Goal: Task Accomplishment & Management: Manage account settings

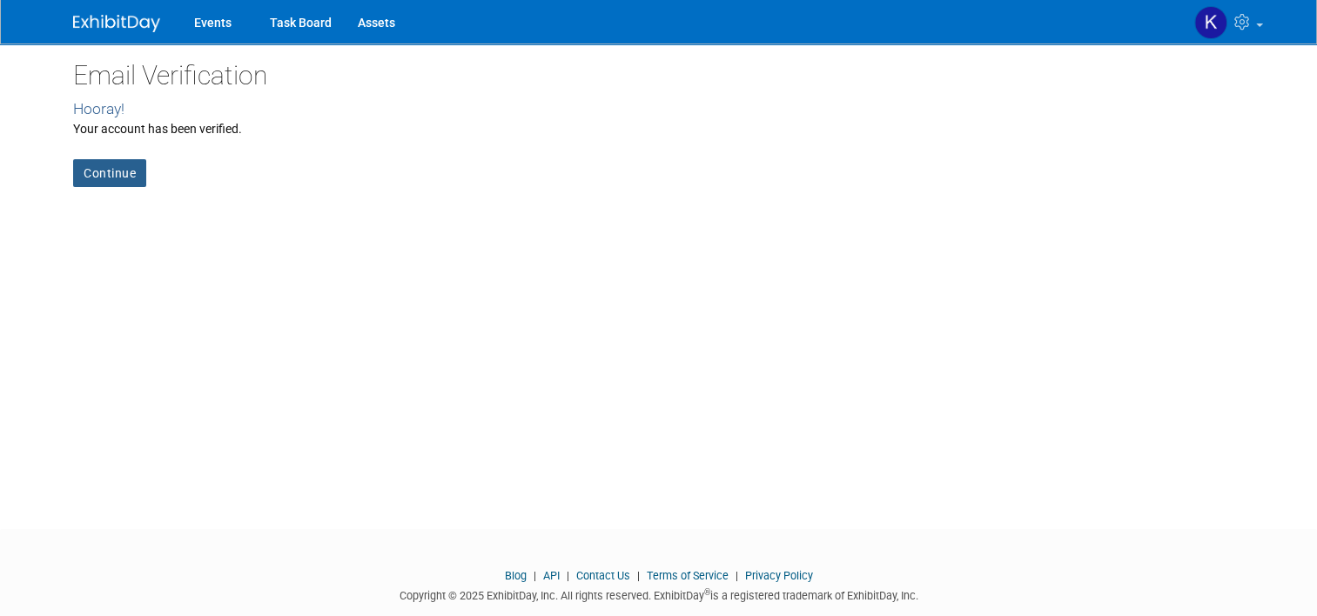
click at [85, 185] on link "Continue" at bounding box center [109, 173] width 73 height 28
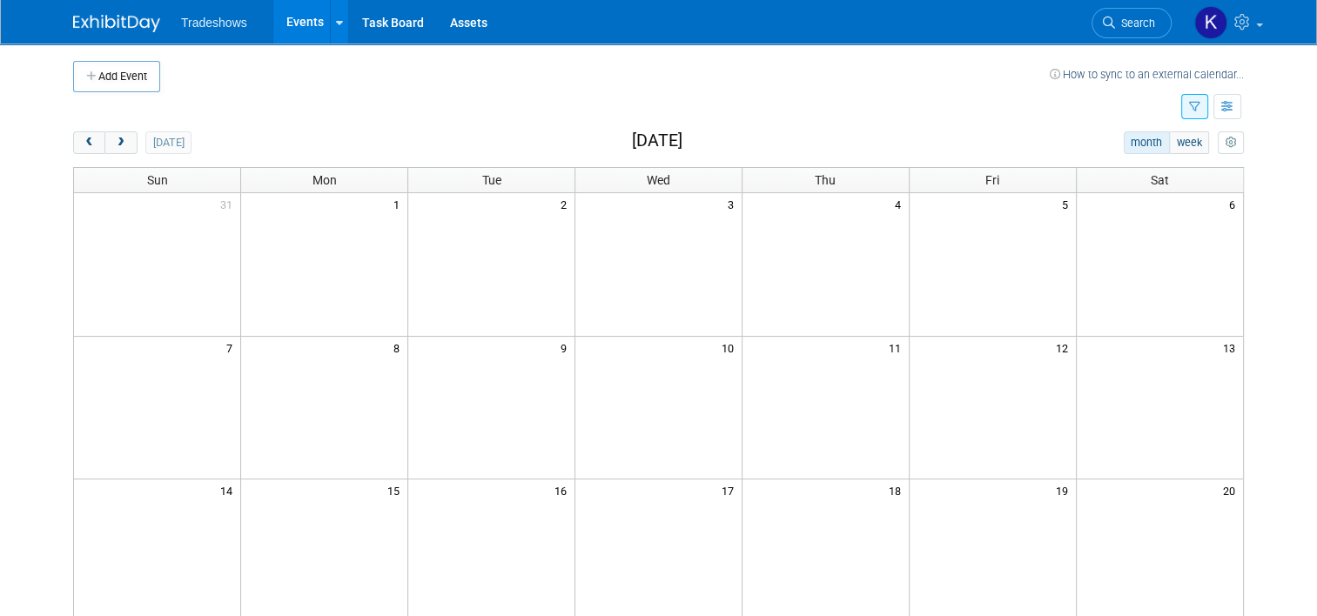
click at [99, 22] on img at bounding box center [116, 23] width 87 height 17
click at [197, 248] on td at bounding box center [157, 264] width 167 height 143
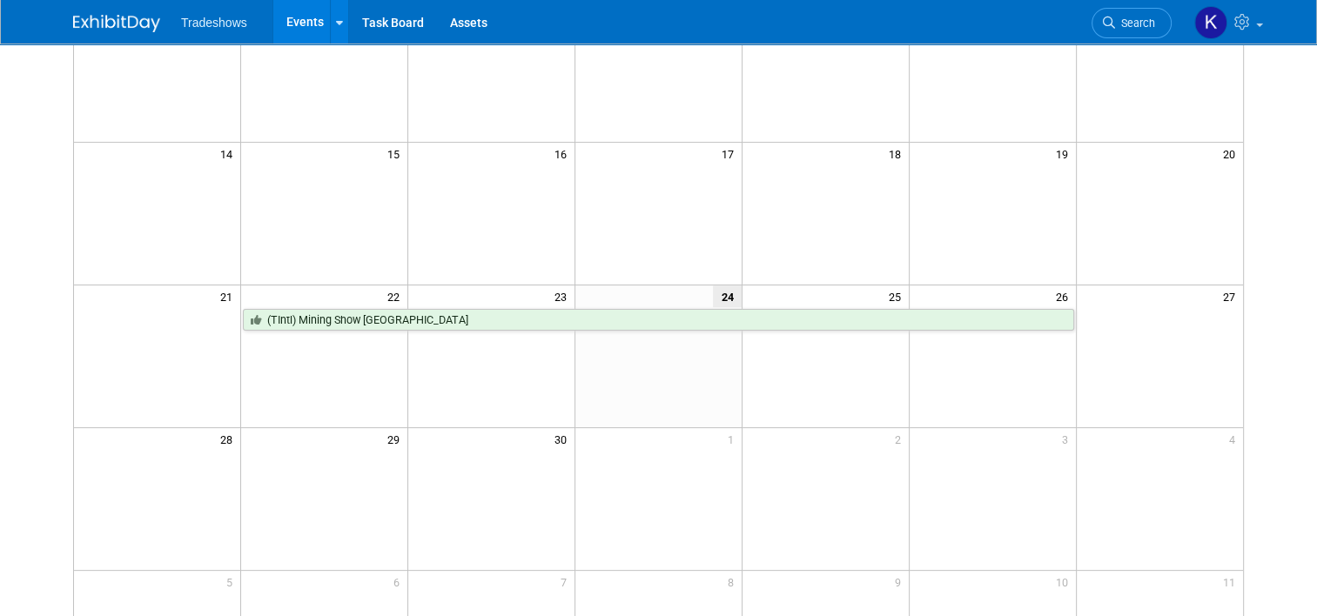
scroll to position [348, 0]
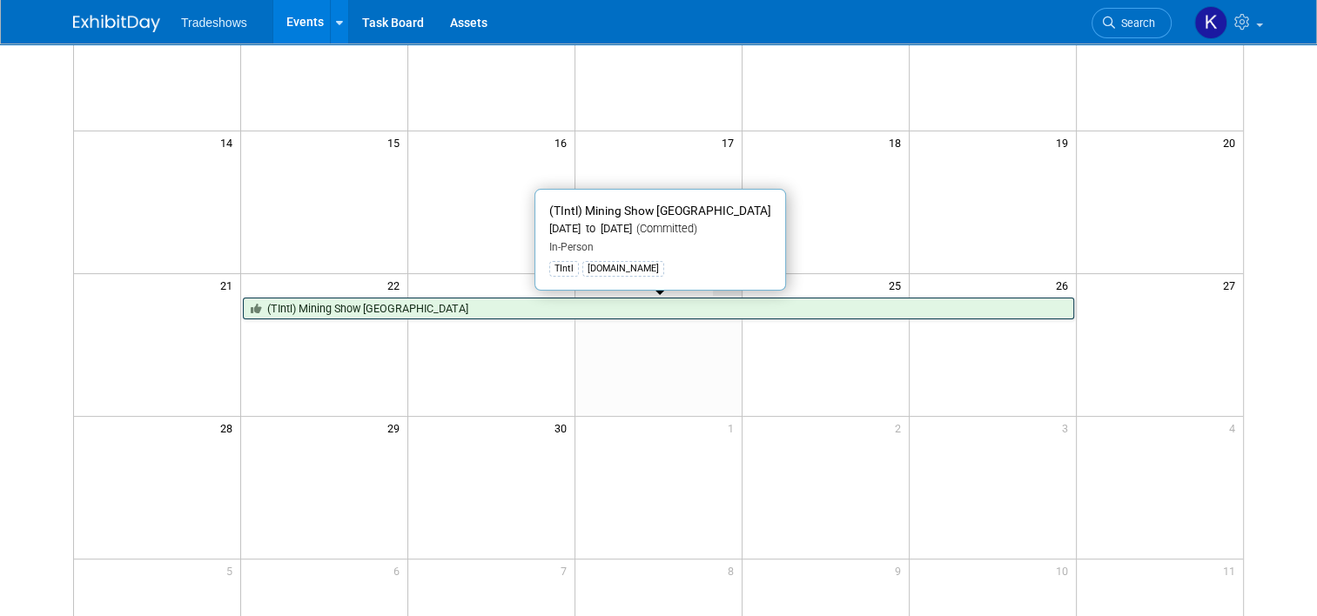
click at [306, 306] on link "(TIntl) Mining Show [GEOGRAPHIC_DATA]" at bounding box center [658, 309] width 830 height 23
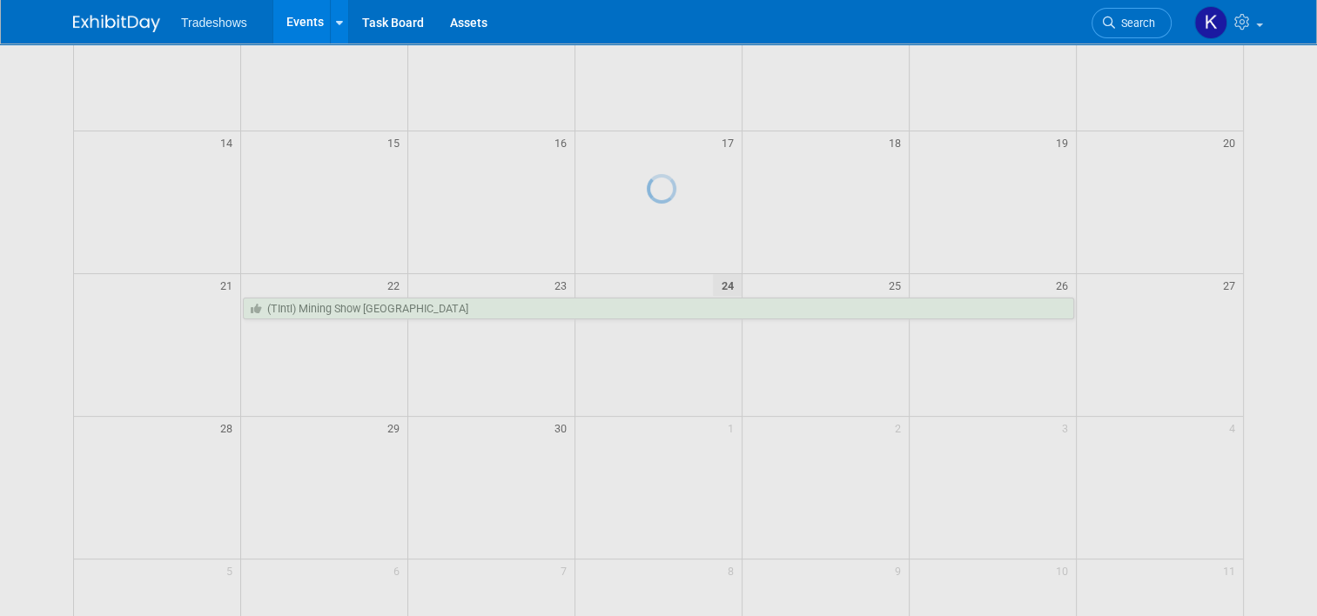
click at [647, 308] on div at bounding box center [659, 308] width 24 height 616
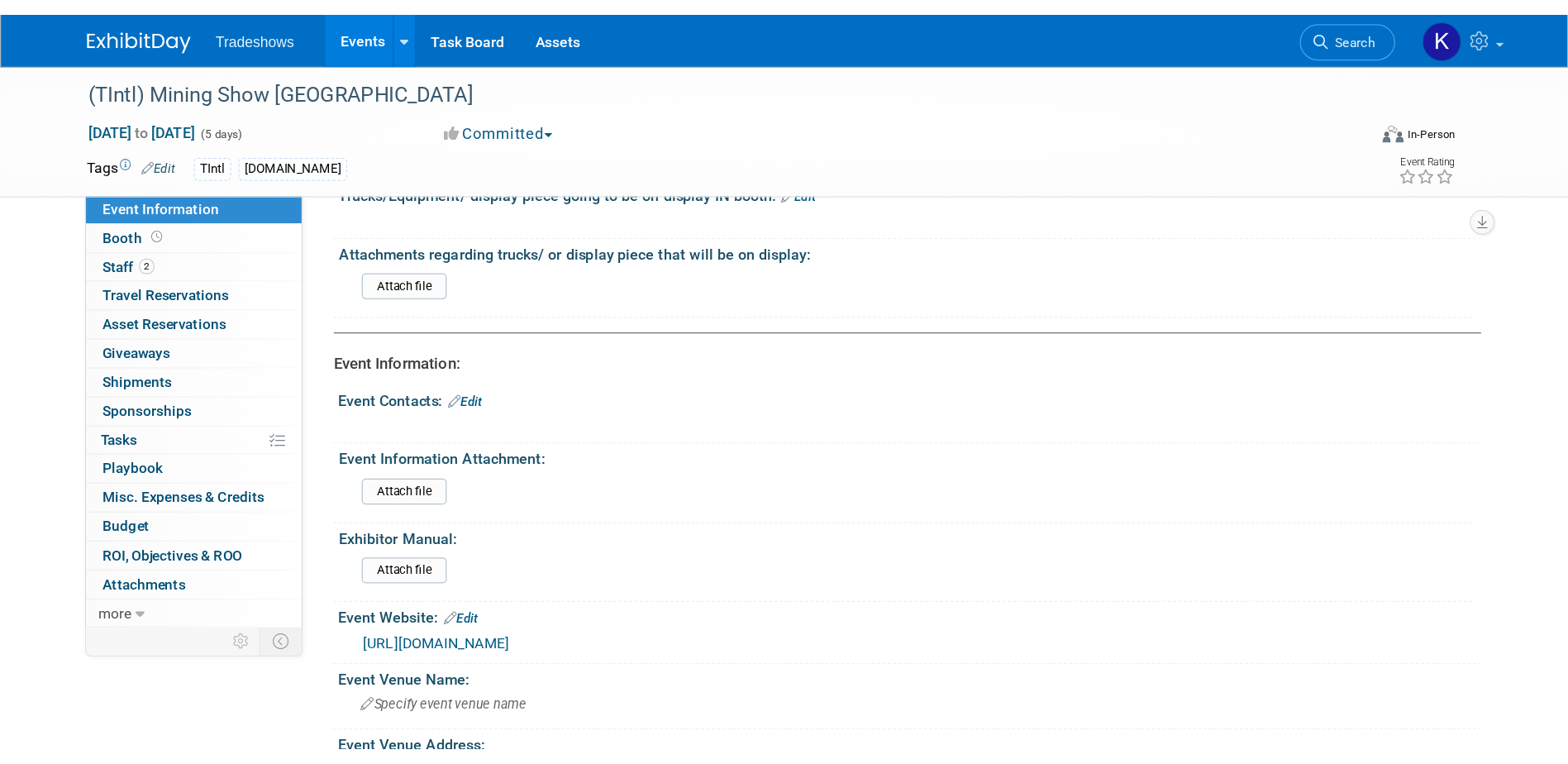
scroll to position [165, 0]
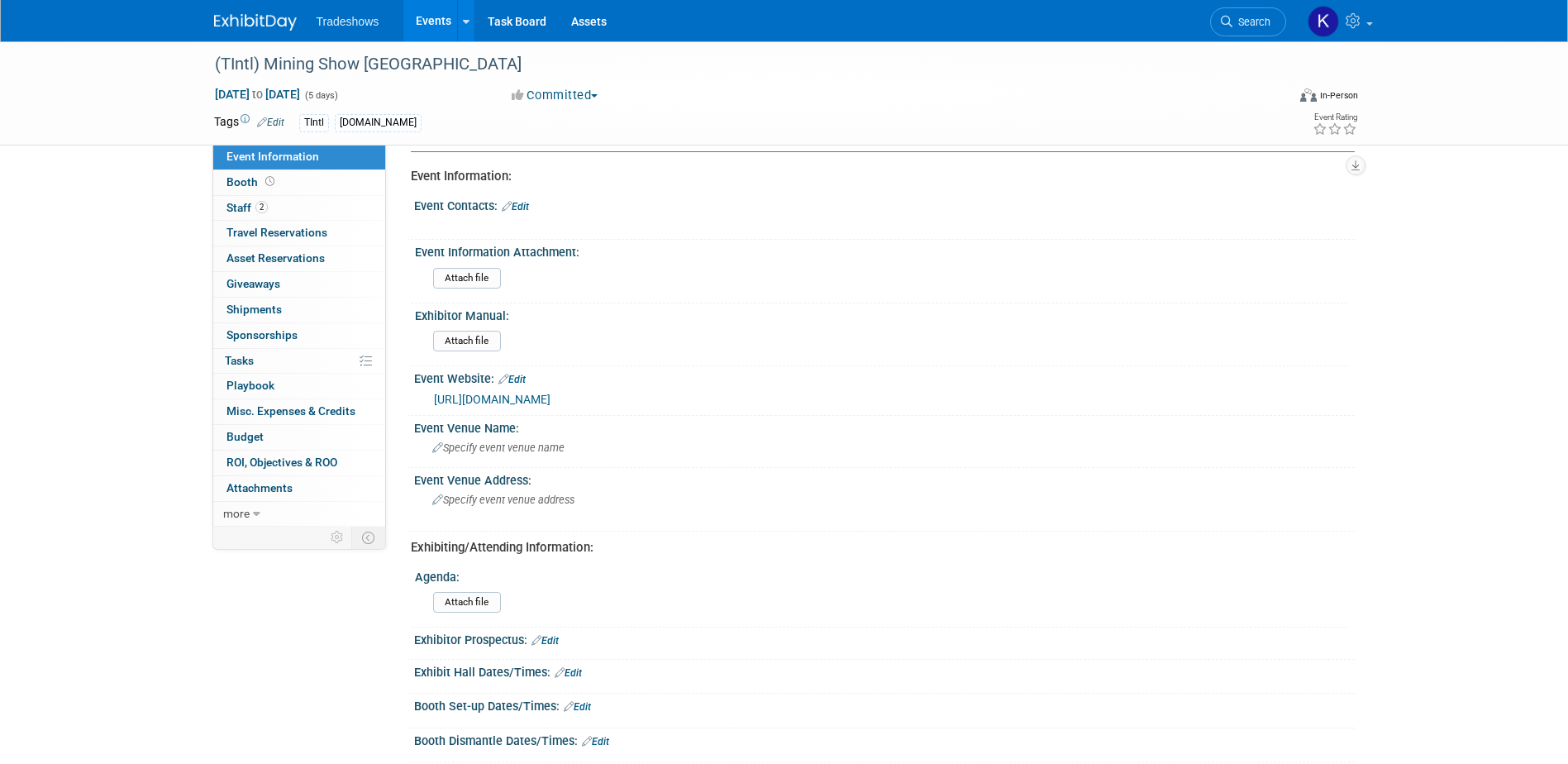
click at [27, 318] on div "(TIntl) Mining Show Peru Sep 22, 2025 to Sep 26, 2025 (5 days) Sep 22, 2025 to …" at bounding box center [784, 523] width 1568 height 1295
click at [768, 239] on div "Event Contacts: Edit X" at bounding box center [880, 218] width 948 height 48
click at [474, 275] on input "file" at bounding box center [387, 278] width 225 height 19
click at [245, 177] on span "Booth" at bounding box center [252, 181] width 51 height 13
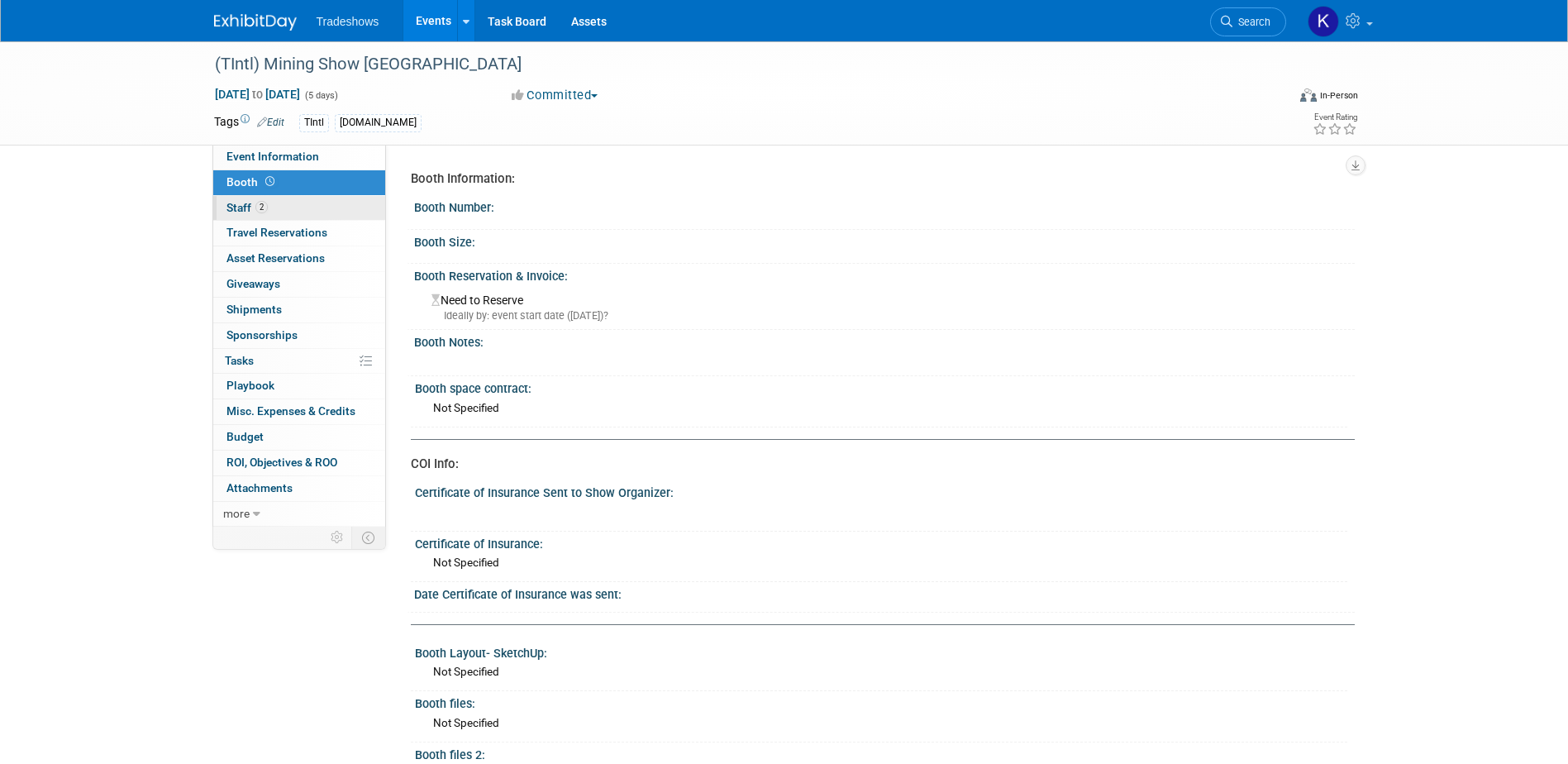
click at [240, 206] on span "Staff 2" at bounding box center [247, 207] width 42 height 13
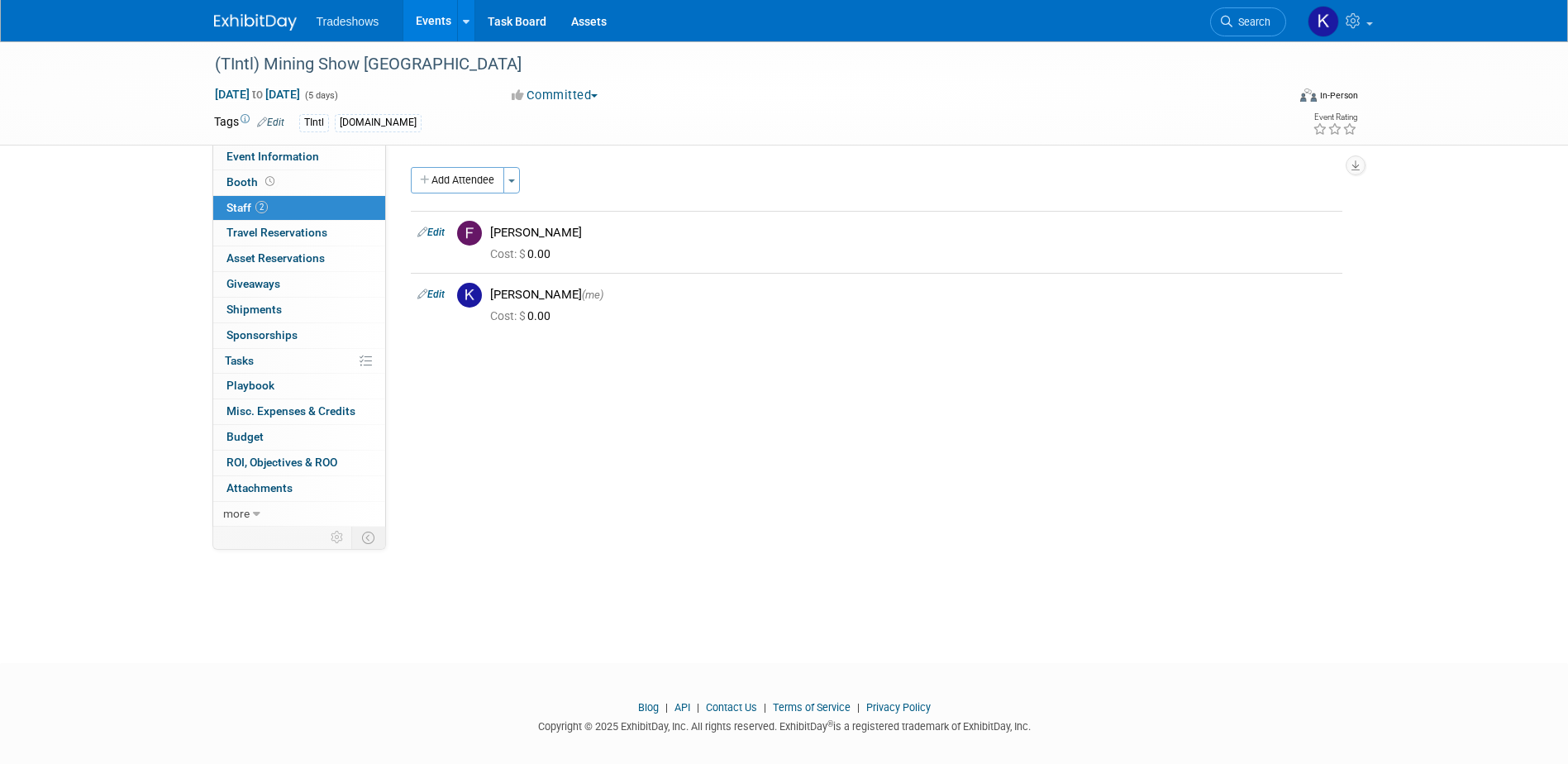
drag, startPoint x: 169, startPoint y: 201, endPoint x: 181, endPoint y: 182, distance: 22.5
click at [169, 201] on div "(TIntl) Mining Show Peru Sep 22, 2025 to Sep 26, 2025 (5 days) Sep 22, 2025 to …" at bounding box center [784, 337] width 1568 height 592
click at [467, 21] on icon at bounding box center [465, 21] width 7 height 10
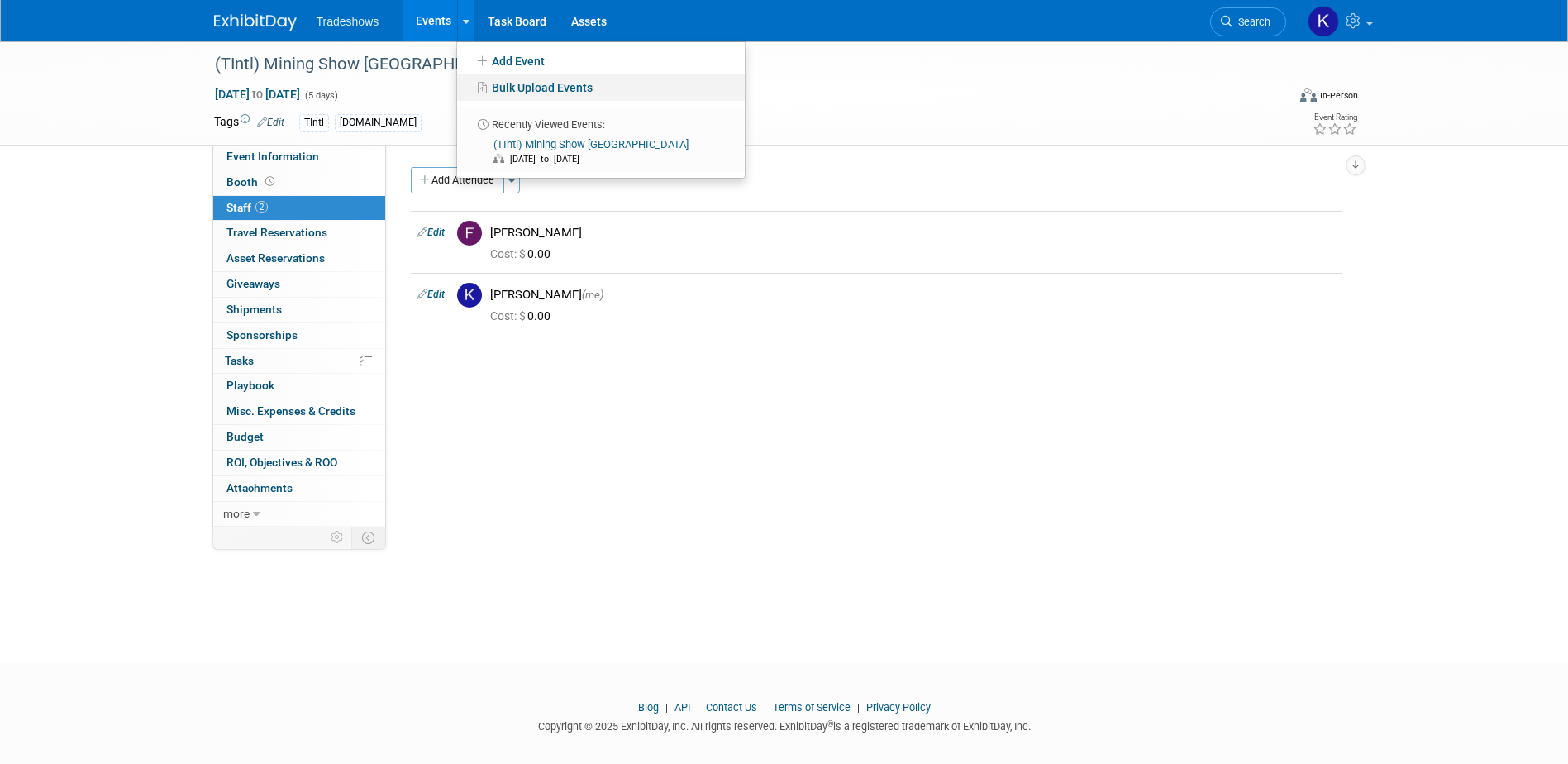
click at [513, 83] on link "Bulk Upload Events" at bounding box center [600, 87] width 288 height 27
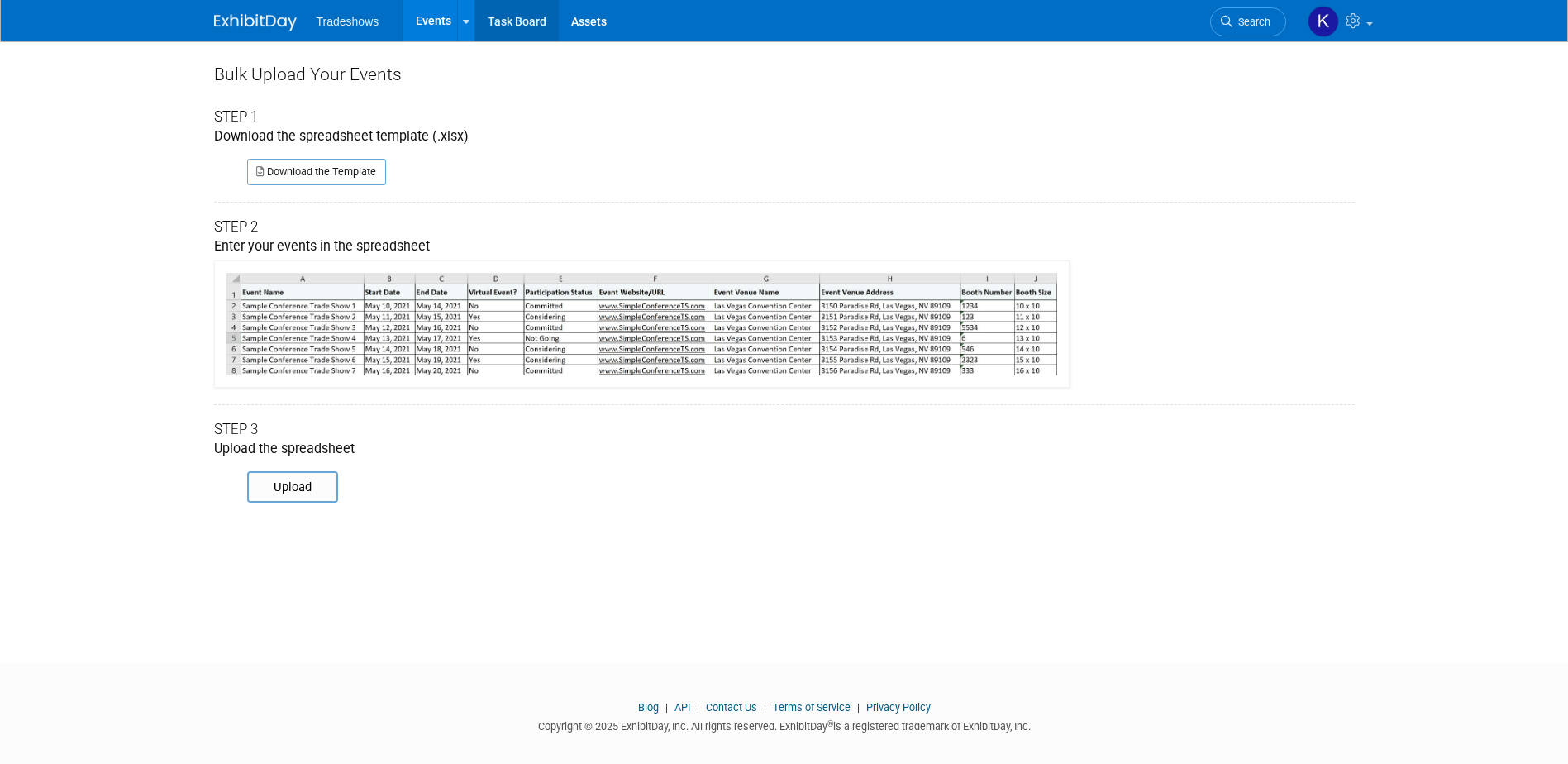
click at [501, 12] on link "Task Board" at bounding box center [517, 21] width 84 height 42
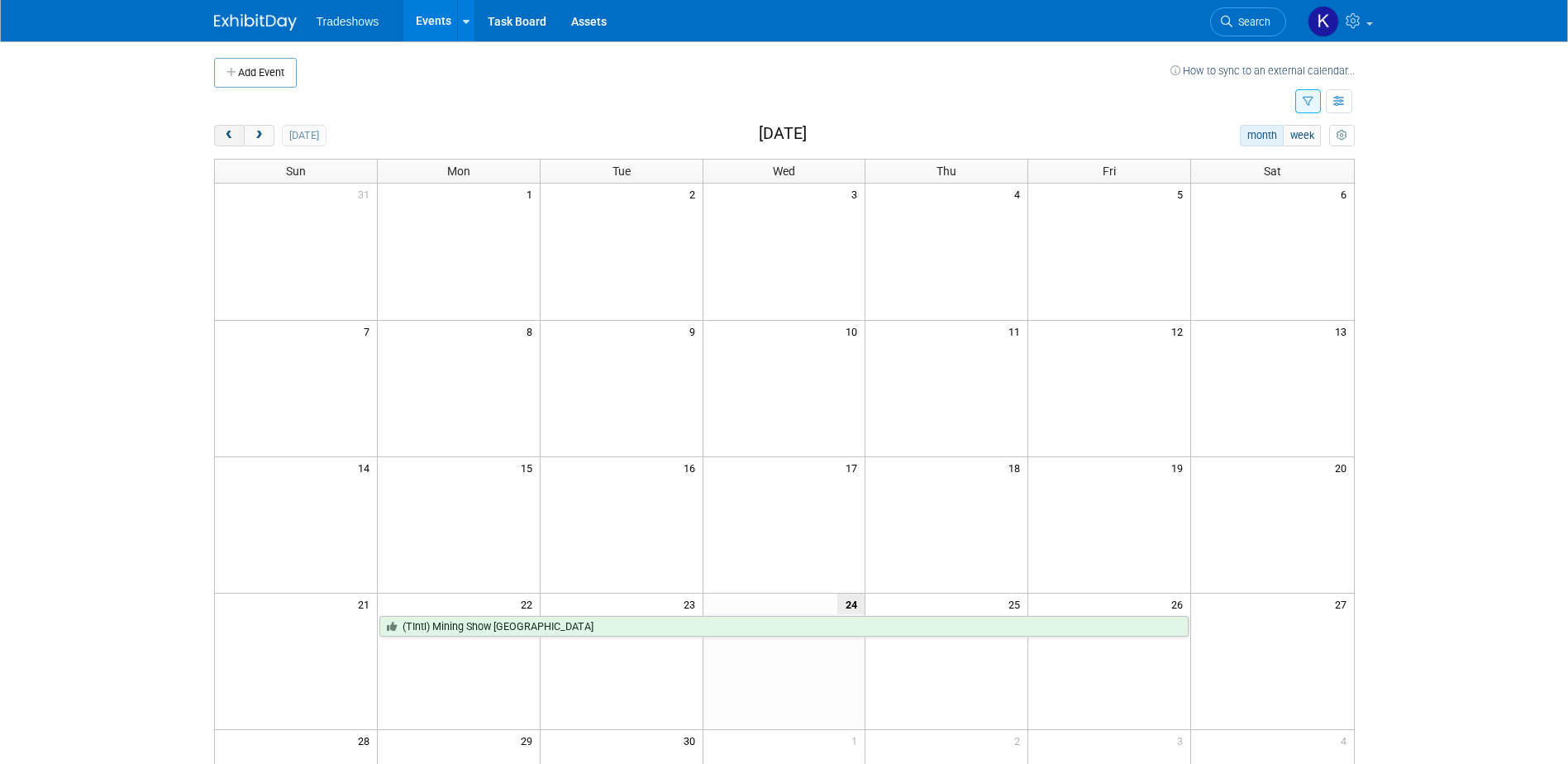
click at [225, 137] on span "prev" at bounding box center [229, 135] width 12 height 10
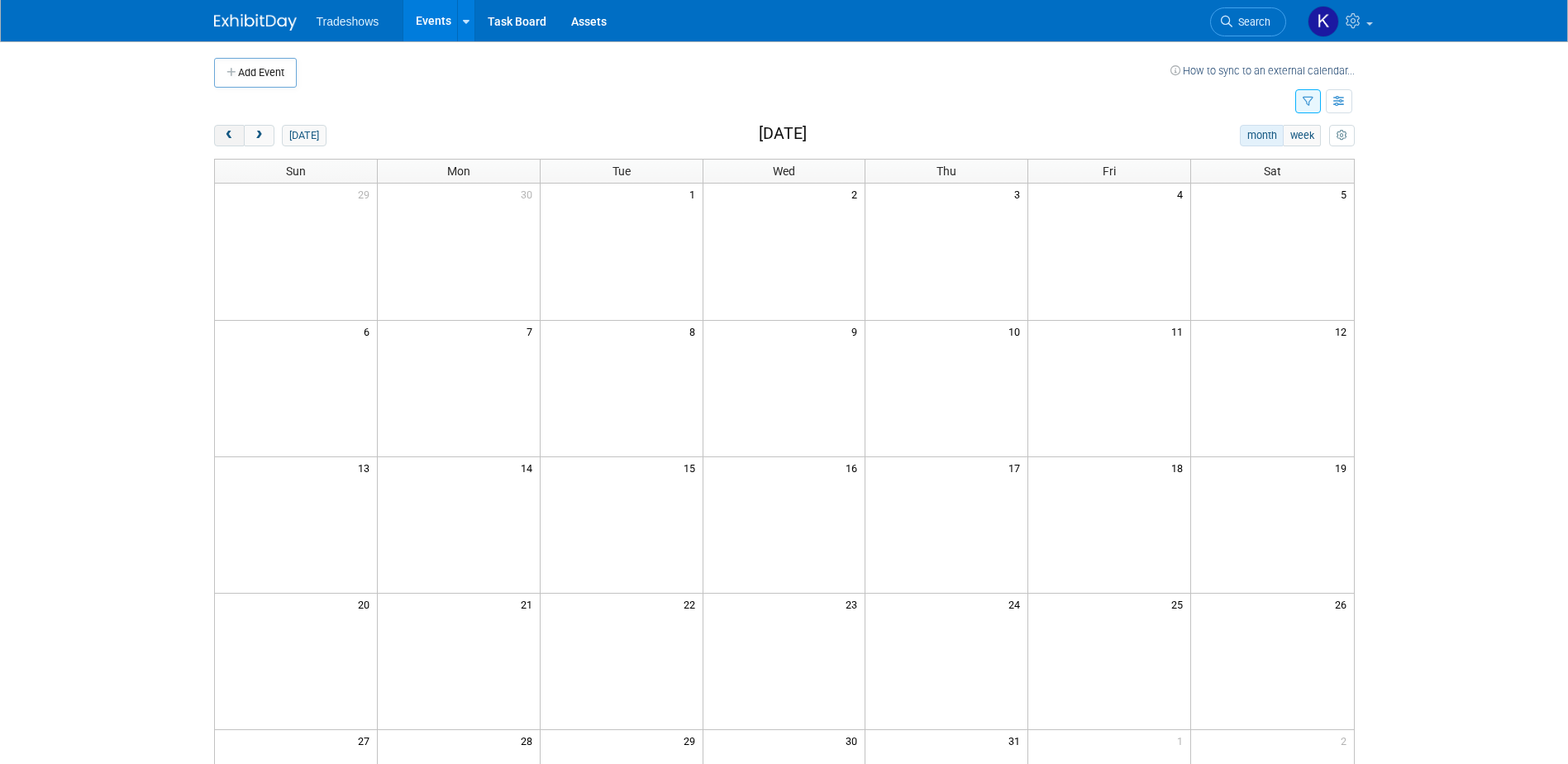
click at [225, 137] on span "prev" at bounding box center [229, 135] width 12 height 10
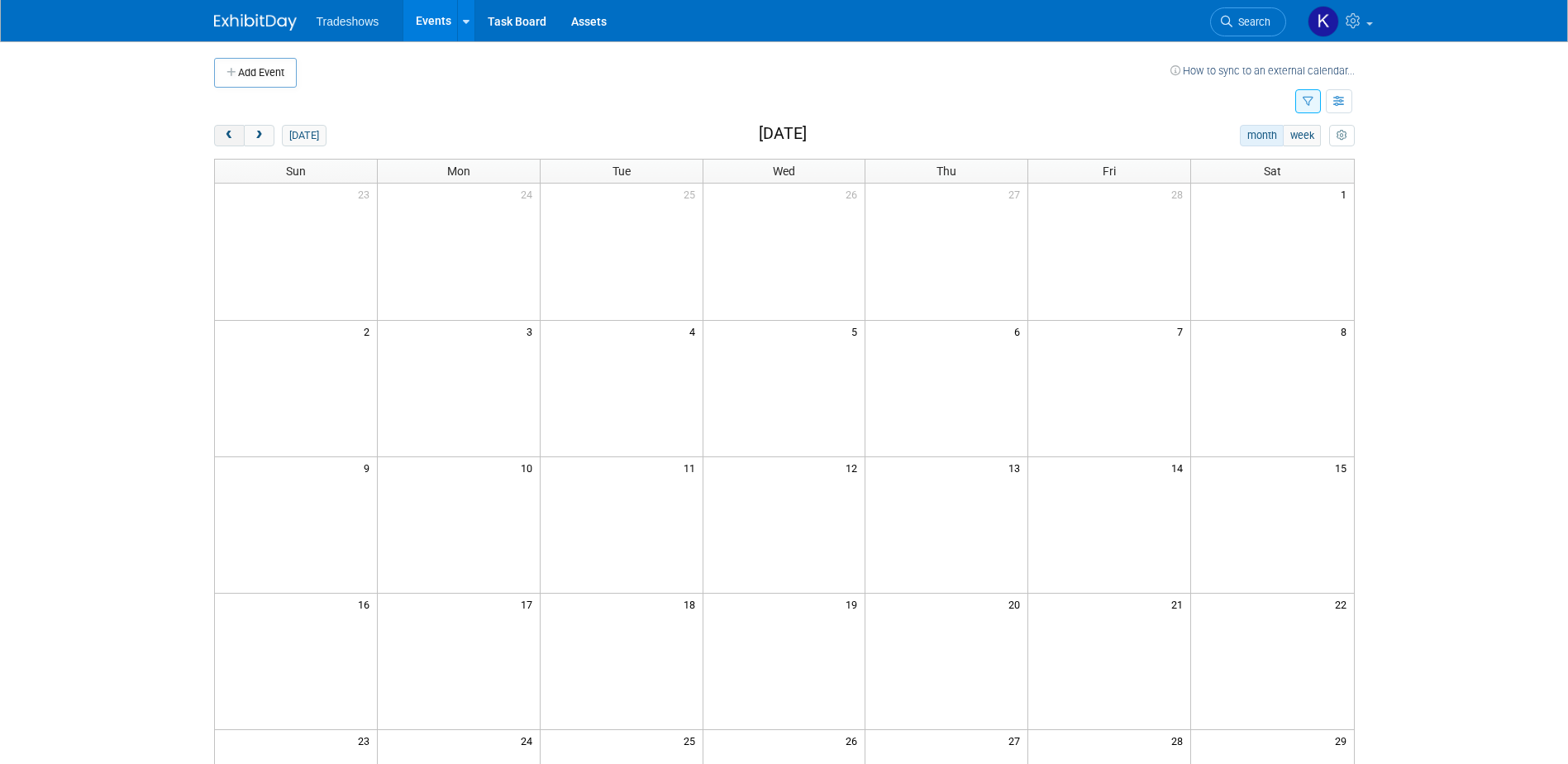
click at [225, 137] on span "prev" at bounding box center [229, 135] width 12 height 10
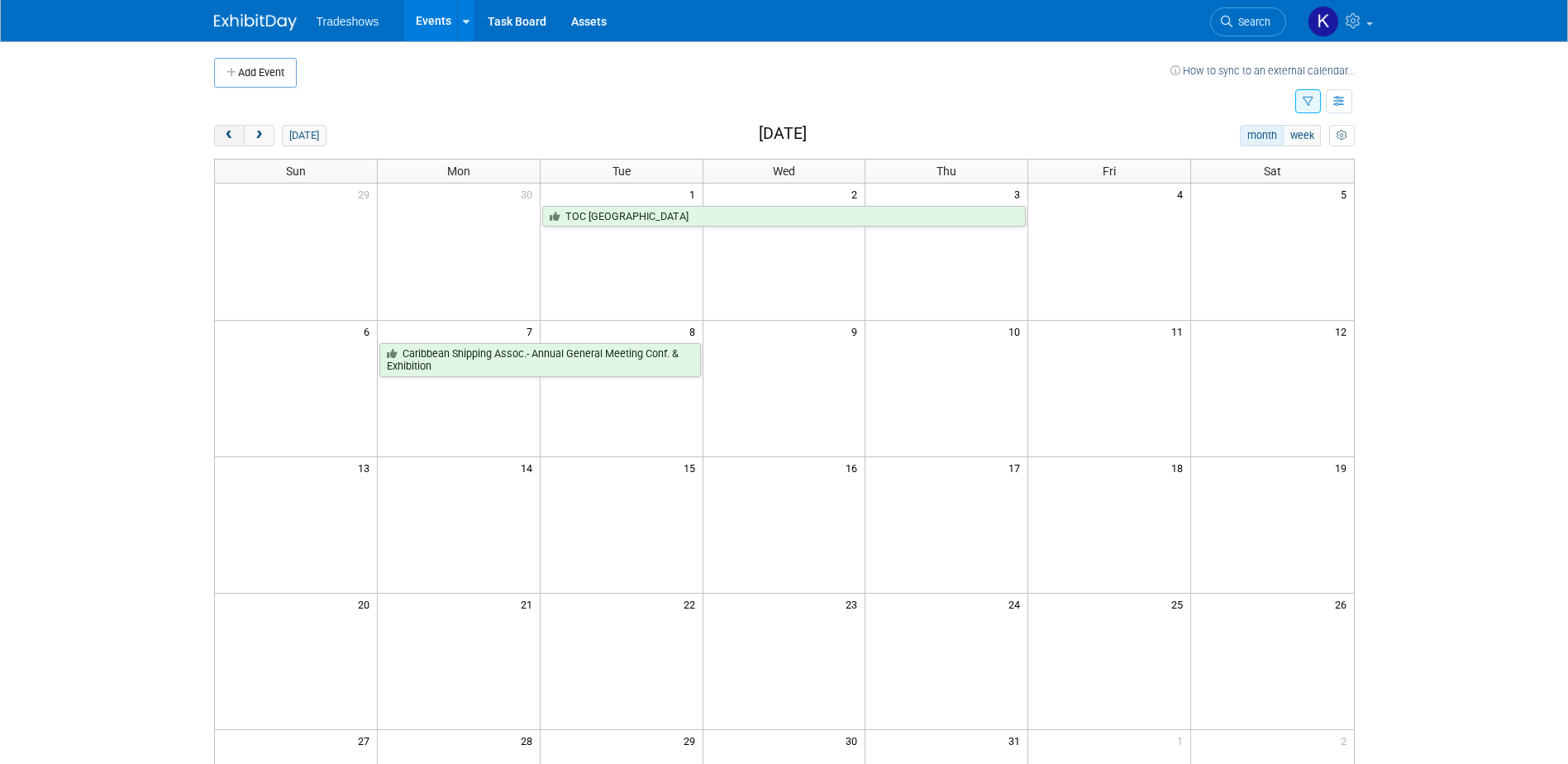
click at [225, 137] on span "prev" at bounding box center [229, 135] width 12 height 10
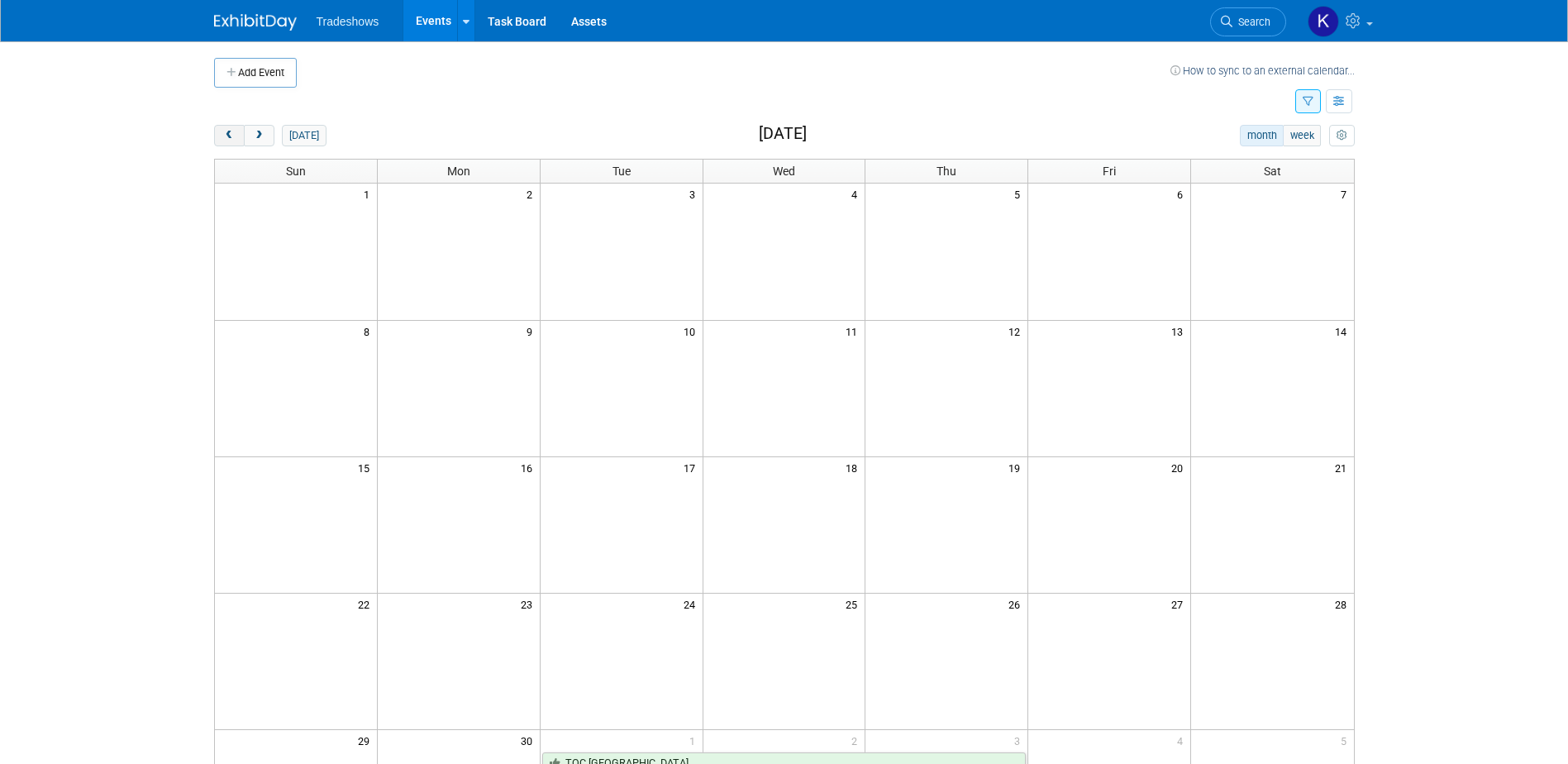
click at [225, 137] on span "prev" at bounding box center [229, 135] width 12 height 10
click at [261, 131] on span "next" at bounding box center [258, 135] width 12 height 10
click at [263, 138] on span "next" at bounding box center [258, 135] width 12 height 10
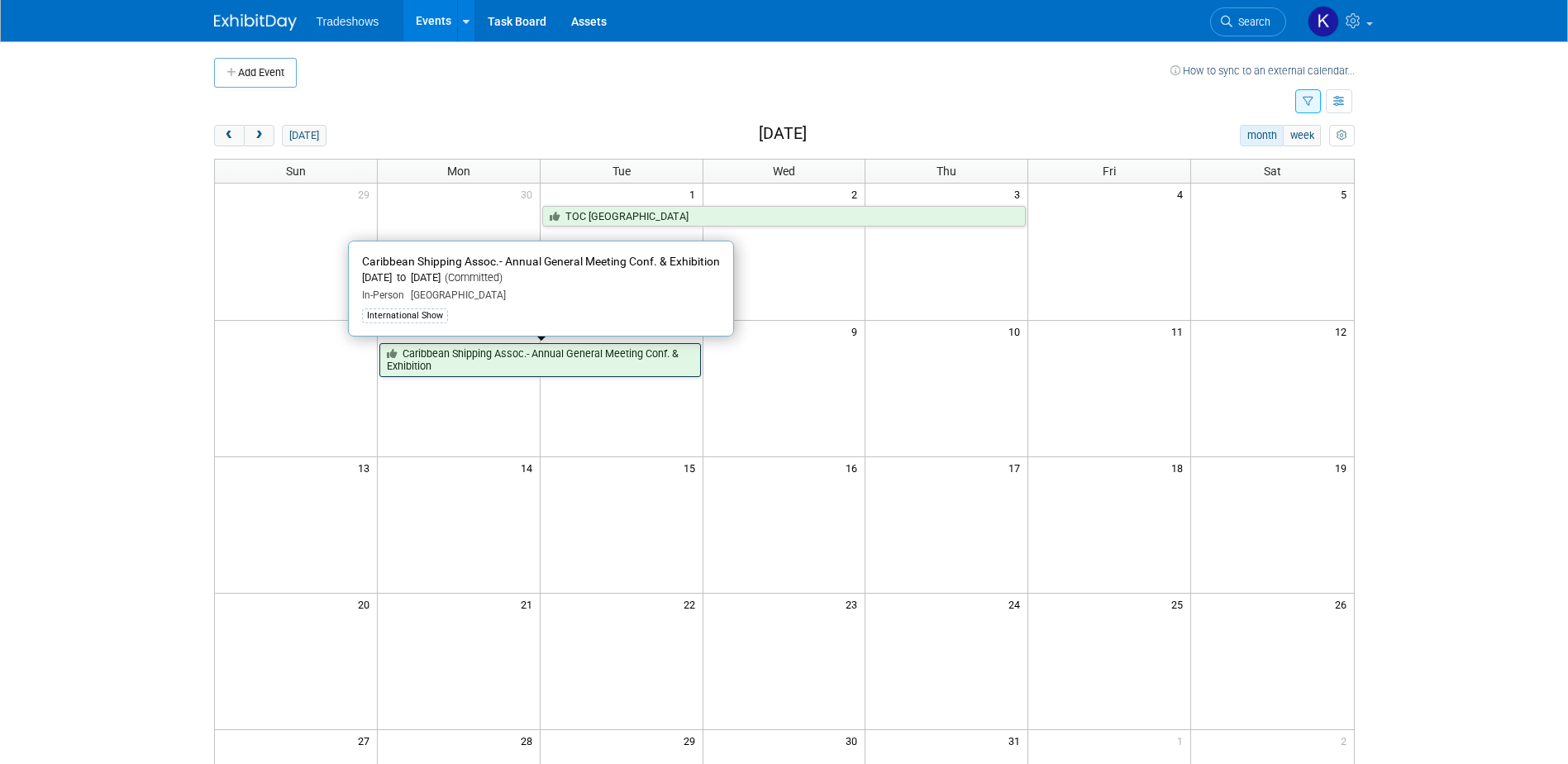
click at [493, 360] on link "Caribbean Shipping Assoc.- Annual General Meeting Conf. & Exhibition" at bounding box center [539, 360] width 321 height 34
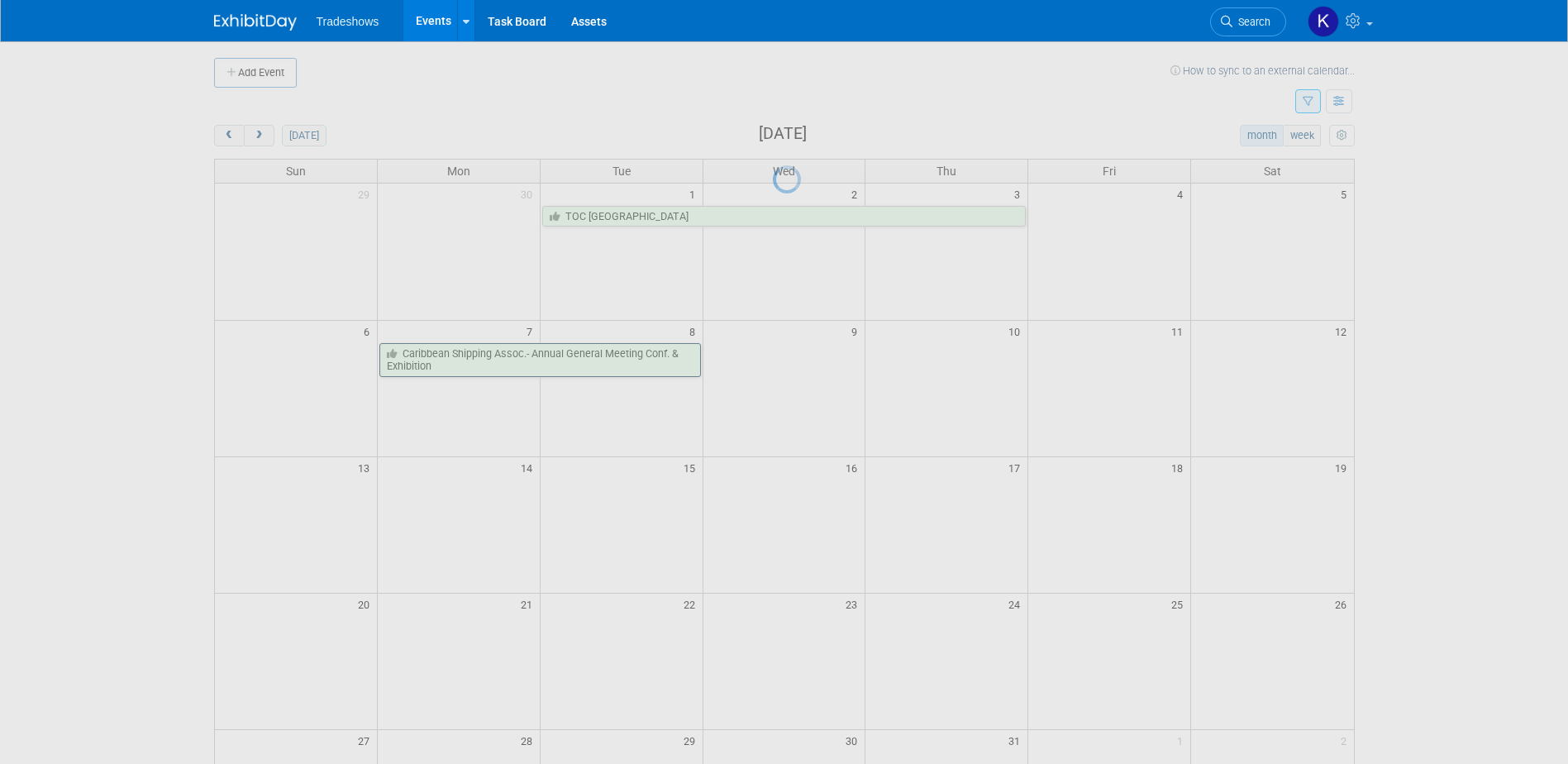
click at [773, 360] on div at bounding box center [784, 382] width 23 height 764
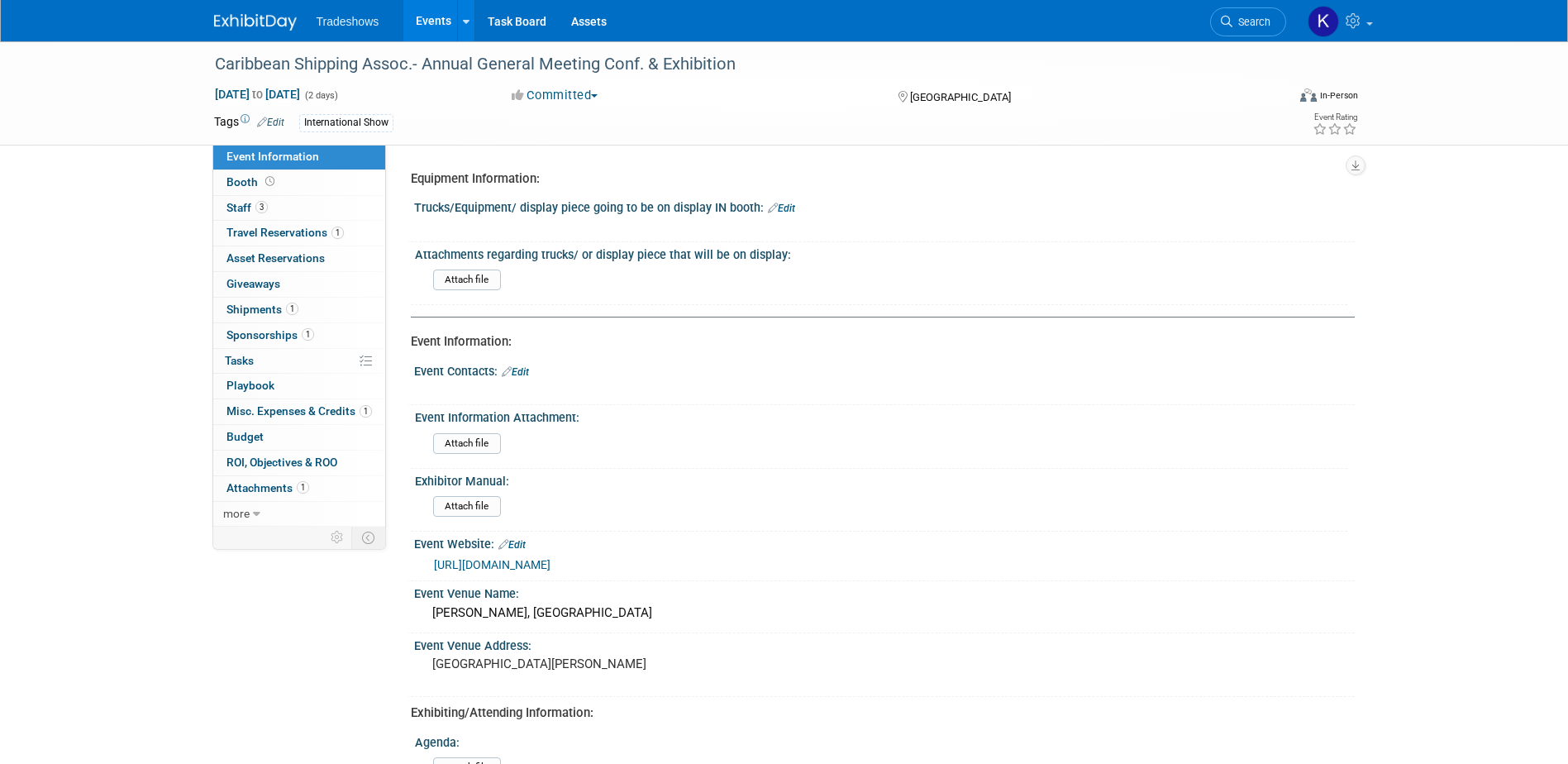
select select "Yes"
click at [309, 184] on link "Booth" at bounding box center [298, 182] width 172 height 25
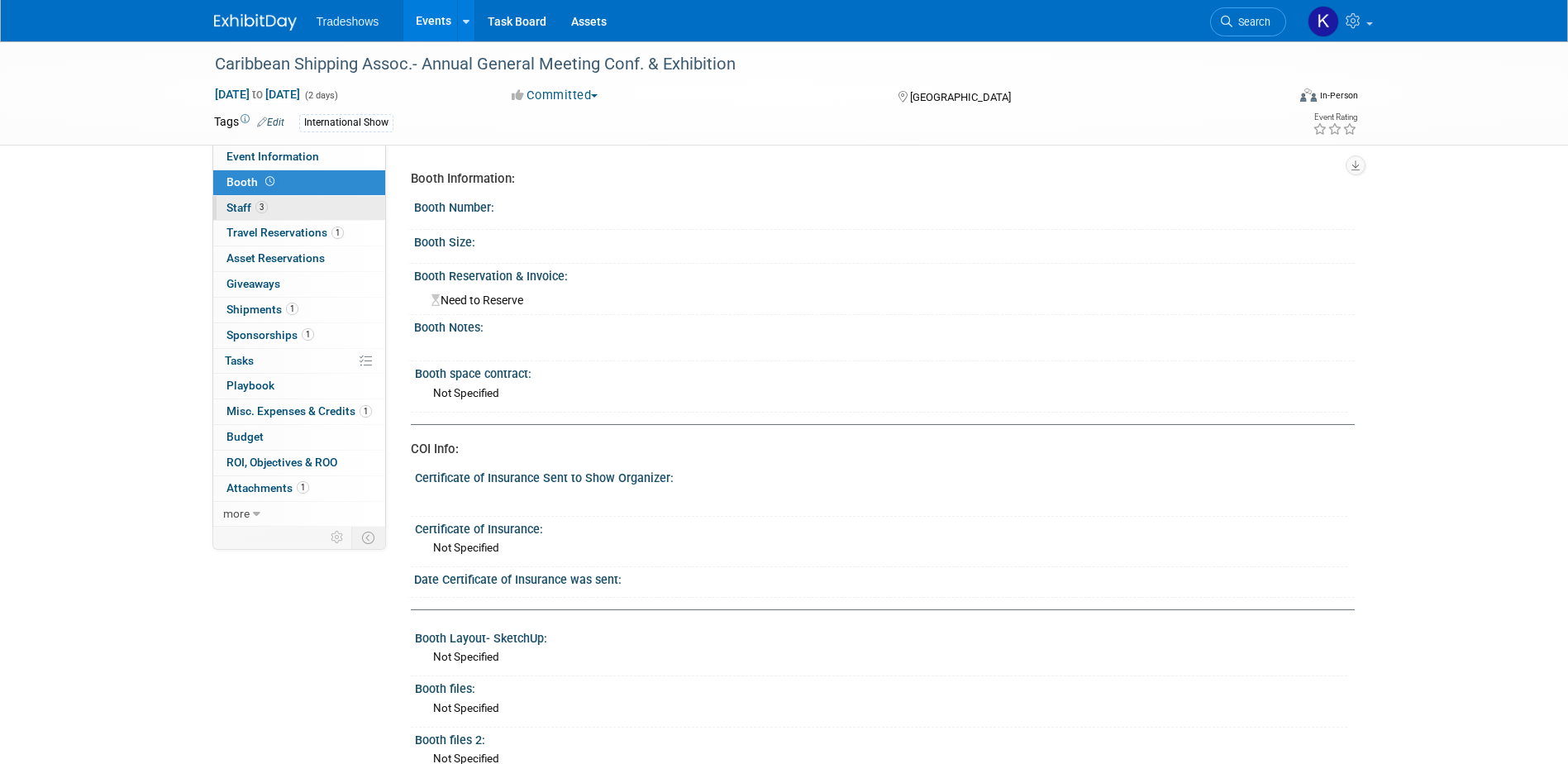
click at [305, 213] on link "3 Staff 3" at bounding box center [298, 208] width 172 height 25
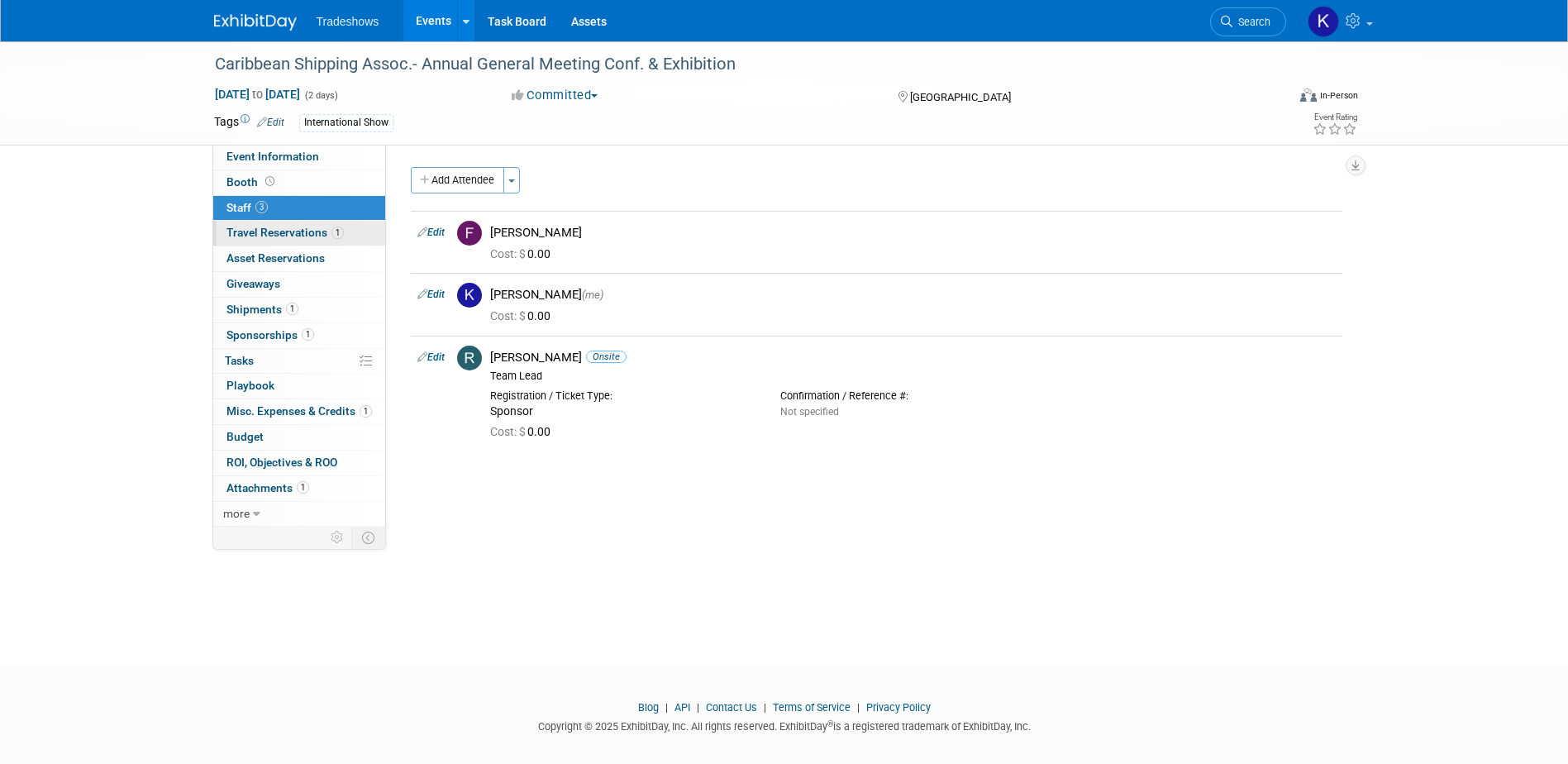
click at [301, 231] on span "Travel Reservations 1" at bounding box center [285, 233] width 118 height 13
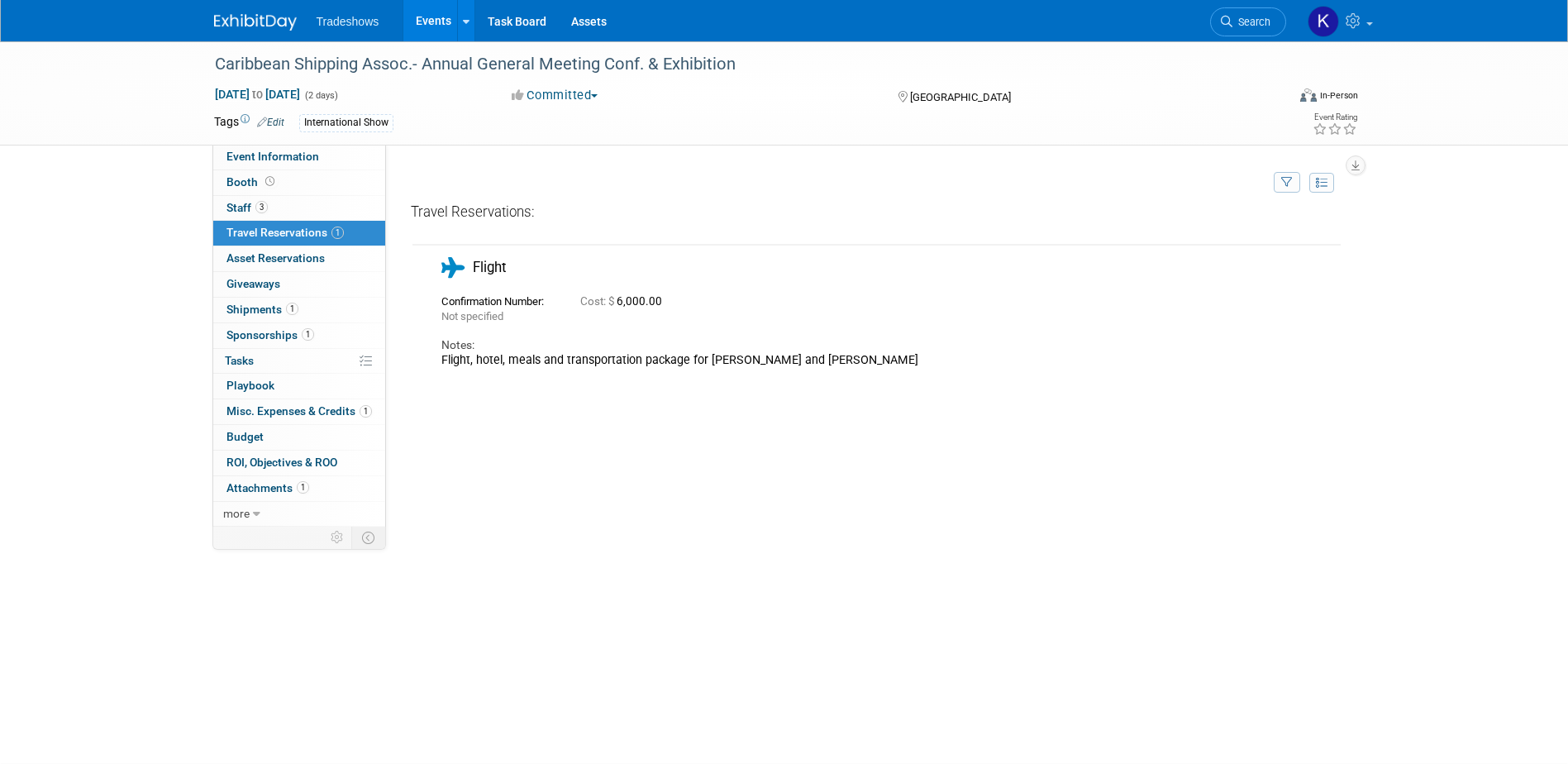
drag, startPoint x: 439, startPoint y: 357, endPoint x: 864, endPoint y: 372, distance: 425.3
click at [864, 372] on td "Flight Not specified" at bounding box center [863, 309] width 903 height 128
drag, startPoint x: 862, startPoint y: 372, endPoint x: 826, endPoint y: 361, distance: 37.6
drag, startPoint x: 826, startPoint y: 361, endPoint x: 247, endPoint y: 258, distance: 588.1
click at [247, 258] on span "Asset Reservations 0" at bounding box center [275, 258] width 99 height 13
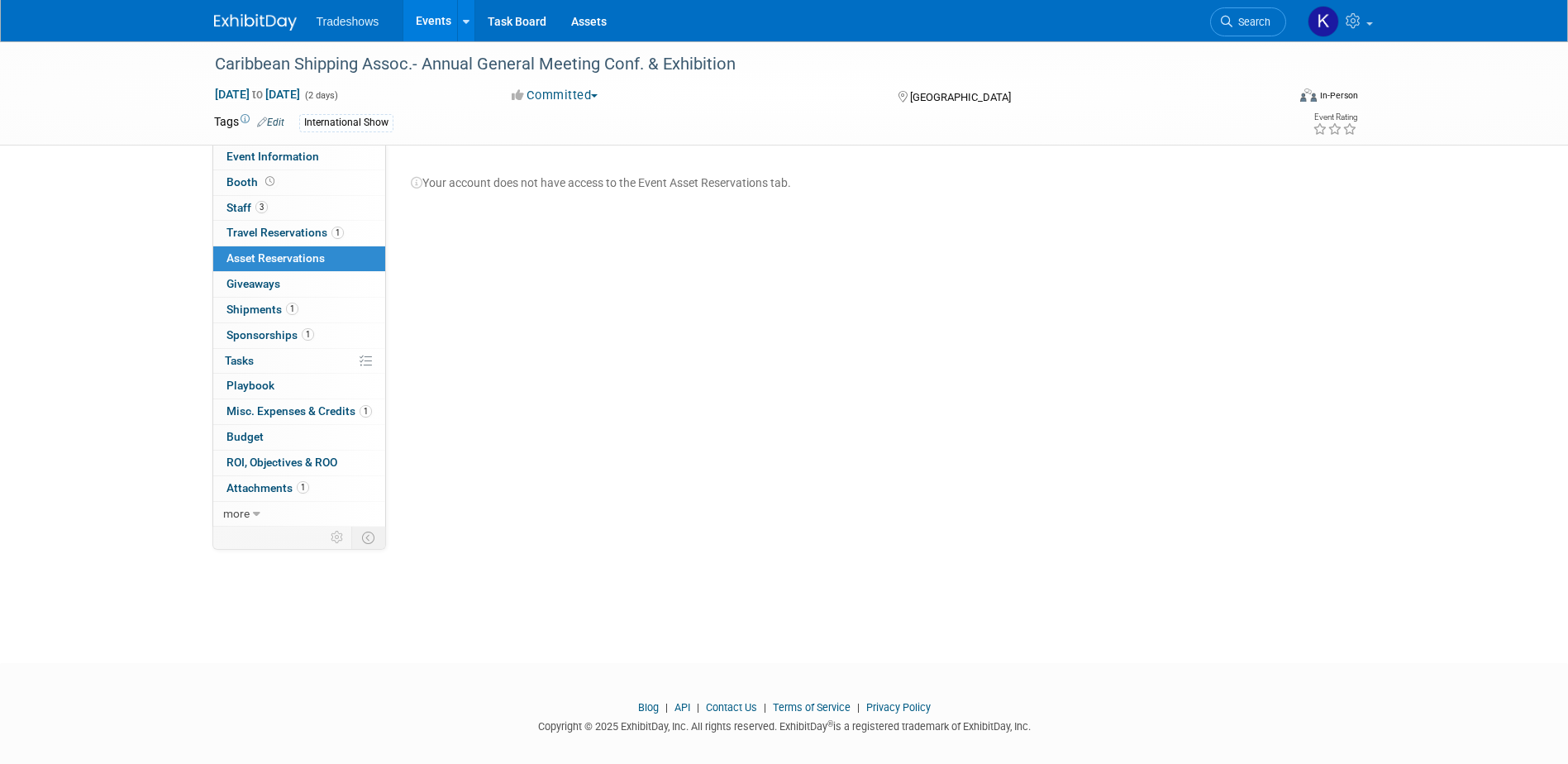
click at [433, 23] on link "Events" at bounding box center [434, 21] width 61 height 42
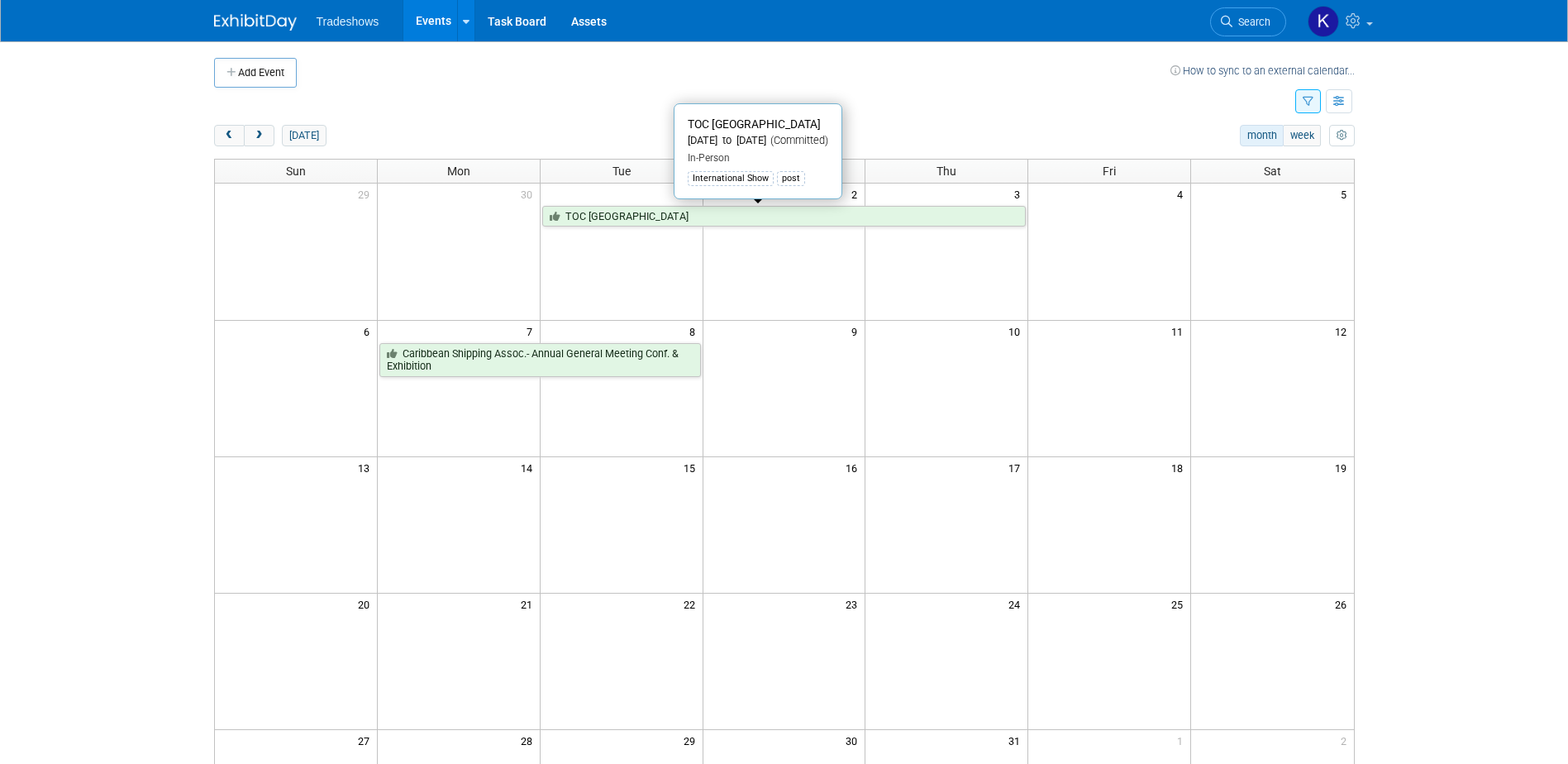
click at [632, 215] on link "TOC [GEOGRAPHIC_DATA]" at bounding box center [784, 217] width 484 height 22
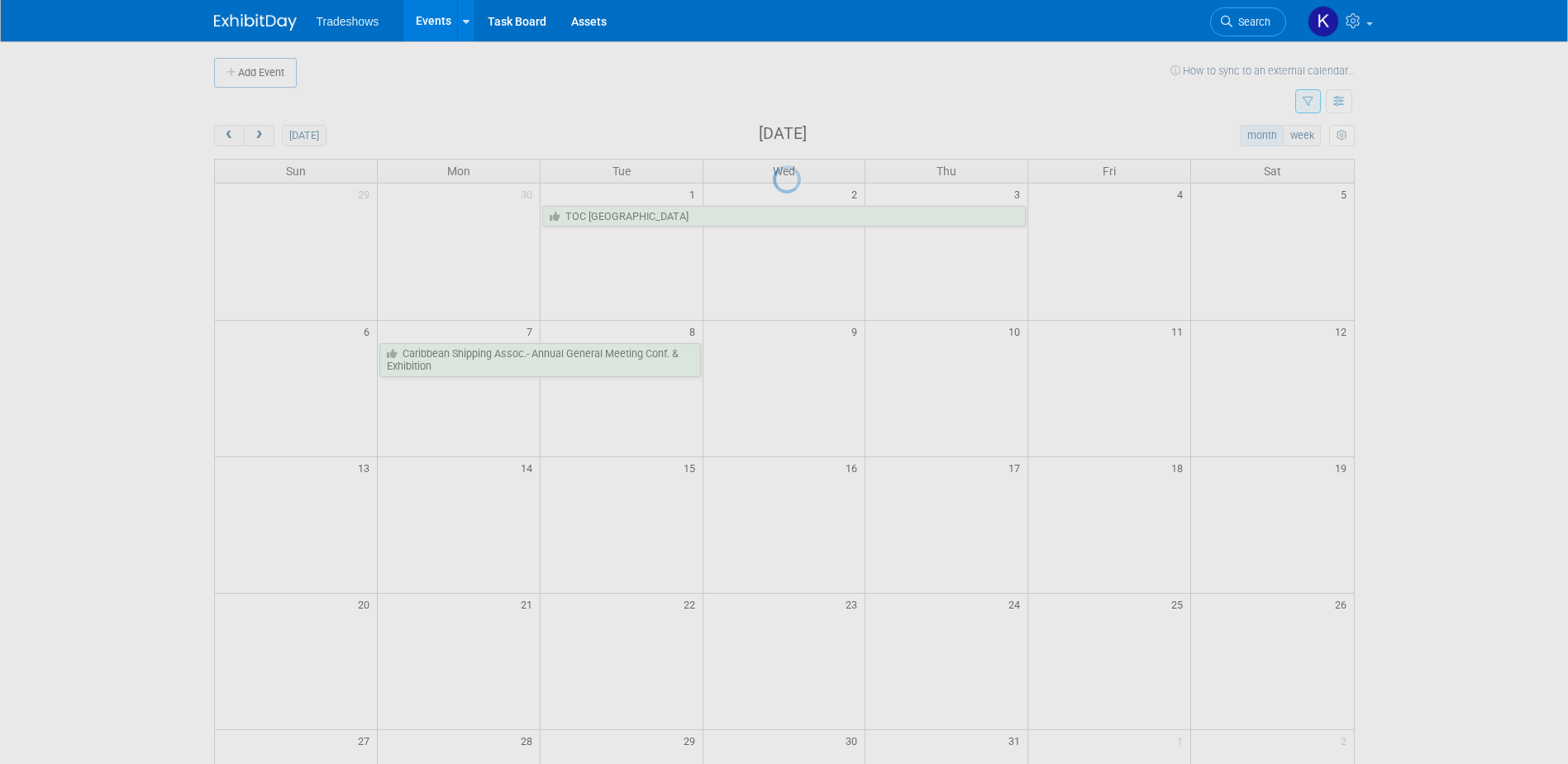
click at [773, 215] on div at bounding box center [784, 382] width 23 height 764
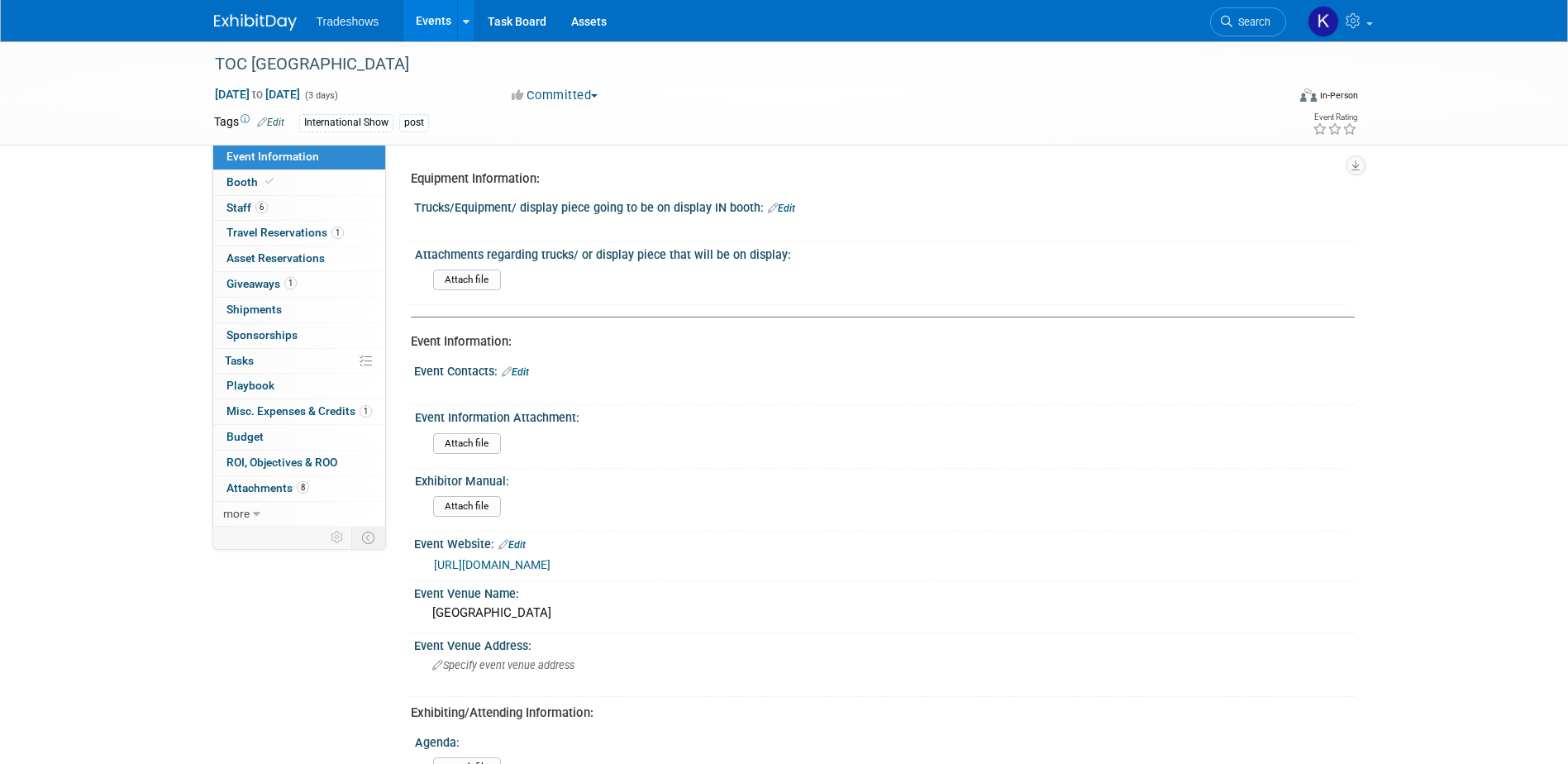
select select "No"
click at [473, 443] on input "file" at bounding box center [387, 444] width 225 height 19
click at [278, 181] on link "Booth" at bounding box center [298, 182] width 172 height 25
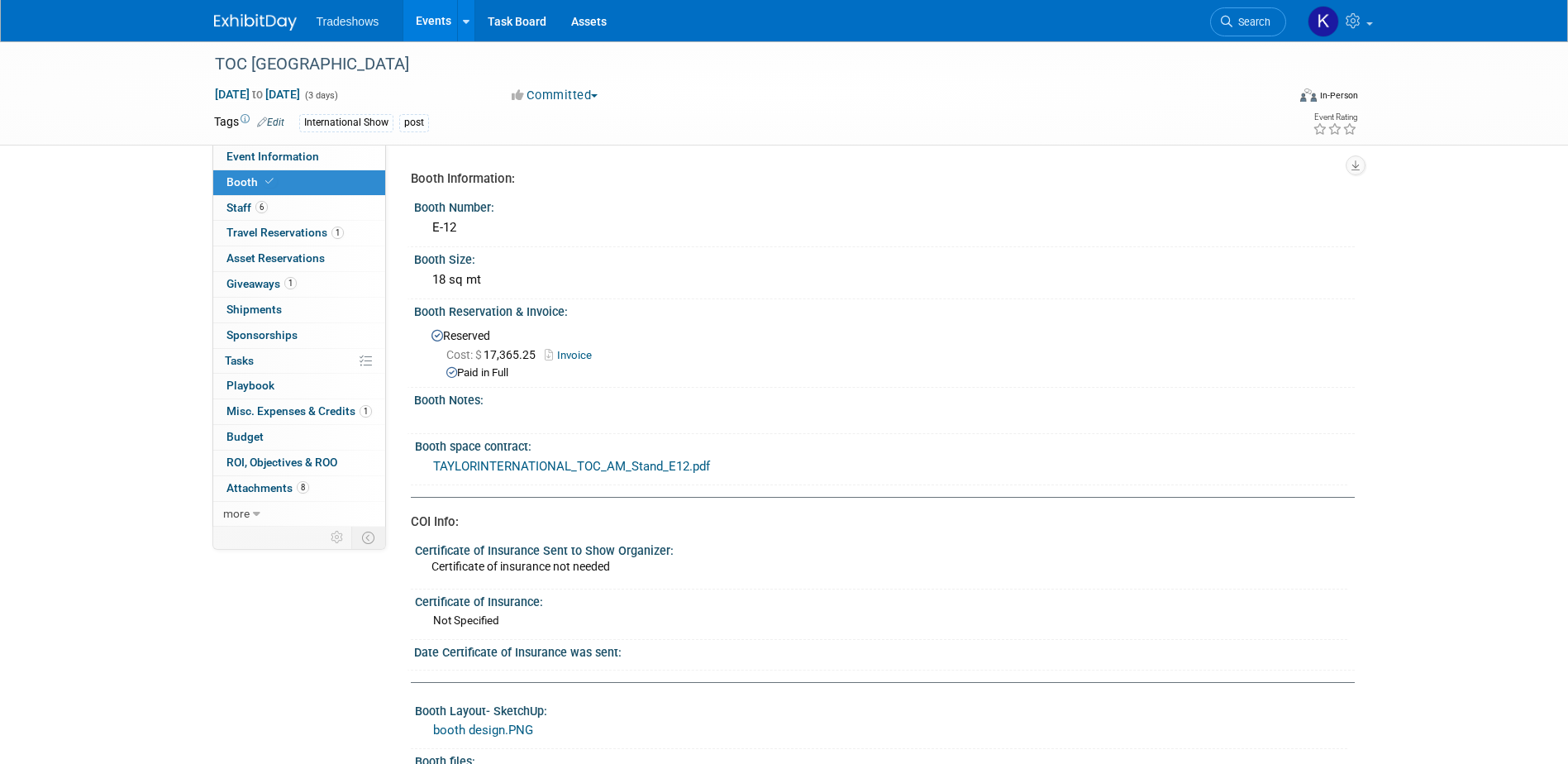
click at [507, 463] on link "TAYLORINTERNATIONAL_TOC_AM_Stand_E12.pdf" at bounding box center [571, 467] width 276 height 15
click at [261, 233] on span "Travel Reservations 1" at bounding box center [285, 233] width 118 height 13
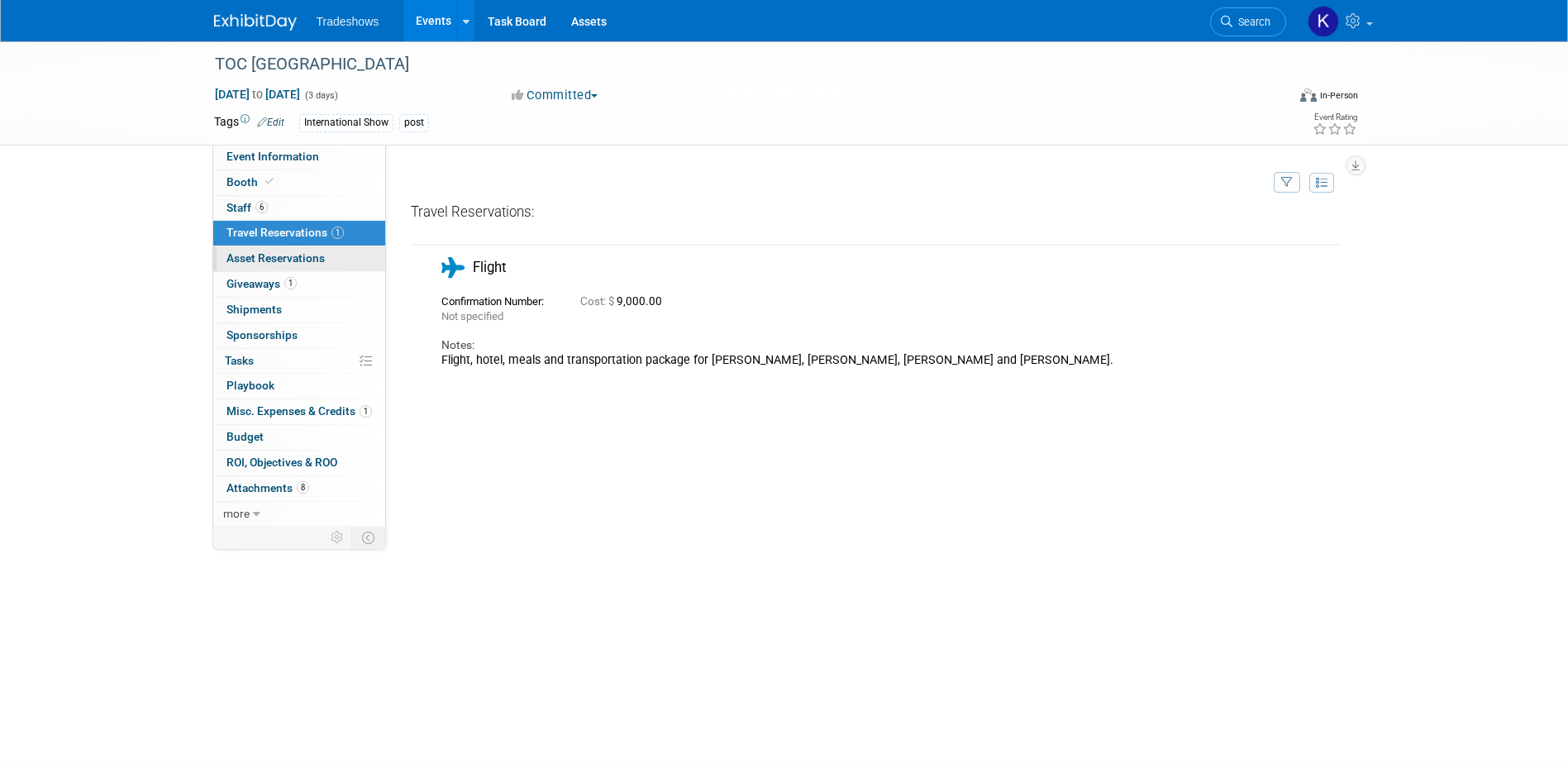
click at [298, 261] on span "Asset Reservations 0" at bounding box center [275, 258] width 99 height 13
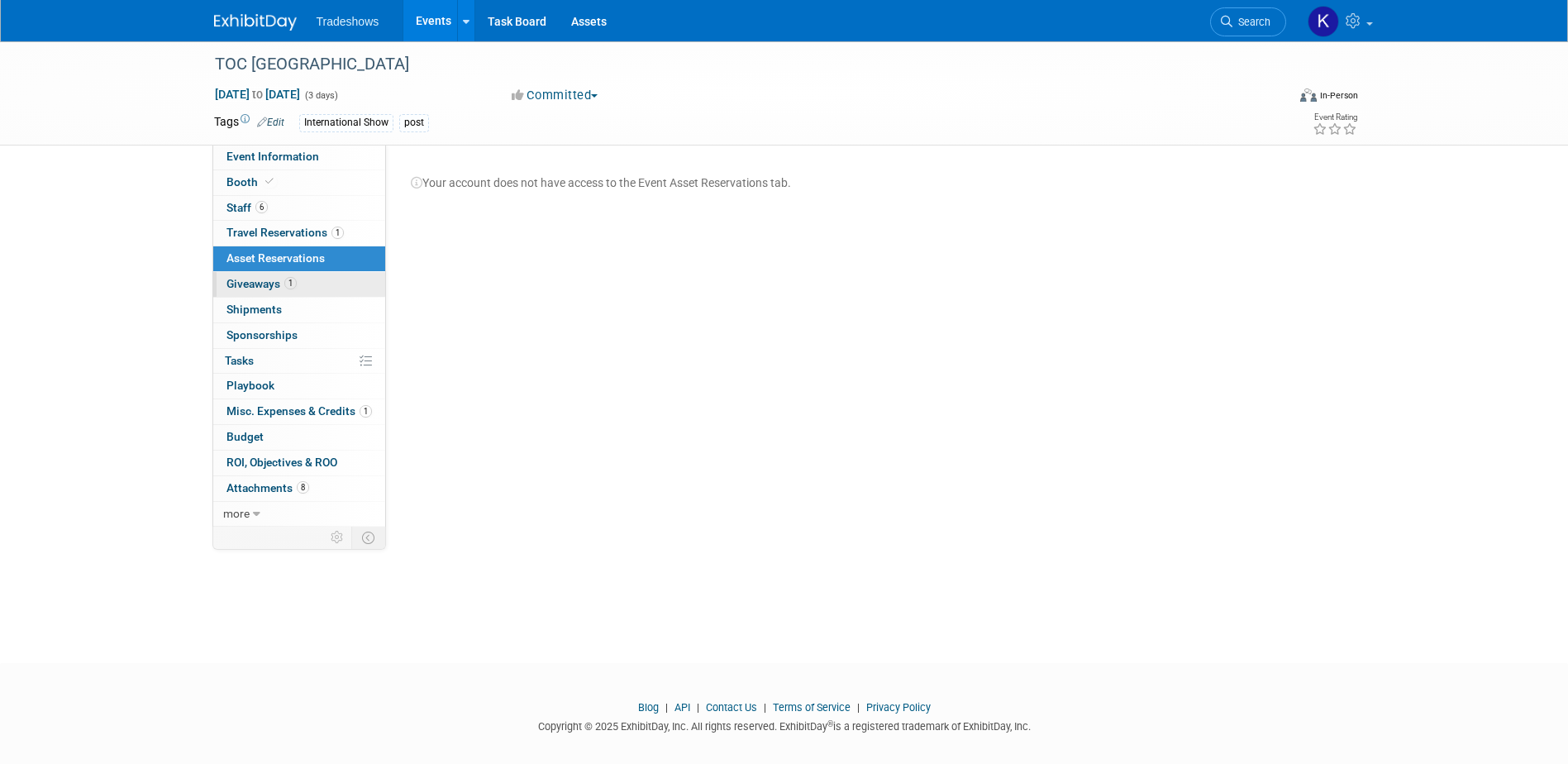
click at [299, 291] on link "1 Giveaways 1" at bounding box center [298, 284] width 172 height 25
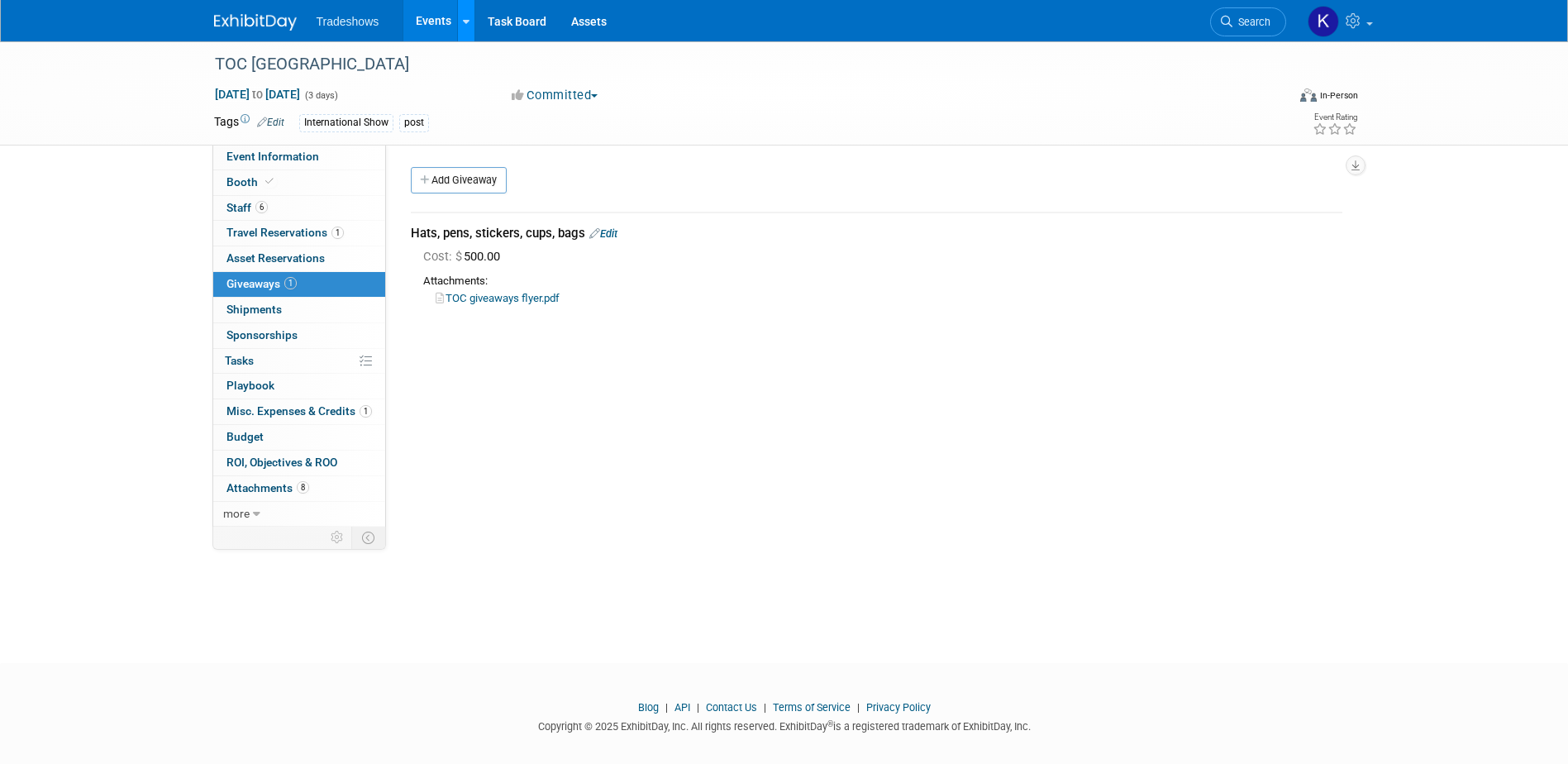
click at [461, 25] on link at bounding box center [465, 21] width 17 height 42
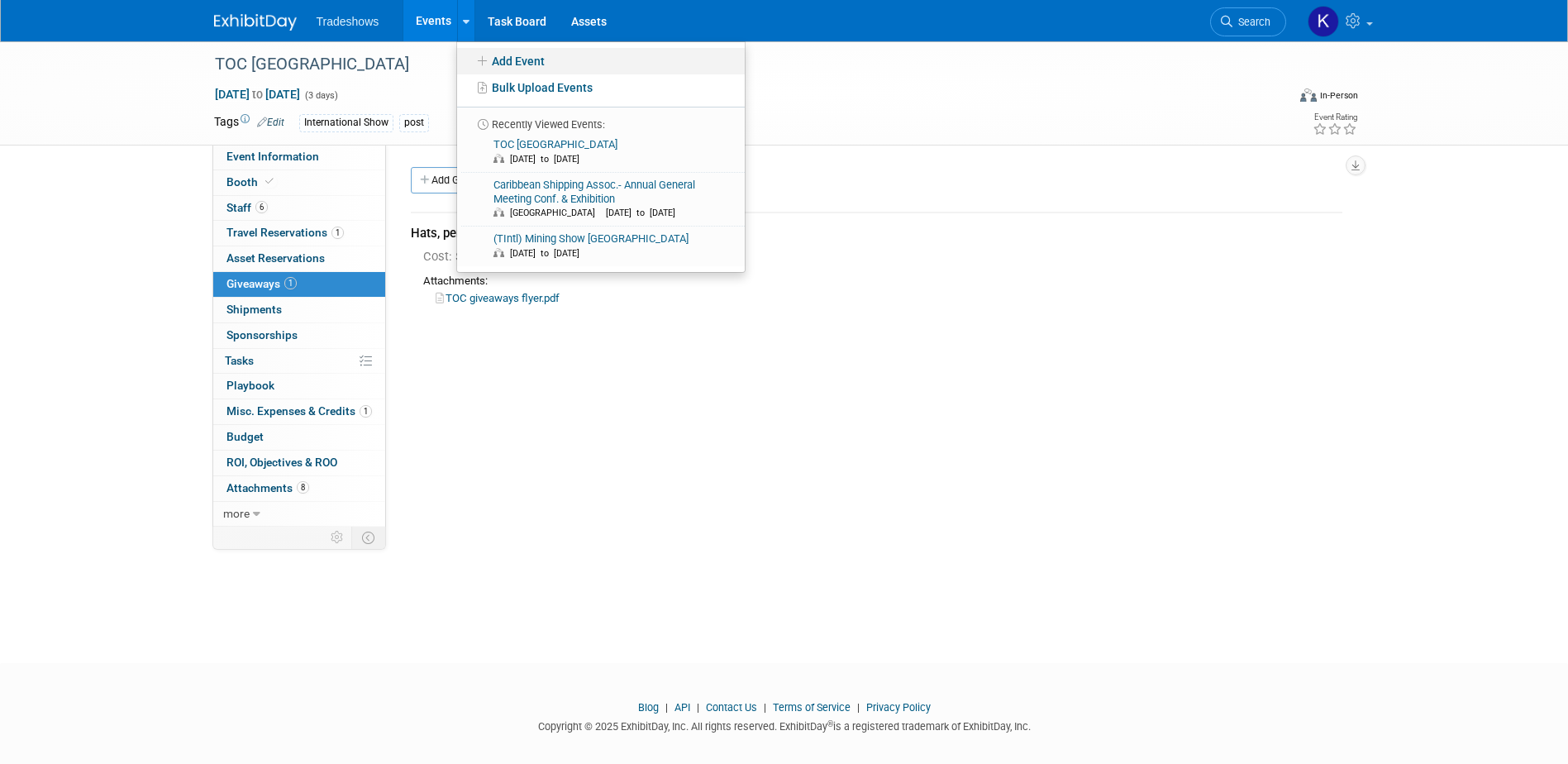
click at [496, 56] on link "Add Event" at bounding box center [600, 61] width 288 height 27
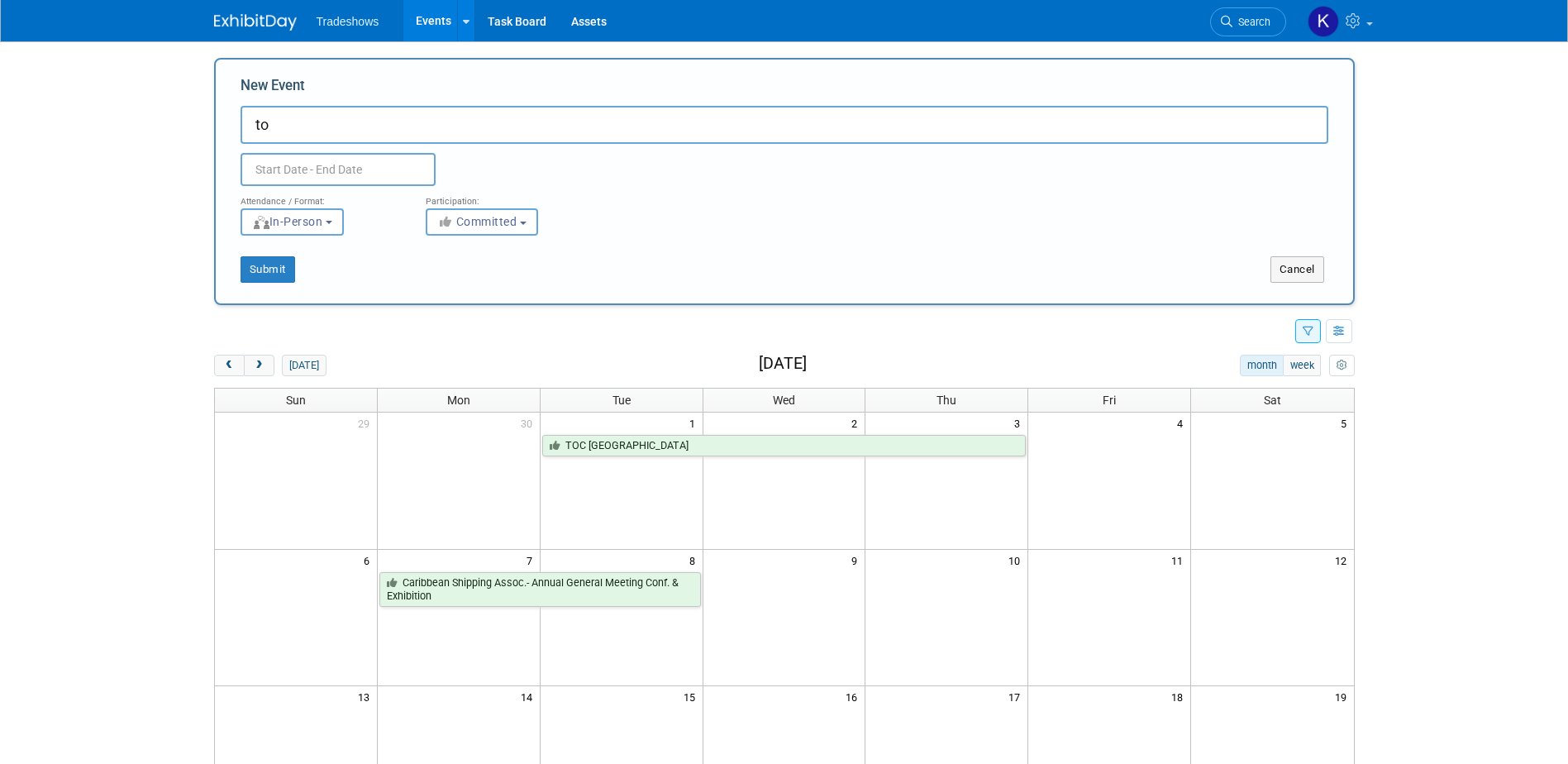
type input "t"
type input "T"
type input "R"
type input "t"
type input "TOC [GEOGRAPHIC_DATA]"
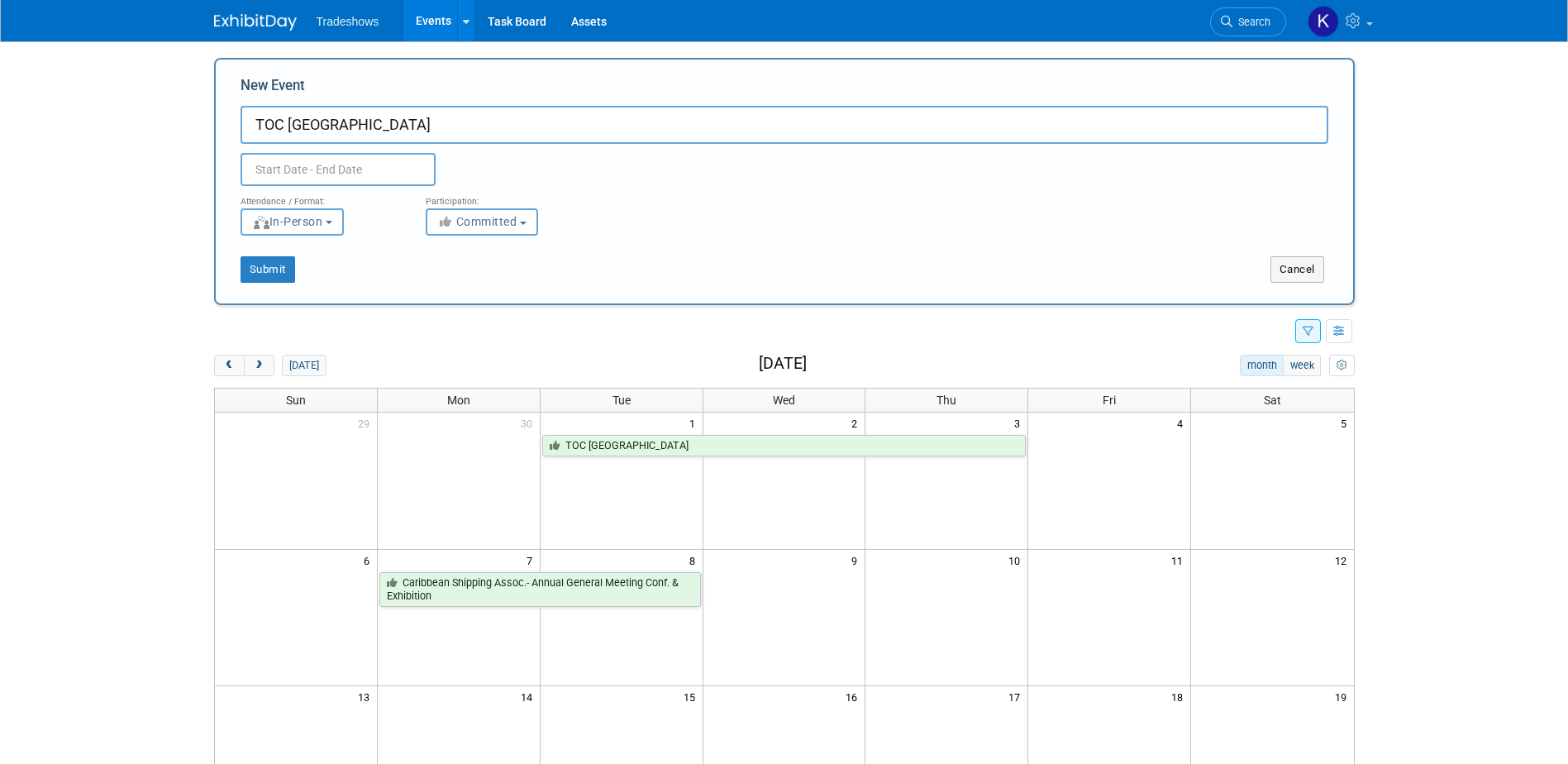
click at [356, 178] on input "text" at bounding box center [337, 169] width 195 height 33
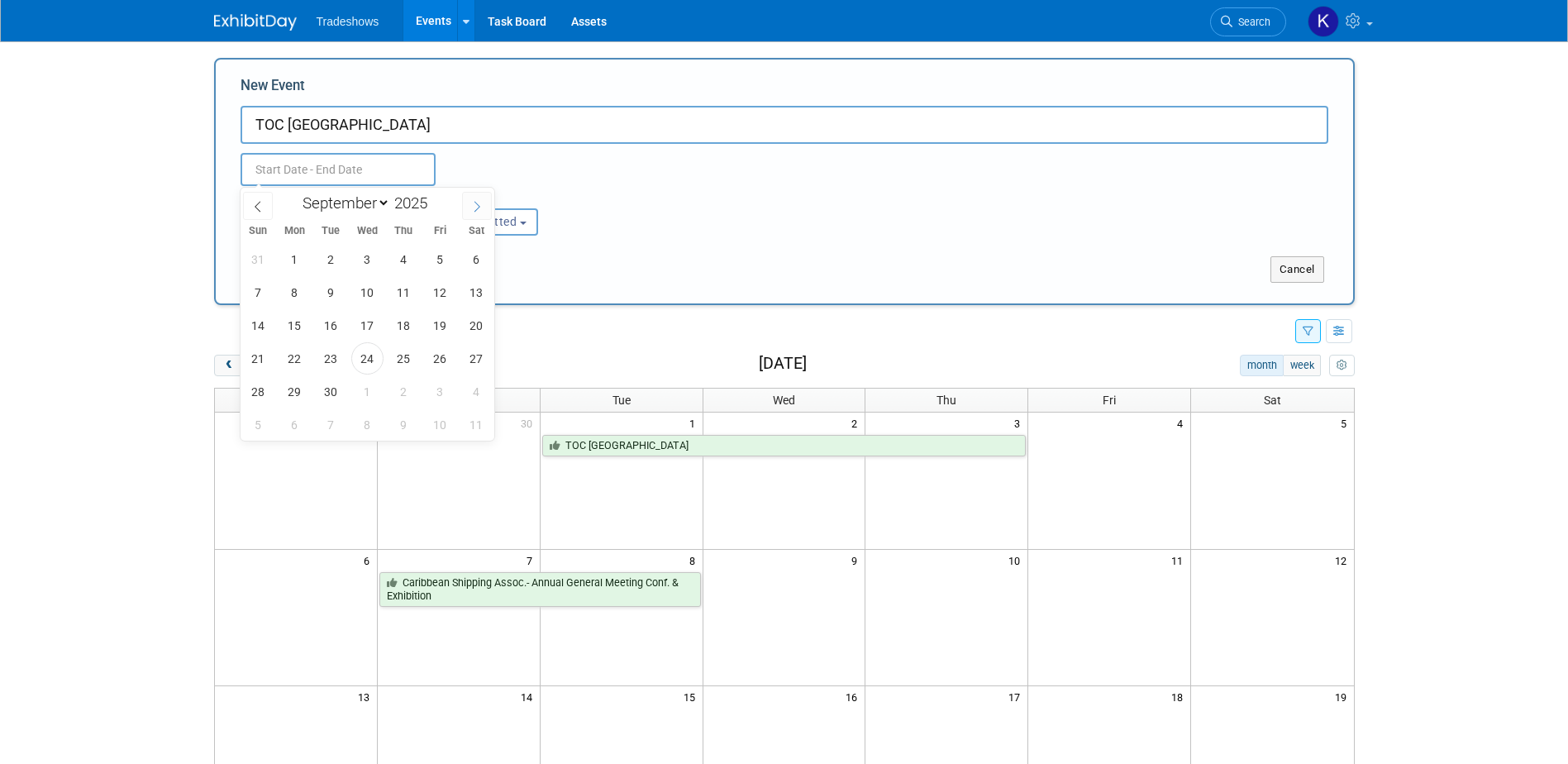
click at [469, 204] on span at bounding box center [476, 206] width 29 height 29
select select "9"
click at [336, 357] on span "21" at bounding box center [331, 358] width 32 height 32
click at [404, 367] on span "23" at bounding box center [404, 358] width 32 height 32
type input "[DATE] to [DATE]"
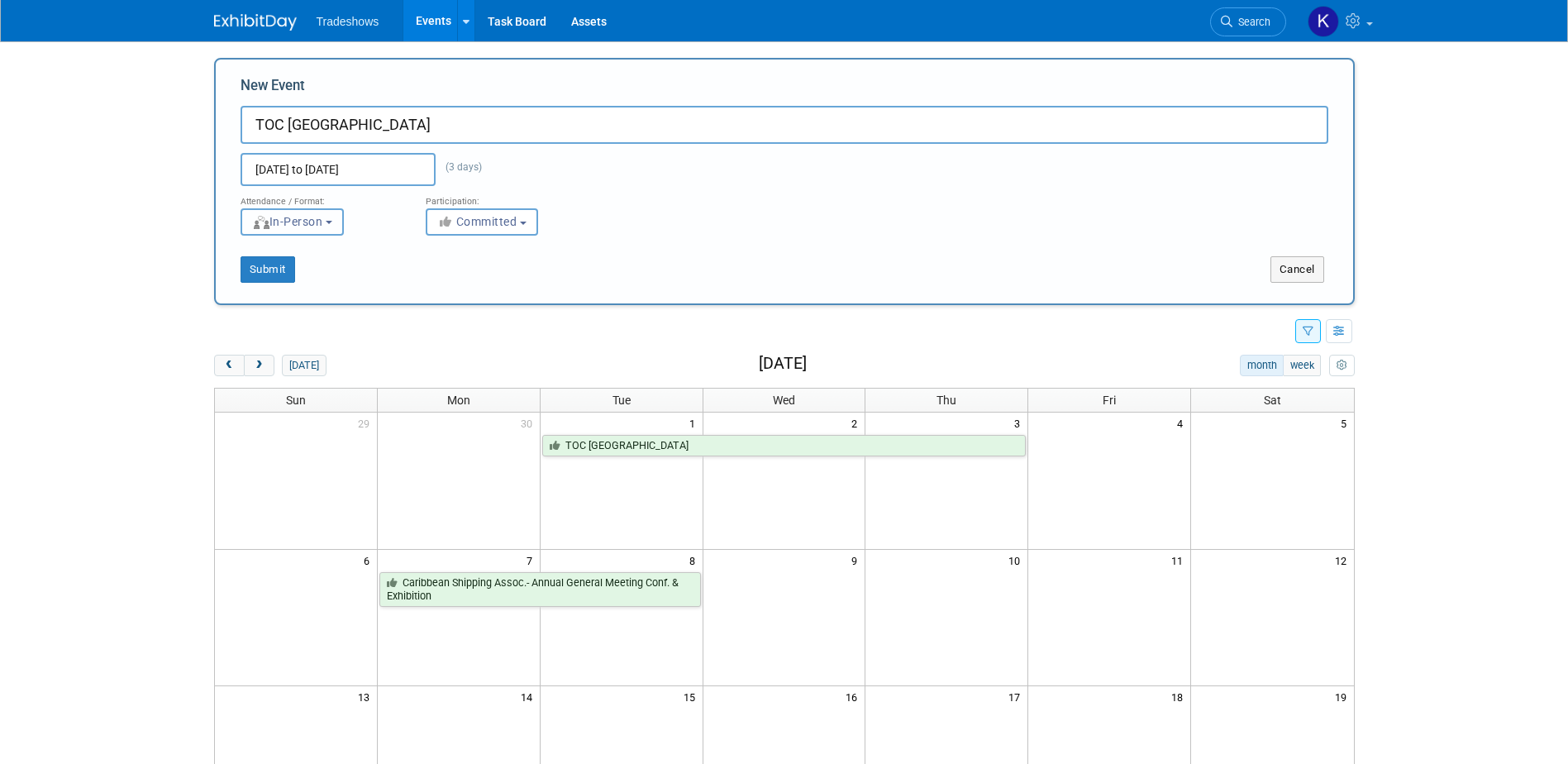
click at [332, 220] on b "button" at bounding box center [329, 221] width 7 height 3
click at [327, 261] on label "In-Person" at bounding box center [297, 256] width 96 height 22
click at [256, 261] on input "In-Person" at bounding box center [250, 257] width 10 height 10
click at [505, 226] on span "Committed" at bounding box center [477, 221] width 80 height 13
click at [503, 255] on label "Committed" at bounding box center [492, 256] width 114 height 22
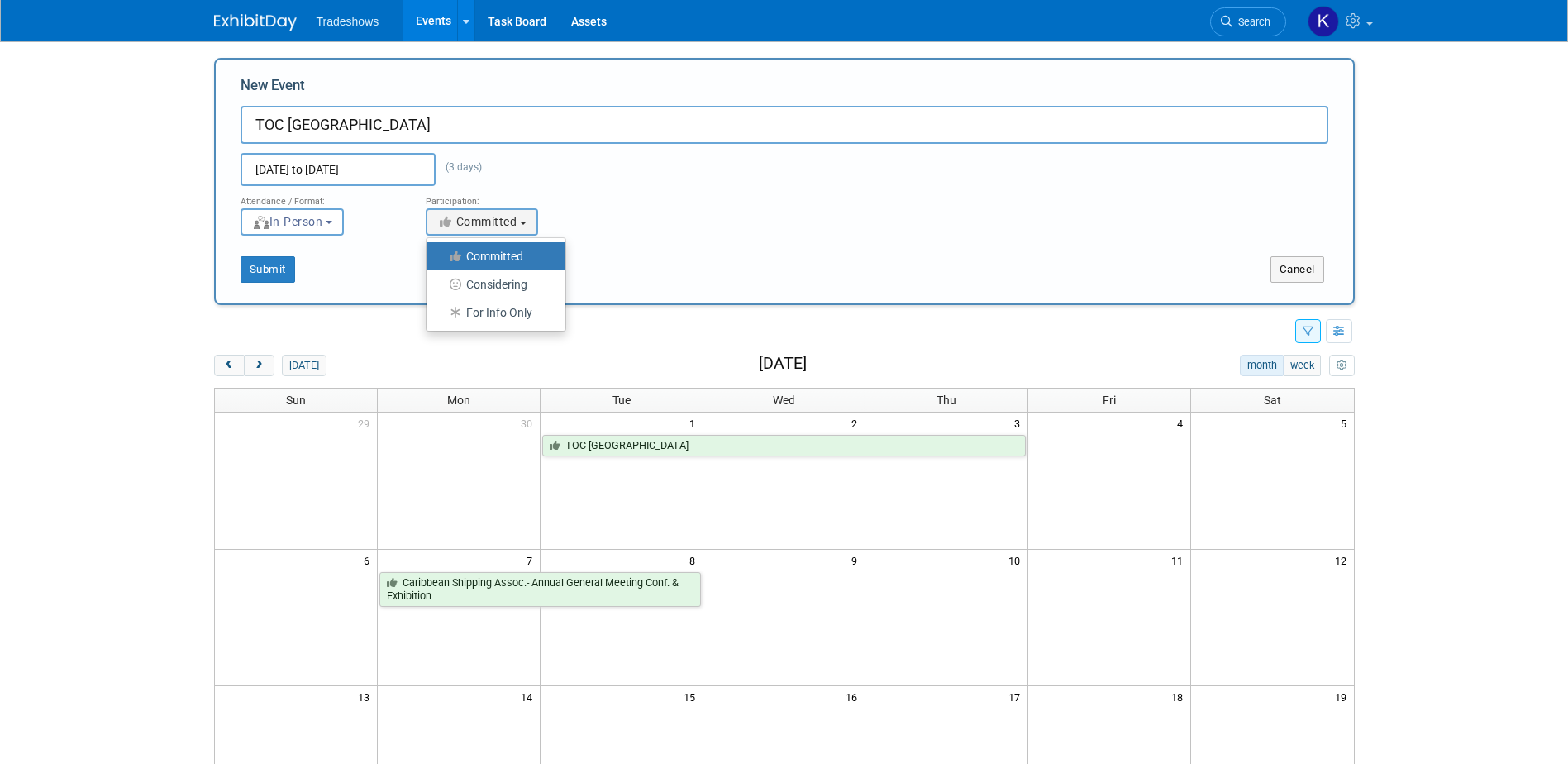
click at [442, 255] on input "Committed" at bounding box center [435, 257] width 10 height 10
click at [633, 281] on div "Submit" at bounding box center [452, 270] width 474 height 27
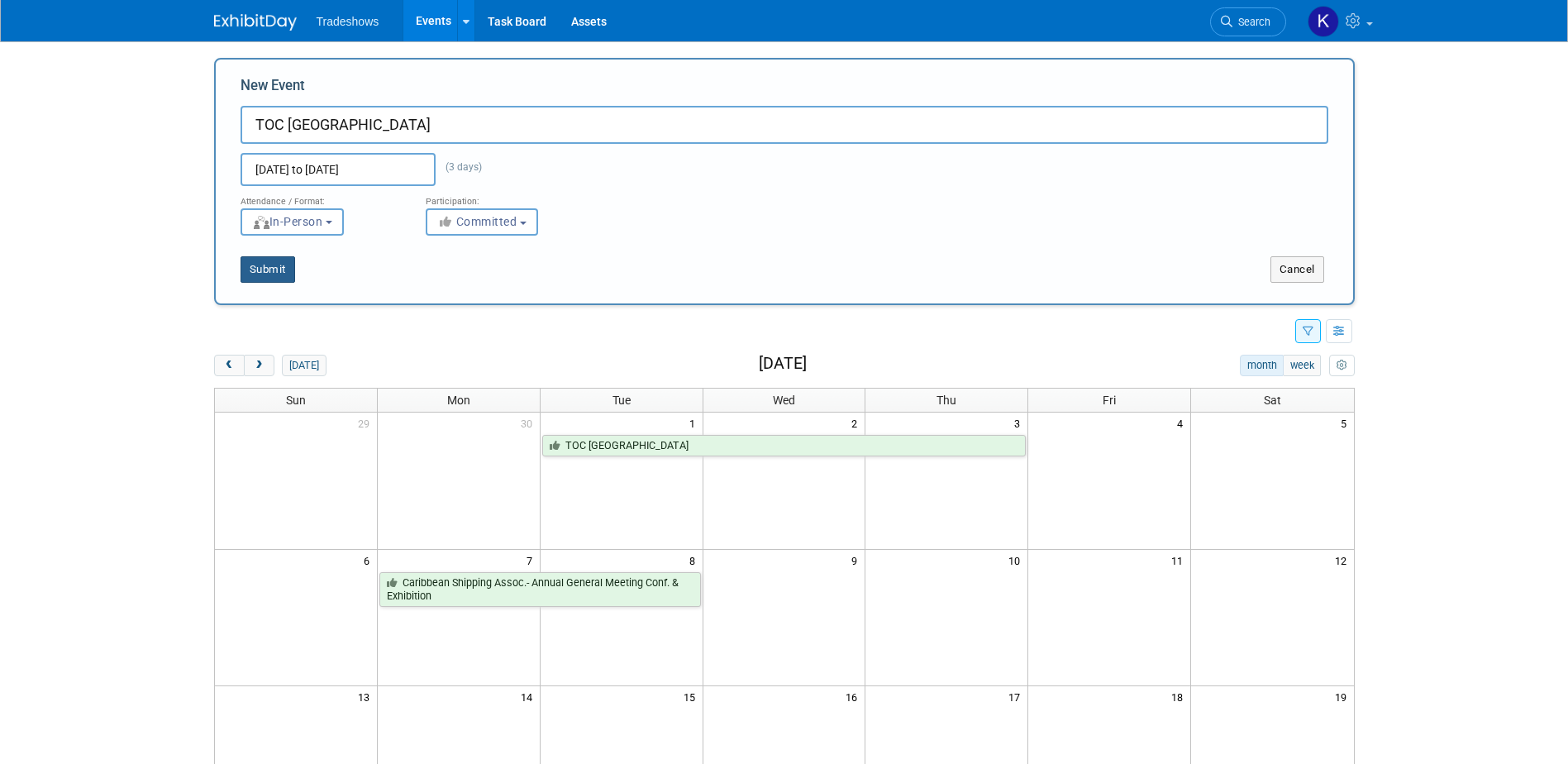
click at [290, 271] on button "Submit" at bounding box center [267, 270] width 54 height 27
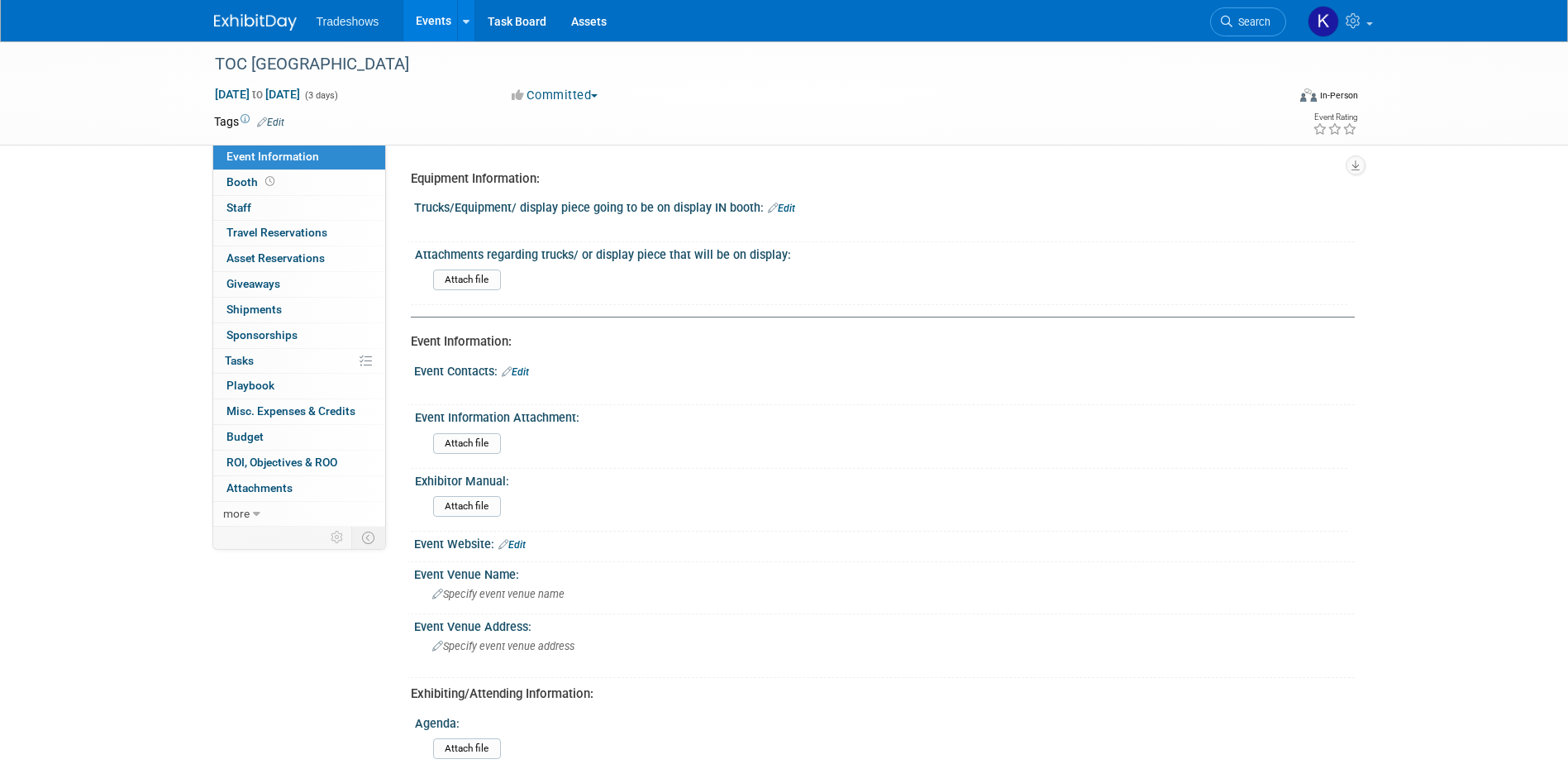
drag, startPoint x: 414, startPoint y: 207, endPoint x: 752, endPoint y: 202, distance: 338.0
click at [752, 202] on div "Trucks/Equipment/ display piece going to be on display IN booth: Edit" at bounding box center [884, 205] width 940 height 22
drag, startPoint x: 752, startPoint y: 202, endPoint x: 747, endPoint y: 212, distance: 11.2
copy div "Trucks/Equipment/ display piece going to be on display IN booth"
drag, startPoint x: 412, startPoint y: 252, endPoint x: 784, endPoint y: 250, distance: 372.0
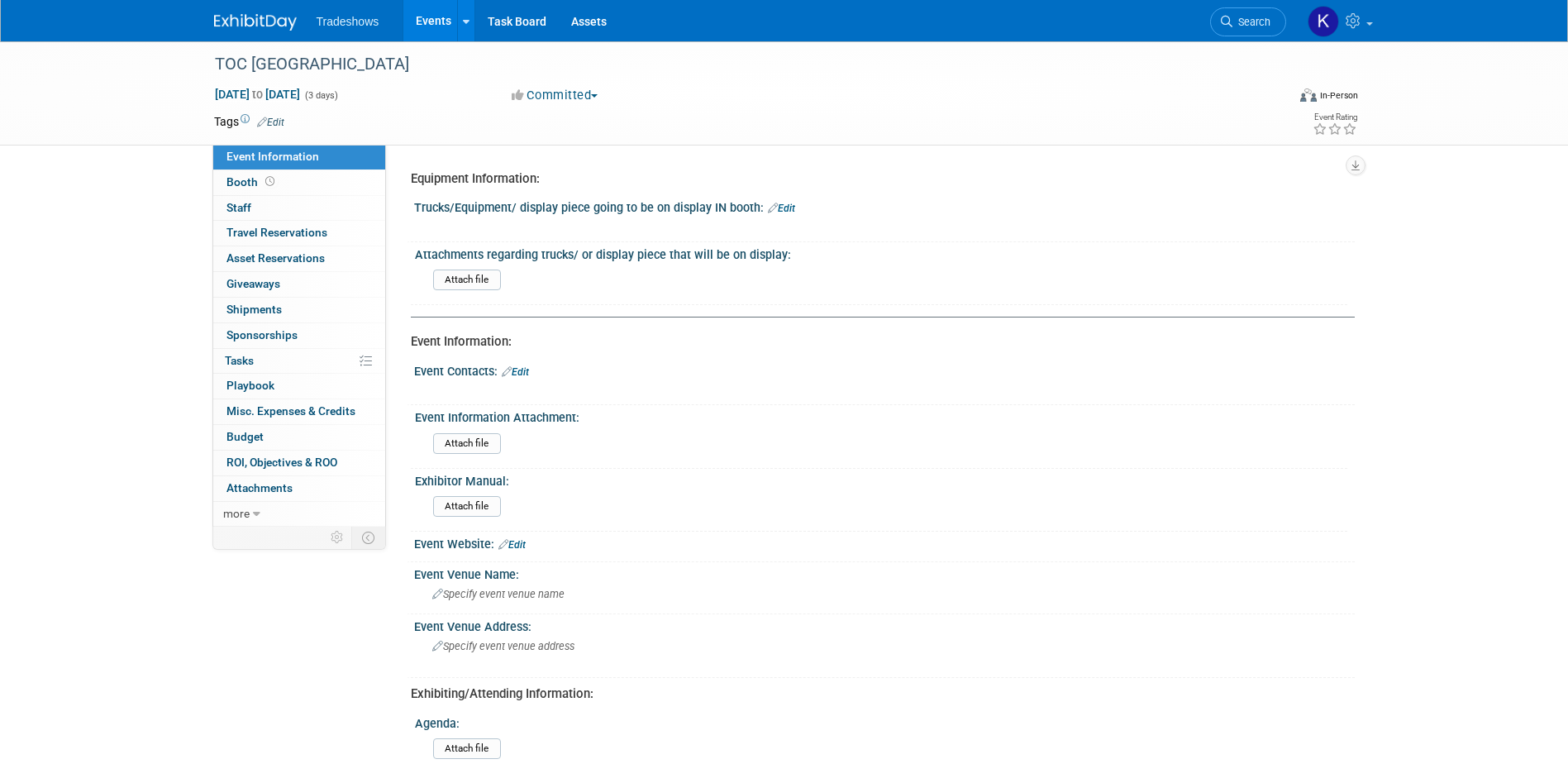
click at [784, 250] on div "Attachments regarding trucks/ or display piece that will be on display: Attach …" at bounding box center [878, 274] width 936 height 63
drag, startPoint x: 784, startPoint y: 250, endPoint x: 773, endPoint y: 257, distance: 13.0
copy div "Attachments regarding trucks/ or display piece that will be on display:"
drag, startPoint x: 417, startPoint y: 371, endPoint x: 496, endPoint y: 367, distance: 79.1
click at [496, 367] on div "Event Contacts: Edit" at bounding box center [884, 370] width 940 height 22
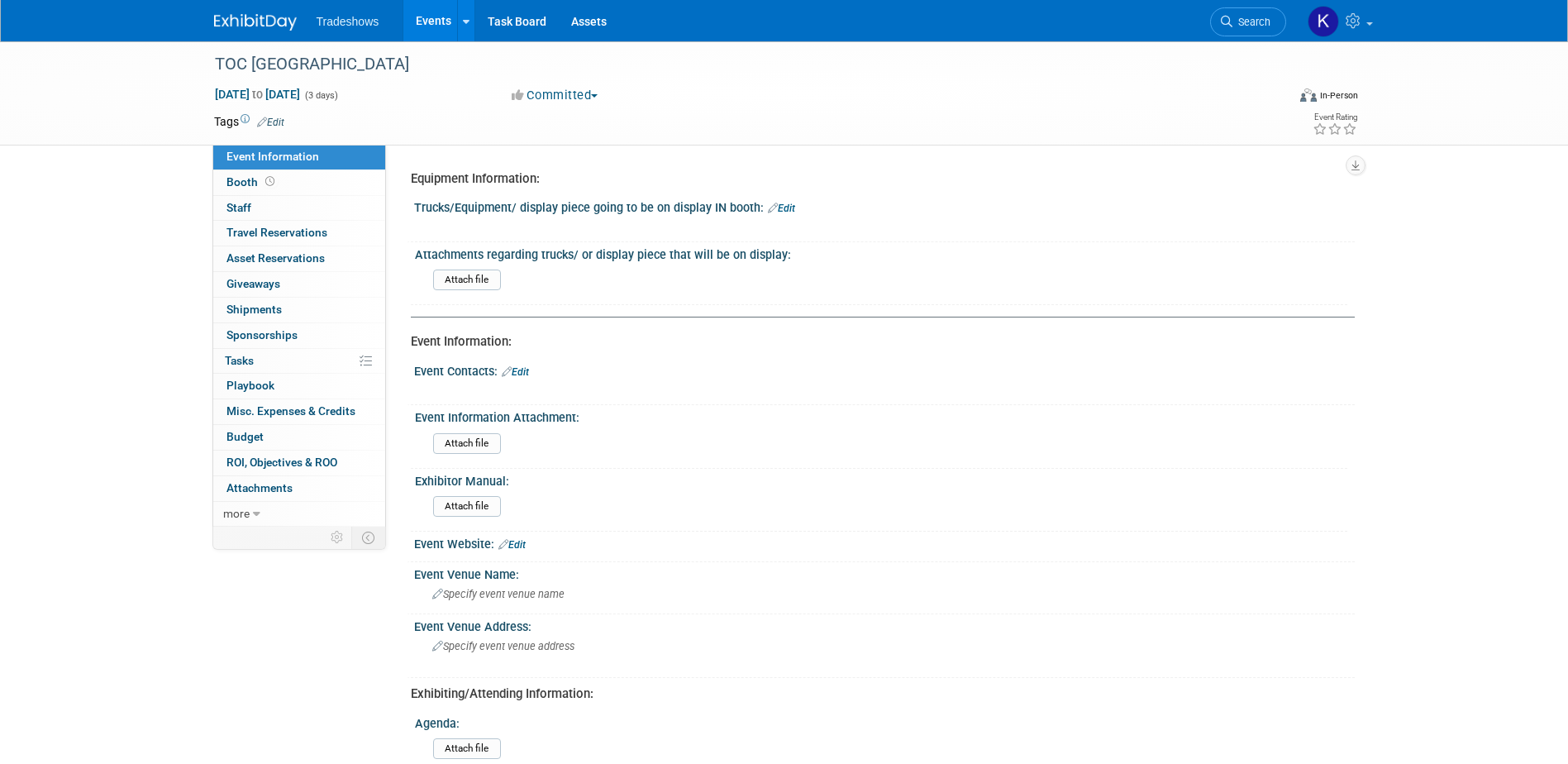
drag, startPoint x: 496, startPoint y: 367, endPoint x: 520, endPoint y: 372, distance: 24.5
click at [520, 372] on link "Edit" at bounding box center [515, 372] width 28 height 11
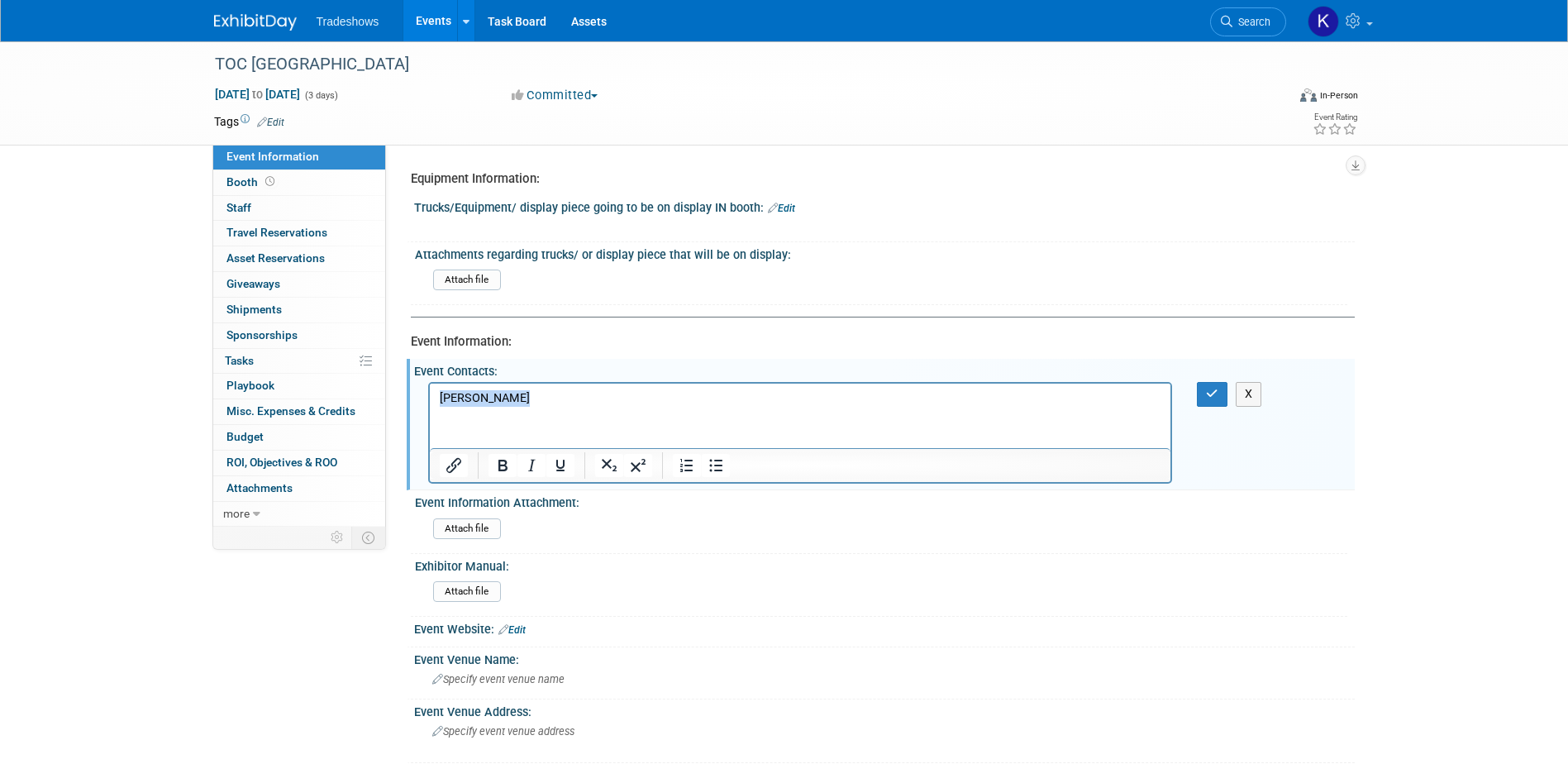
drag, startPoint x: 512, startPoint y: 392, endPoint x: 431, endPoint y: 403, distance: 81.7
click at [431, 403] on html "Alexis Booth" at bounding box center [800, 395] width 742 height 23
click at [603, 398] on p "Panama Conveccion Center" at bounding box center [800, 398] width 722 height 16
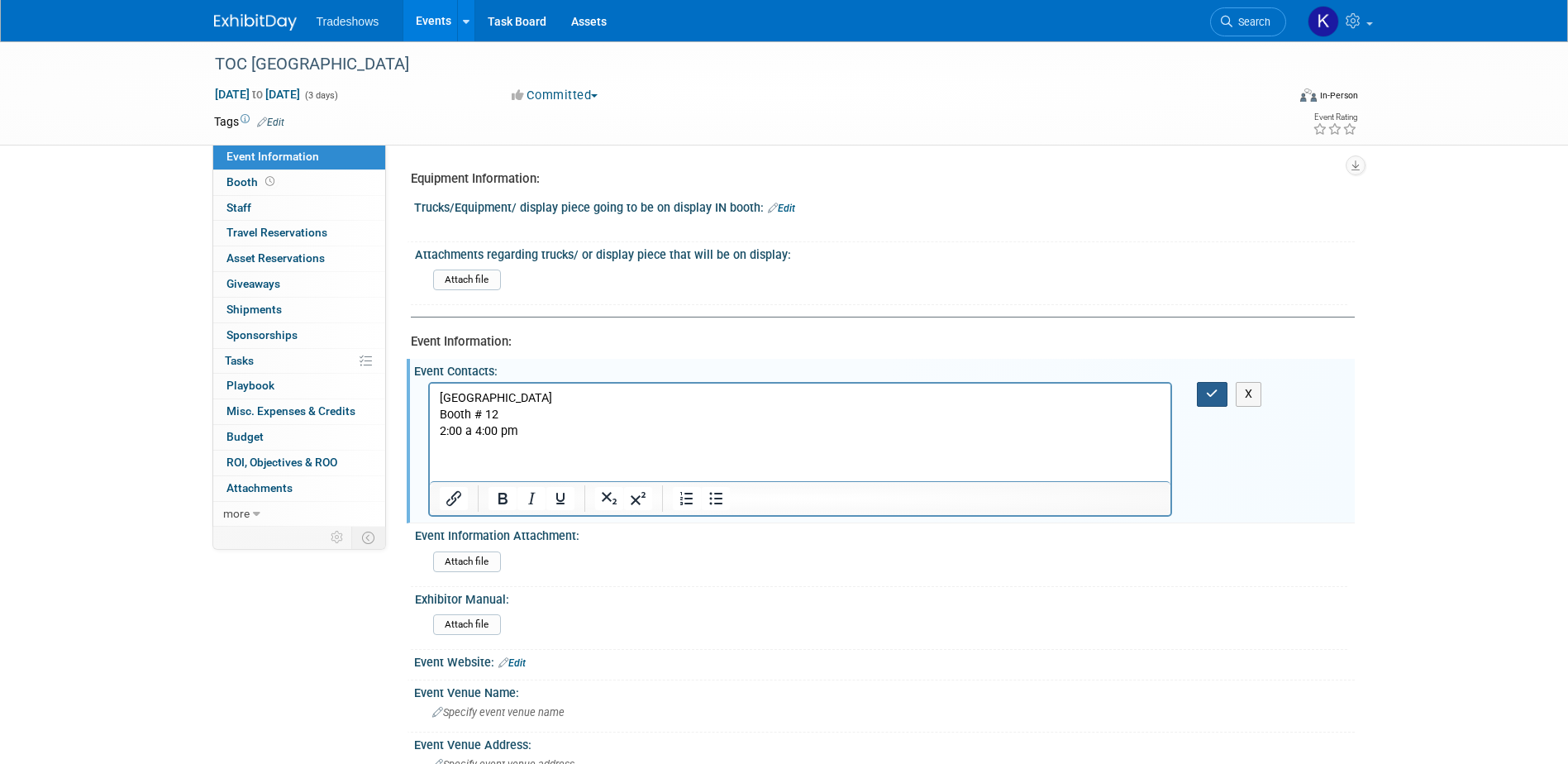
click at [1214, 402] on button "button" at bounding box center [1212, 393] width 30 height 24
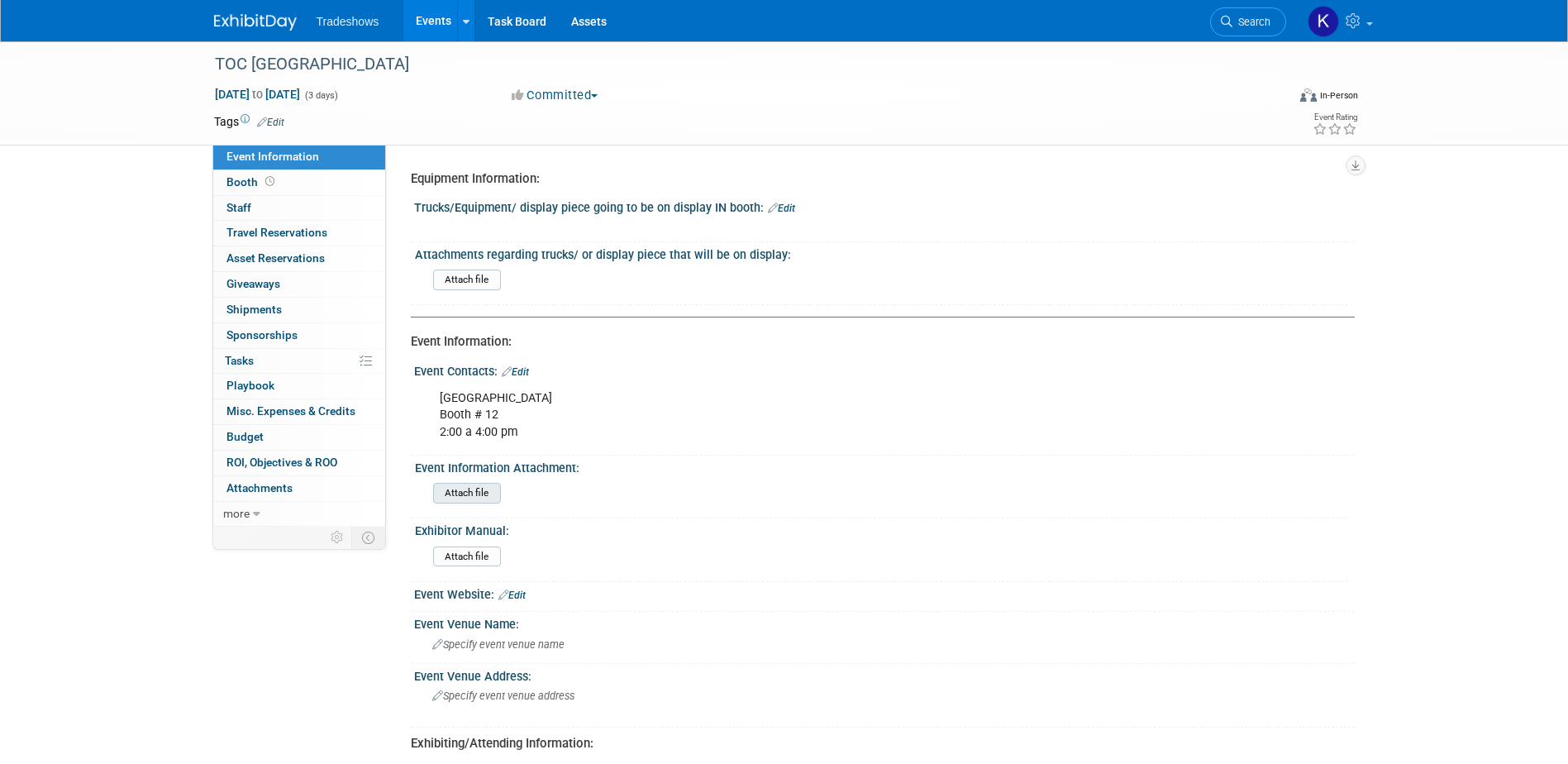
click at [487, 493] on input "file" at bounding box center [387, 493] width 225 height 19
drag, startPoint x: 415, startPoint y: 468, endPoint x: 620, endPoint y: 471, distance: 205.0
click at [620, 471] on div "Event Information Attachment:" at bounding box center [881, 466] width 933 height 21
drag, startPoint x: 620, startPoint y: 471, endPoint x: 563, endPoint y: 471, distance: 57.0
copy div "Event Information Attachment:"
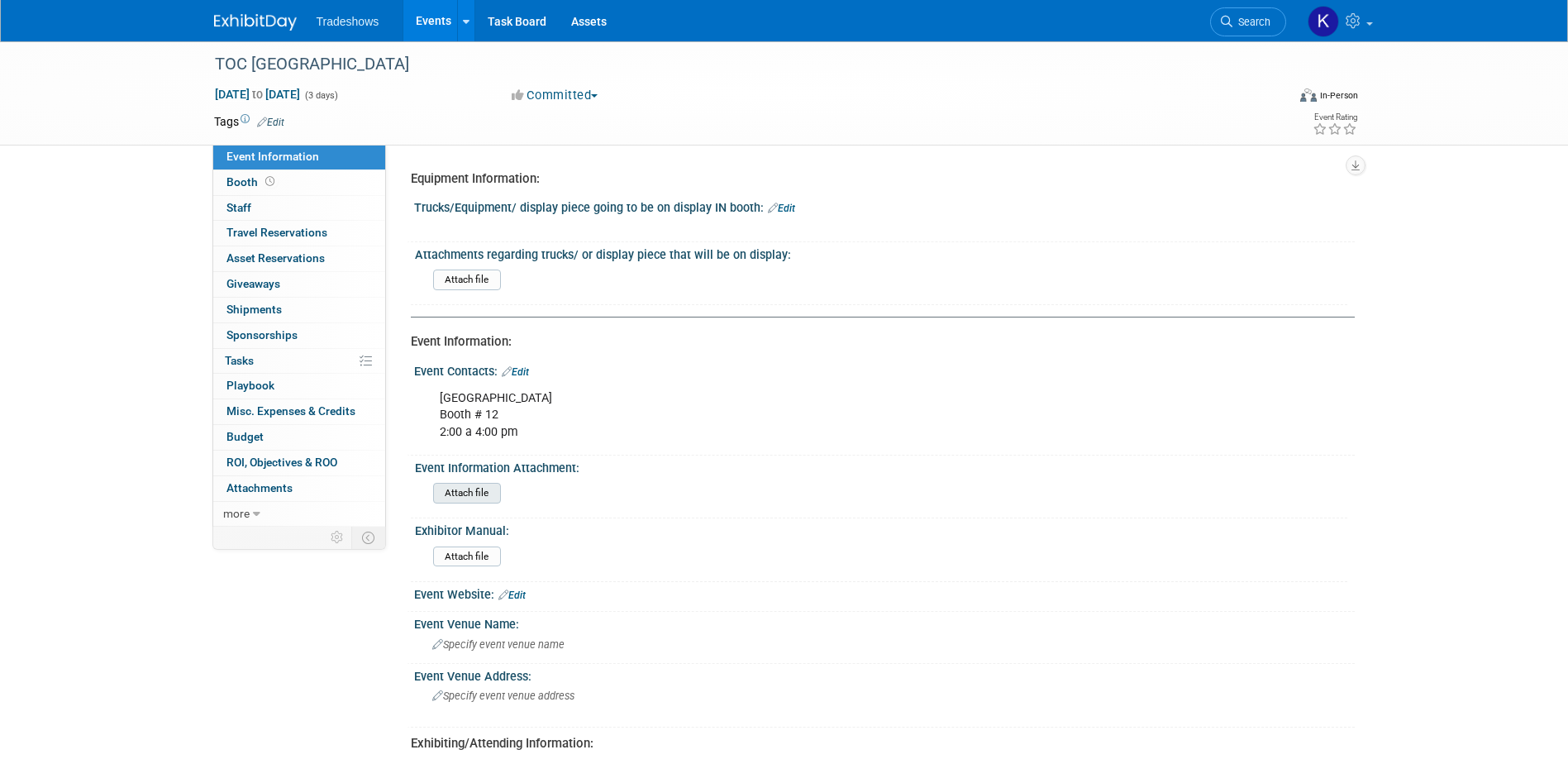
click at [487, 493] on input "file" at bounding box center [387, 493] width 225 height 19
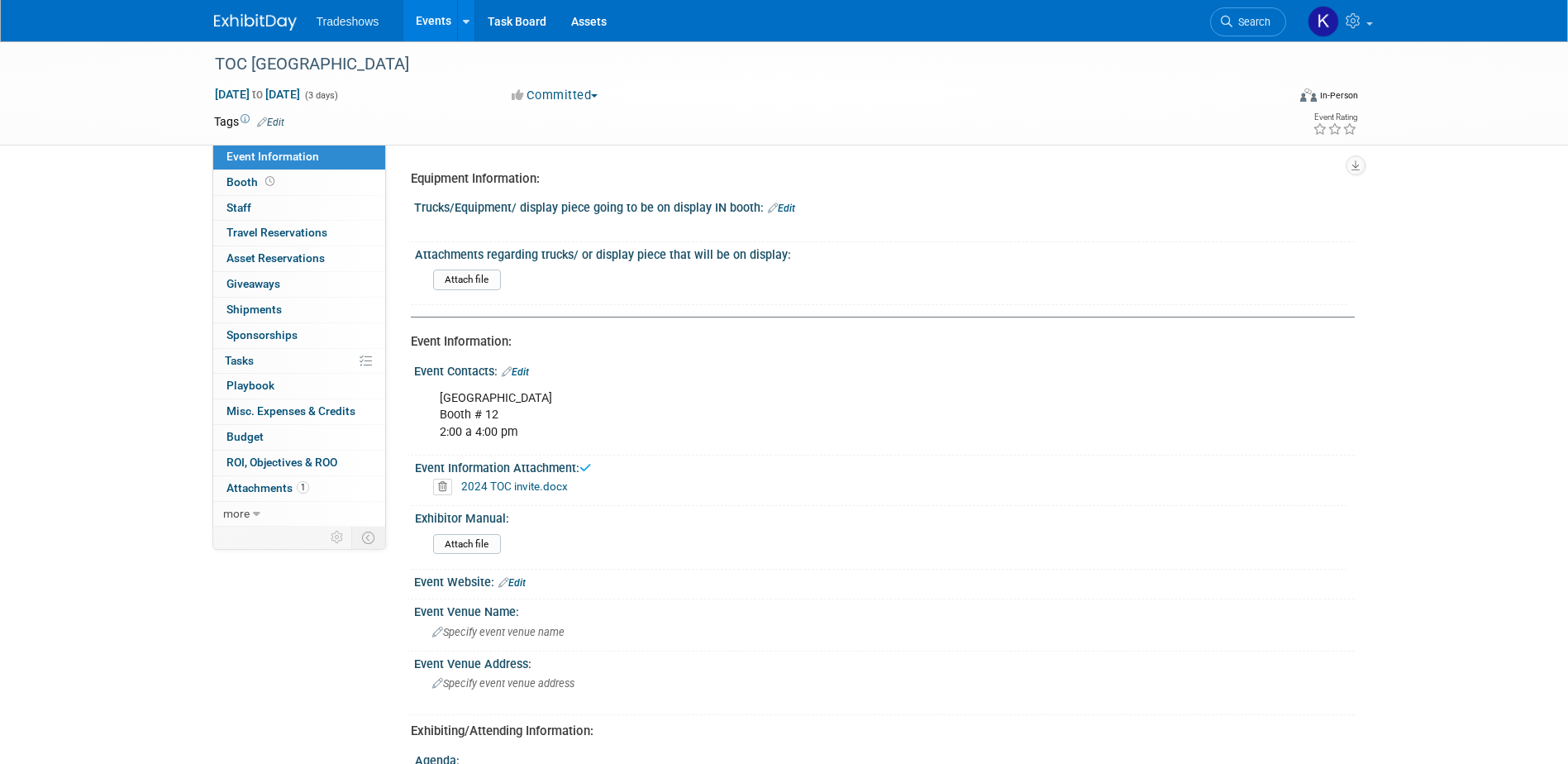
click at [465, 486] on link "2024 TOC invite.docx" at bounding box center [515, 487] width 106 height 13
click at [443, 489] on icon at bounding box center [443, 487] width 19 height 16
click at [430, 550] on link "Yes" at bounding box center [426, 550] width 47 height 27
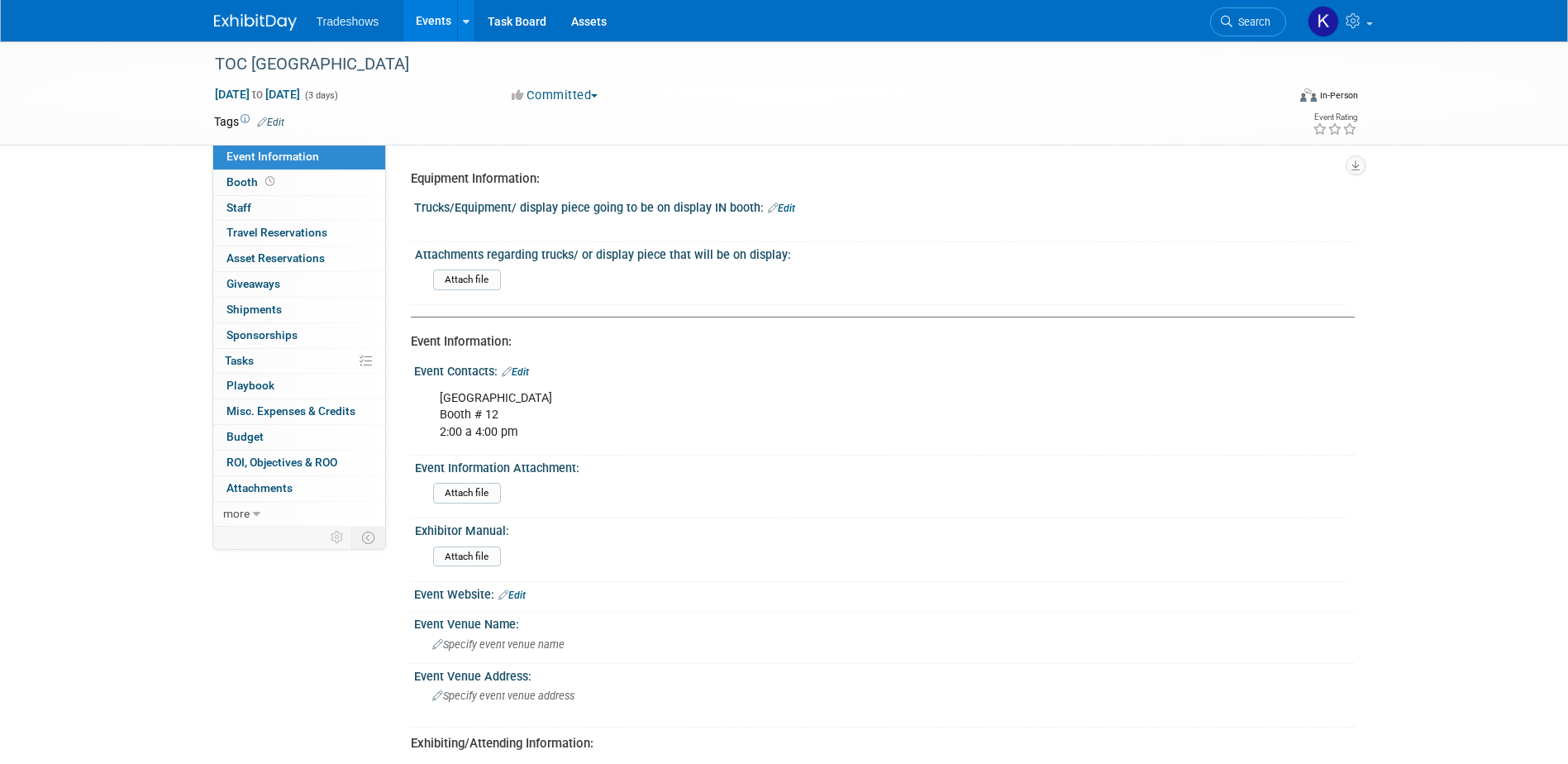
click at [520, 372] on link "Edit" at bounding box center [515, 372] width 28 height 11
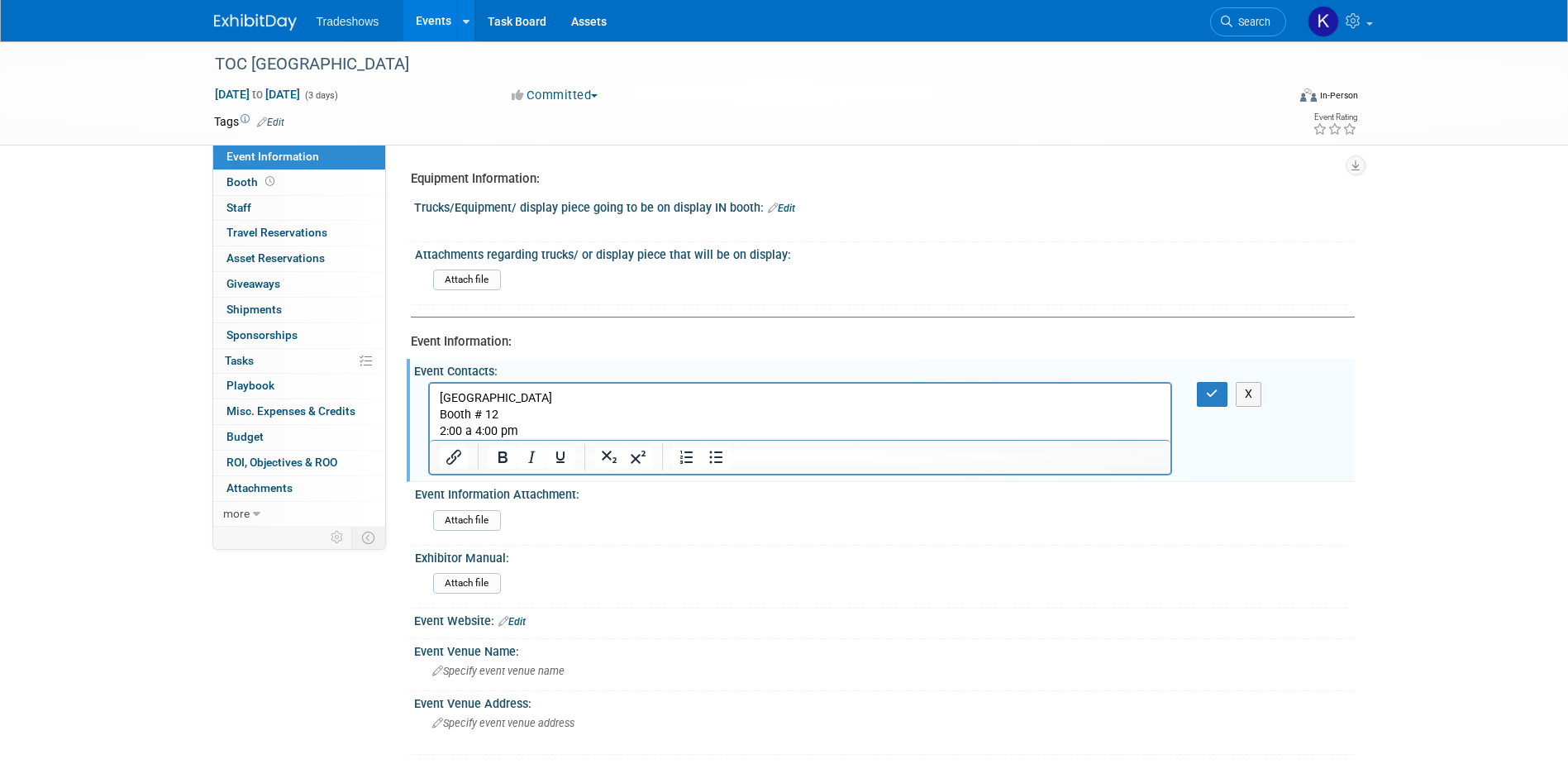
scroll to position [83, 0]
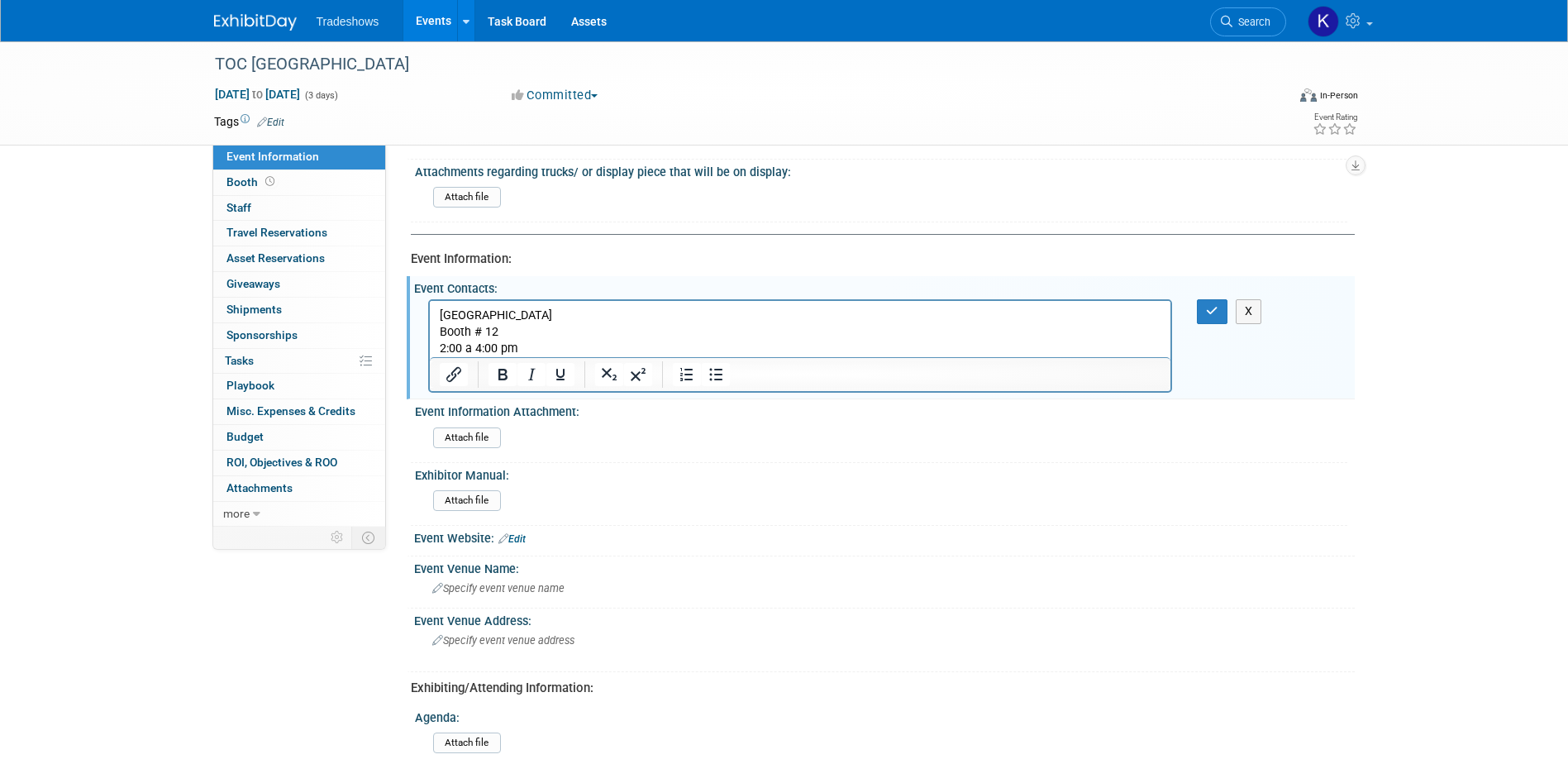
click at [509, 334] on p "Panama Conveccion Center Booth # 12 2:00 a 4:00 pm" at bounding box center [800, 333] width 722 height 49
drag, startPoint x: 522, startPoint y: 343, endPoint x: 833, endPoint y: 646, distance: 434.2
click at [429, 345] on html "Panama Conveccion Center Booth # 12 2:00 a 4:00 pm" at bounding box center [800, 329] width 742 height 56
click at [524, 343] on p "Panama Conveccion Center Booth # 12 2:00 a 4:00 pm" at bounding box center [800, 333] width 722 height 49
drag, startPoint x: 522, startPoint y: 345, endPoint x: 422, endPoint y: 351, distance: 100.2
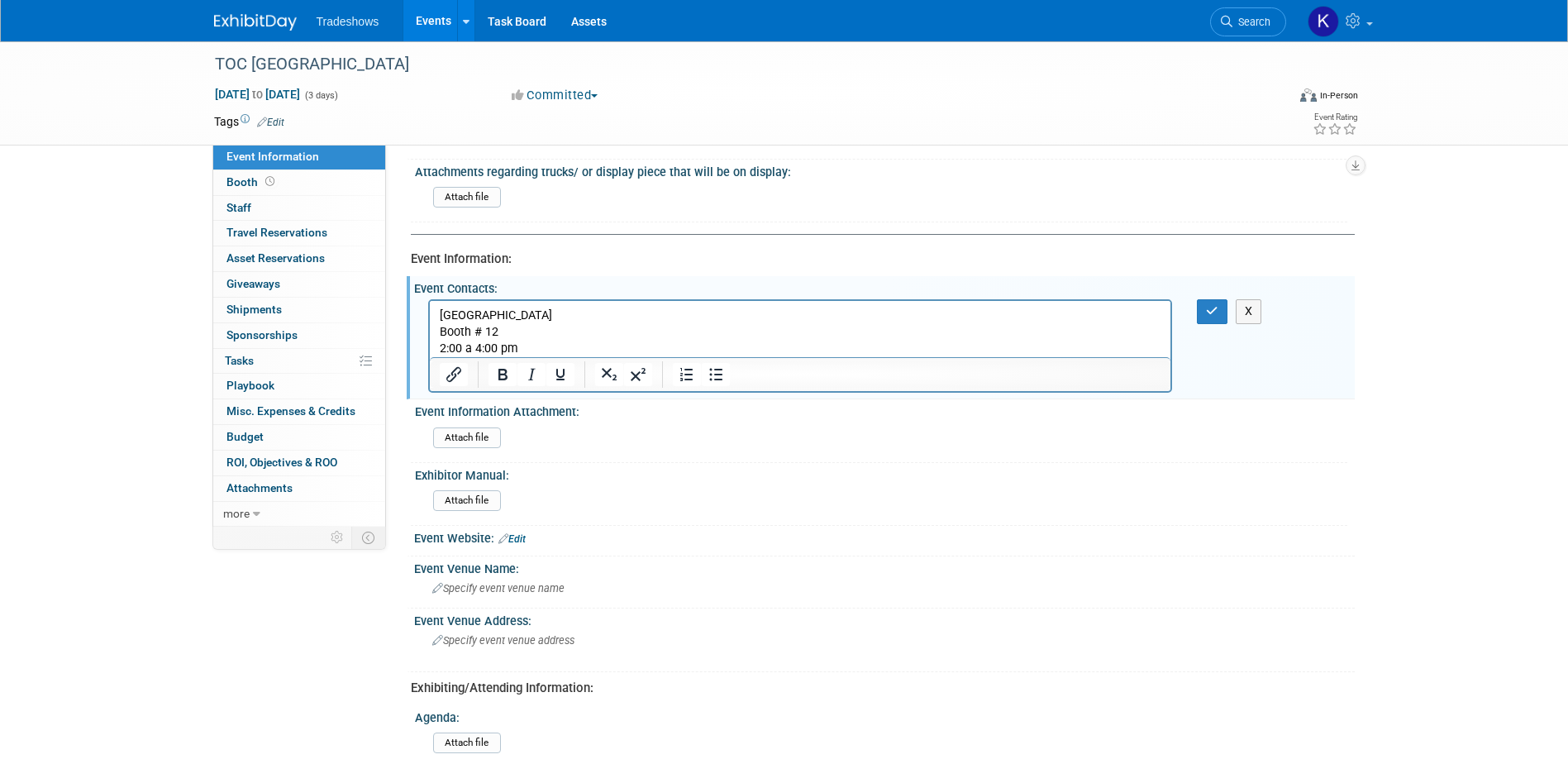
click at [429, 351] on html "Panama Conveccion Center Booth # 12 2:00 a 4:00 pm" at bounding box center [800, 329] width 742 height 56
click at [474, 347] on p "Panama Conveccion Center Booth # 12" at bounding box center [800, 333] width 722 height 49
click at [527, 347] on p "Panama Conveccion Center Booth # 12 Wednesday" at bounding box center [800, 333] width 722 height 49
drag, startPoint x: 526, startPoint y: 345, endPoint x: 837, endPoint y: 646, distance: 432.8
click at [429, 344] on html "Panama Conveccion Center Booth # 12 Wednesday 21" at bounding box center [800, 329] width 742 height 56
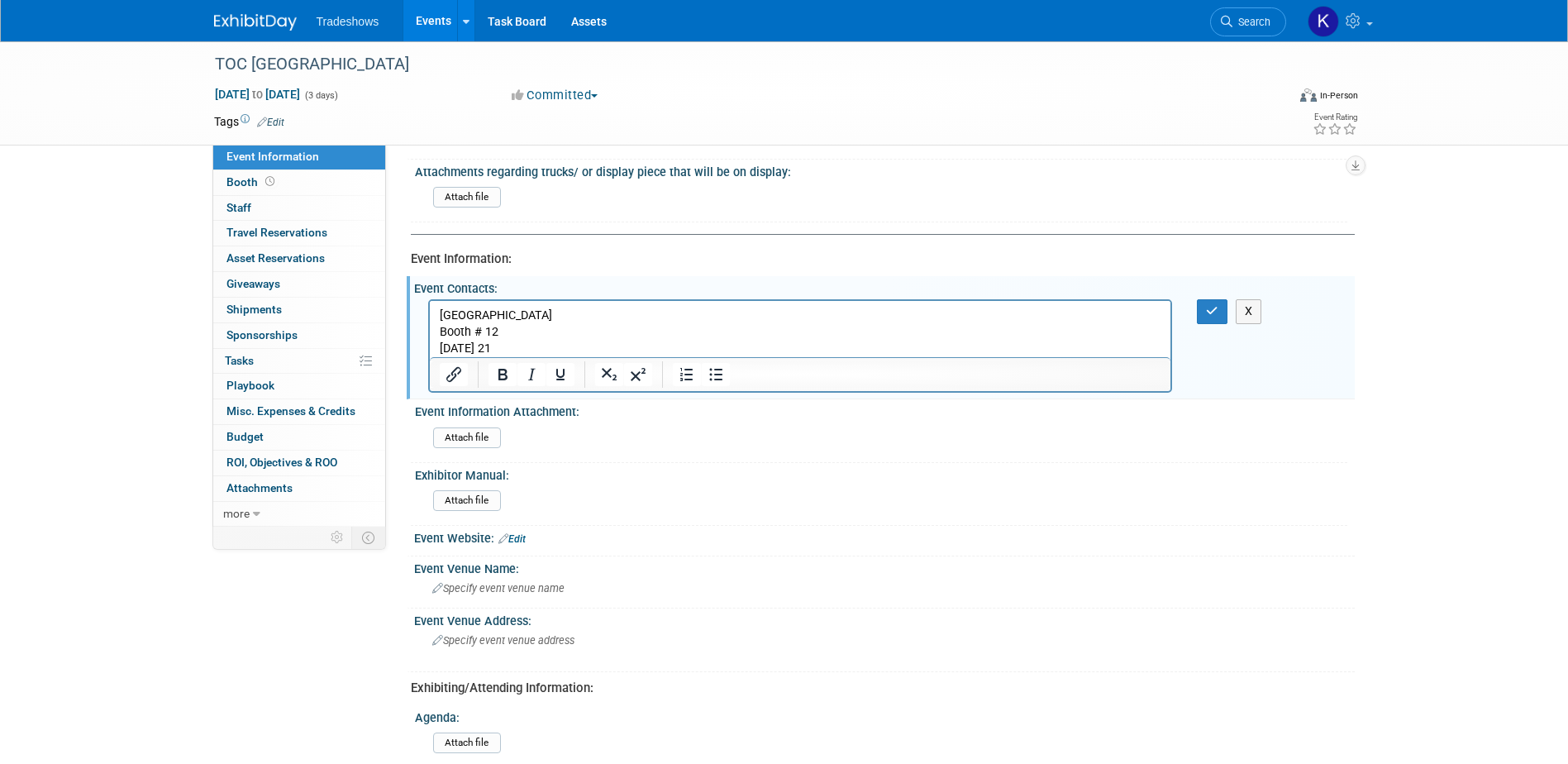
click at [407, 345] on div "Event Contacts: Edit Panama Conveccion Center Booth # 12 2:00 a 4:00 pm X" at bounding box center [880, 338] width 948 height 124
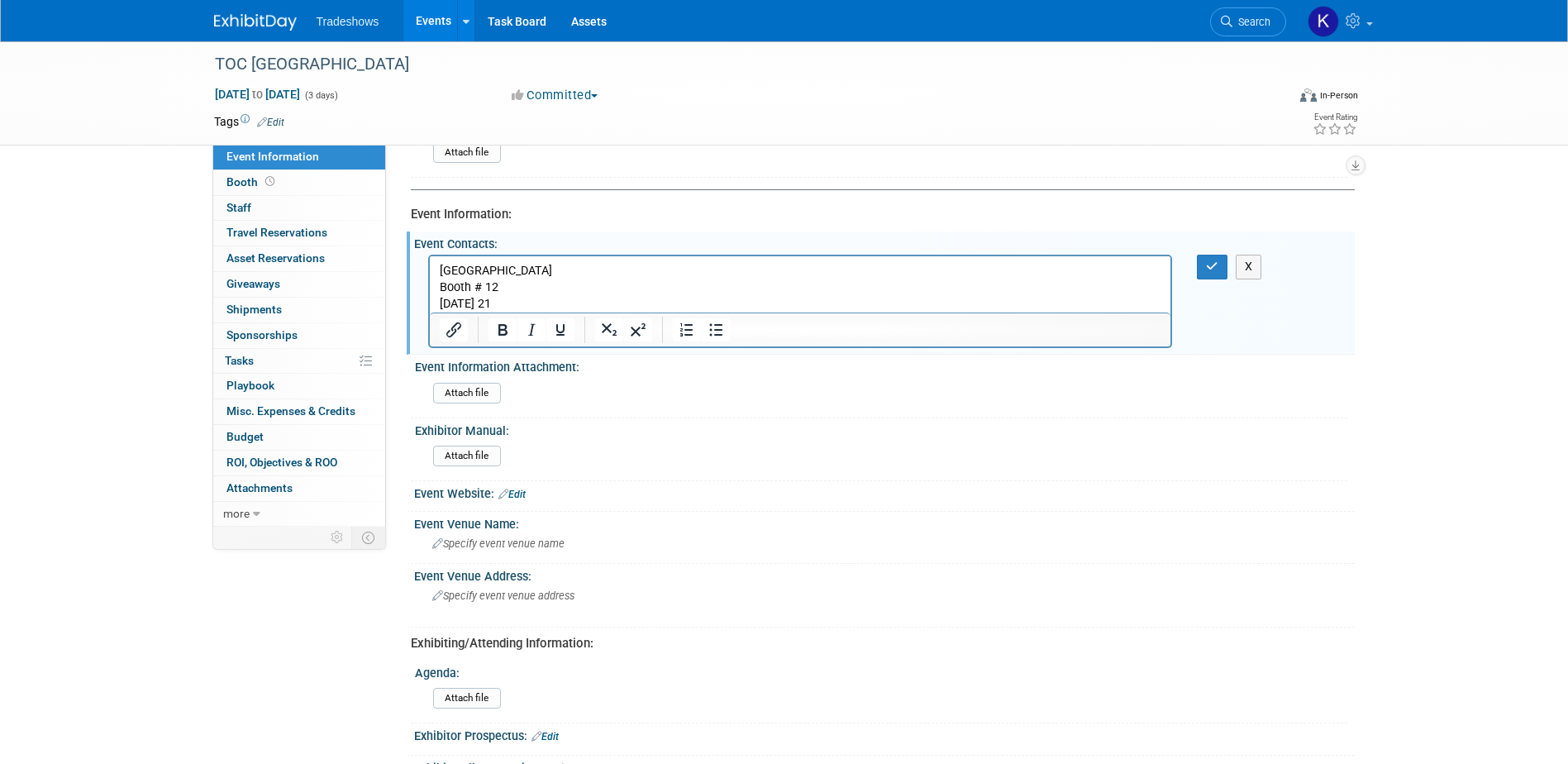
scroll to position [165, 0]
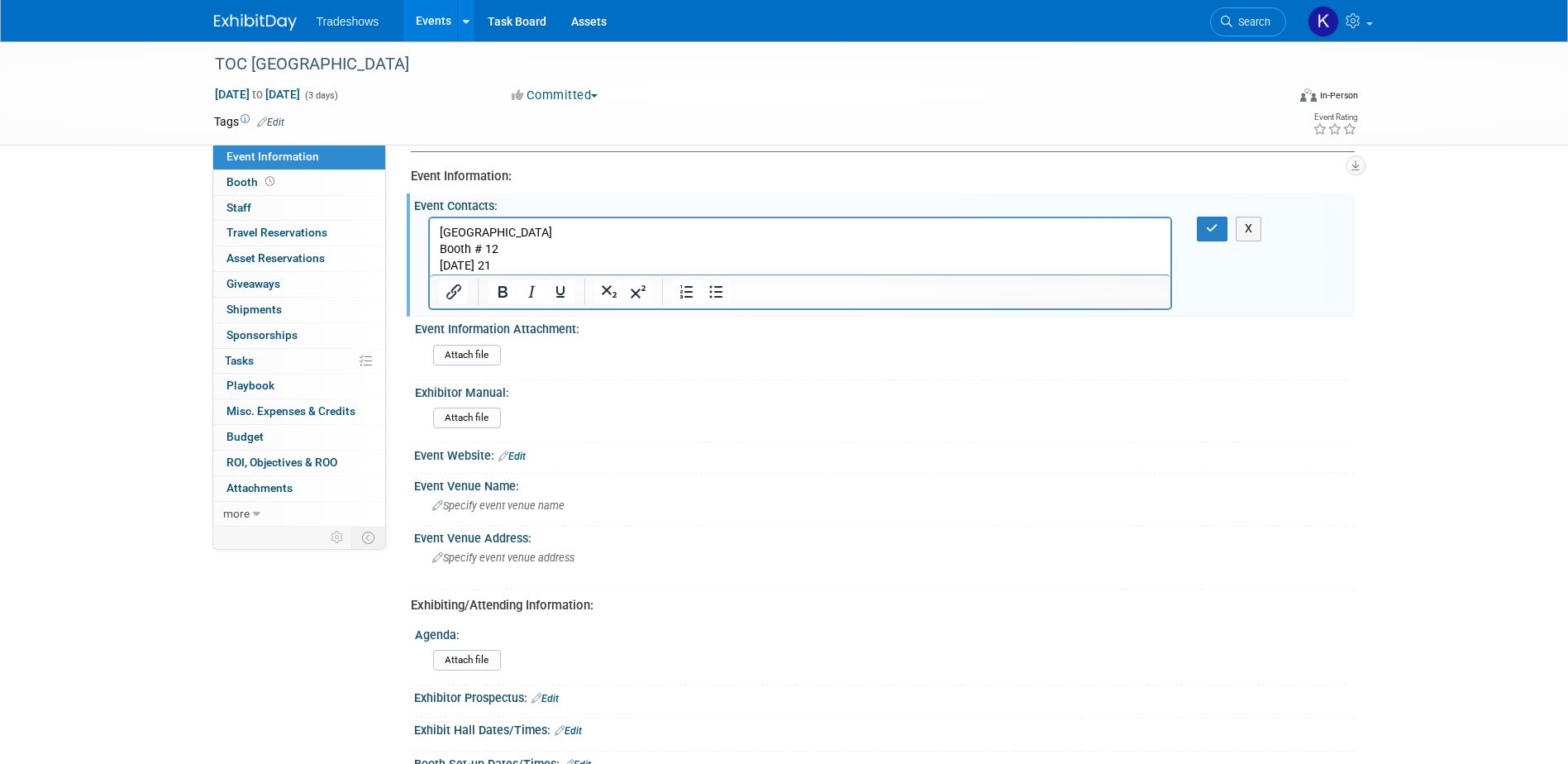
click at [522, 263] on p "Panama Conveccion Center Booth # 12 Wednesday 21" at bounding box center [800, 250] width 722 height 49
drag, startPoint x: 522, startPoint y: 264, endPoint x: 425, endPoint y: 266, distance: 97.0
click at [429, 266] on html "Panama Conveccion Center Booth # 12 Wednesday 21" at bounding box center [800, 246] width 742 height 56
drag, startPoint x: 916, startPoint y: 288, endPoint x: 477, endPoint y: 54, distance: 497.5
click at [916, 288] on div at bounding box center [800, 292] width 742 height 27
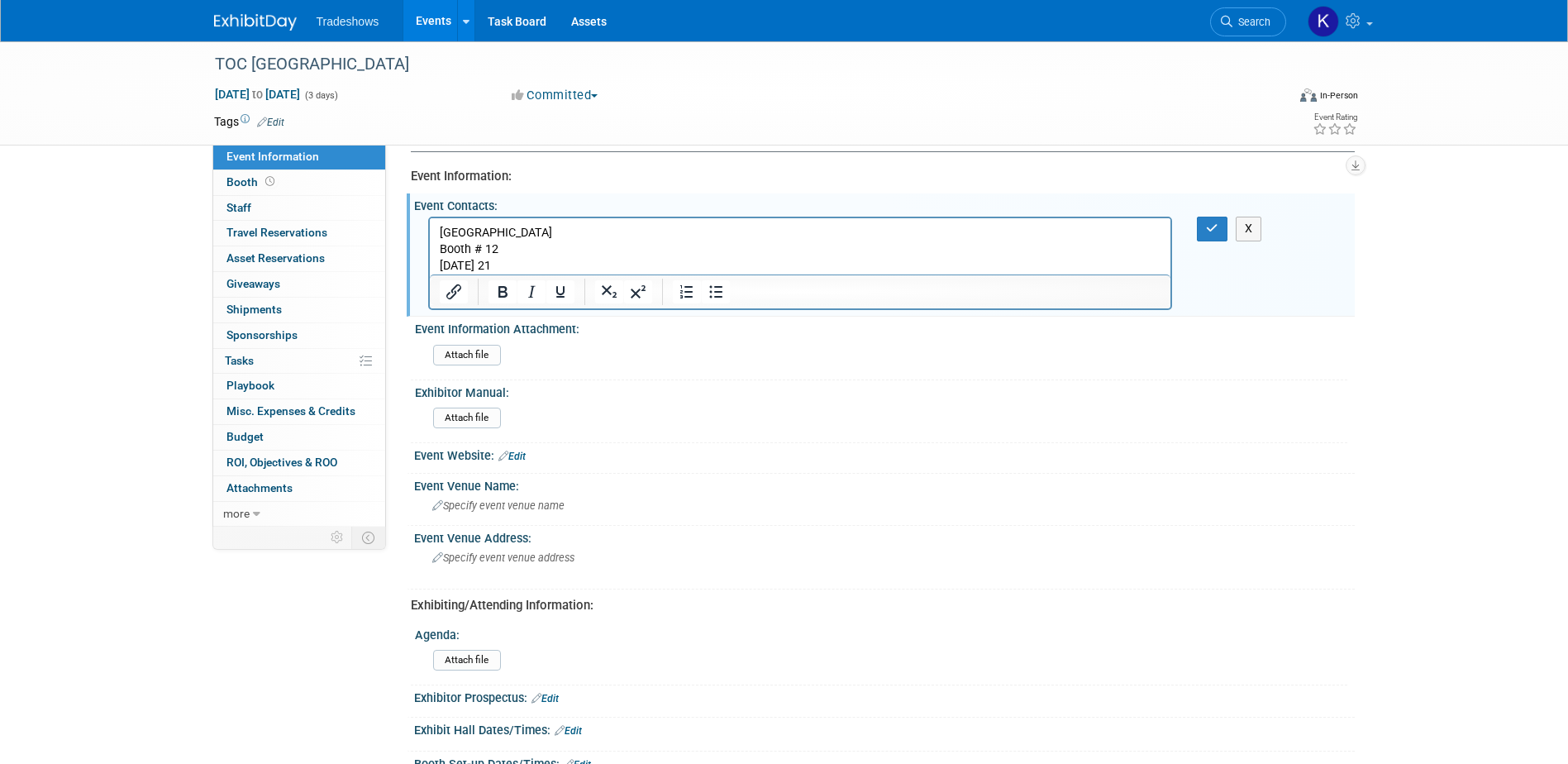
click at [531, 266] on p "Panama Conveccion Center Booth # 12 Wednesday 21" at bounding box center [800, 250] width 722 height 49
click at [1206, 226] on icon "button" at bounding box center [1212, 228] width 12 height 11
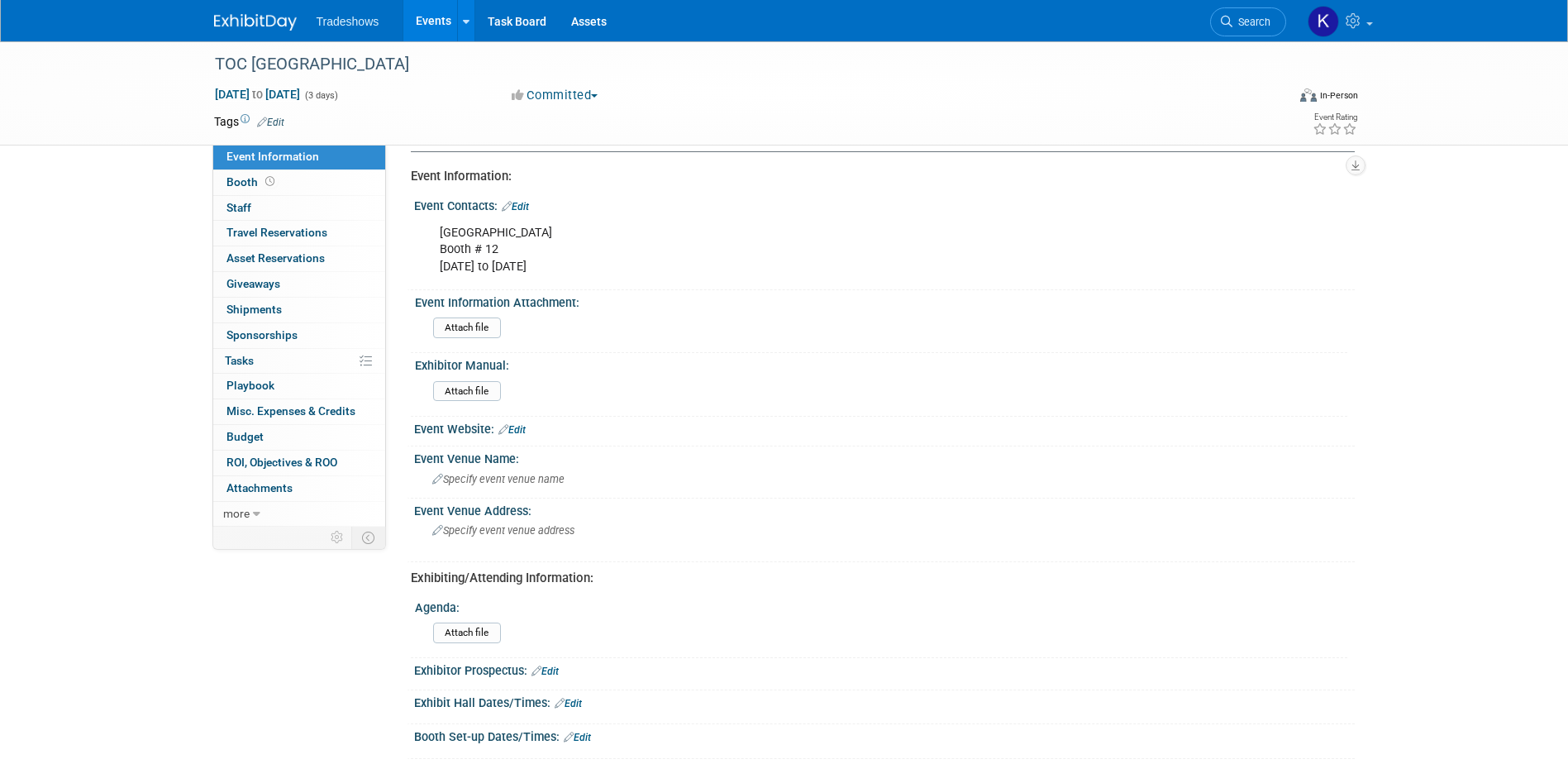
click at [514, 206] on link "Edit" at bounding box center [515, 206] width 28 height 11
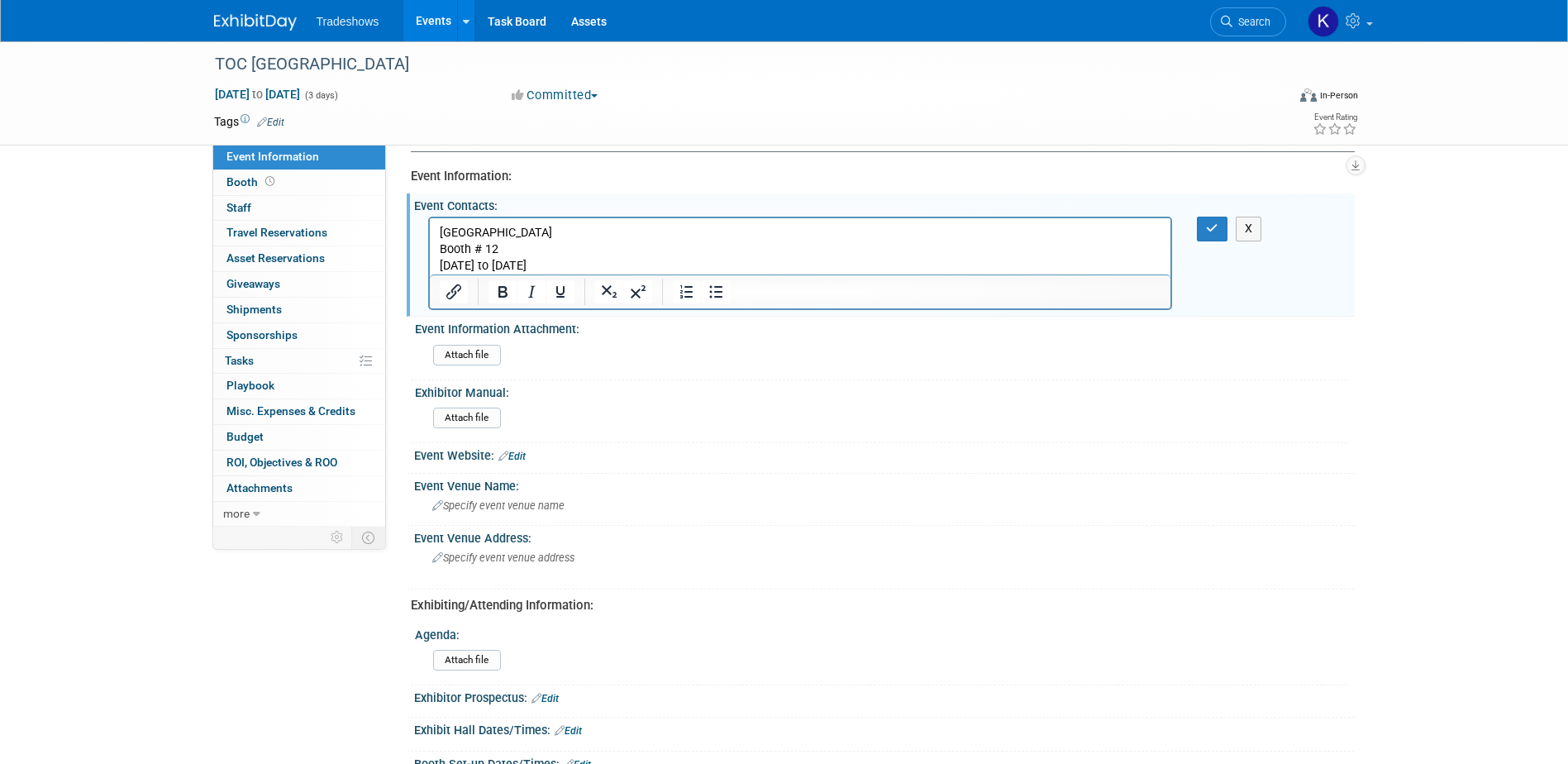
scroll to position [0, 0]
drag, startPoint x: 658, startPoint y: 258, endPoint x: 858, endPoint y: 451, distance: 277.9
click at [429, 233] on html "Panama Conveccion Center Booth # 12 Wednesday the 21st to Thursday the 23rd" at bounding box center [800, 246] width 742 height 56
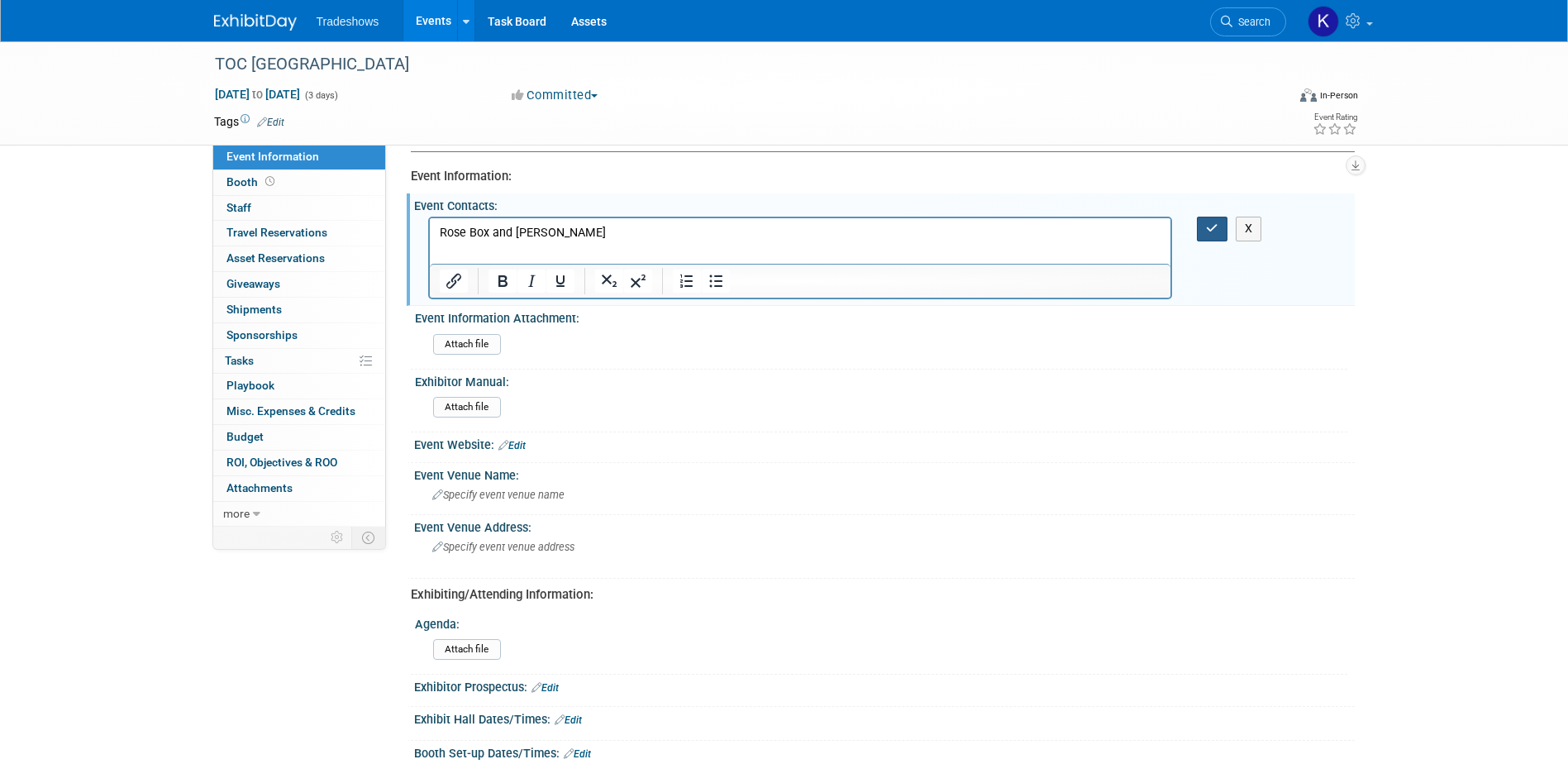
click at [1213, 232] on icon "button" at bounding box center [1212, 228] width 12 height 11
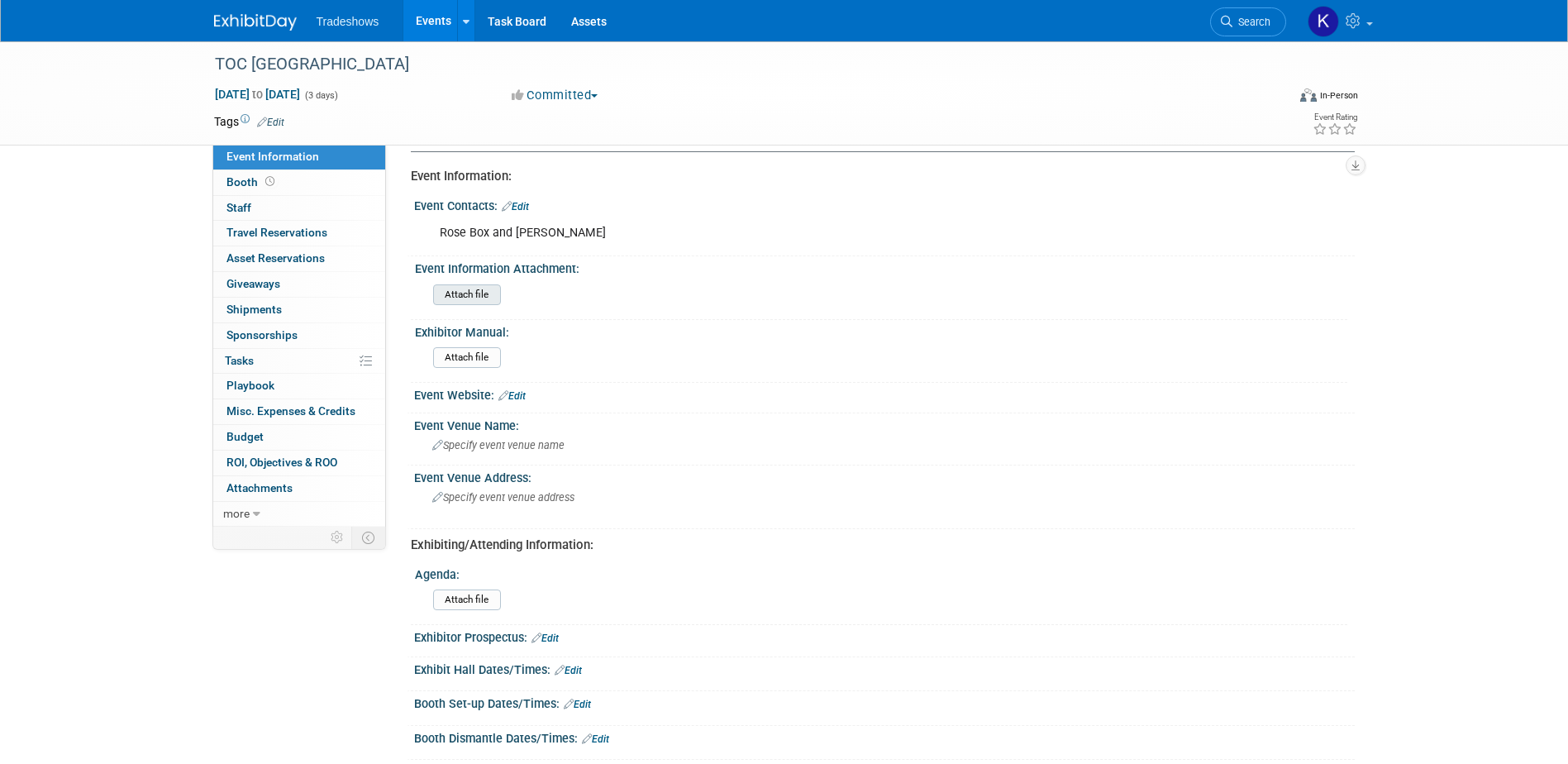
click at [493, 299] on input "file" at bounding box center [387, 295] width 225 height 19
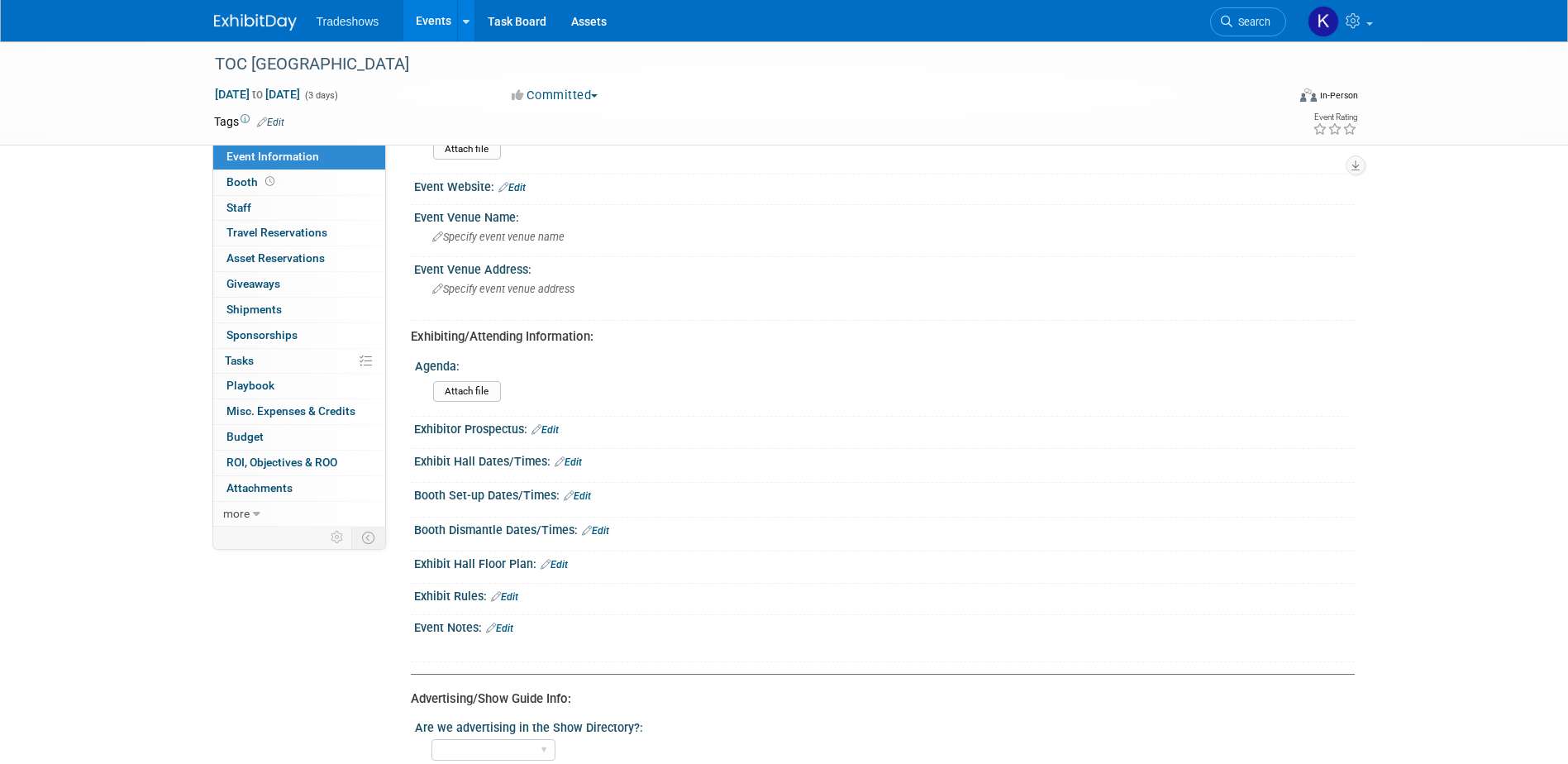
scroll to position [413, 0]
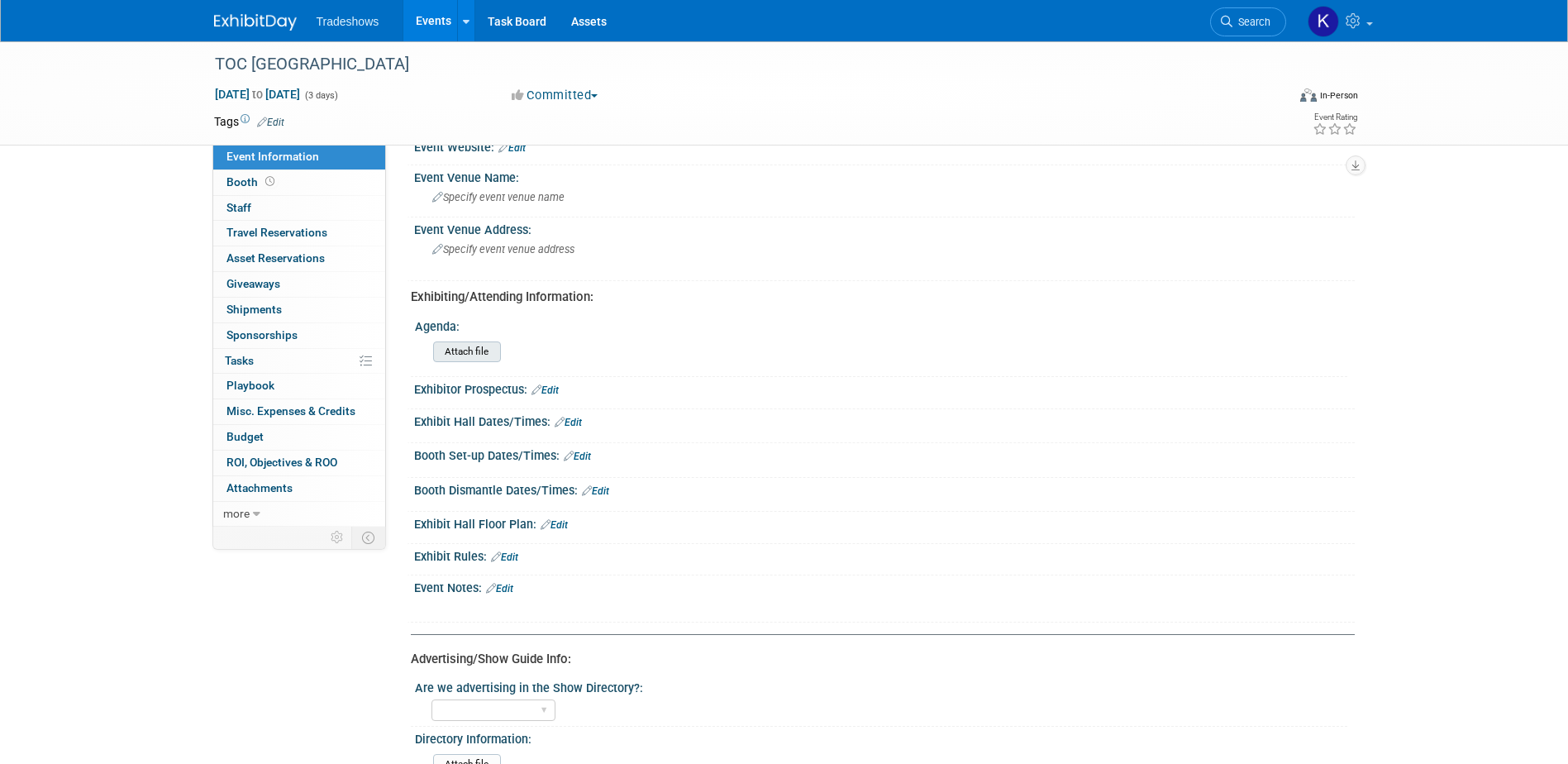
click at [479, 349] on input "file" at bounding box center [387, 352] width 225 height 19
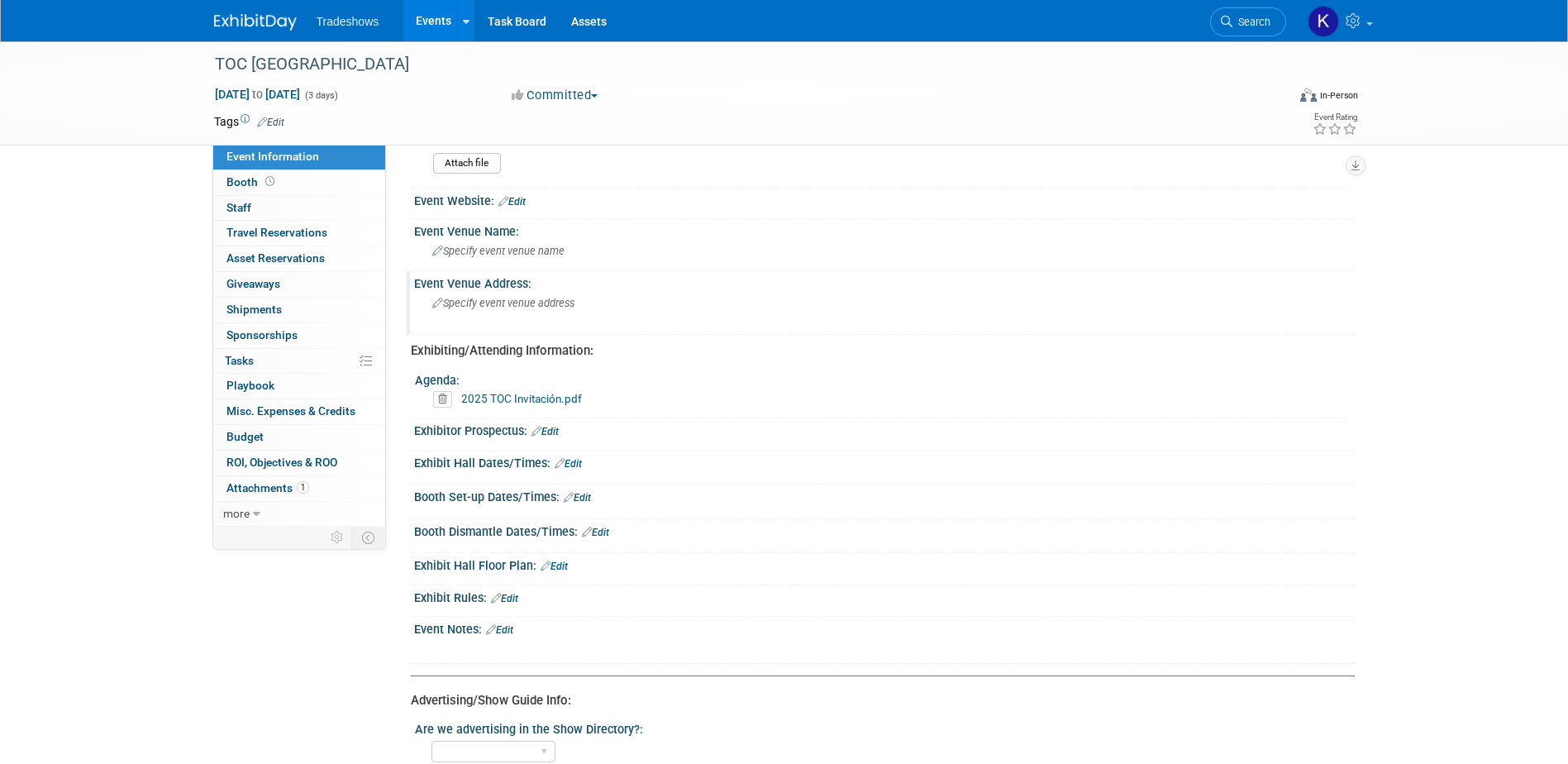
scroll to position [331, 0]
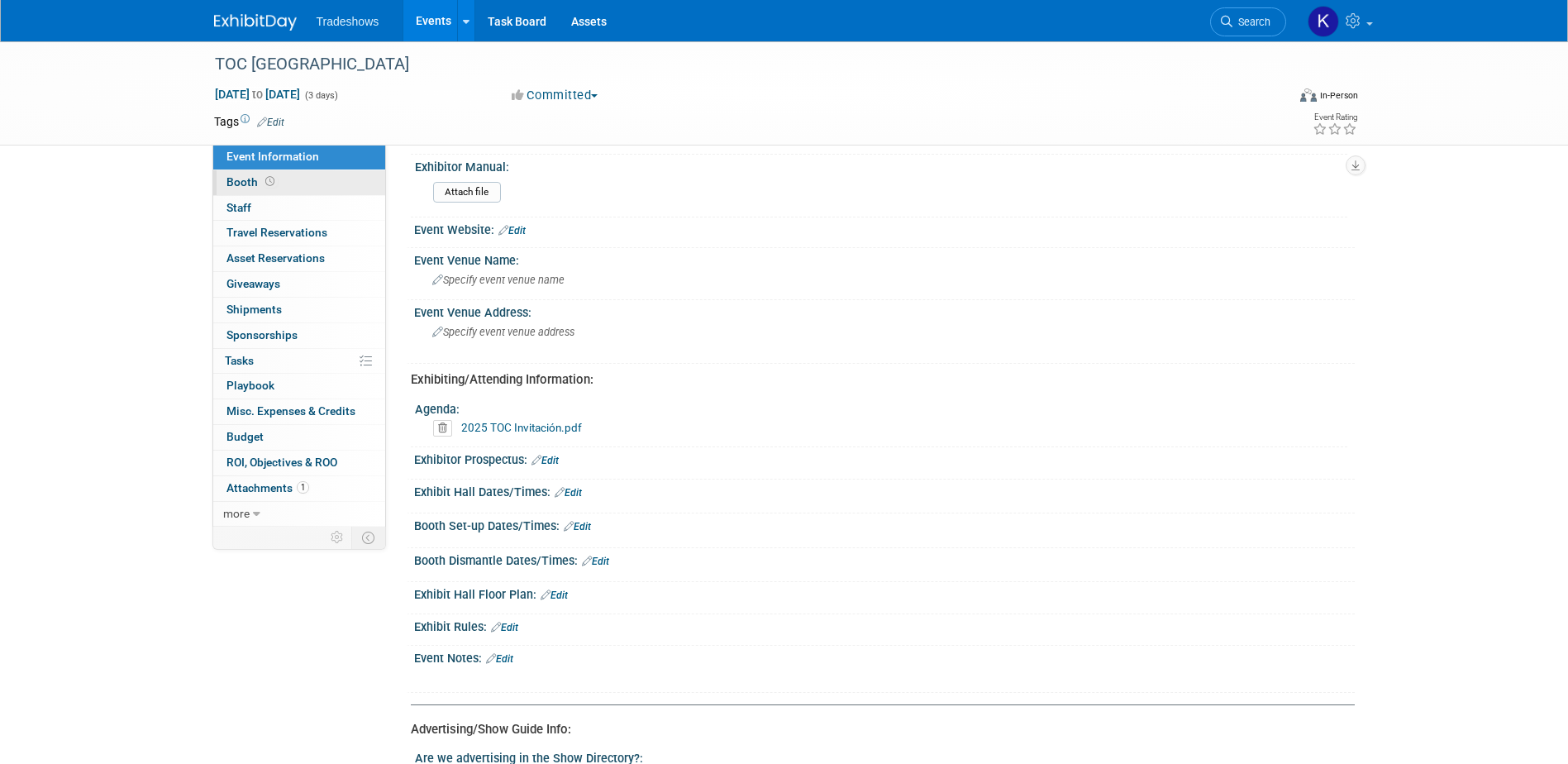
click at [240, 178] on span "Booth" at bounding box center [252, 181] width 51 height 13
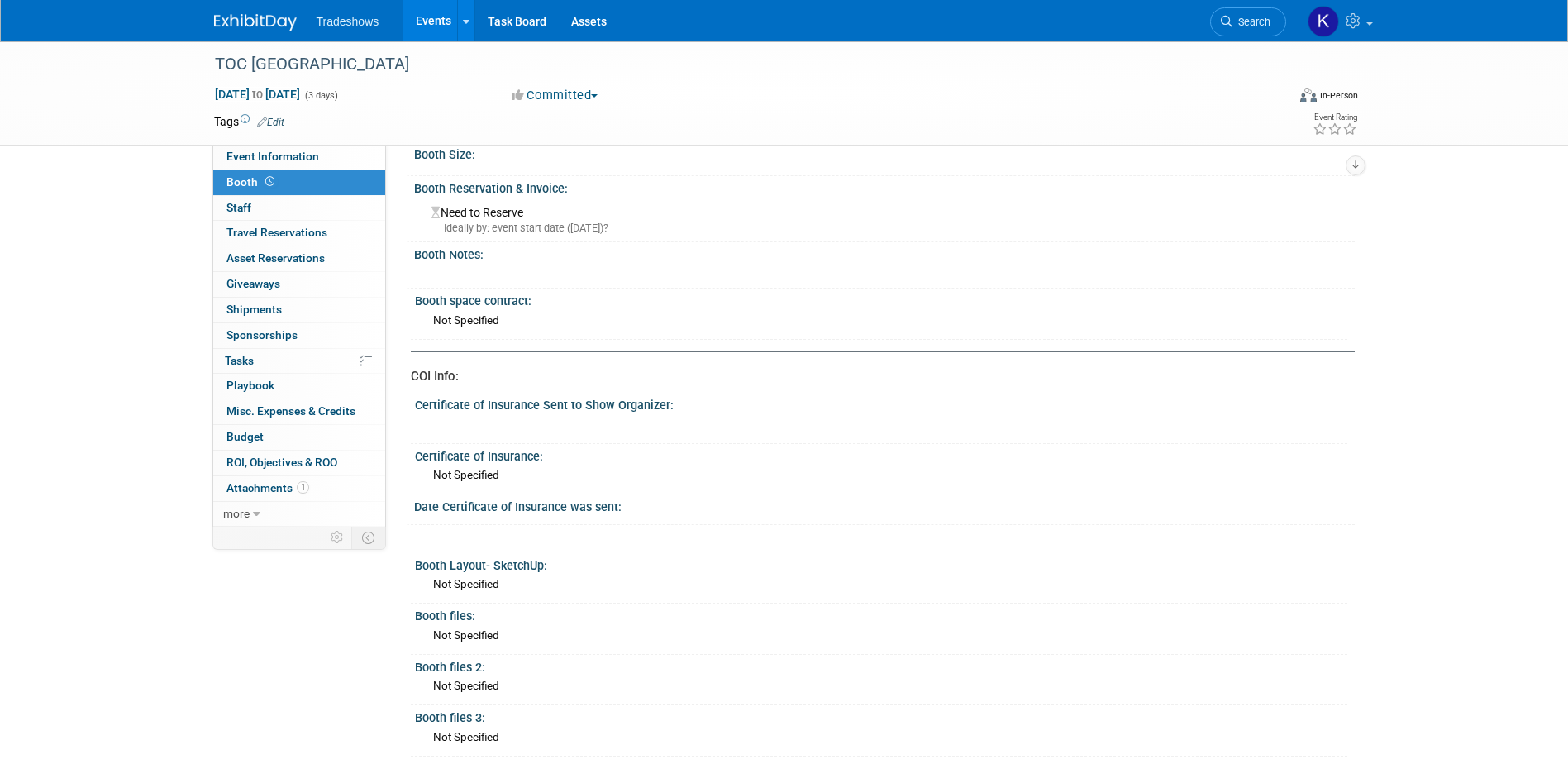
scroll to position [0, 0]
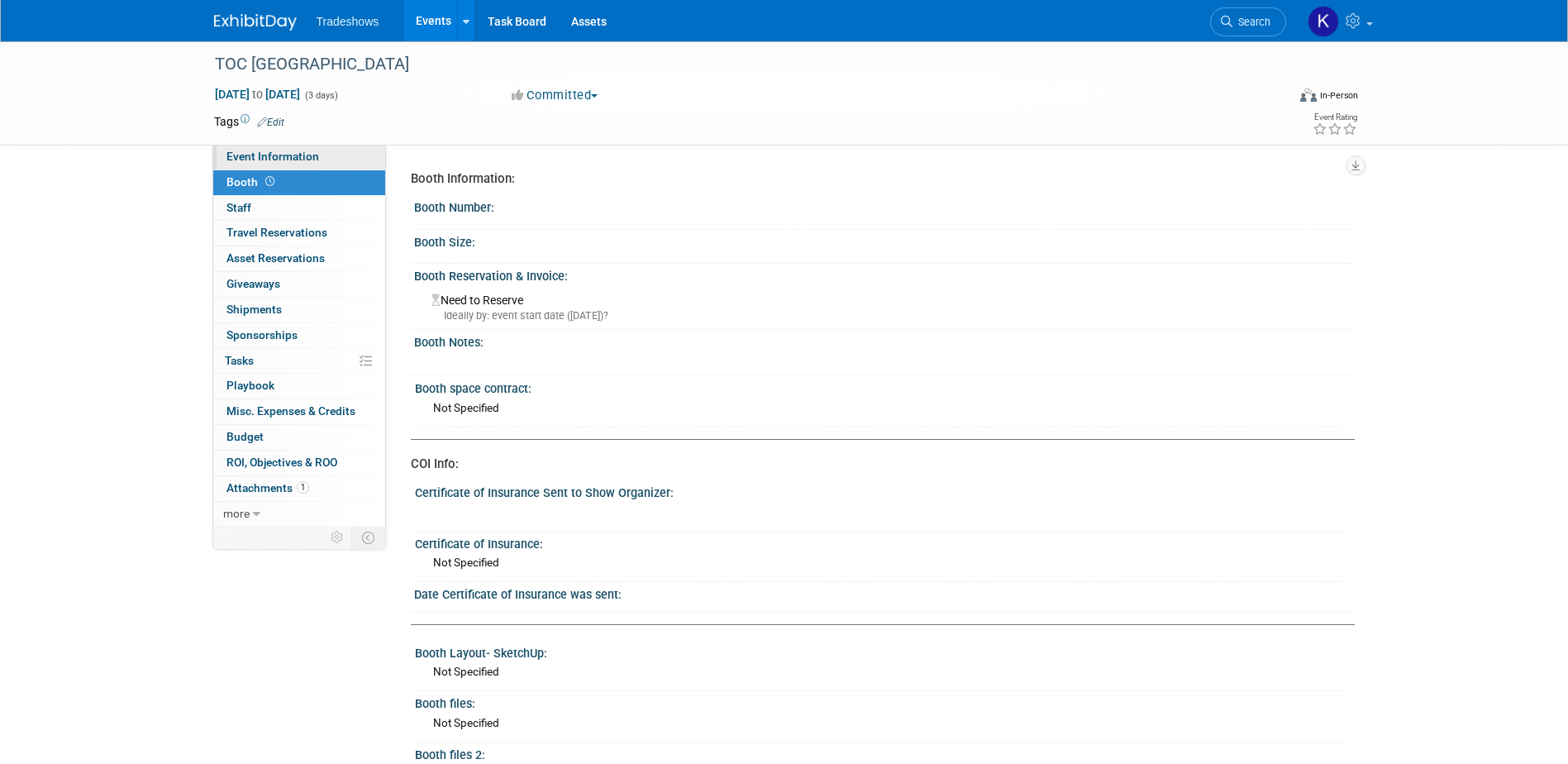
click at [296, 149] on link "Event Information" at bounding box center [298, 157] width 172 height 25
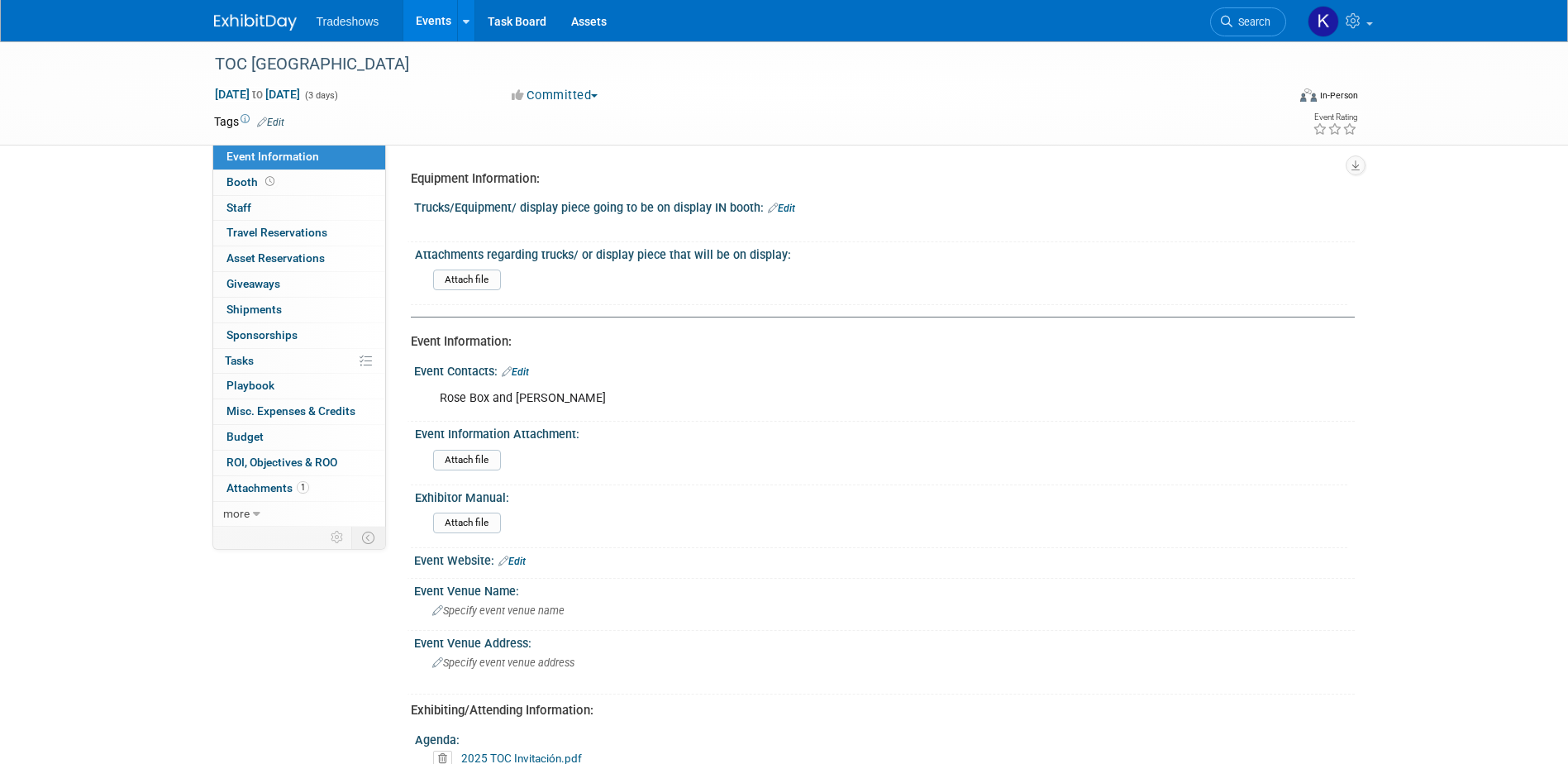
drag, startPoint x: 416, startPoint y: 207, endPoint x: 755, endPoint y: 208, distance: 339.0
click at [755, 208] on div "Trucks/Equipment/ display piece going to be on display IN booth: Edit" at bounding box center [884, 205] width 940 height 22
click at [413, 249] on div "Attachments regarding trucks/ or display piece that will be on display: Attach …" at bounding box center [878, 274] width 936 height 63
click at [582, 96] on button "Committed" at bounding box center [556, 95] width 99 height 17
click at [576, 111] on link "Committed" at bounding box center [571, 123] width 130 height 23
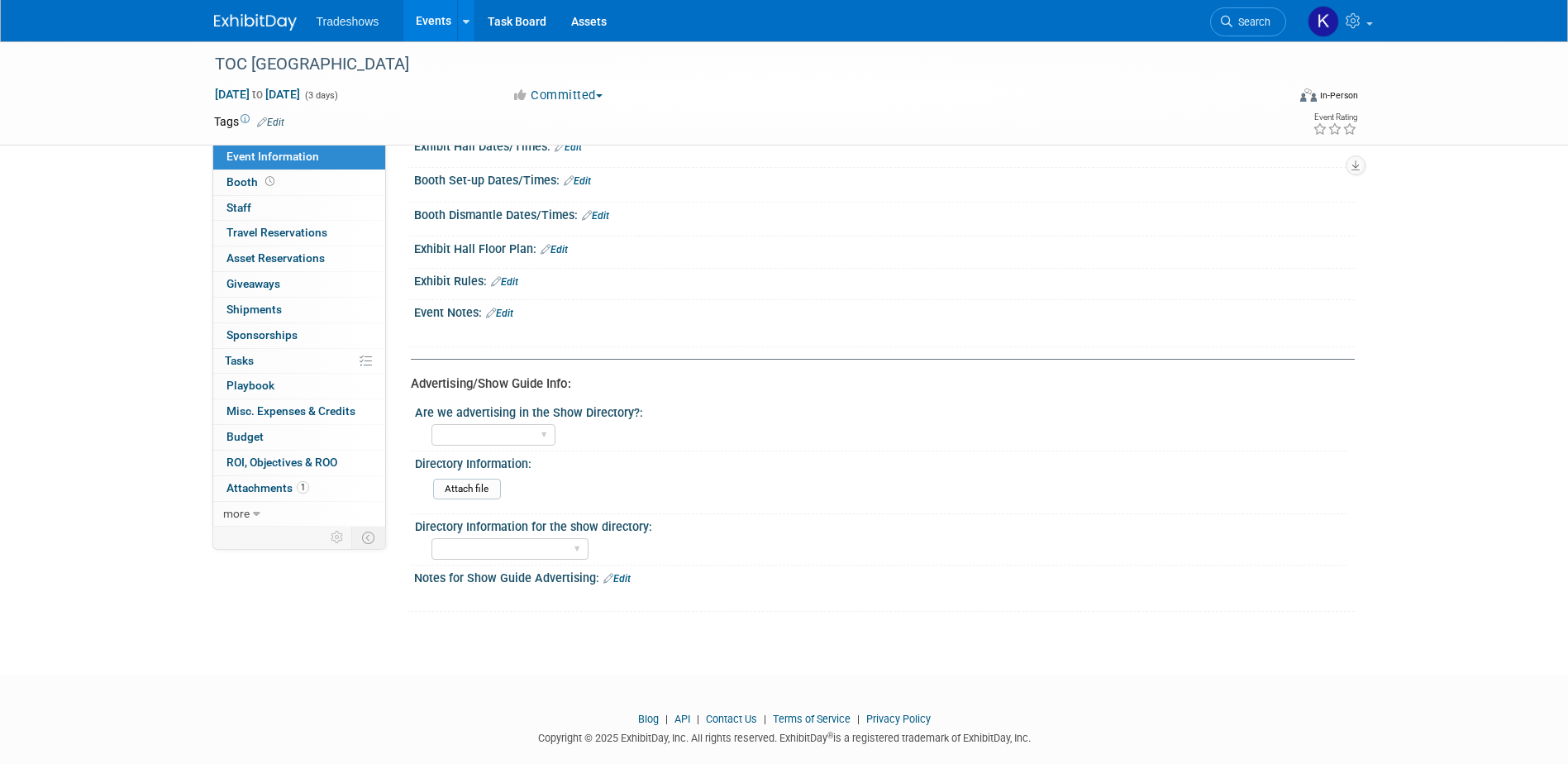
scroll to position [703, 0]
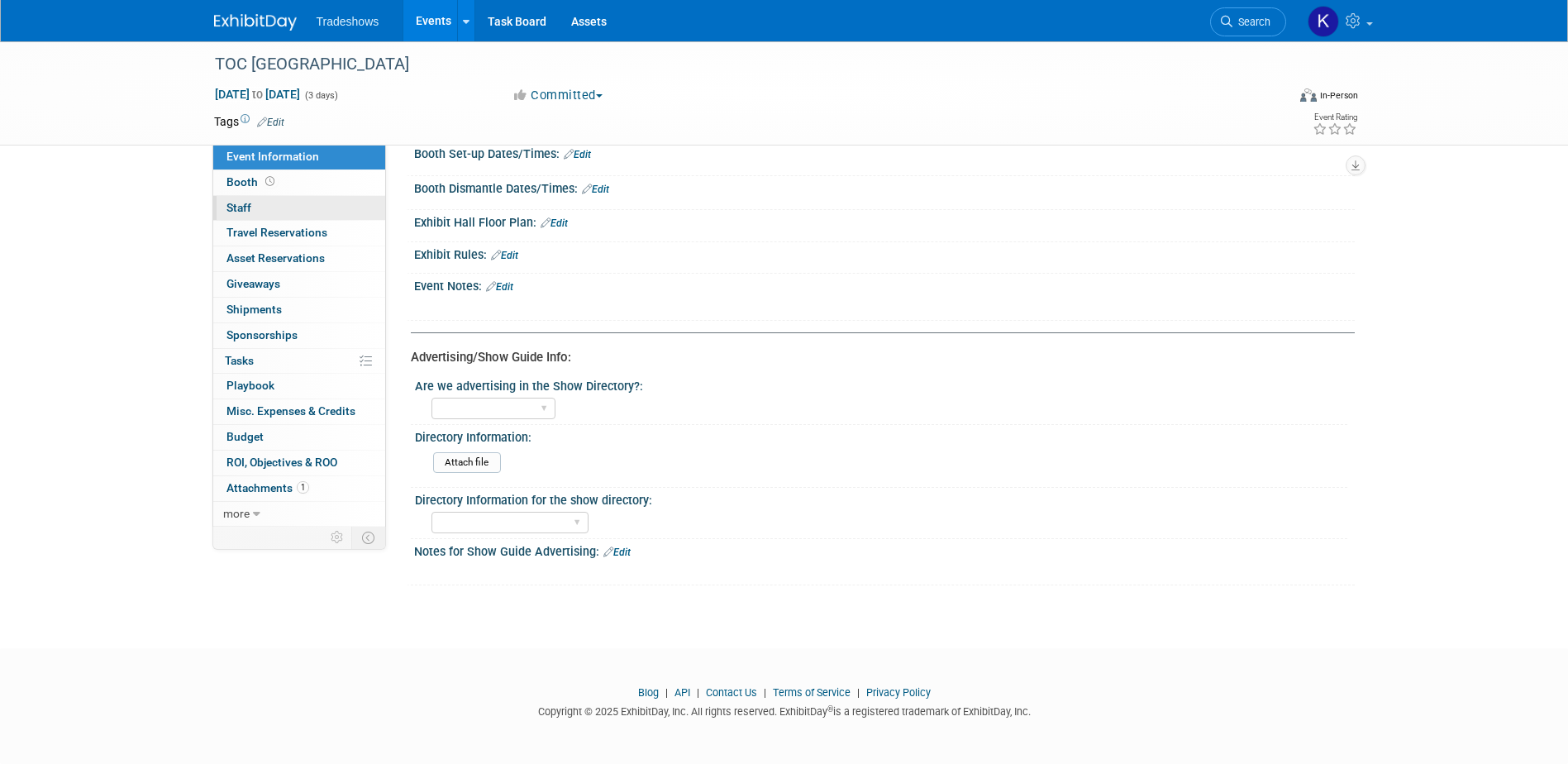
click at [277, 203] on link "0 Staff 0" at bounding box center [298, 208] width 172 height 25
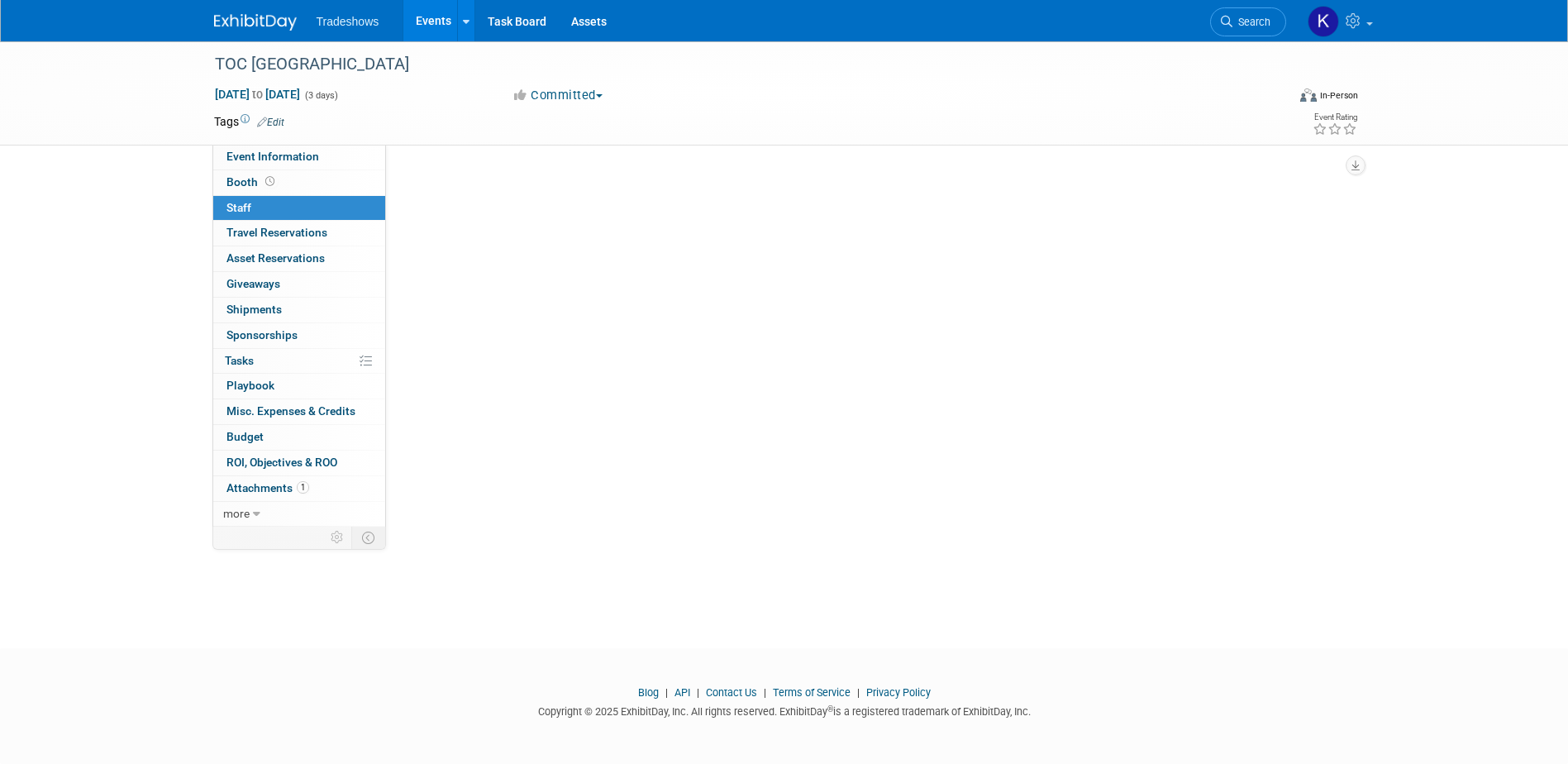
scroll to position [0, 0]
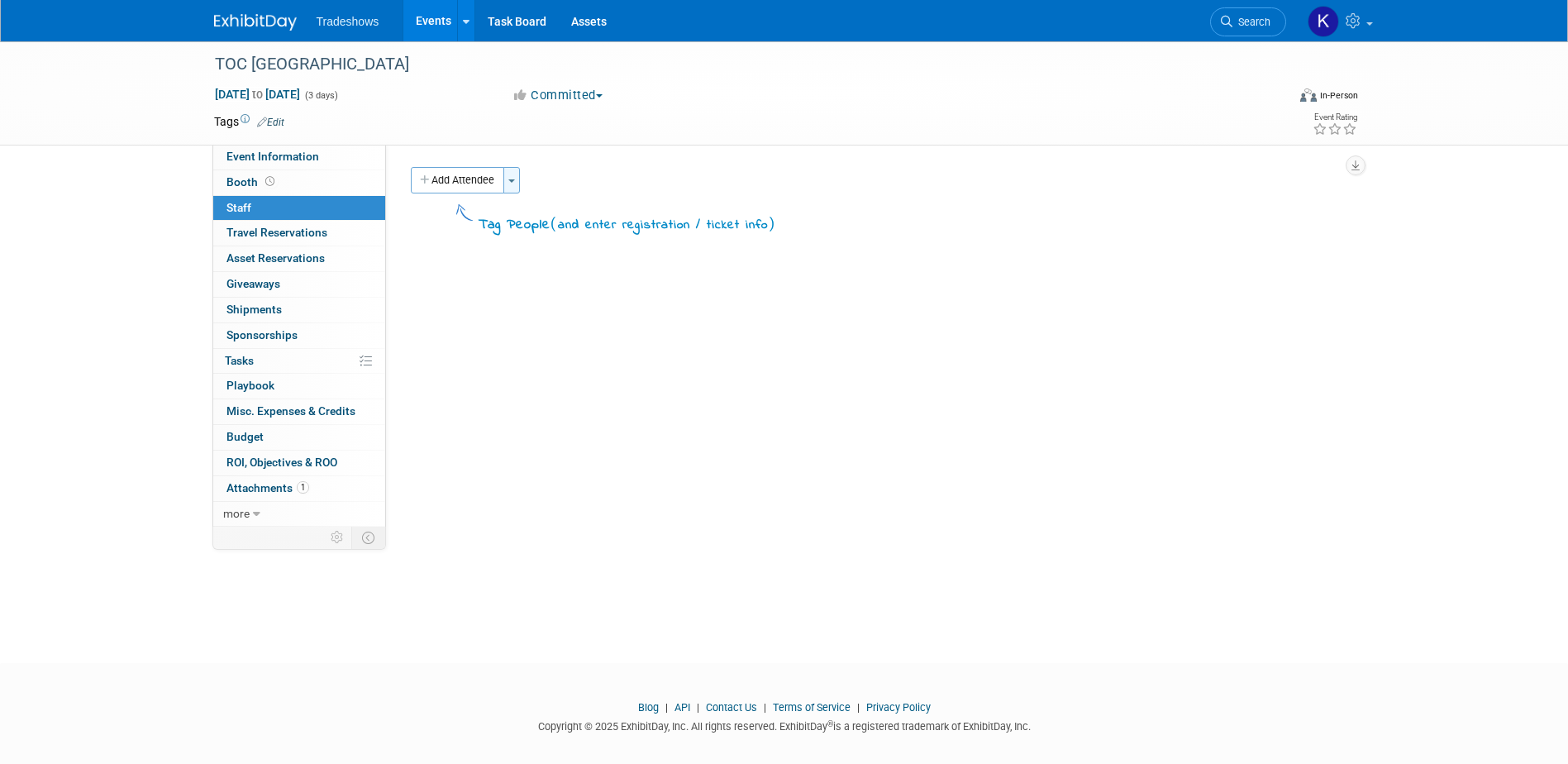
click at [512, 185] on button "Toggle Dropdown" at bounding box center [511, 181] width 16 height 27
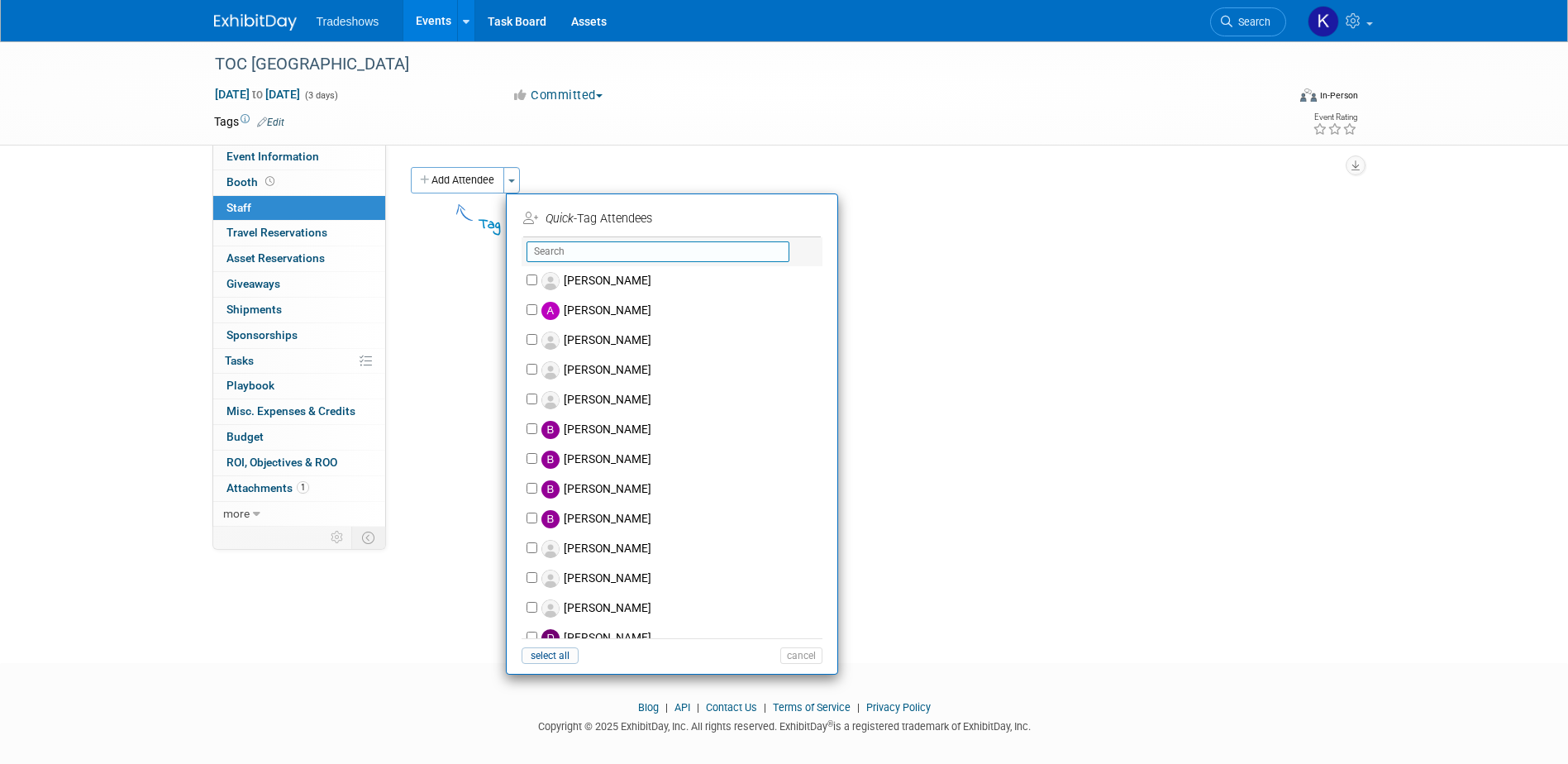
click at [578, 252] on input "text" at bounding box center [657, 252] width 263 height 21
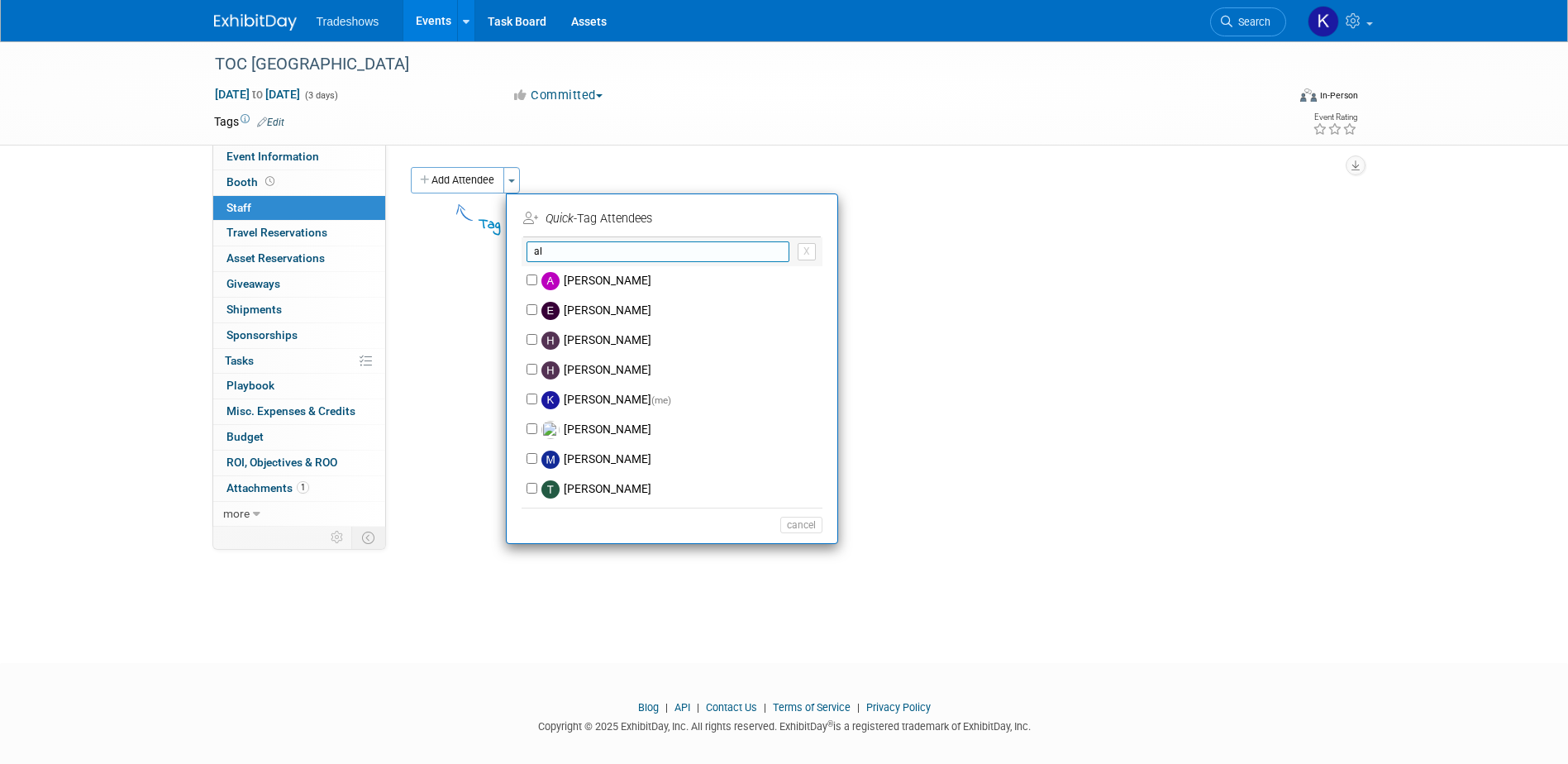
type input "a"
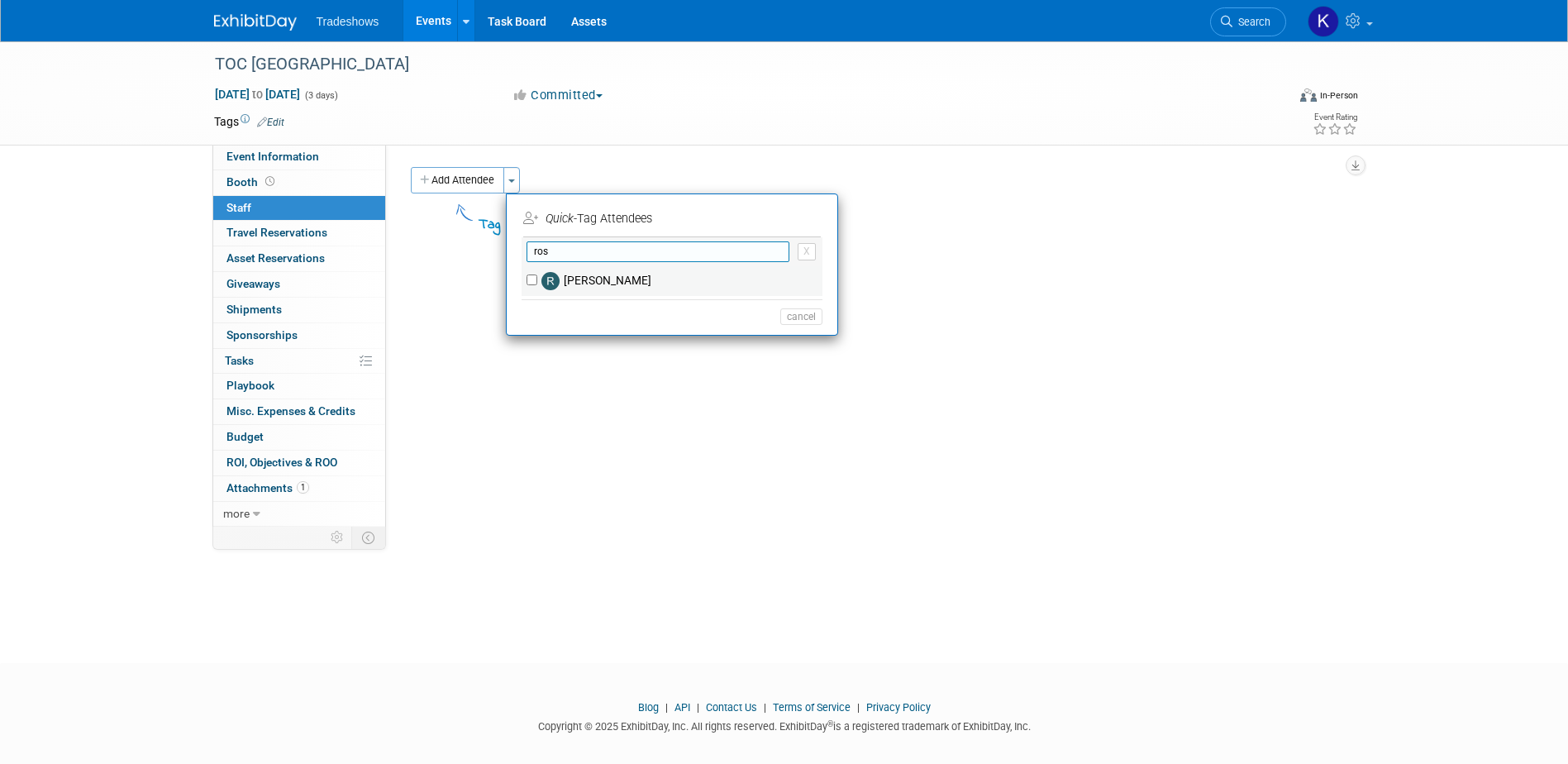
type input "ros"
click at [538, 280] on label "Rose Boxx" at bounding box center [683, 280] width 291 height 29
click at [538, 280] on input "Rose Boxx" at bounding box center [531, 279] width 10 height 10
checkbox input "true"
click at [797, 227] on button "Apply" at bounding box center [795, 219] width 50 height 24
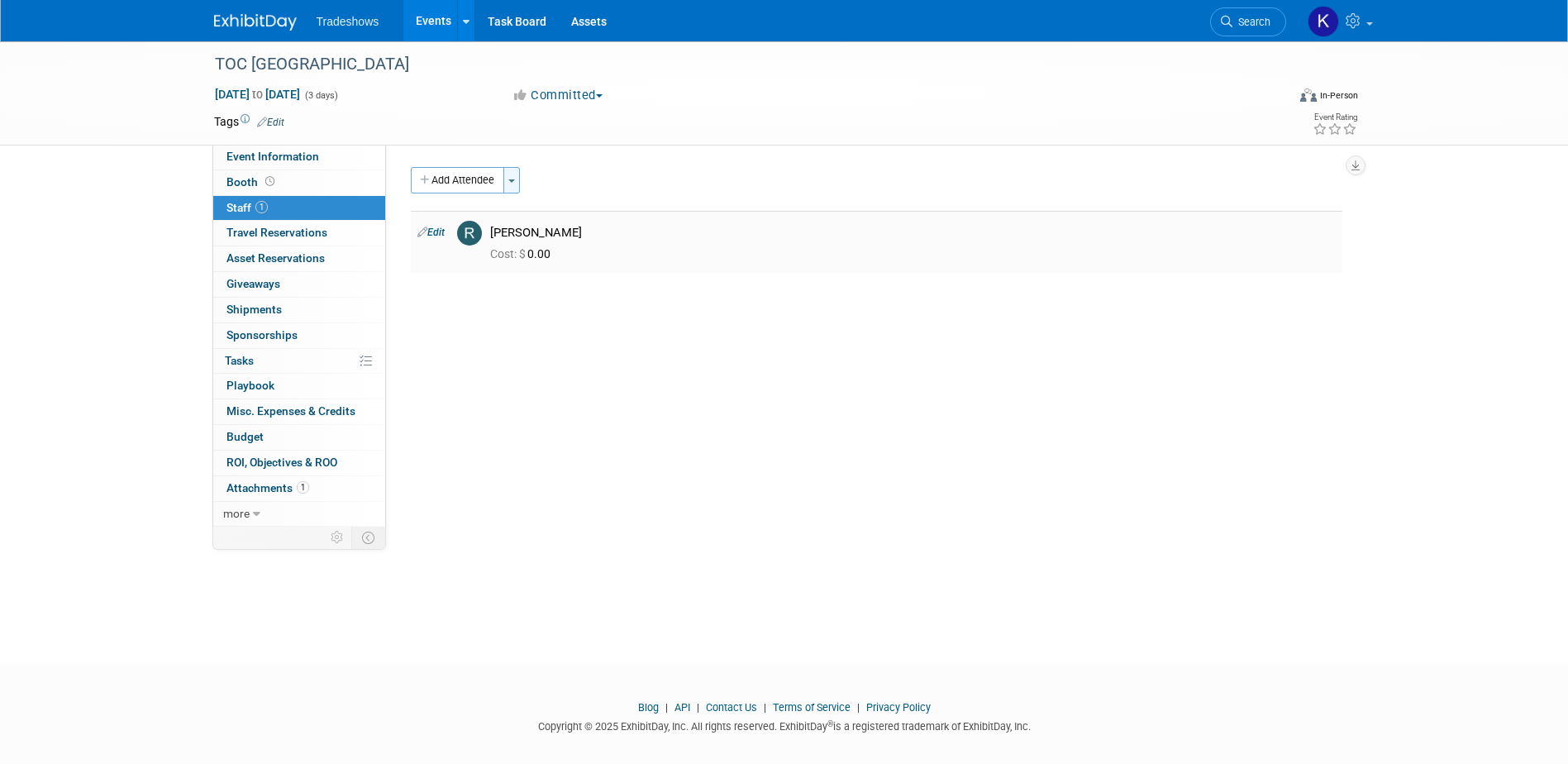
click at [519, 188] on button "Toggle Dropdown" at bounding box center [511, 181] width 16 height 27
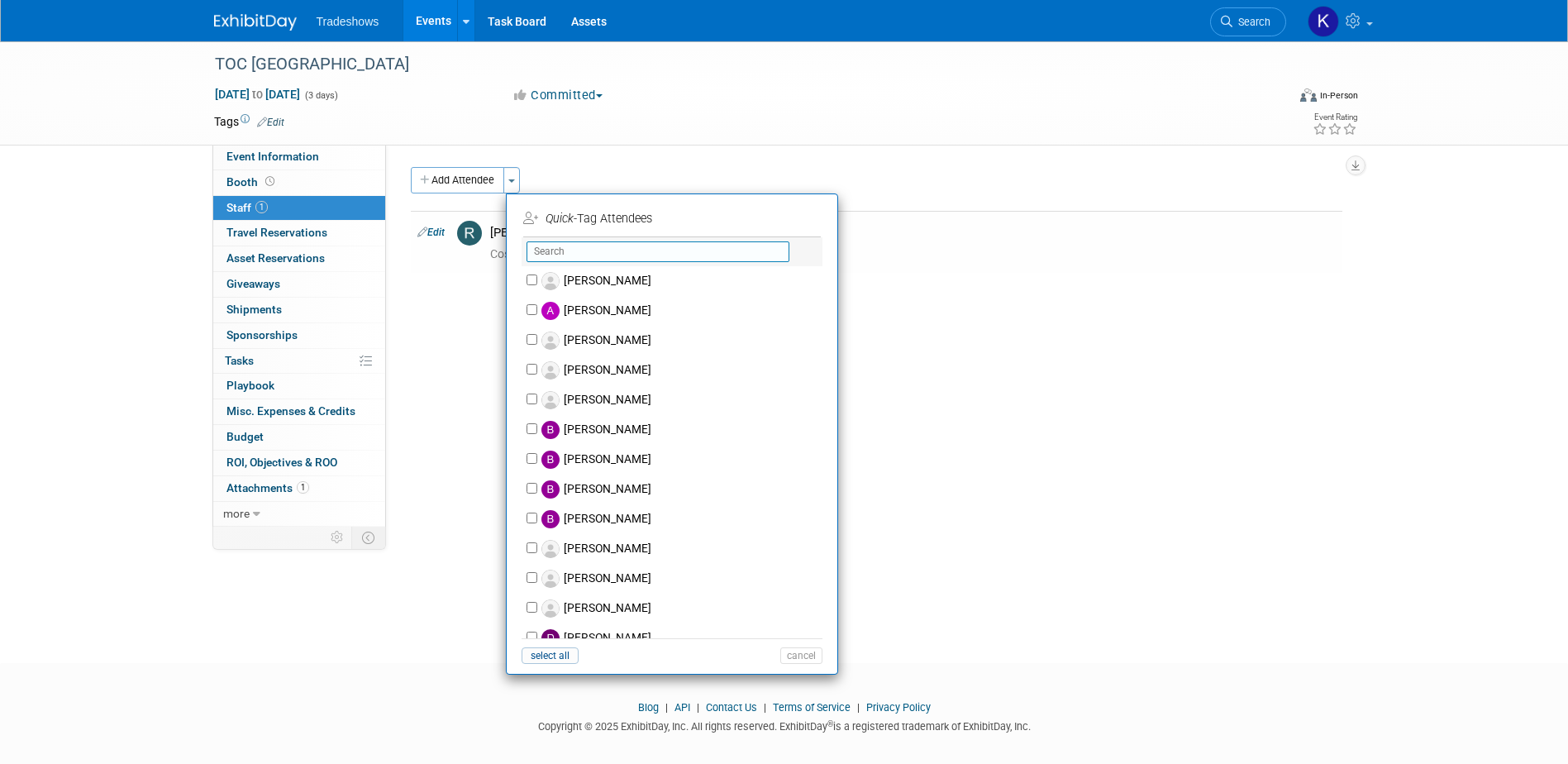
click at [577, 248] on input "text" at bounding box center [657, 252] width 263 height 21
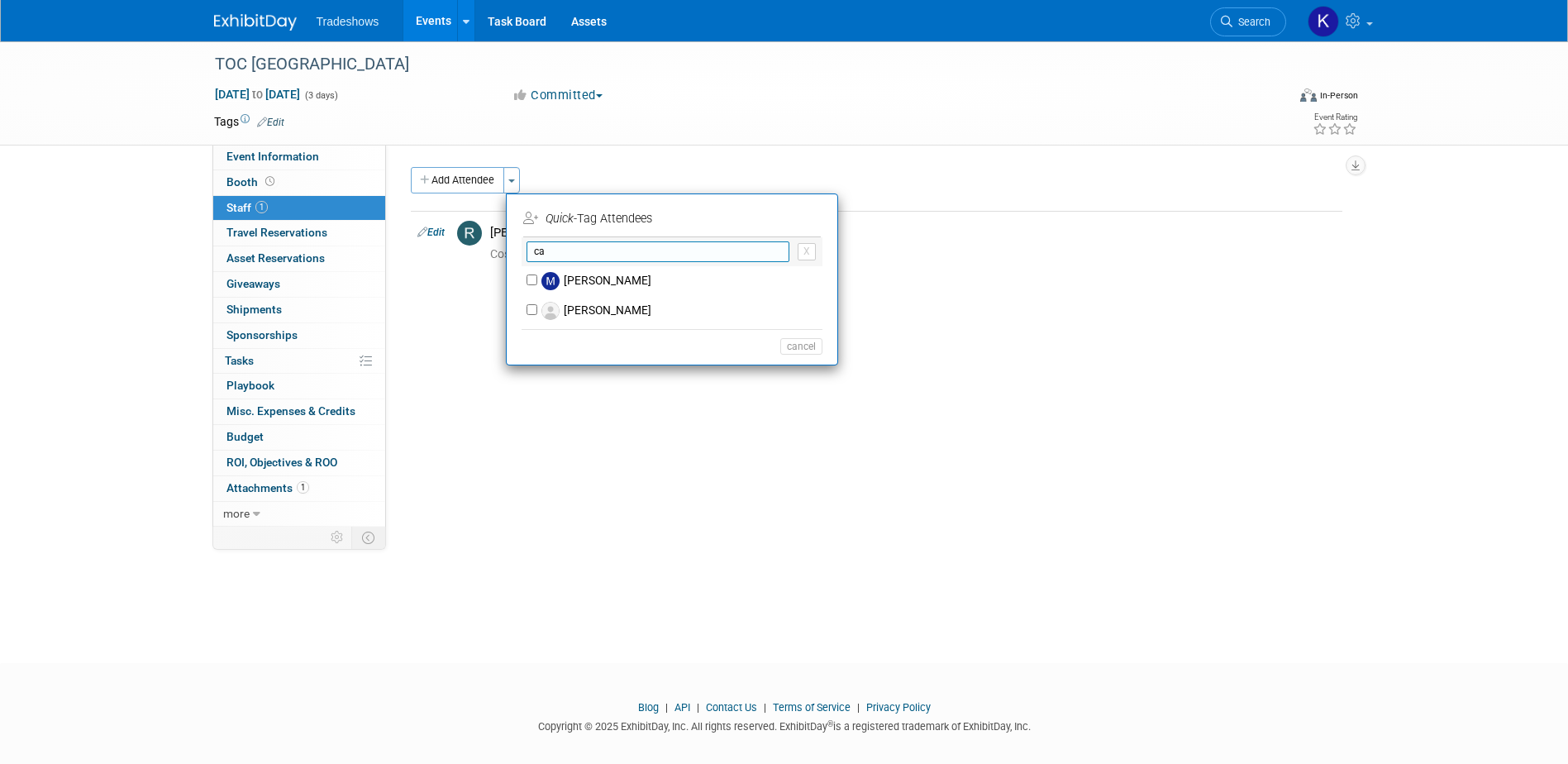
type input "c"
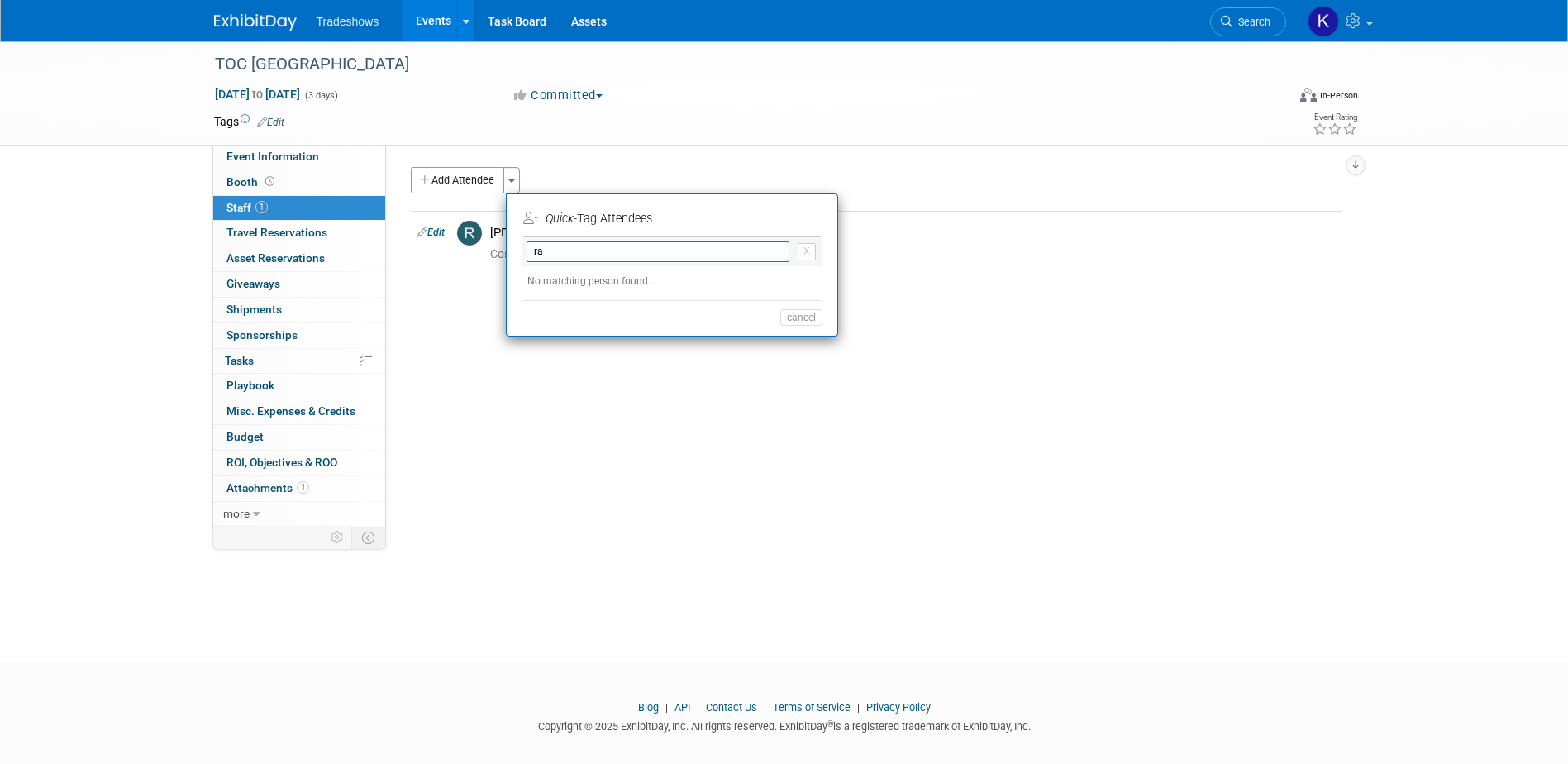
type input "r"
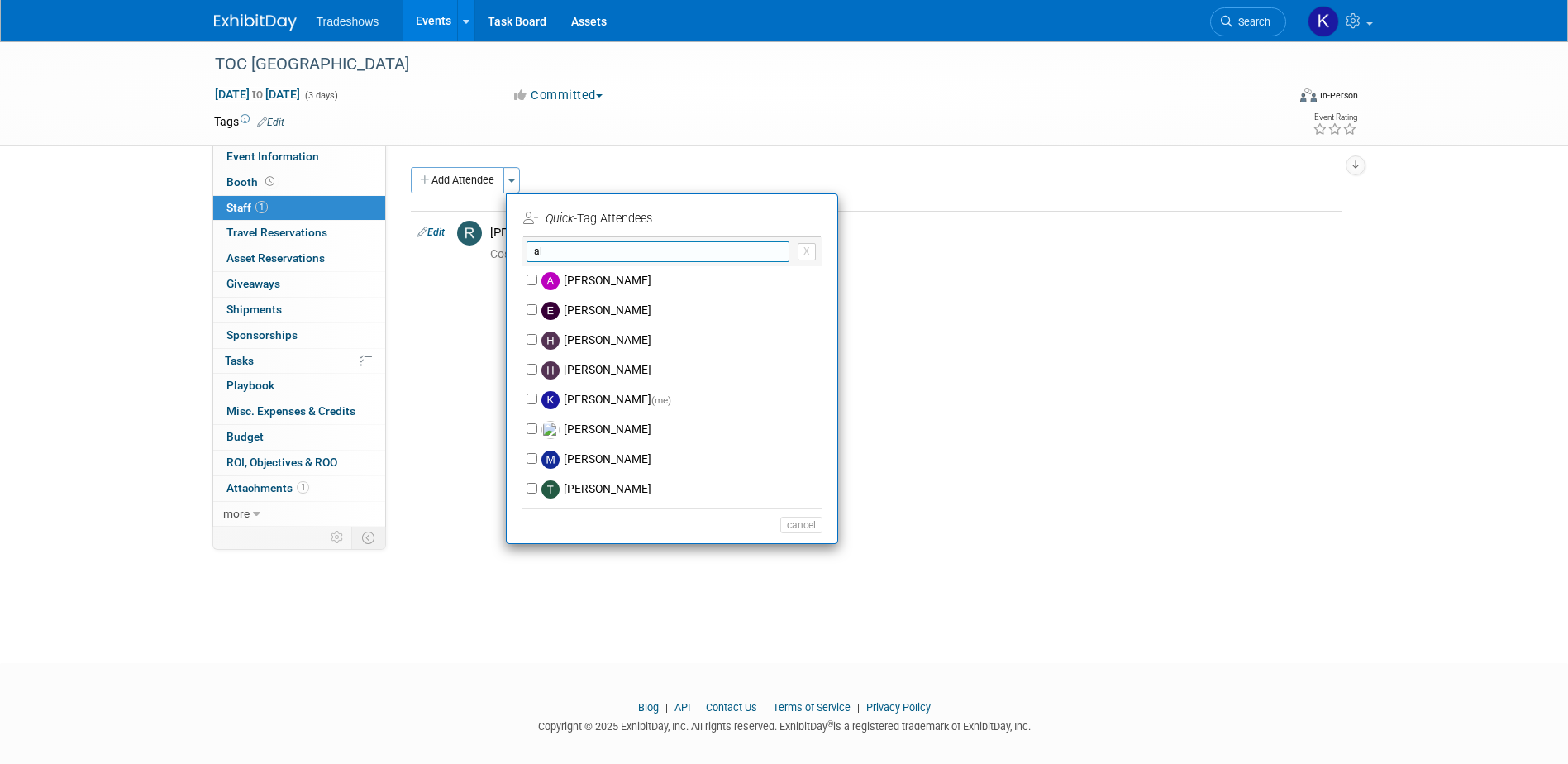
type input "a"
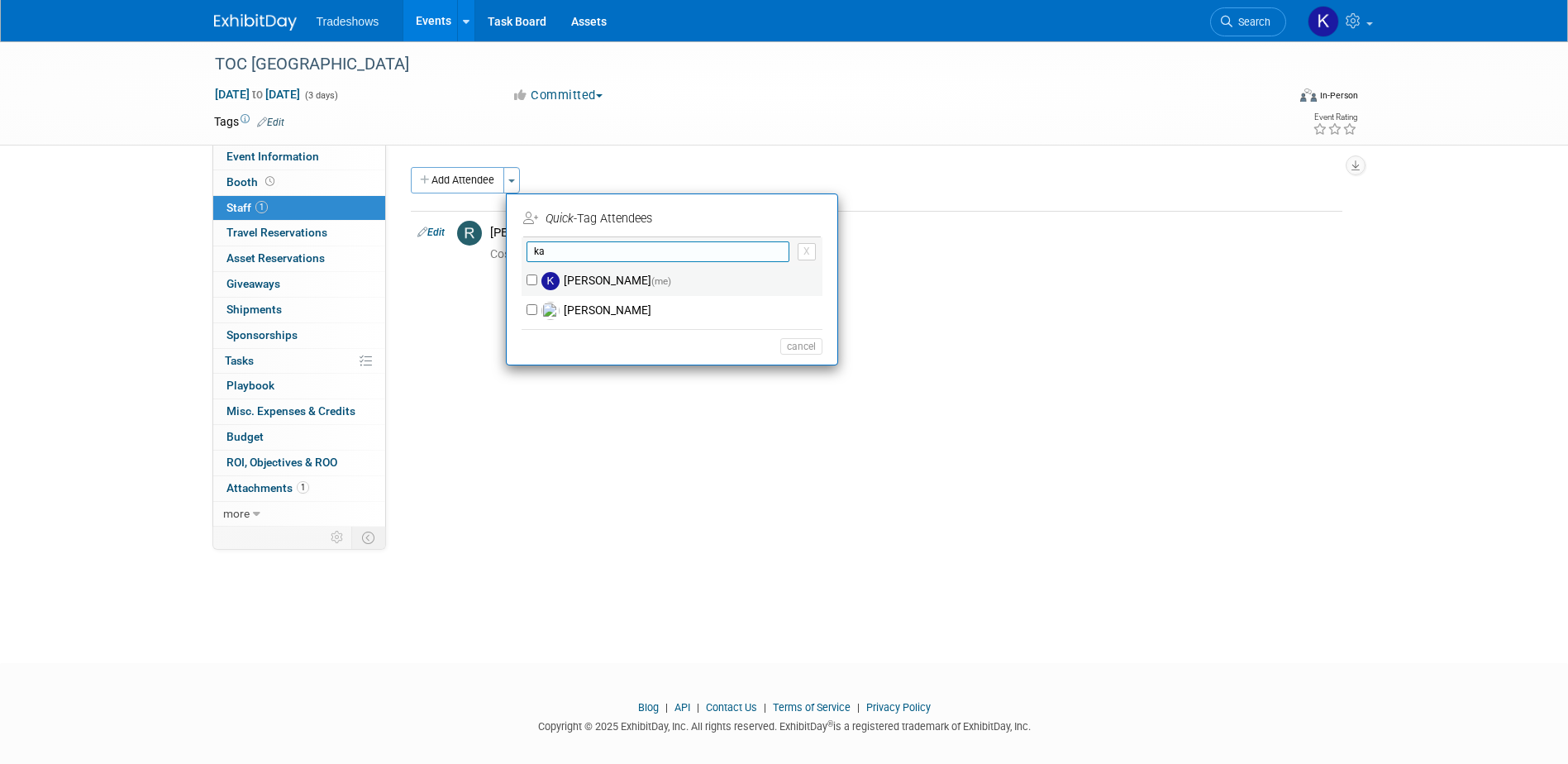
type input "ka"
click at [528, 278] on input "Kathyuska Thirwall (me)" at bounding box center [531, 279] width 10 height 10
checkbox input "true"
click at [785, 222] on button "Apply" at bounding box center [795, 219] width 50 height 24
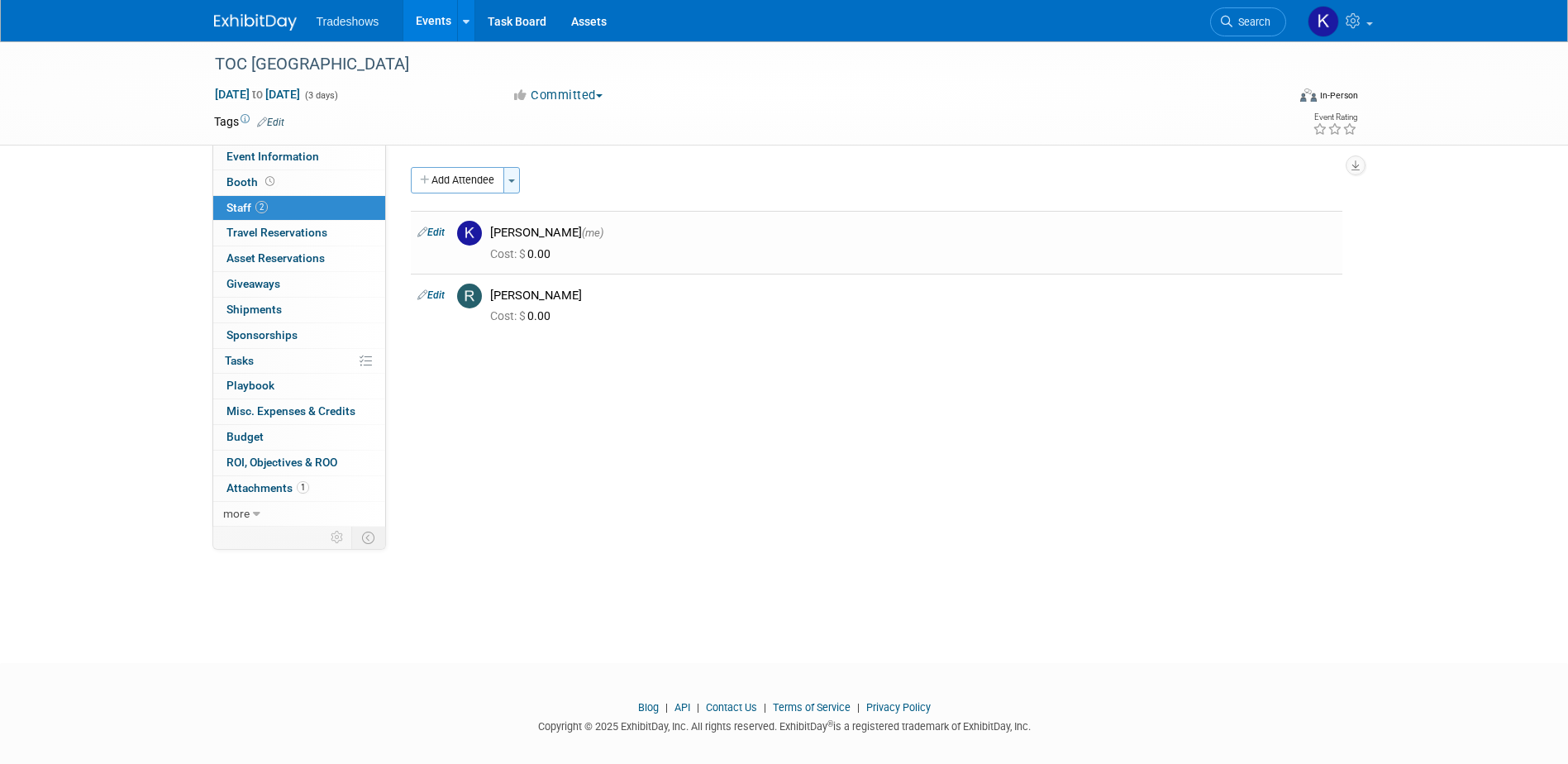
click at [516, 188] on button "Toggle Dropdown" at bounding box center [511, 181] width 16 height 27
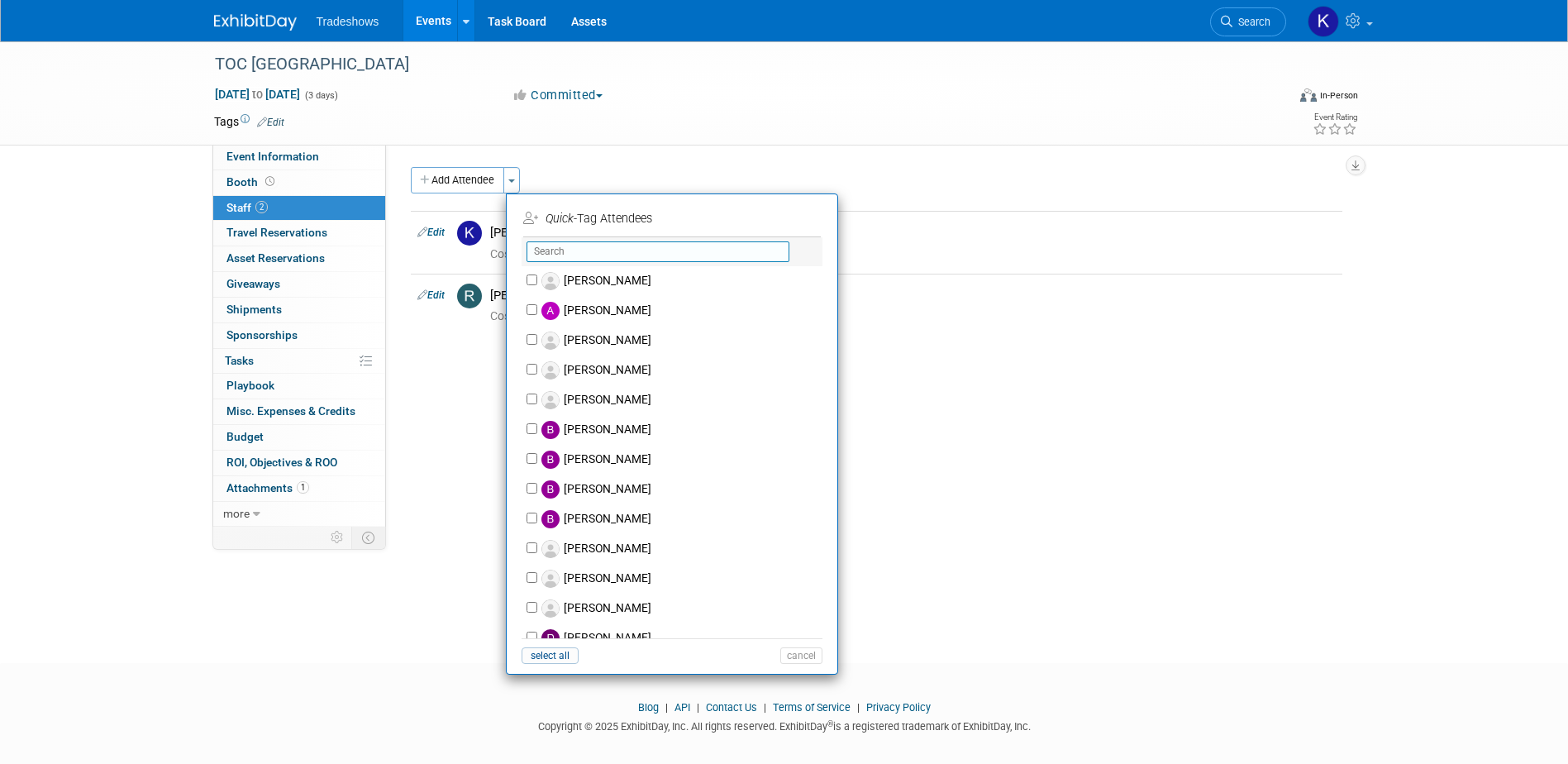
click at [564, 250] on input "text" at bounding box center [657, 252] width 263 height 21
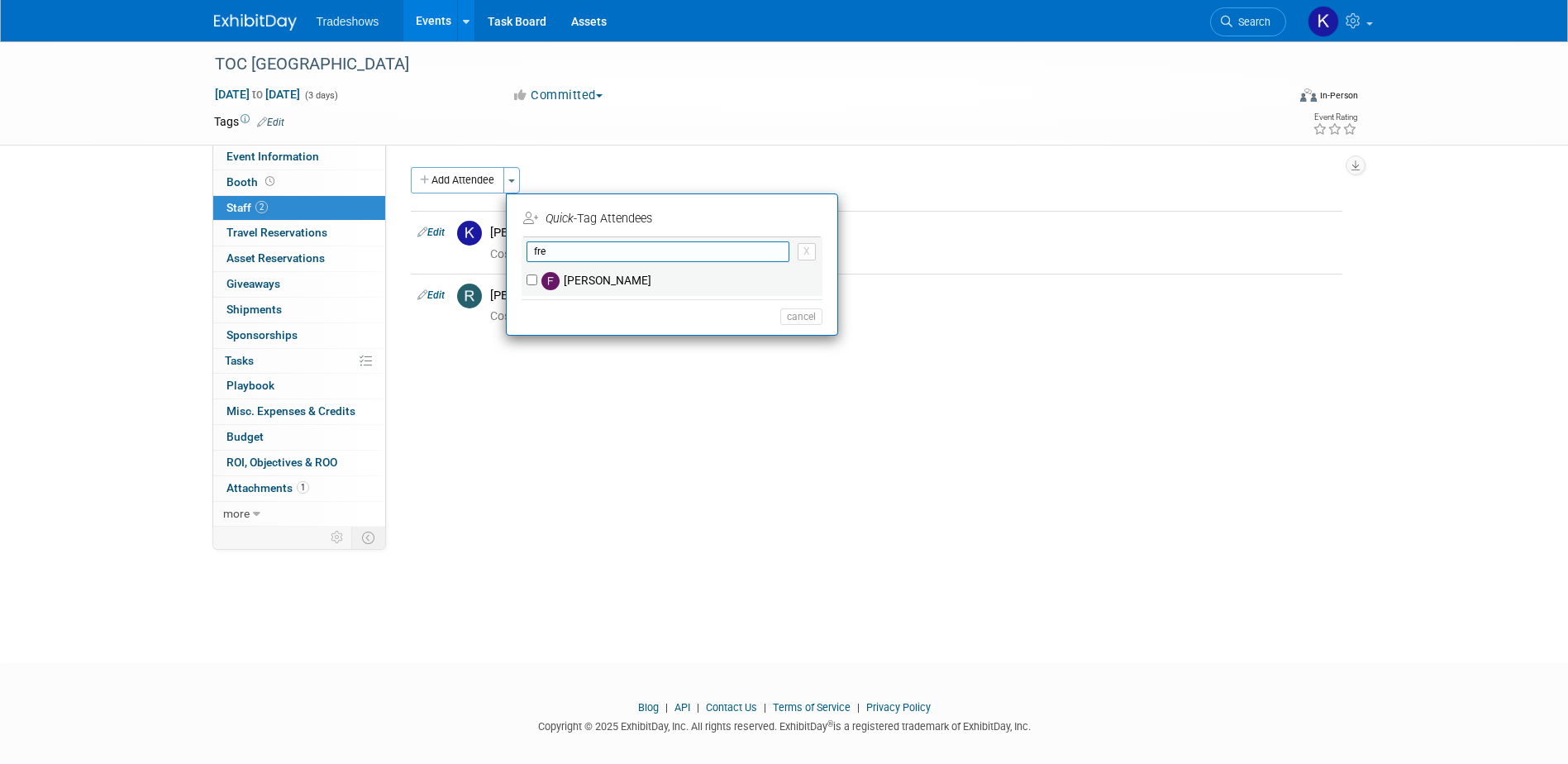
type input "fre"
click at [553, 283] on img at bounding box center [550, 280] width 18 height 18
click at [538, 283] on input "Freddy Mendez" at bounding box center [531, 279] width 10 height 10
checkbox input "true"
click at [789, 221] on button "Apply" at bounding box center [795, 219] width 50 height 24
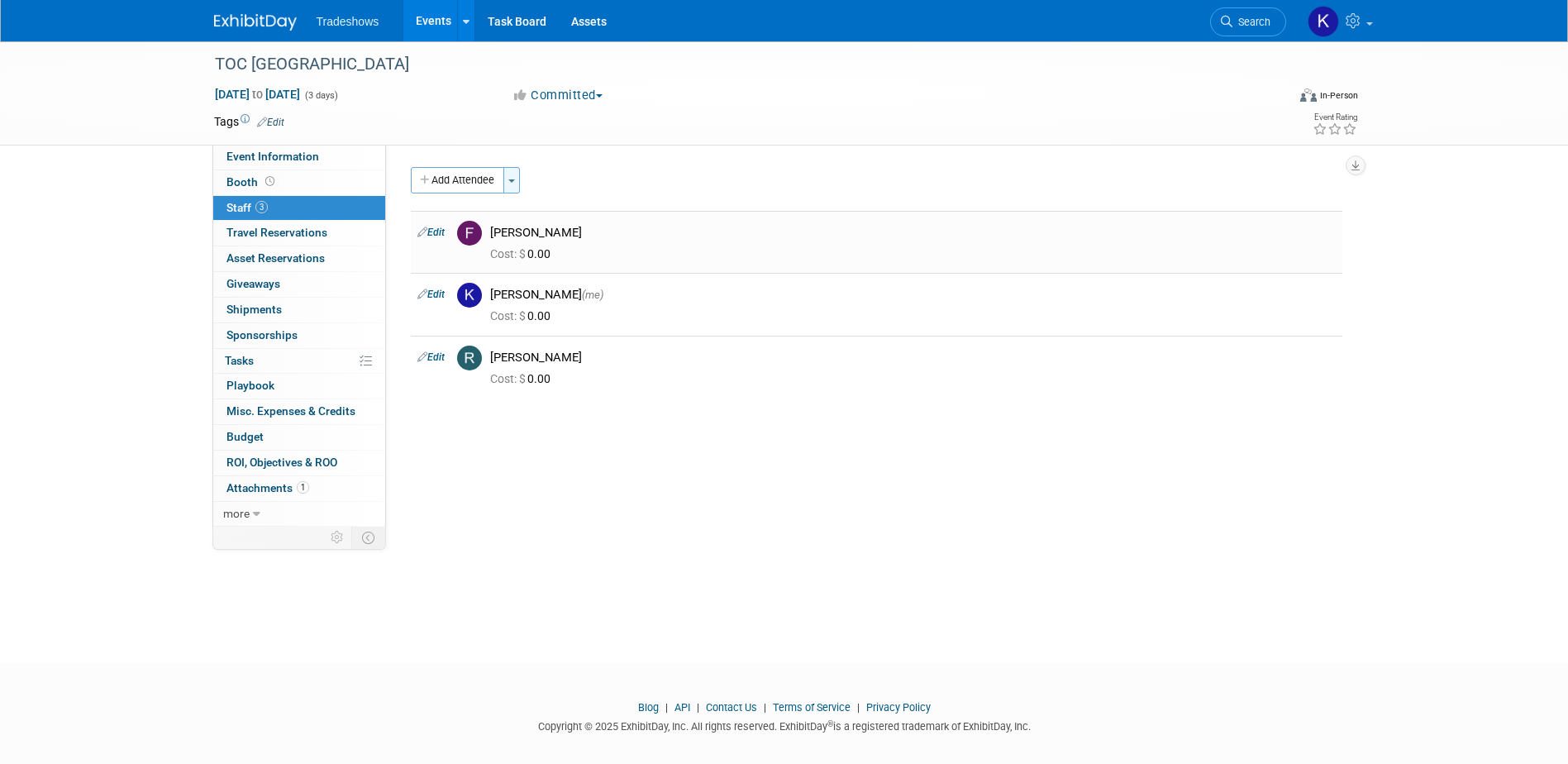
click at [517, 188] on button "Toggle Dropdown" at bounding box center [511, 181] width 16 height 27
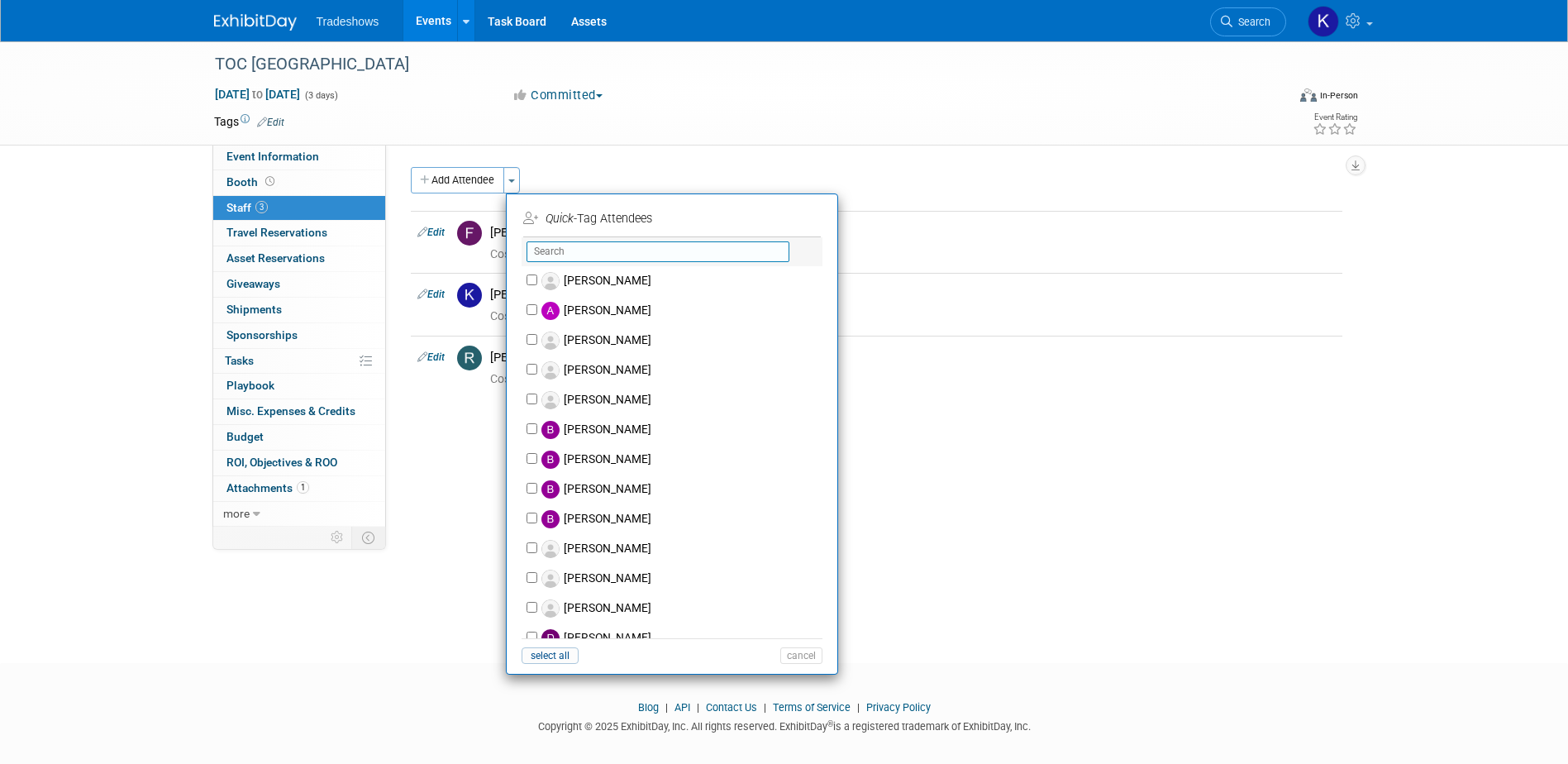
click at [544, 248] on input "text" at bounding box center [657, 252] width 263 height 21
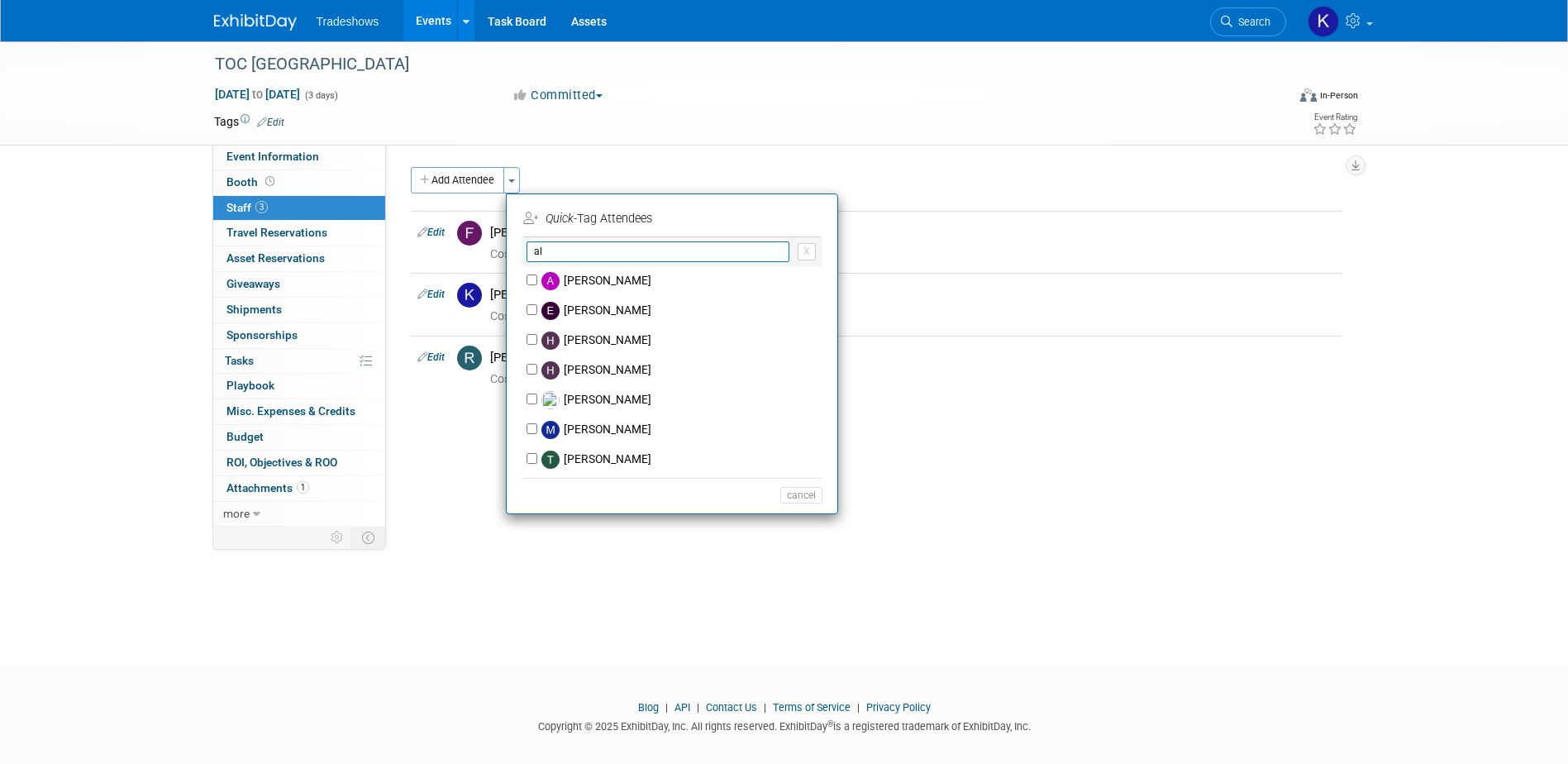
type input "a"
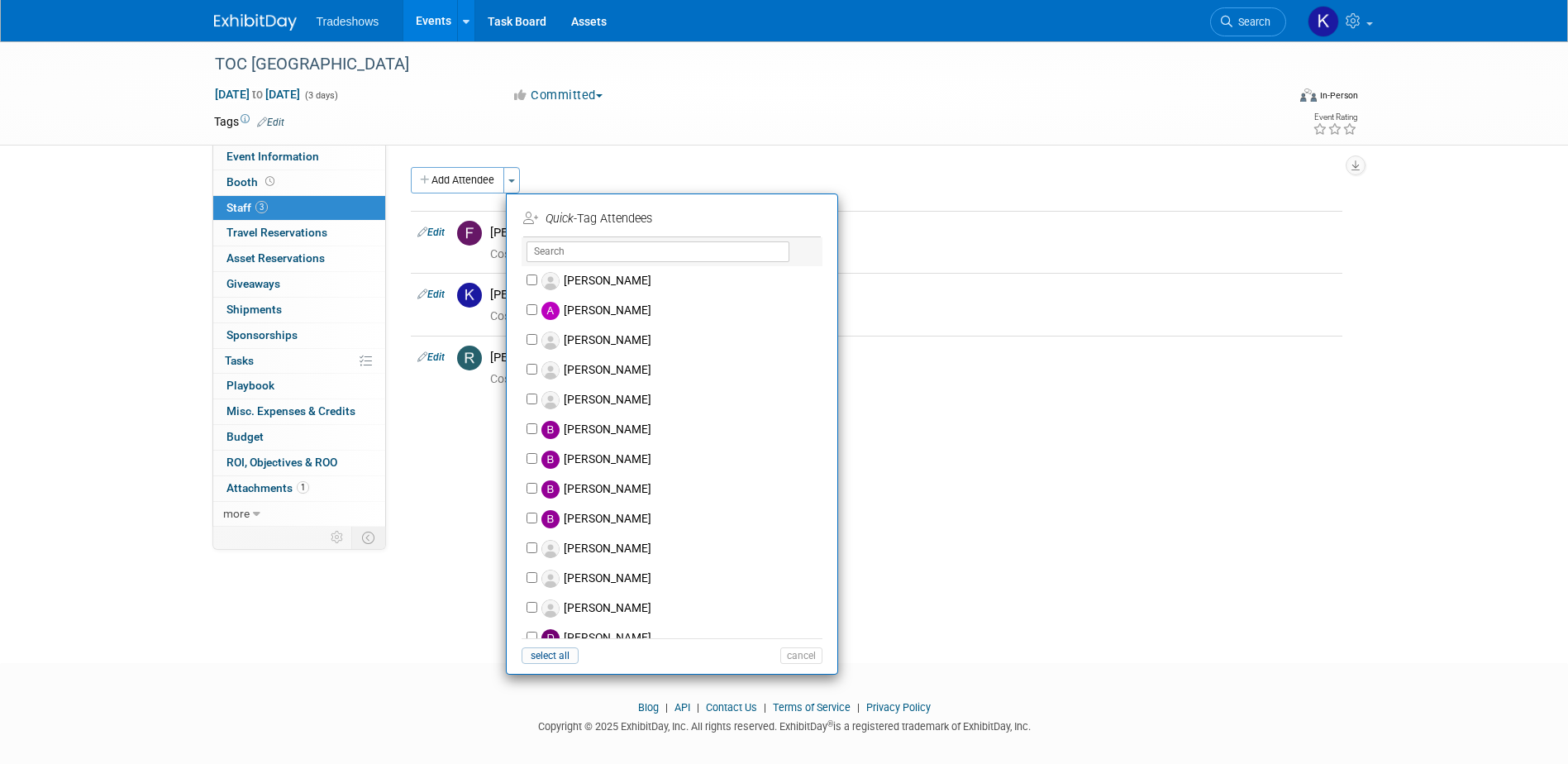
click at [727, 172] on div "Add Attendee Toggle Dropdown Quick -Tag Attendees Apply" at bounding box center [876, 181] width 932 height 27
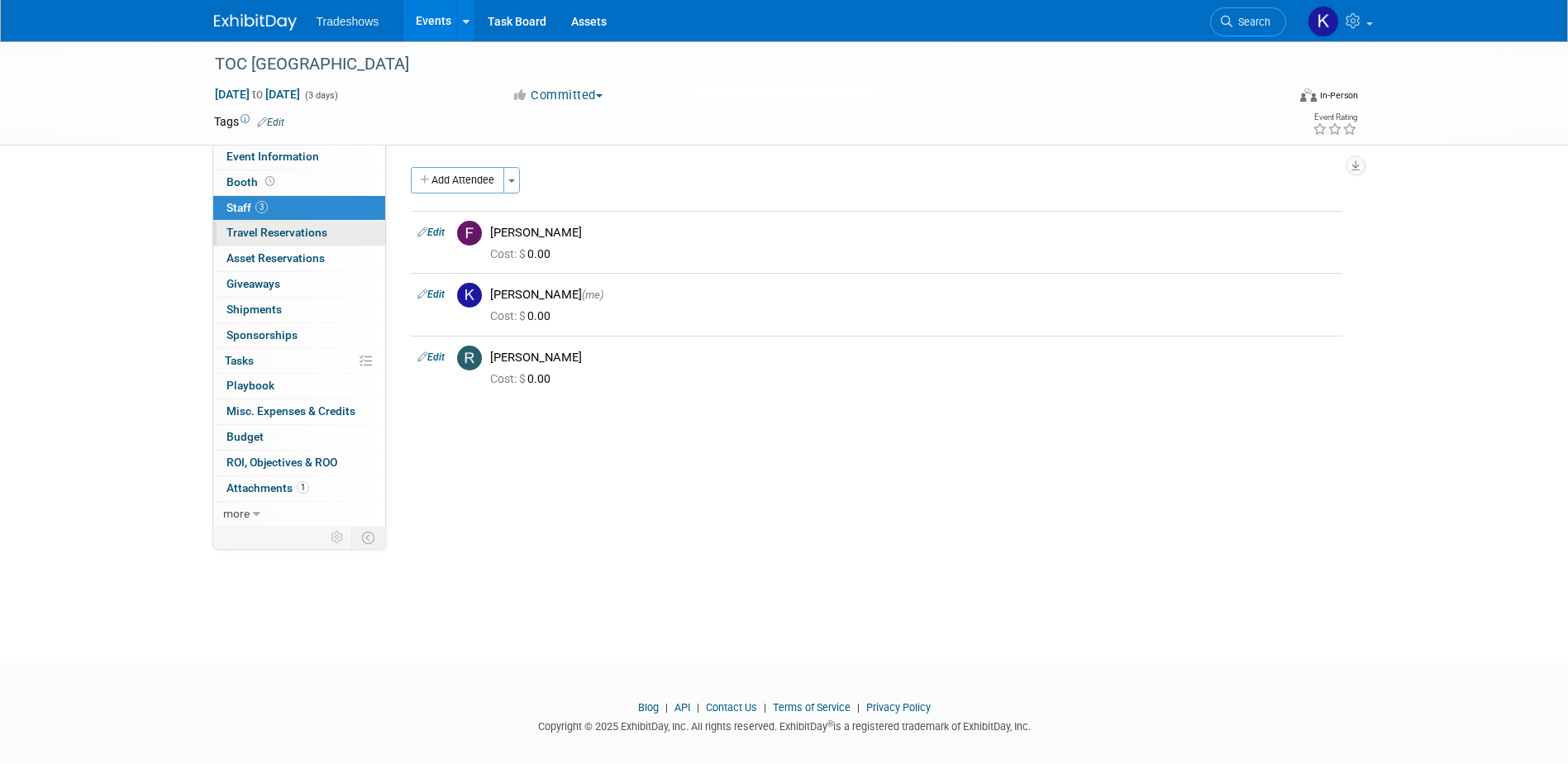
click at [283, 230] on span "Travel Reservations 0" at bounding box center [276, 233] width 101 height 13
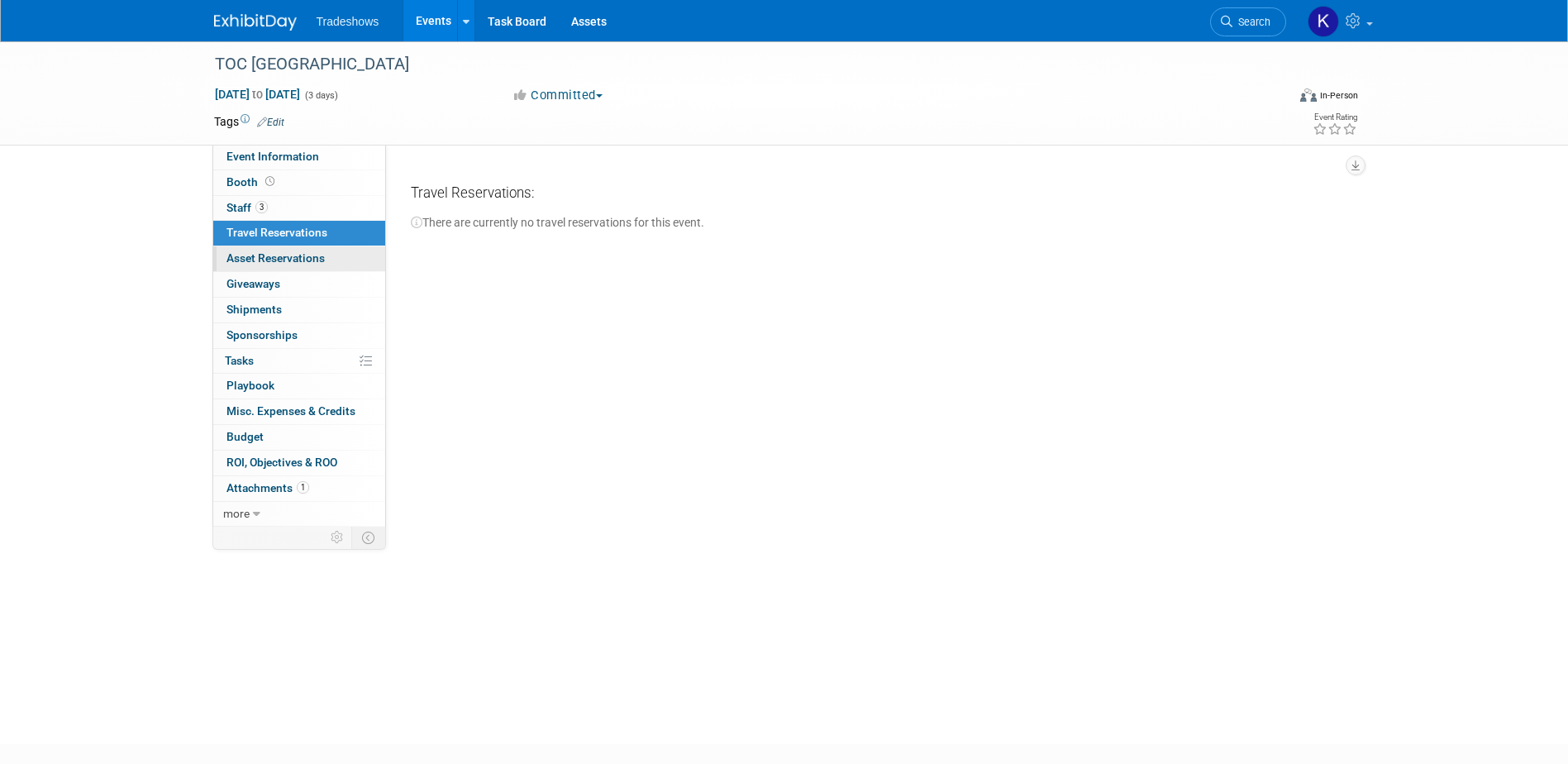
click at [296, 265] on link "0 Asset Reservations 0" at bounding box center [298, 258] width 172 height 25
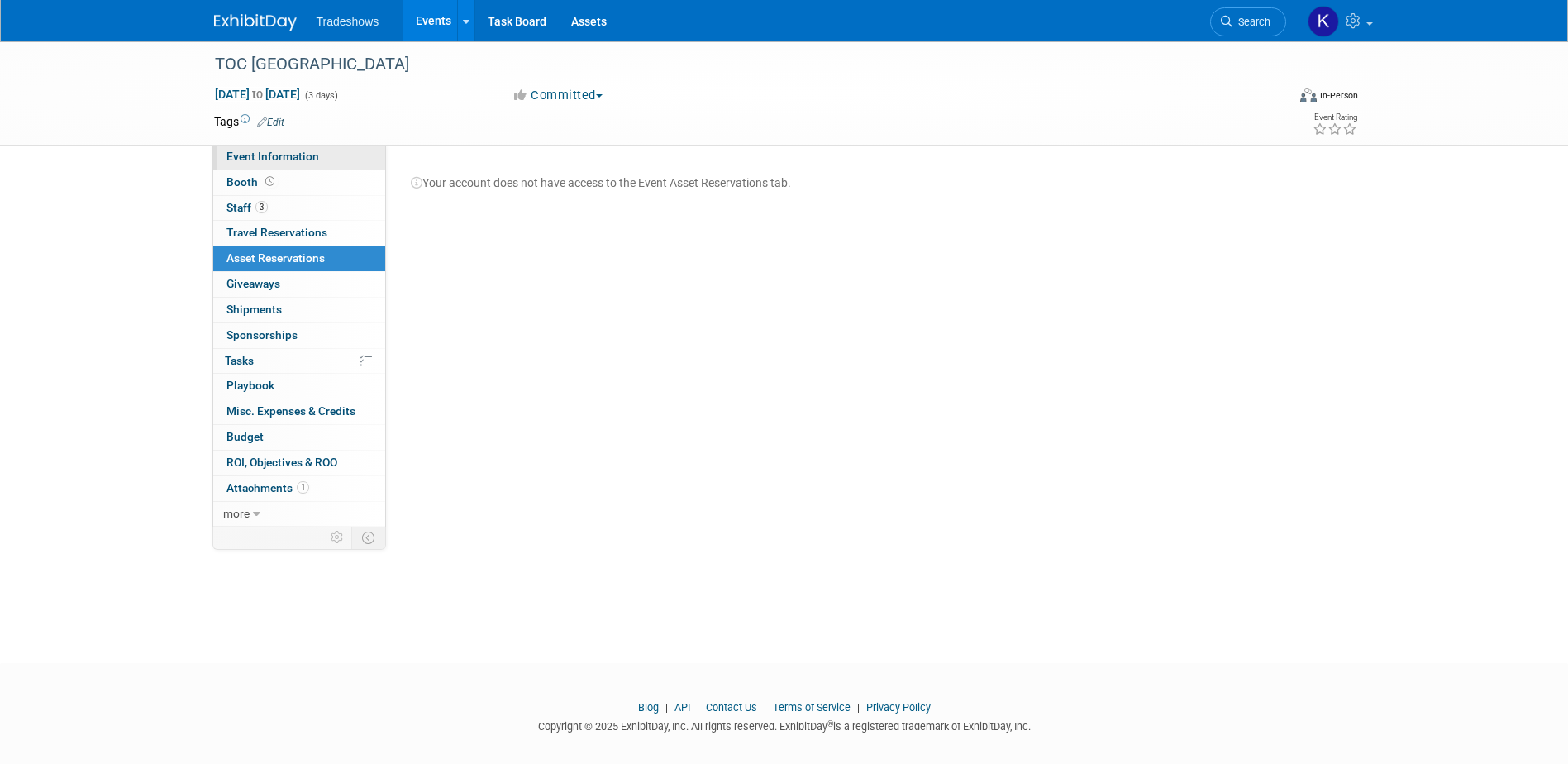
click at [296, 162] on link "Event Information" at bounding box center [298, 157] width 172 height 25
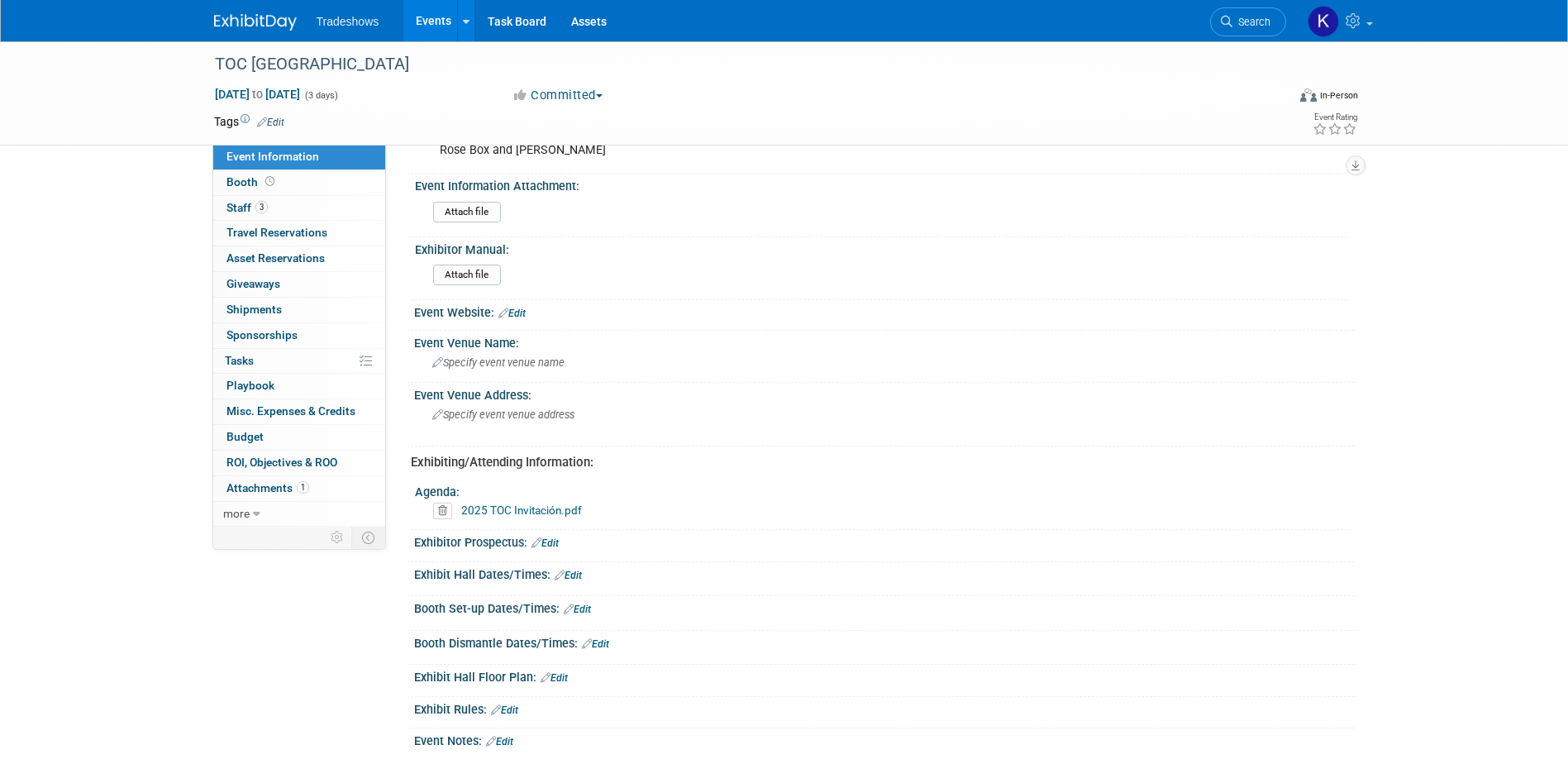
scroll to position [165, 0]
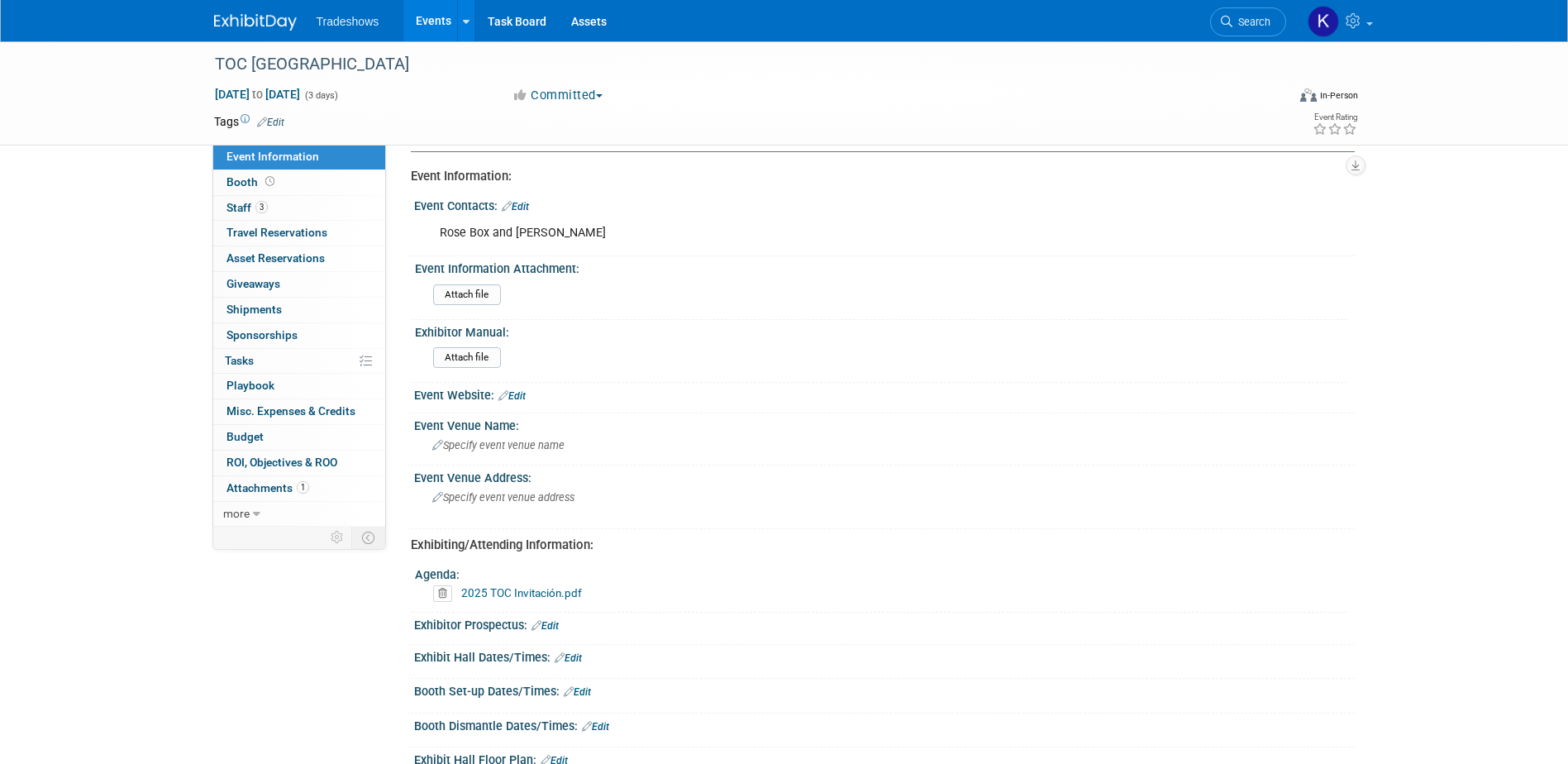
click at [504, 395] on icon at bounding box center [503, 395] width 9 height 10
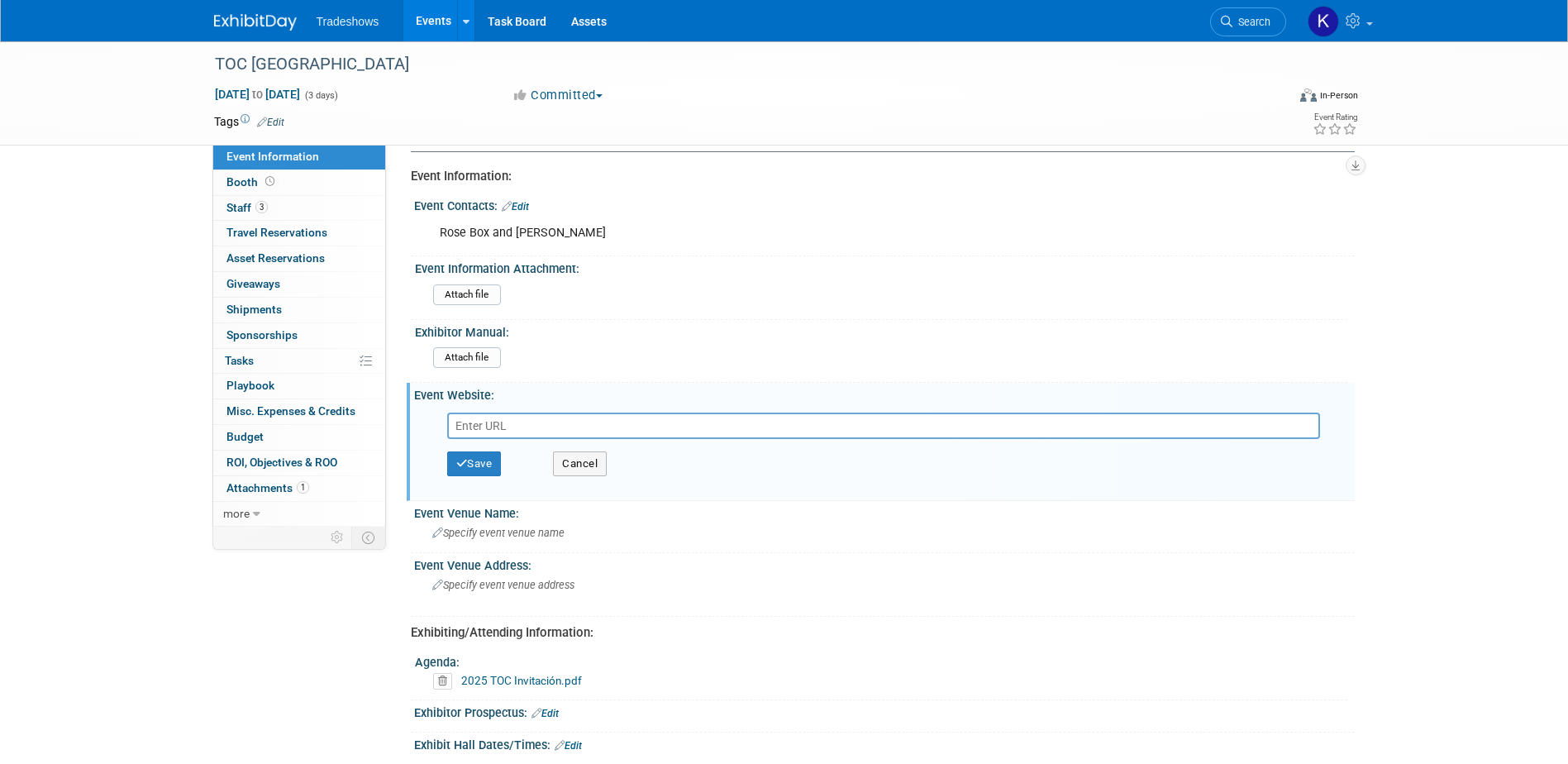
click at [516, 428] on input "text" at bounding box center [883, 426] width 873 height 27
type input "https://panamaeventos.com/toc-americas-2025/"
click at [497, 466] on button "Save" at bounding box center [474, 464] width 54 height 25
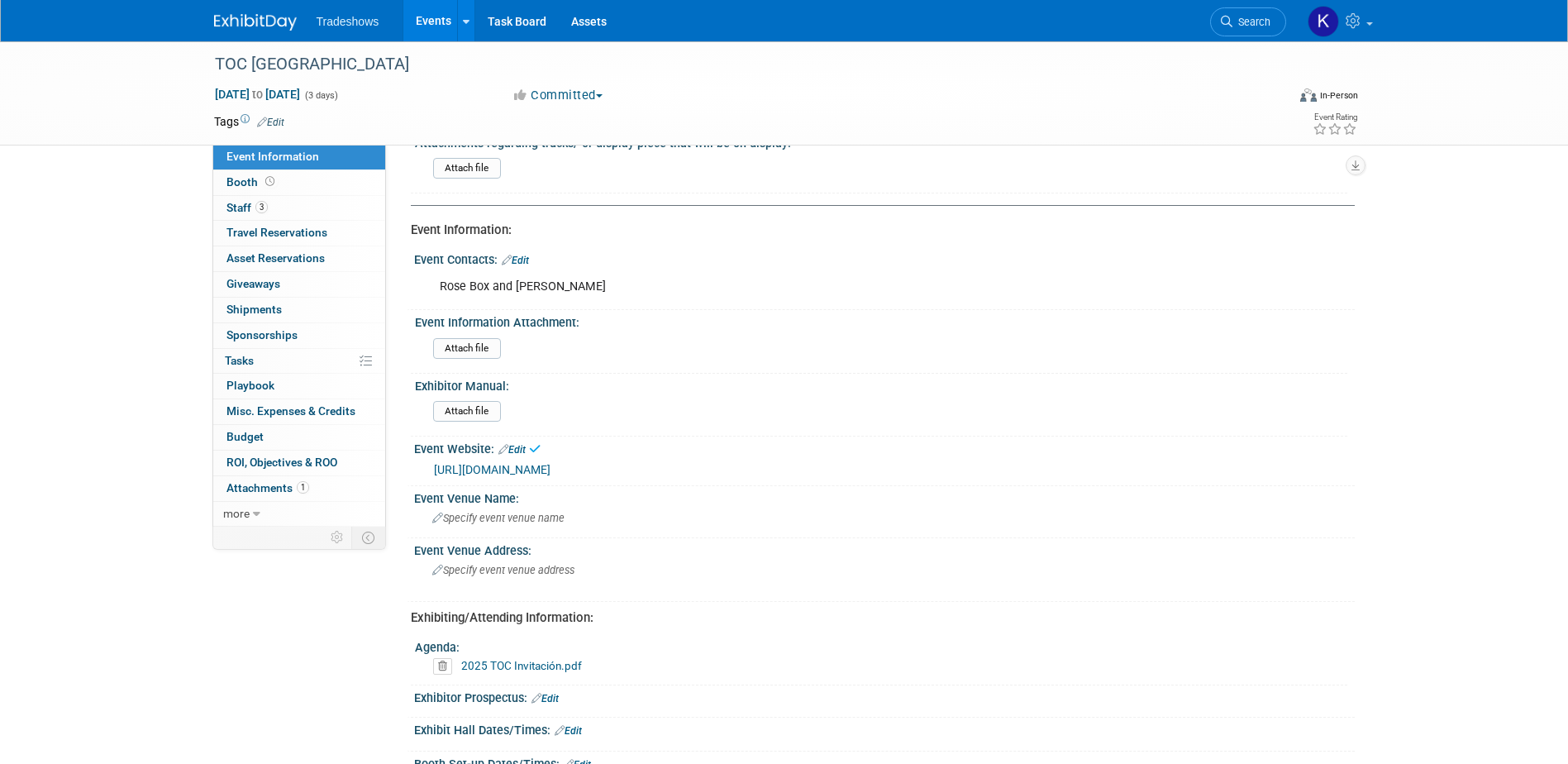
scroll to position [83, 0]
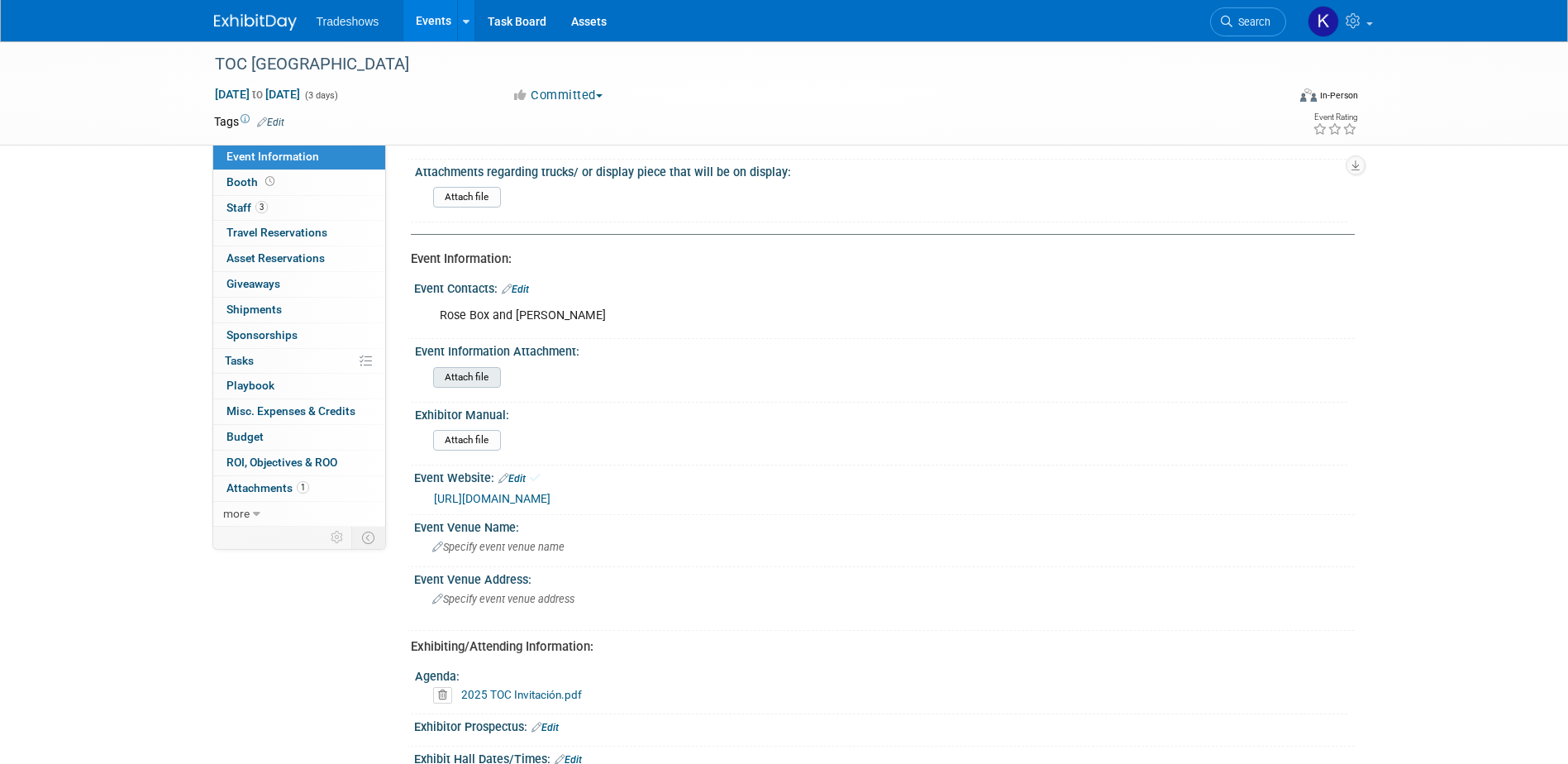
click at [482, 376] on input "file" at bounding box center [387, 377] width 225 height 19
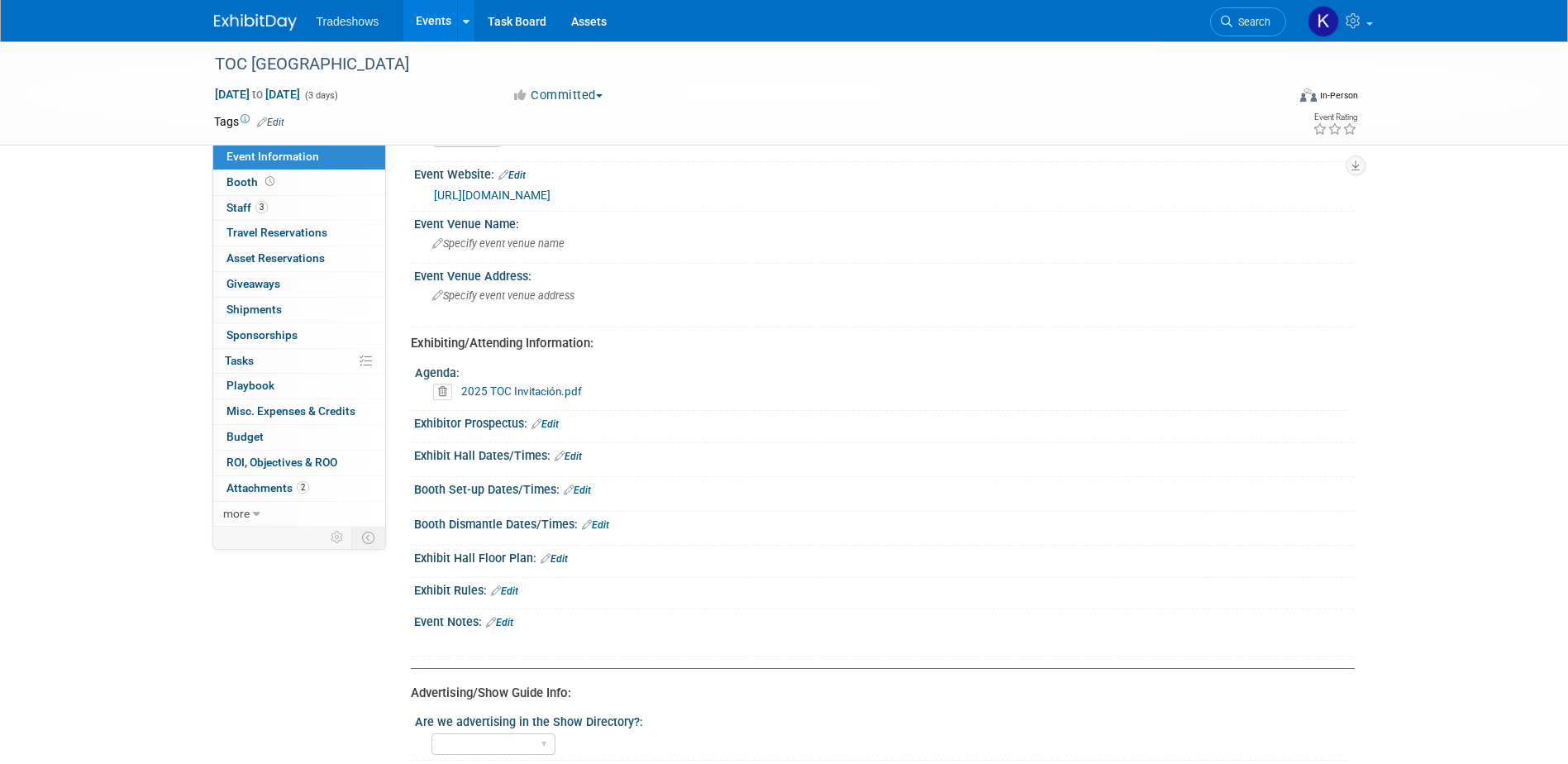
scroll to position [413, 0]
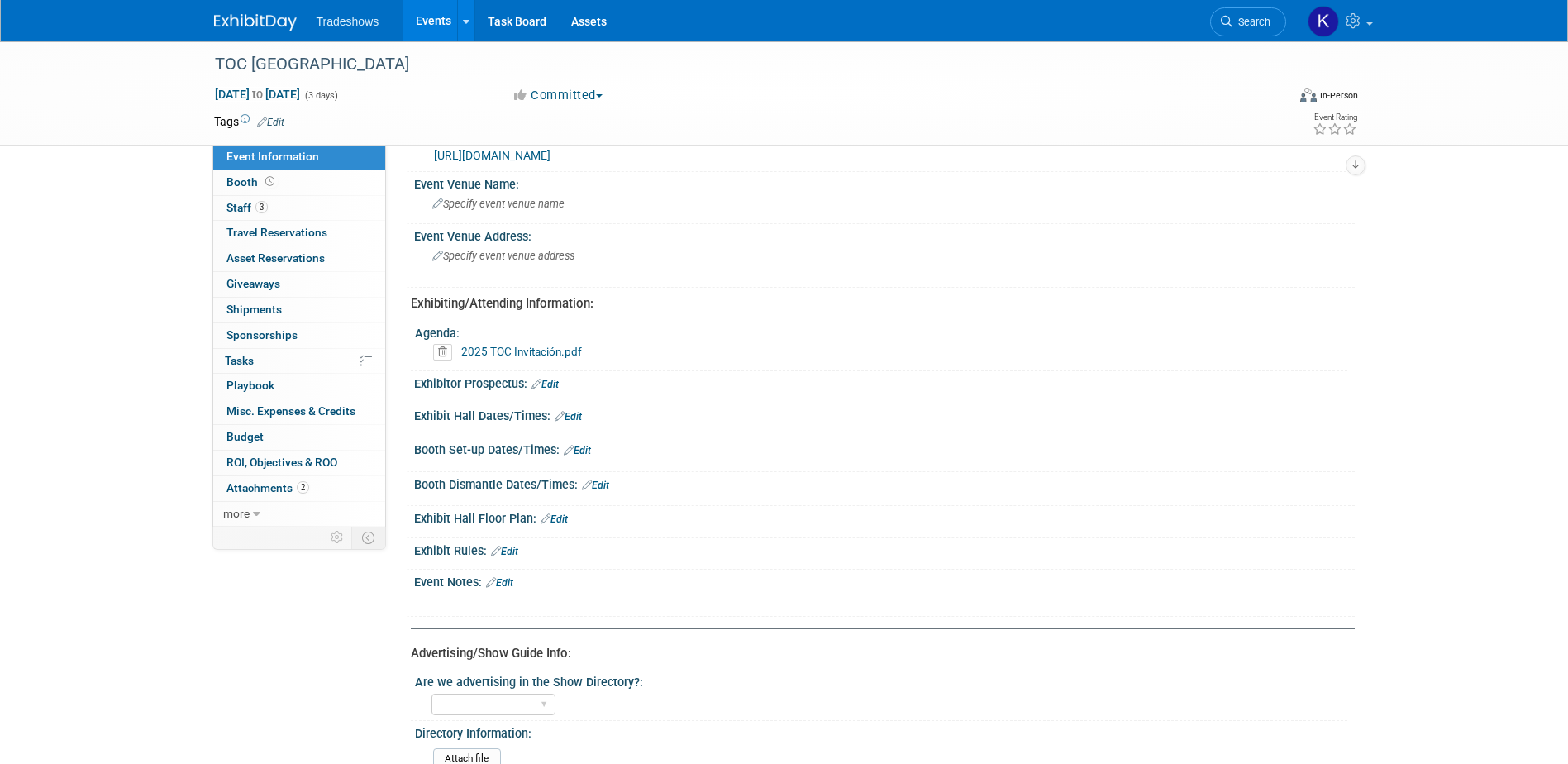
drag, startPoint x: 414, startPoint y: 385, endPoint x: 531, endPoint y: 383, distance: 117.0
click at [531, 383] on div "Exhibitor Prospectus: Edit" at bounding box center [884, 382] width 940 height 22
copy div "Exhibitor Prospectus:"
drag, startPoint x: 415, startPoint y: 449, endPoint x: 534, endPoint y: 447, distance: 119.0
click at [534, 447] on div "Booth Set-up Dates/Times: Edit" at bounding box center [884, 448] width 940 height 22
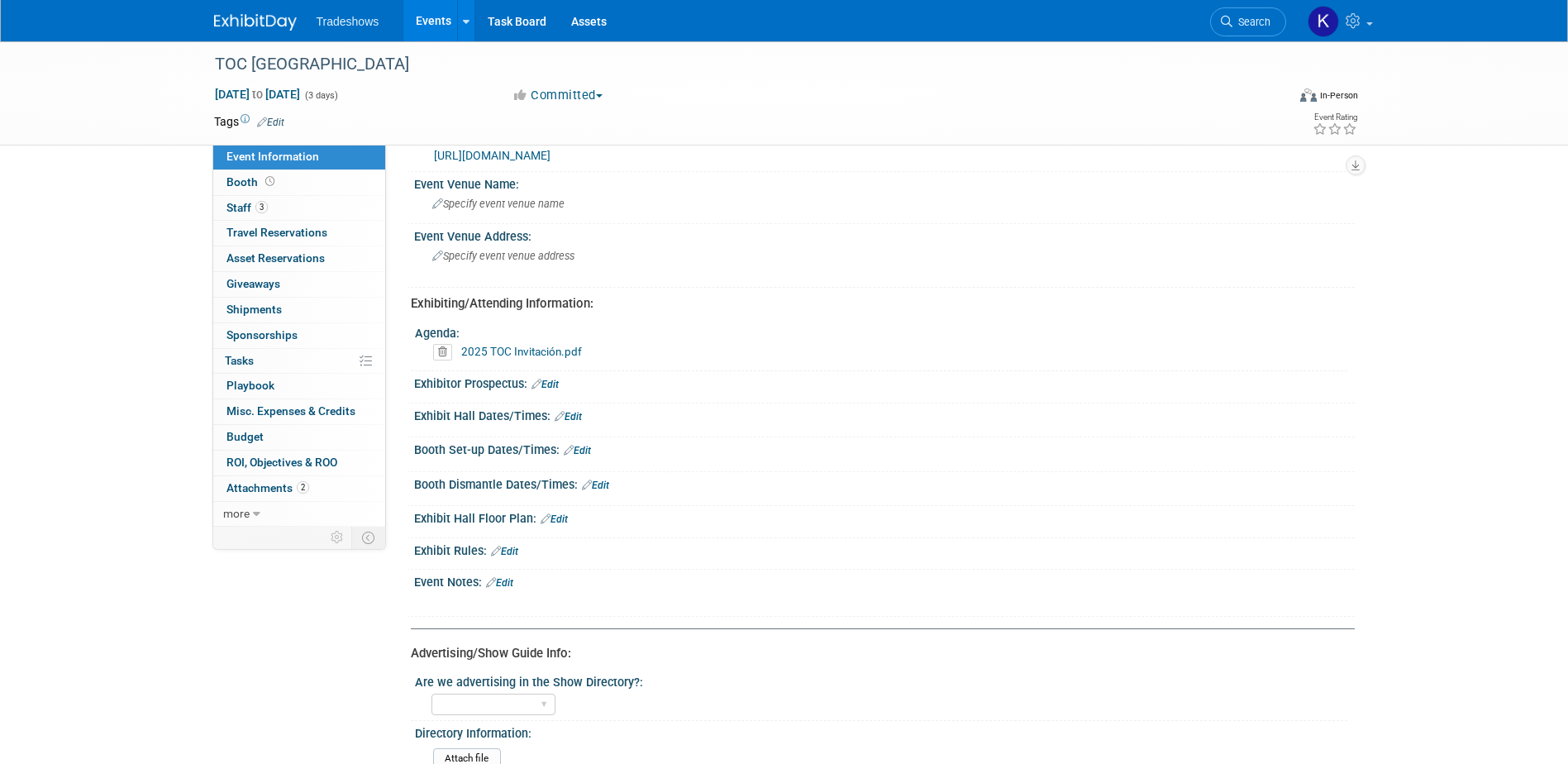
drag, startPoint x: 534, startPoint y: 447, endPoint x: 542, endPoint y: 413, distance: 34.9
click at [542, 413] on div "Exhibit Hall Dates/Times: Edit Save Changes Cancel" at bounding box center [880, 421] width 948 height 35
copy div "Exhibit Hall Dates/Times"
click at [575, 416] on link "Edit" at bounding box center [568, 416] width 28 height 11
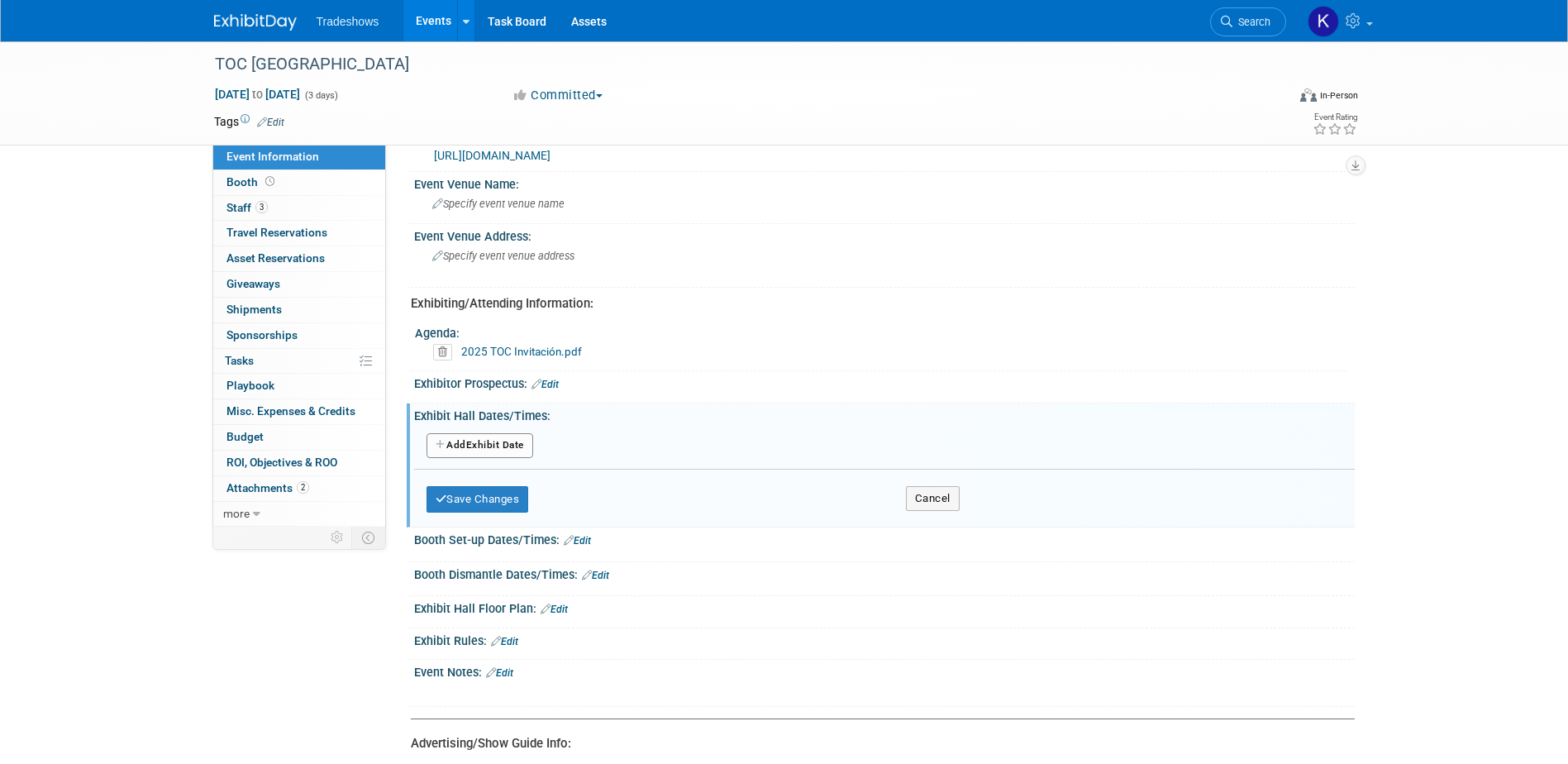
click at [506, 445] on button "Add Another Exhibit Date" at bounding box center [480, 446] width 106 height 25
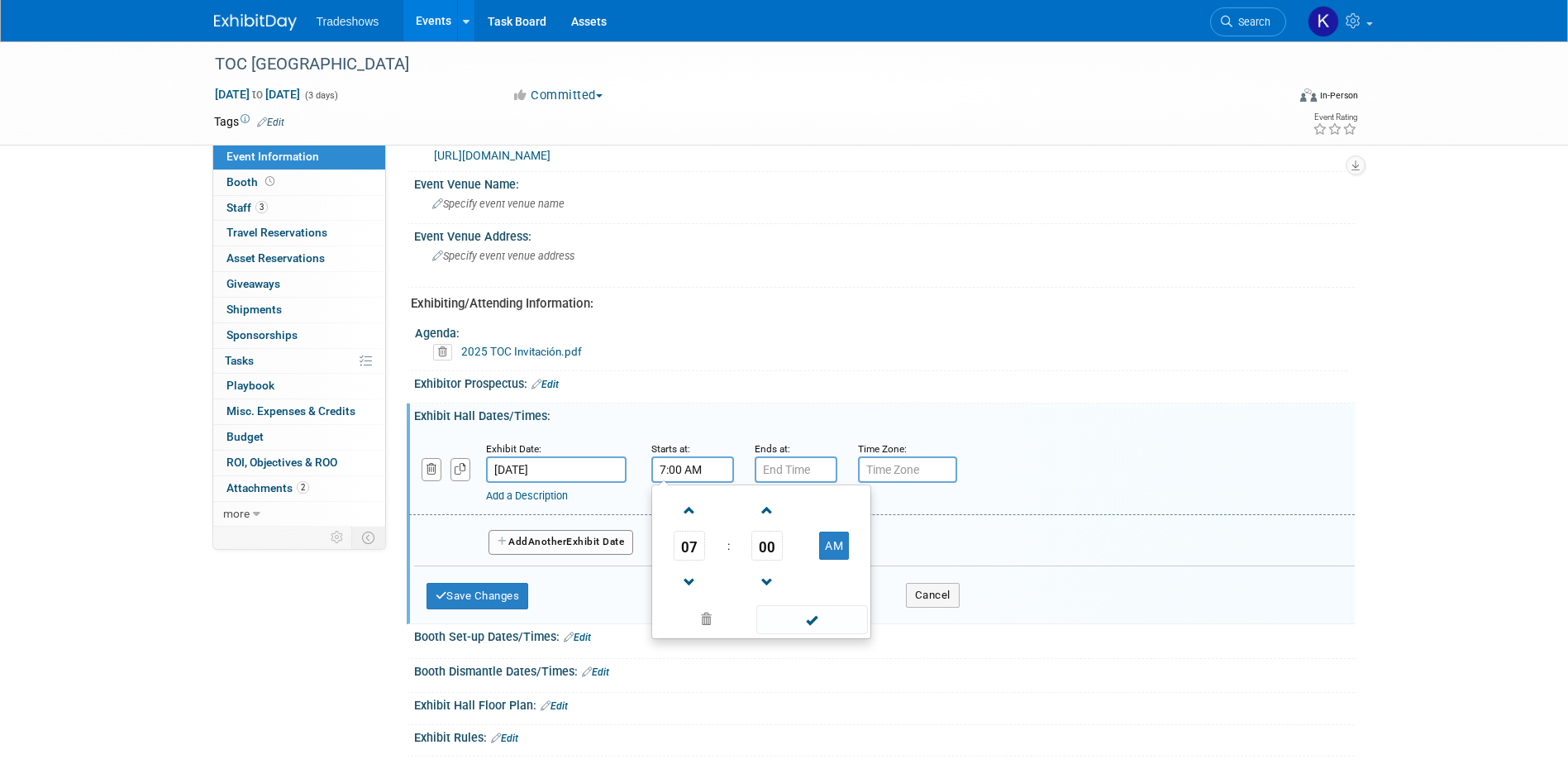
click at [686, 472] on input "7:00 AM" at bounding box center [692, 469] width 83 height 27
click at [695, 516] on span at bounding box center [690, 510] width 28 height 29
type input "8:00 AM"
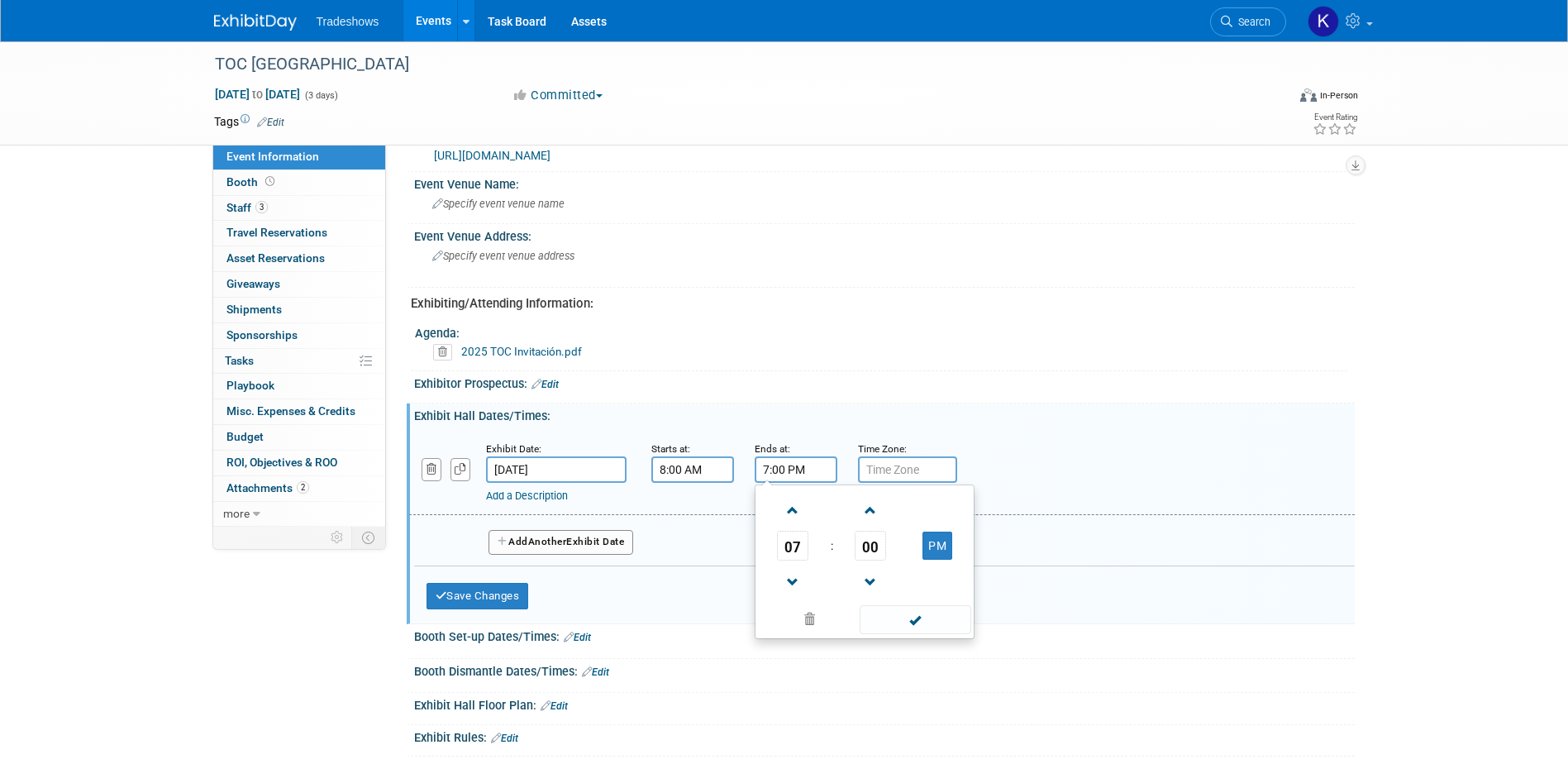
click at [798, 473] on input "7:00 PM" at bounding box center [795, 469] width 83 height 27
click at [787, 576] on span at bounding box center [793, 583] width 28 height 29
click at [794, 509] on span at bounding box center [793, 510] width 28 height 29
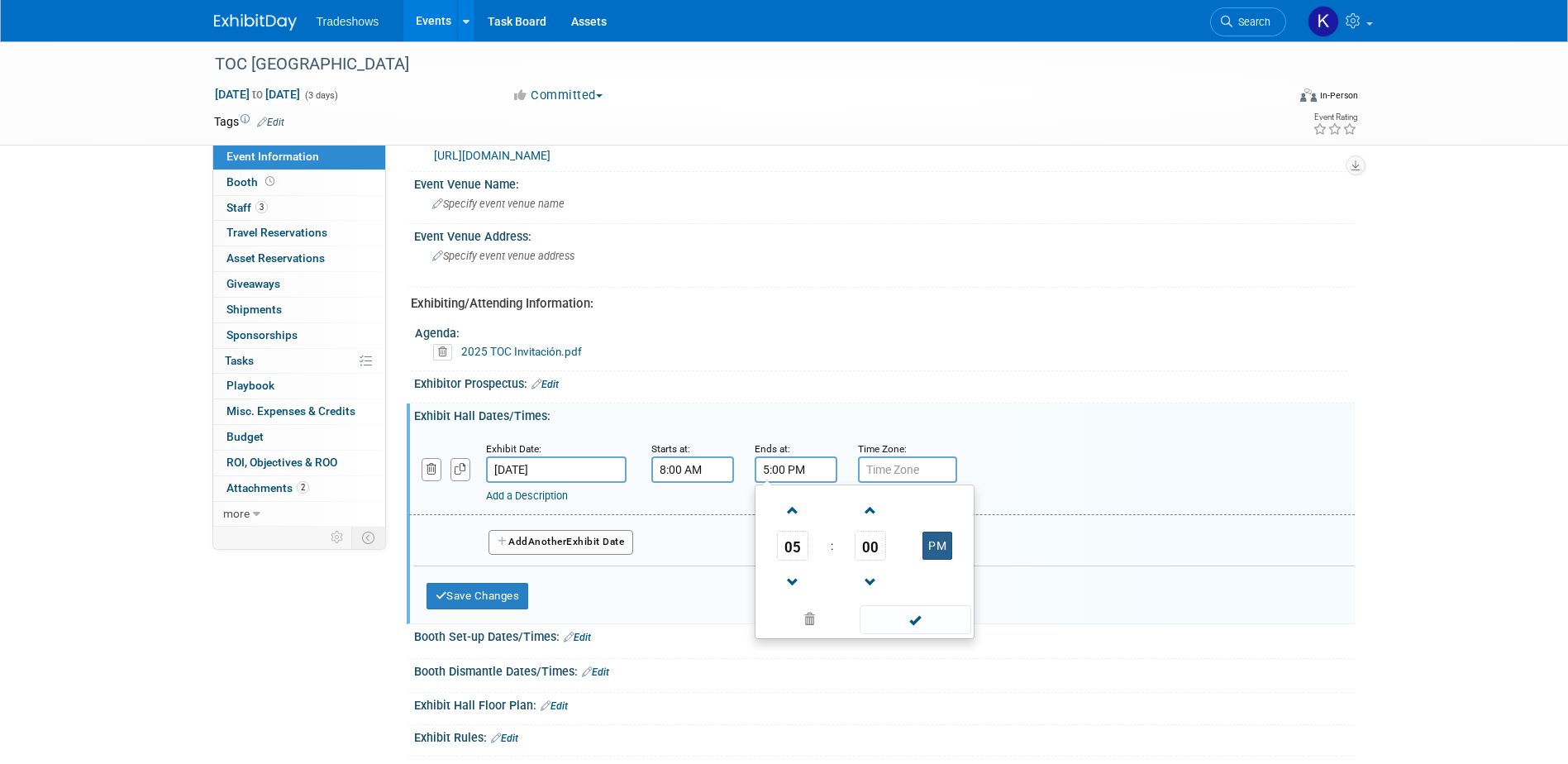
click at [938, 545] on button "PM" at bounding box center [936, 545] width 29 height 29
click at [938, 545] on button "AM" at bounding box center [936, 545] width 29 height 29
type input "5:00 PM"
click at [886, 473] on input "text" at bounding box center [907, 469] width 99 height 27
click at [887, 465] on input "text" at bounding box center [907, 469] width 99 height 27
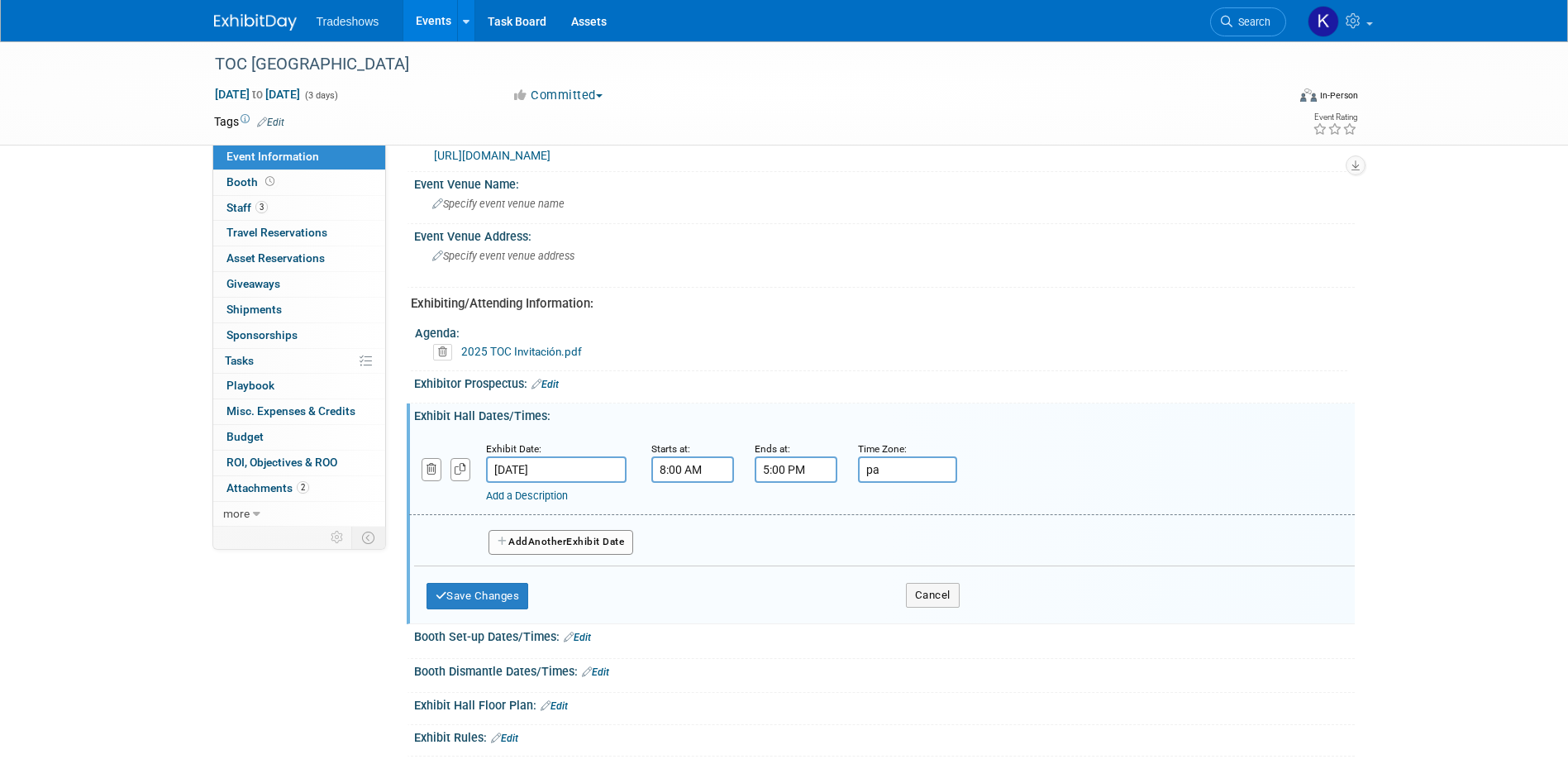
type input "p"
type input "P"
type input "Bogota"
drag, startPoint x: 682, startPoint y: 468, endPoint x: 657, endPoint y: 468, distance: 25.0
click at [657, 468] on input "8:00 AM" at bounding box center [692, 469] width 83 height 27
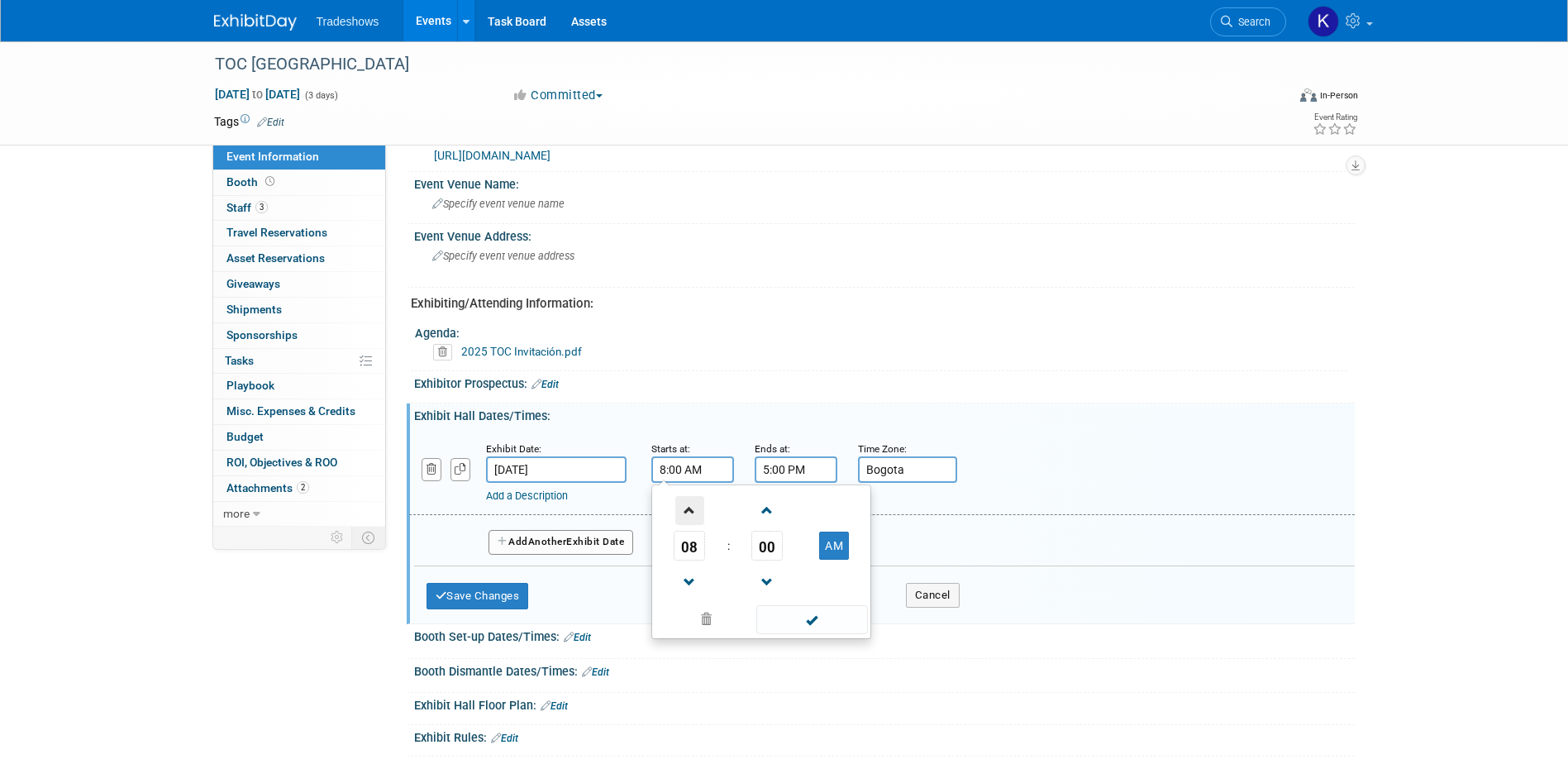
click at [685, 504] on span at bounding box center [690, 510] width 28 height 29
type input "10:00 AM"
click at [801, 616] on span at bounding box center [811, 620] width 111 height 29
click at [492, 594] on button "Save Changes" at bounding box center [478, 596] width 103 height 27
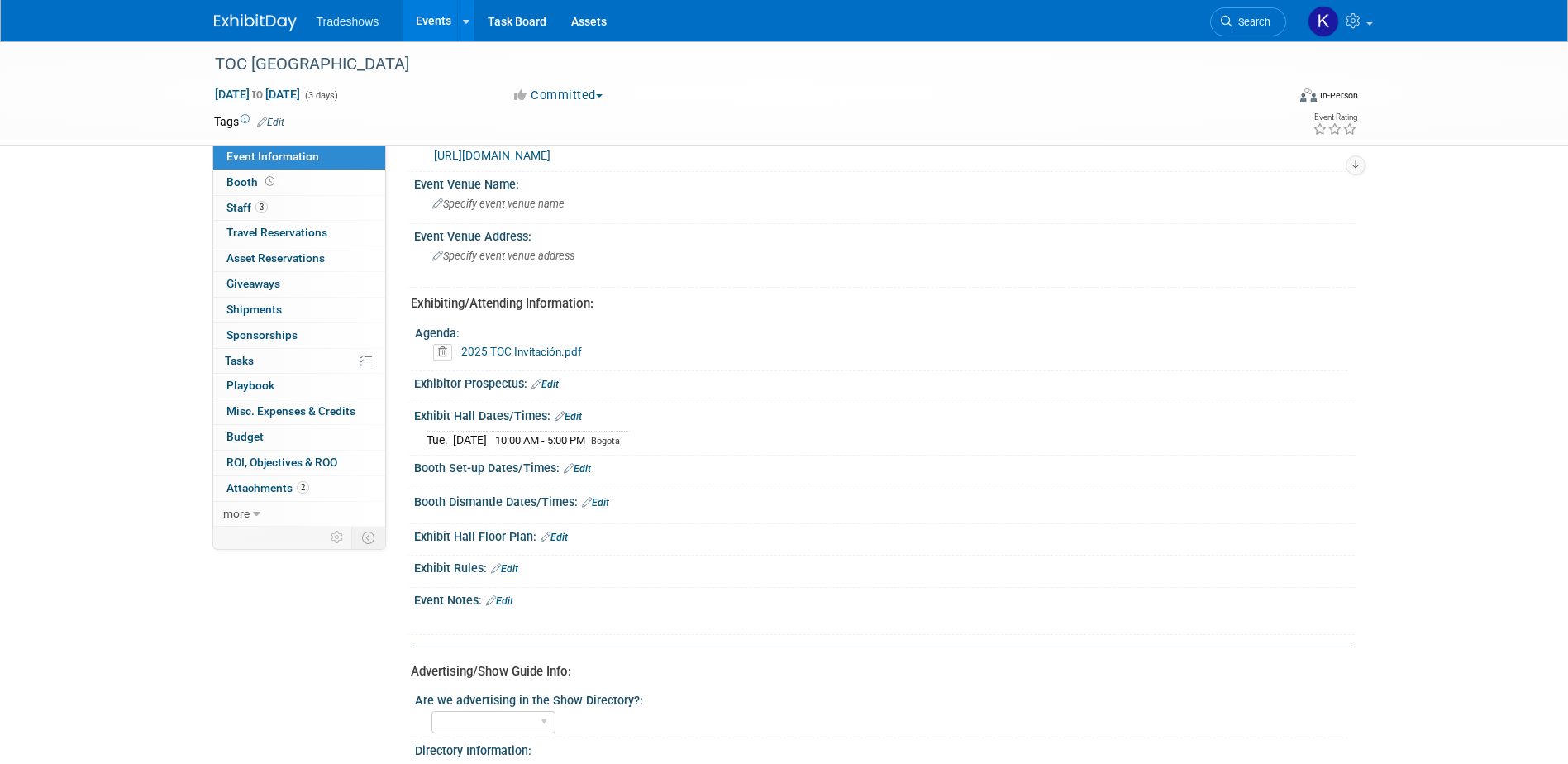
drag, startPoint x: 410, startPoint y: 468, endPoint x: 556, endPoint y: 462, distance: 146.1
click at [556, 462] on div "Booth Set-up Dates/Times: Edit Save Changes Cancel" at bounding box center [880, 472] width 948 height 35
drag, startPoint x: 556, startPoint y: 462, endPoint x: 545, endPoint y: 467, distance: 12.1
copy div "Booth Set-up Dates/Times:"
drag, startPoint x: 415, startPoint y: 501, endPoint x: 570, endPoint y: 493, distance: 155.2
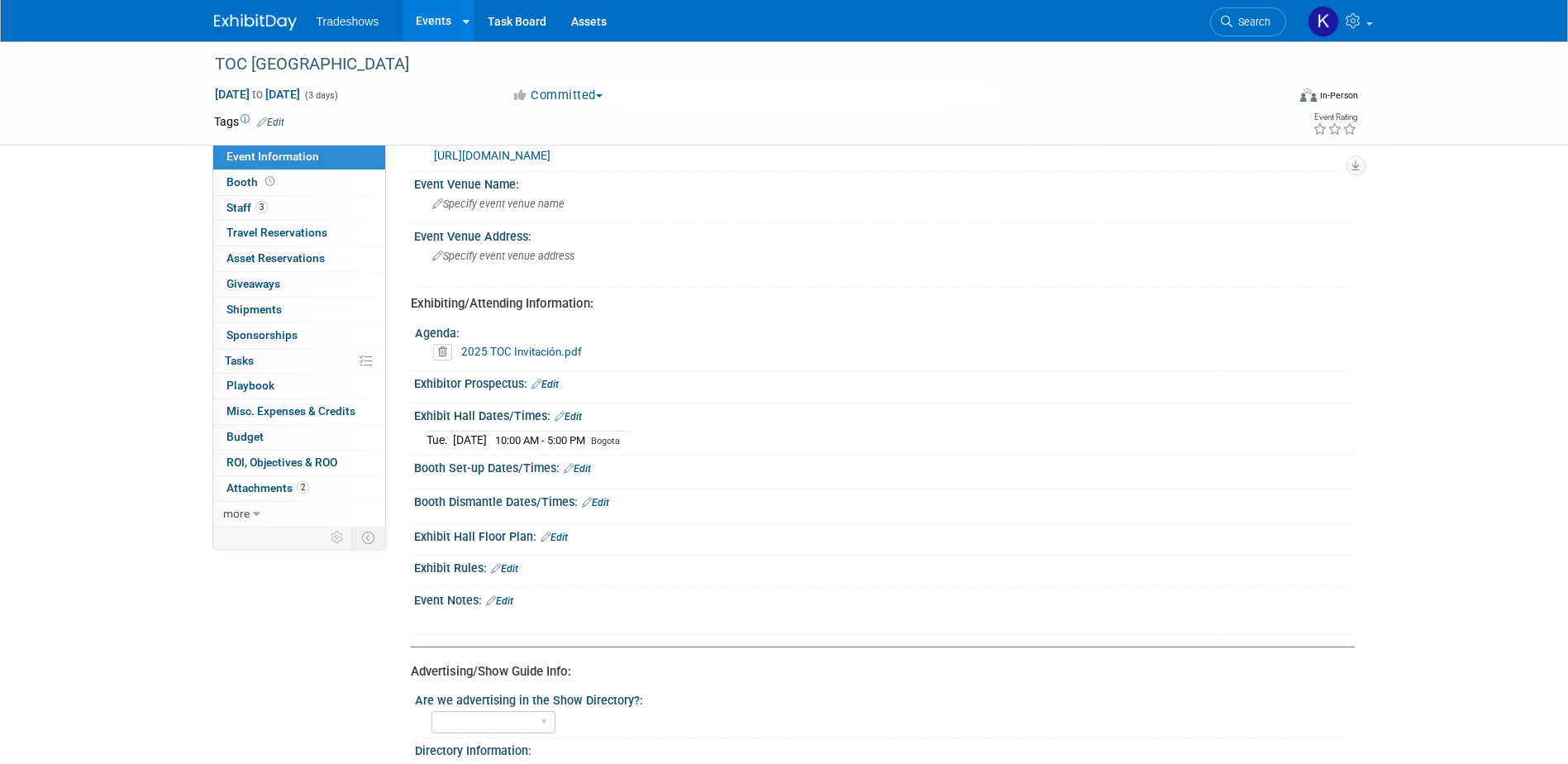
click at [570, 493] on div "Booth Dismantle Dates/Times: Edit" at bounding box center [884, 500] width 940 height 22
drag, startPoint x: 570, startPoint y: 493, endPoint x: 562, endPoint y: 499, distance: 10.0
copy div "Booth Dismantle Dates/Times"
drag, startPoint x: 416, startPoint y: 532, endPoint x: 531, endPoint y: 531, distance: 115.0
click at [531, 531] on div "Exhibit Hall Floor Plan: Edit" at bounding box center [884, 535] width 940 height 22
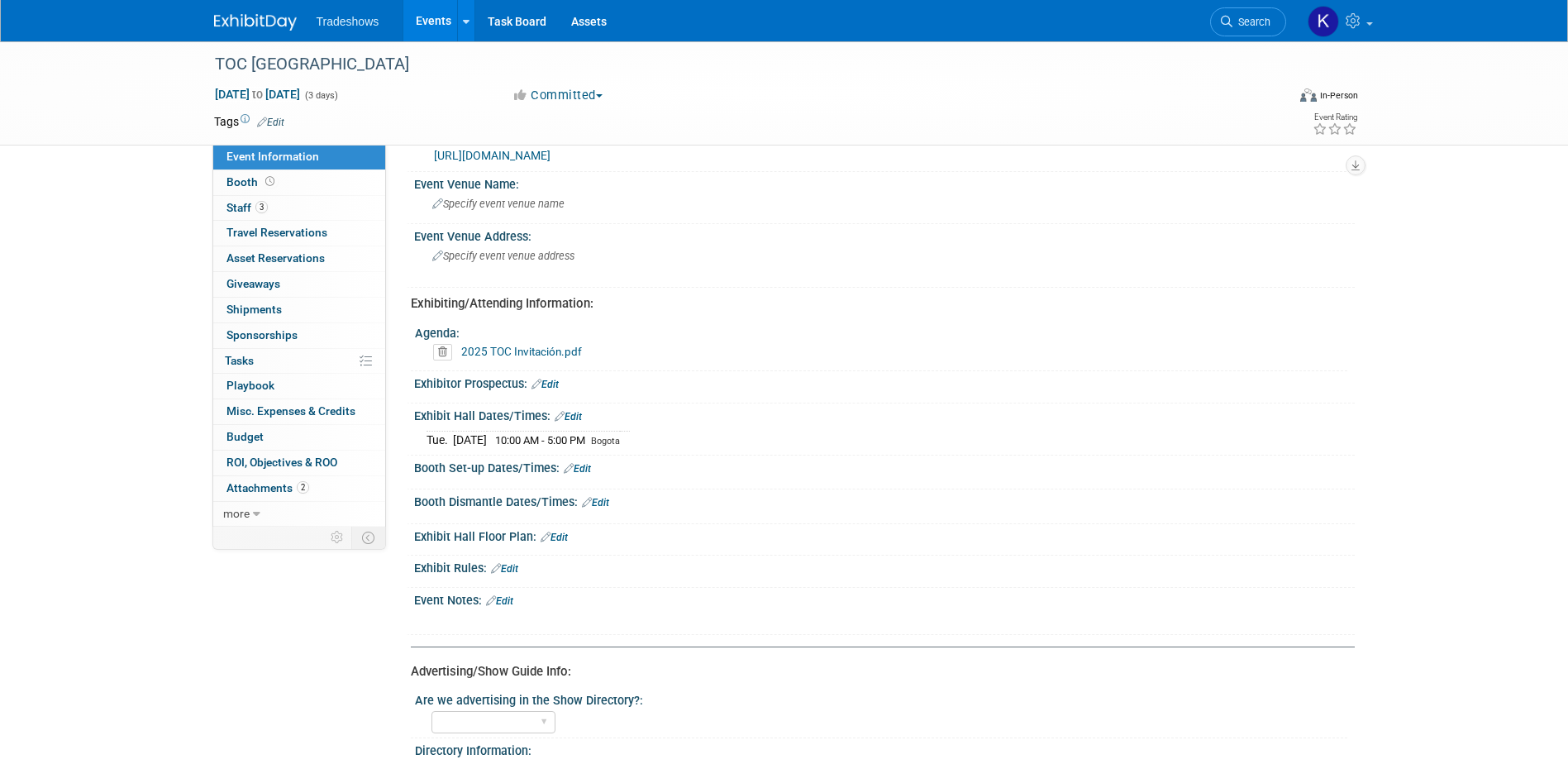
copy div "Exhibit Hall Floor Plan"
drag, startPoint x: 417, startPoint y: 568, endPoint x: 480, endPoint y: 569, distance: 63.0
click at [480, 569] on div "Exhibit Rules: Edit" at bounding box center [884, 566] width 940 height 22
copy div "Exhibit Rules"
click at [418, 599] on div "Event Notes: Edit" at bounding box center [884, 599] width 940 height 22
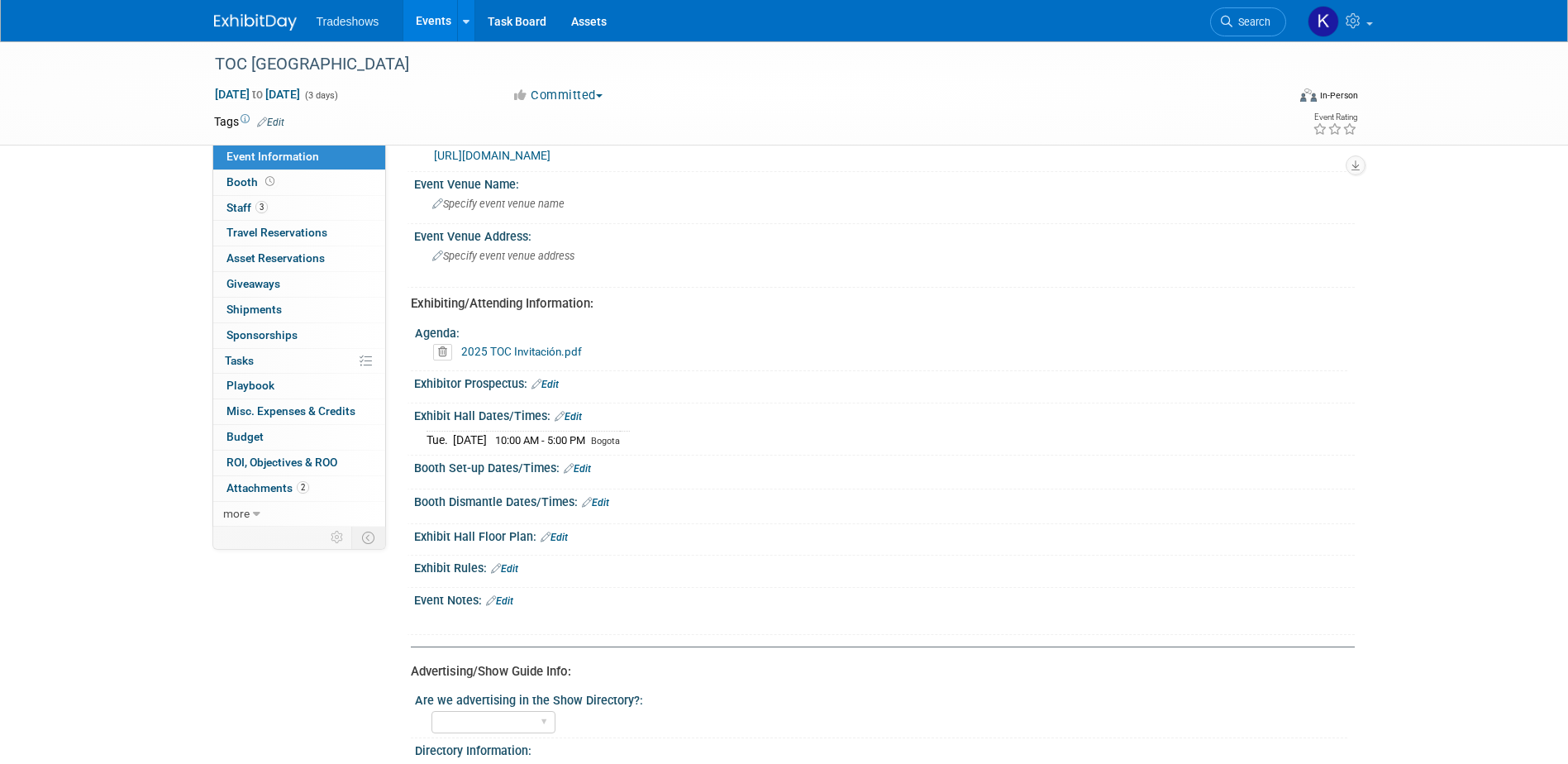
drag, startPoint x: 415, startPoint y: 600, endPoint x: 476, endPoint y: 596, distance: 61.1
click at [476, 596] on div "Event Notes: Edit" at bounding box center [884, 599] width 940 height 22
drag, startPoint x: 476, startPoint y: 596, endPoint x: 468, endPoint y: 601, distance: 9.4
copy div "Event Notes"
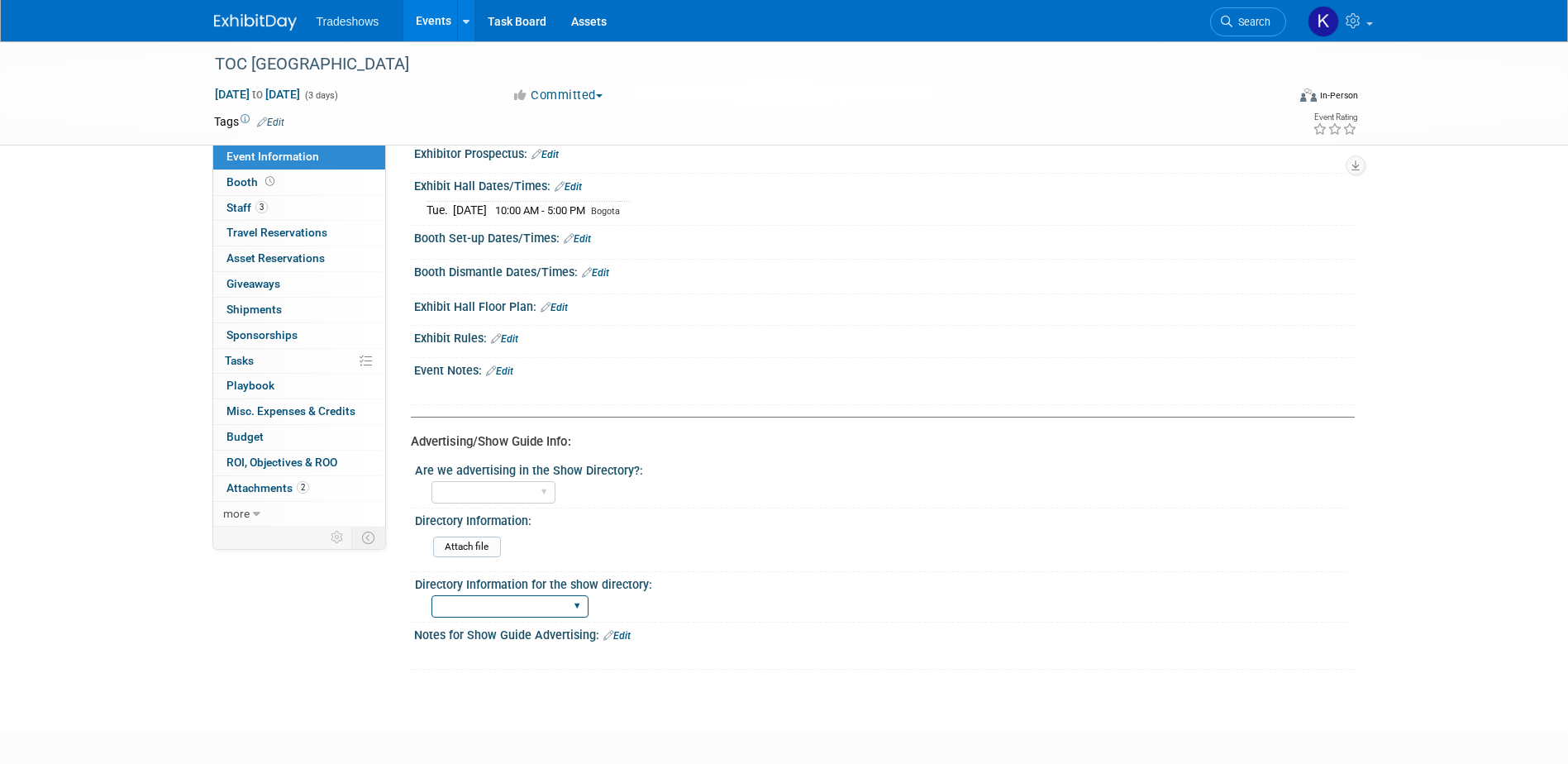
scroll to position [727, 0]
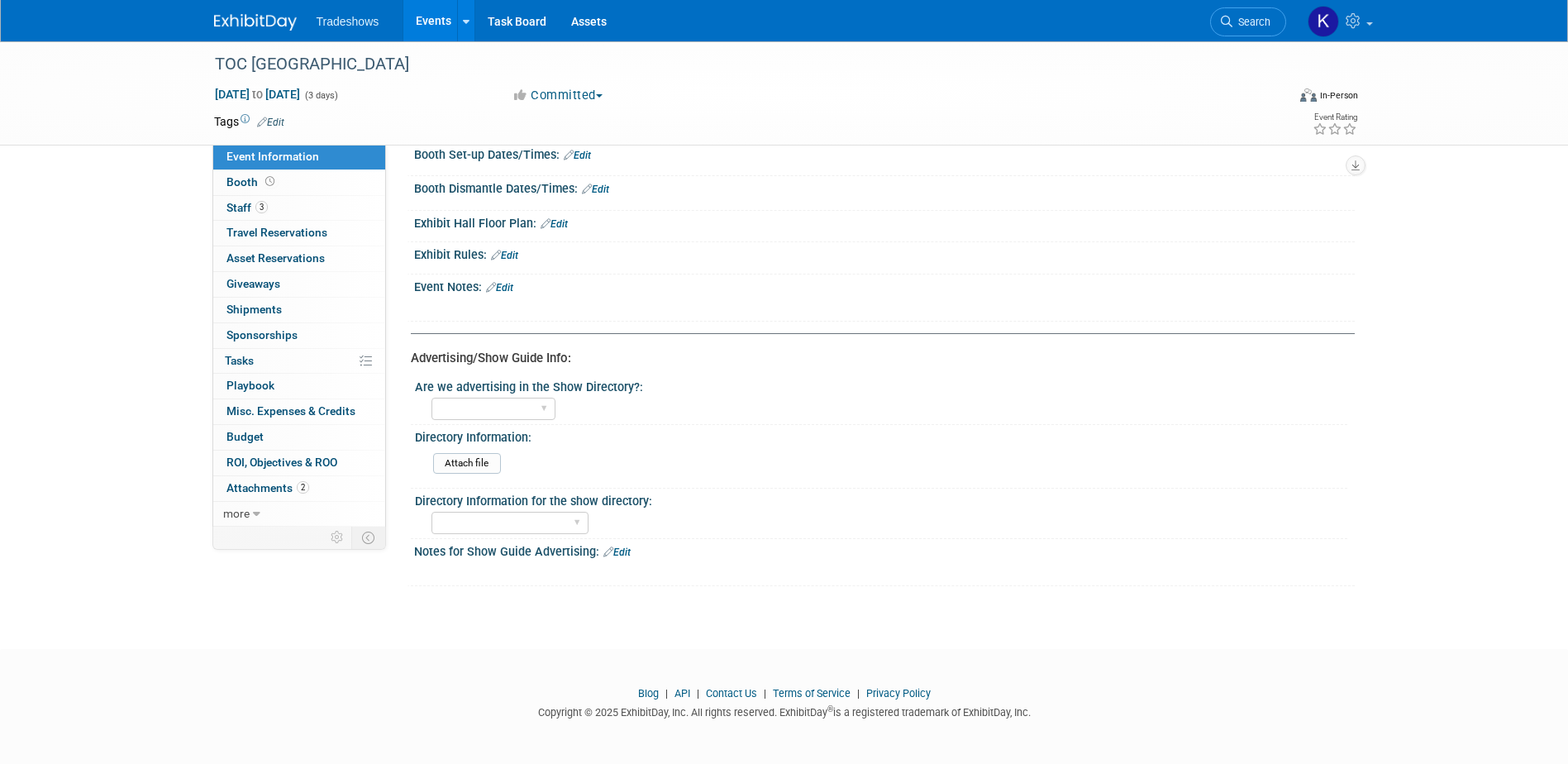
drag, startPoint x: 417, startPoint y: 390, endPoint x: 635, endPoint y: 392, distance: 218.0
click at [635, 392] on div "Are we advertising in the Show Directory?:" at bounding box center [881, 385] width 933 height 21
drag, startPoint x: 635, startPoint y: 392, endPoint x: 627, endPoint y: 392, distance: 8.0
click at [575, 519] on select "Has been submitted Has not been submitted None" at bounding box center [509, 523] width 157 height 22
select select "Has been submitted"
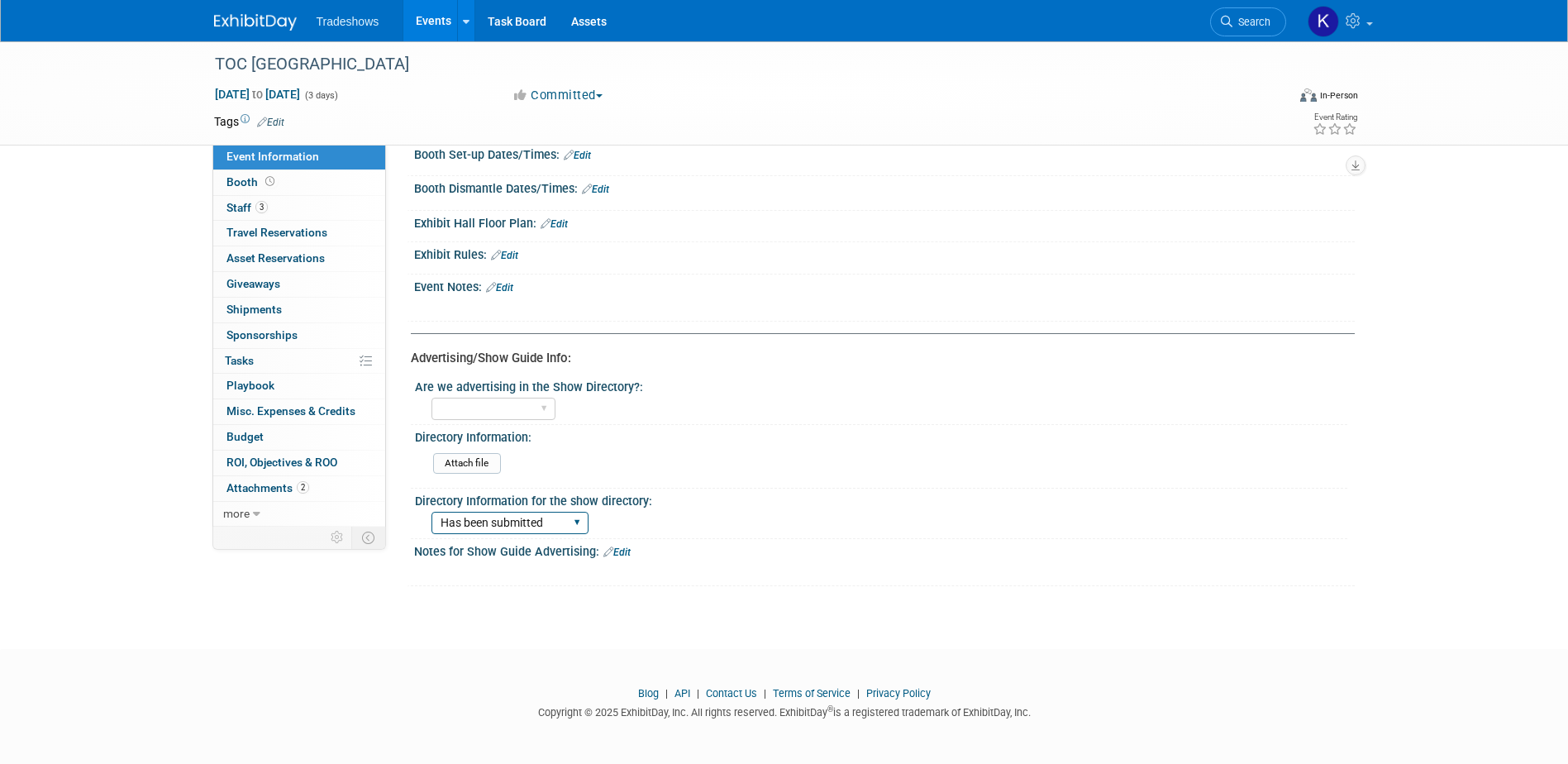
click at [431, 512] on select "Has been submitted Has not been submitted None" at bounding box center [509, 523] width 157 height 22
drag, startPoint x: 417, startPoint y: 548, endPoint x: 595, endPoint y: 551, distance: 178.0
click at [595, 551] on div "Notes for Show Guide Advertising: Edit" at bounding box center [884, 549] width 940 height 22
click at [625, 554] on link "Edit" at bounding box center [616, 552] width 28 height 11
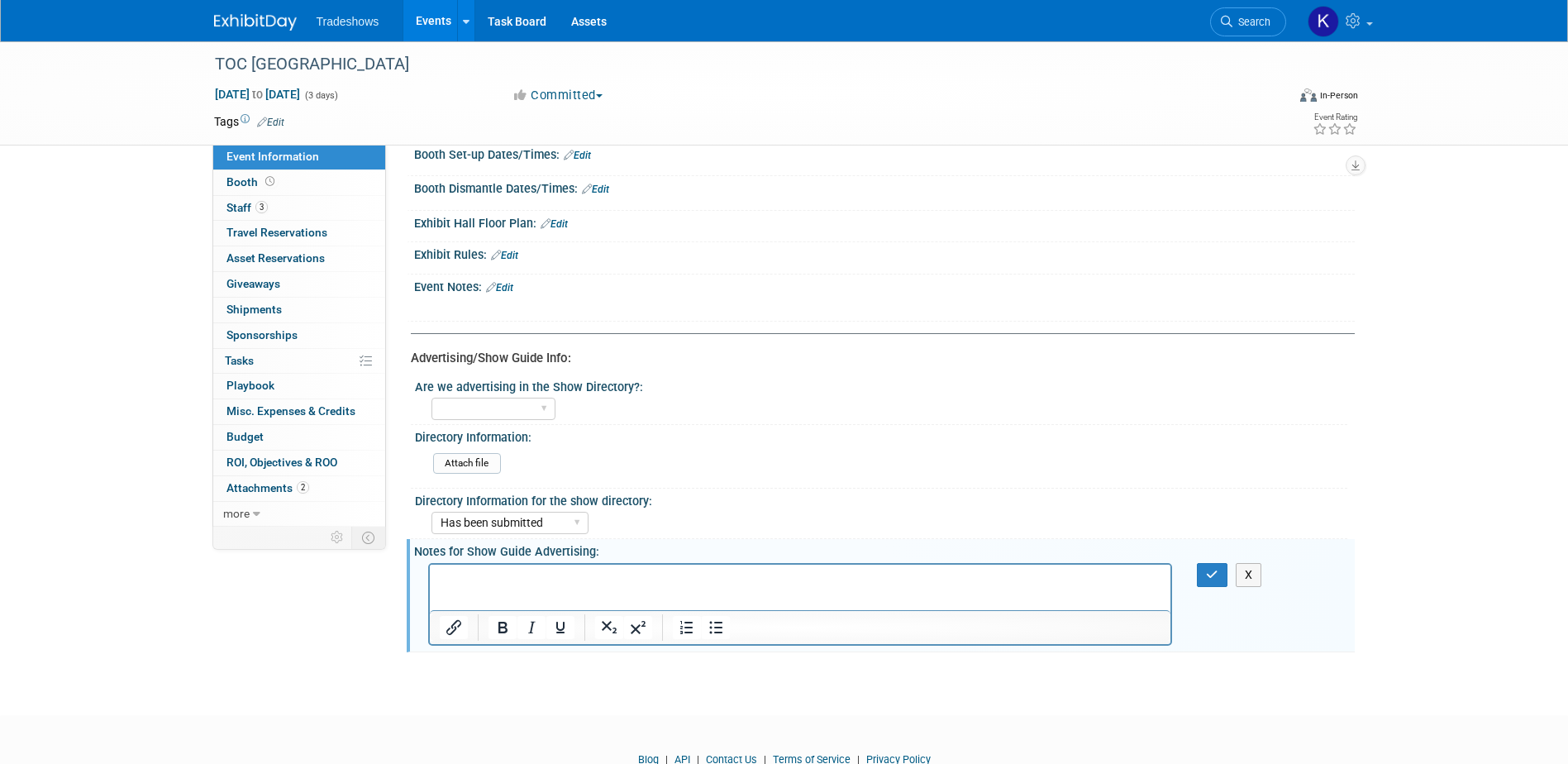
scroll to position [0, 0]
click at [540, 583] on p "Rich Text Area. Press ALT-0 for help." at bounding box center [800, 578] width 722 height 16
drag, startPoint x: 851, startPoint y: 579, endPoint x: 384, endPoint y: 576, distance: 467.0
click at [429, 576] on html "La frase “Ser publicado en nuestras redes sociales” se traduce al inglés como: …" at bounding box center [800, 583] width 742 height 40
click at [447, 595] on p "“To be published on our social media" at bounding box center [800, 586] width 722 height 33
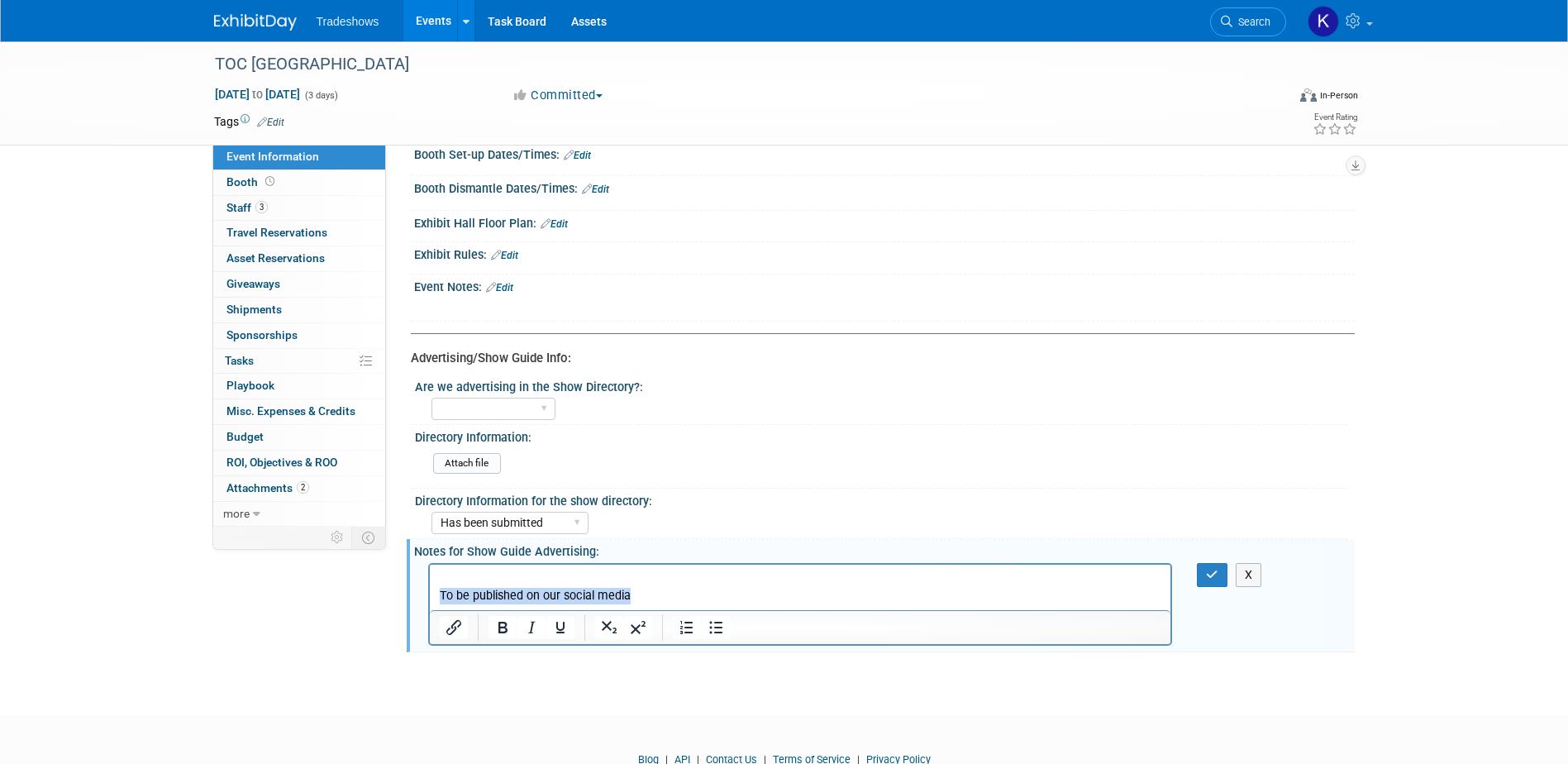
drag, startPoint x: 634, startPoint y: 589, endPoint x: 410, endPoint y: 591, distance: 224.0
click at [429, 591] on html "To be published on our social media" at bounding box center [800, 583] width 742 height 40
click at [1204, 571] on button "button" at bounding box center [1212, 575] width 30 height 24
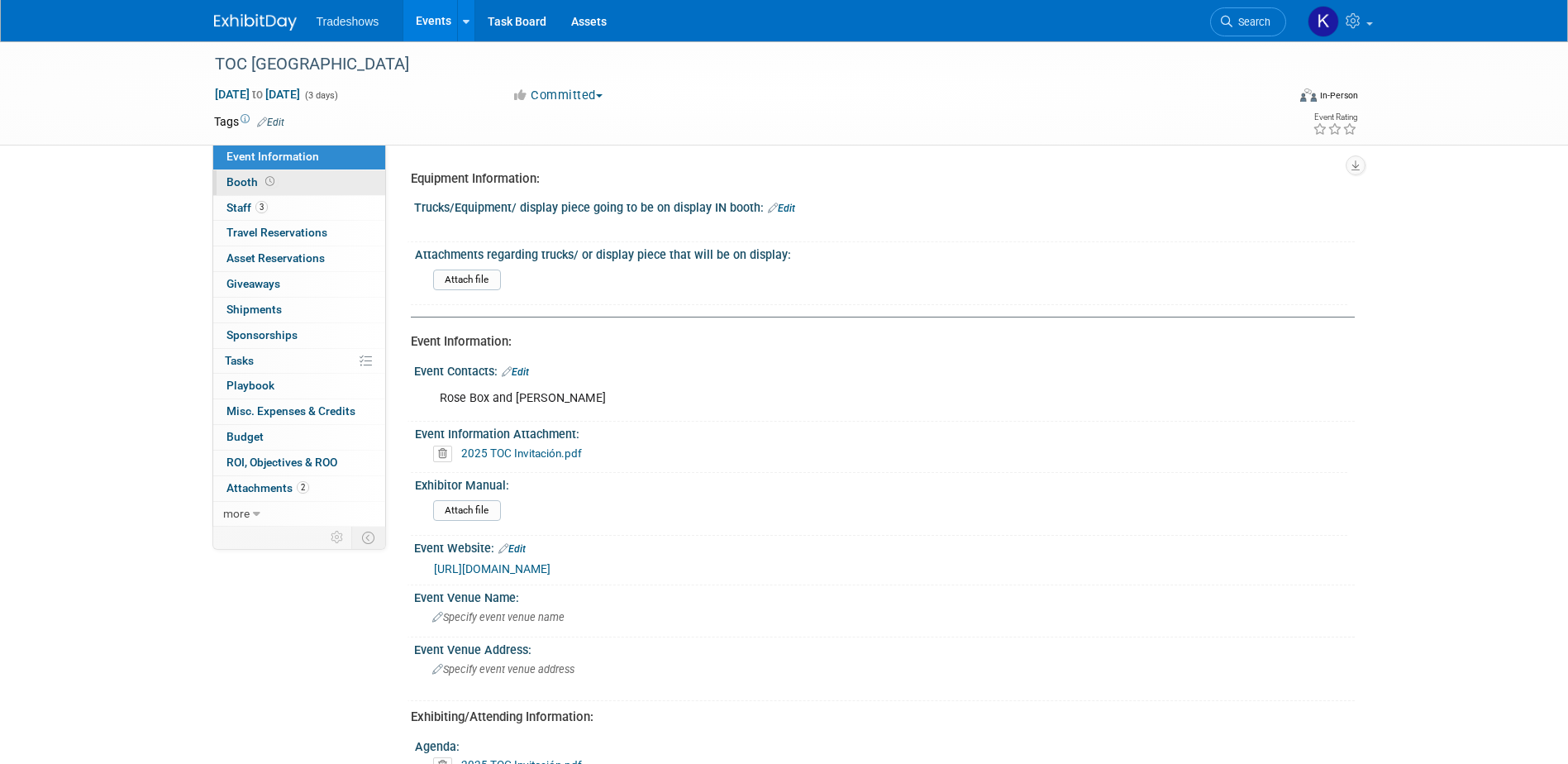
click at [276, 187] on link "Booth" at bounding box center [298, 182] width 172 height 25
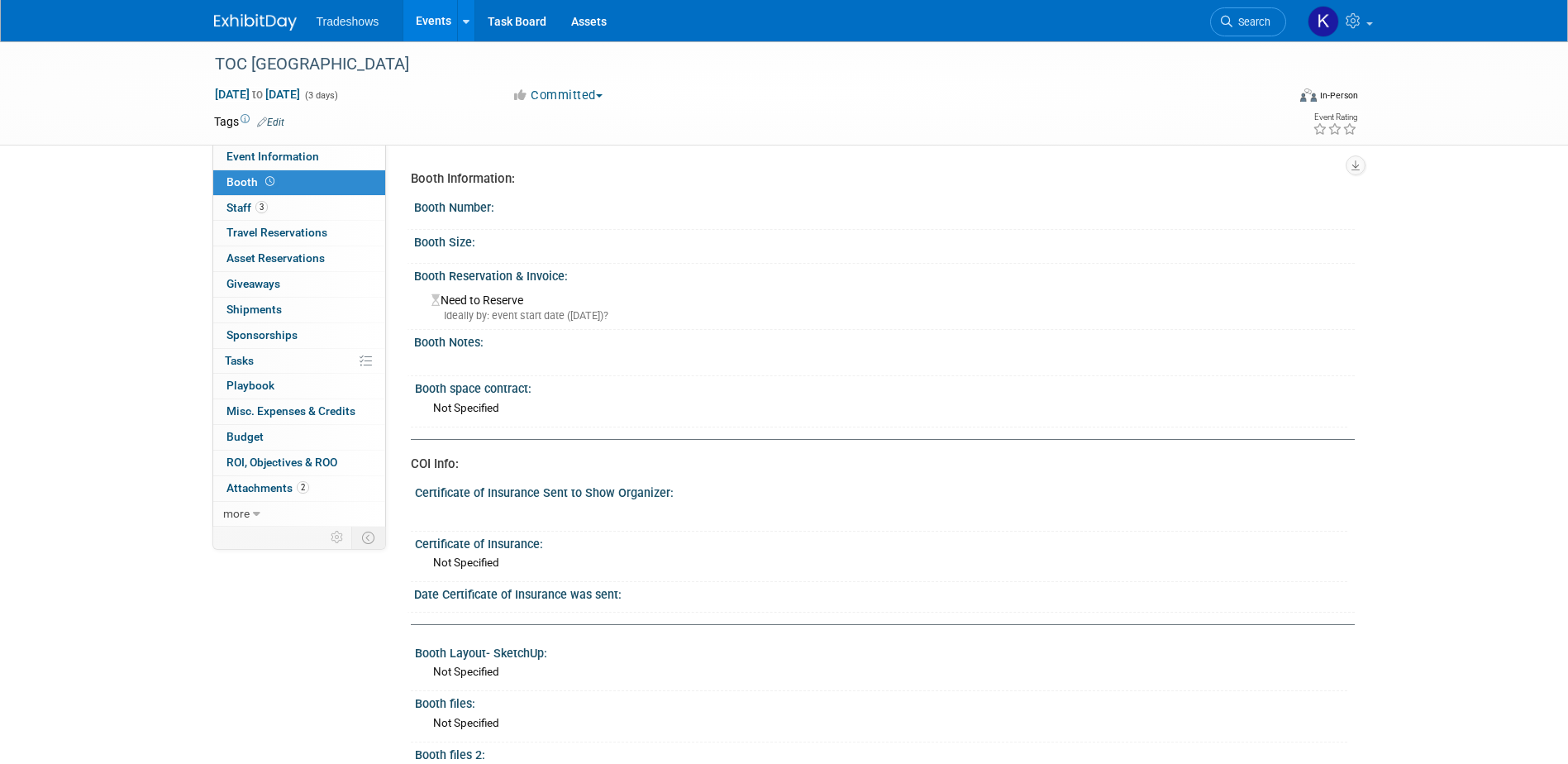
drag, startPoint x: 414, startPoint y: 206, endPoint x: 493, endPoint y: 206, distance: 79.0
click at [493, 206] on div "Booth Number:" at bounding box center [884, 205] width 940 height 21
drag, startPoint x: 493, startPoint y: 206, endPoint x: 481, endPoint y: 209, distance: 12.4
click at [491, 210] on div "Booth Number:" at bounding box center [884, 205] width 940 height 21
click at [497, 207] on div "Booth Number:" at bounding box center [884, 205] width 940 height 21
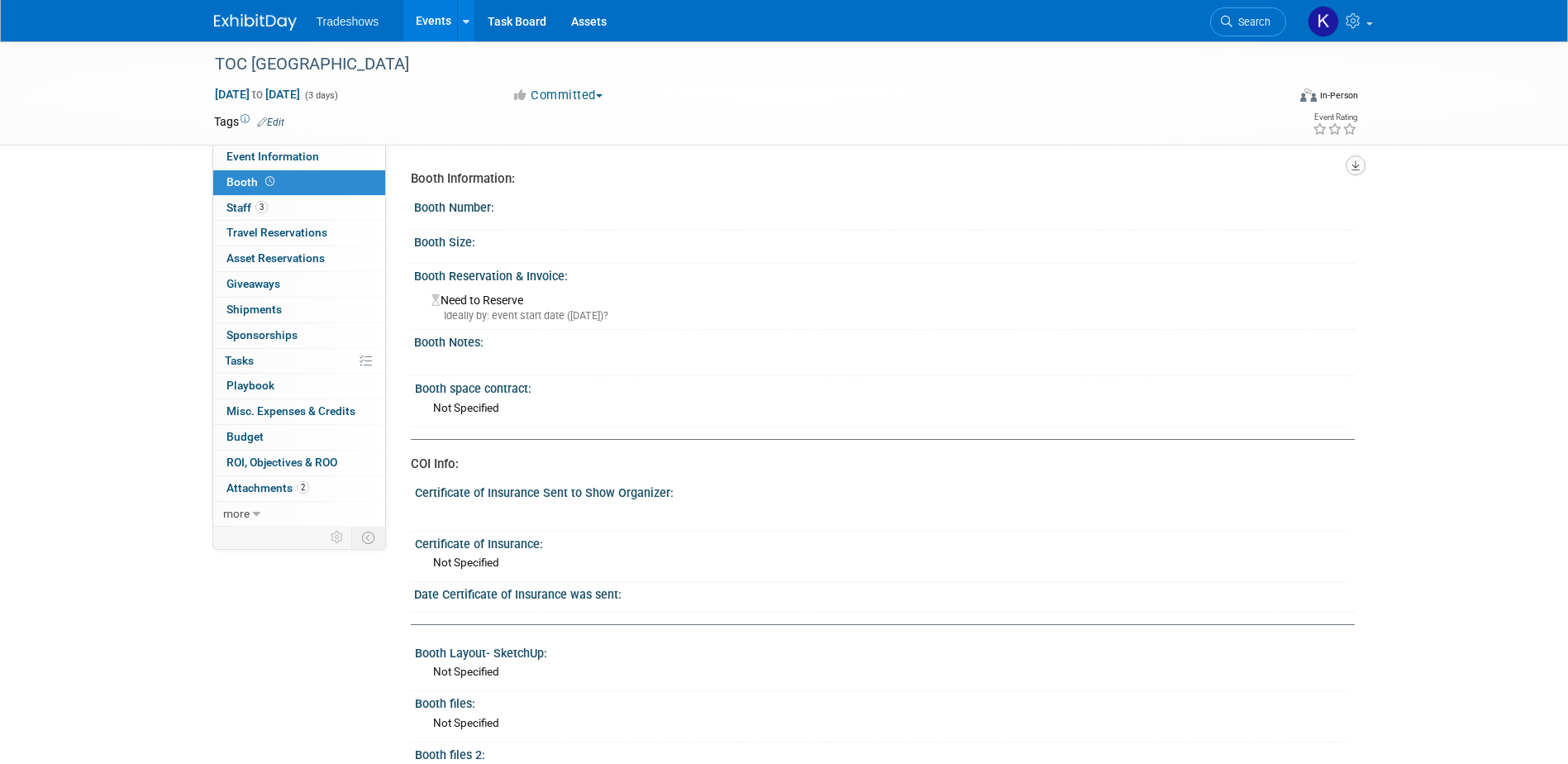
click at [1359, 164] on button "button" at bounding box center [1355, 165] width 20 height 20
click at [824, 180] on div "Booth Information:" at bounding box center [876, 179] width 932 height 17
click at [1357, 173] on button "button" at bounding box center [1355, 165] width 20 height 20
click at [570, 196] on div "Booth Number:" at bounding box center [884, 205] width 940 height 21
click at [497, 206] on div "Booth Number:" at bounding box center [884, 205] width 940 height 21
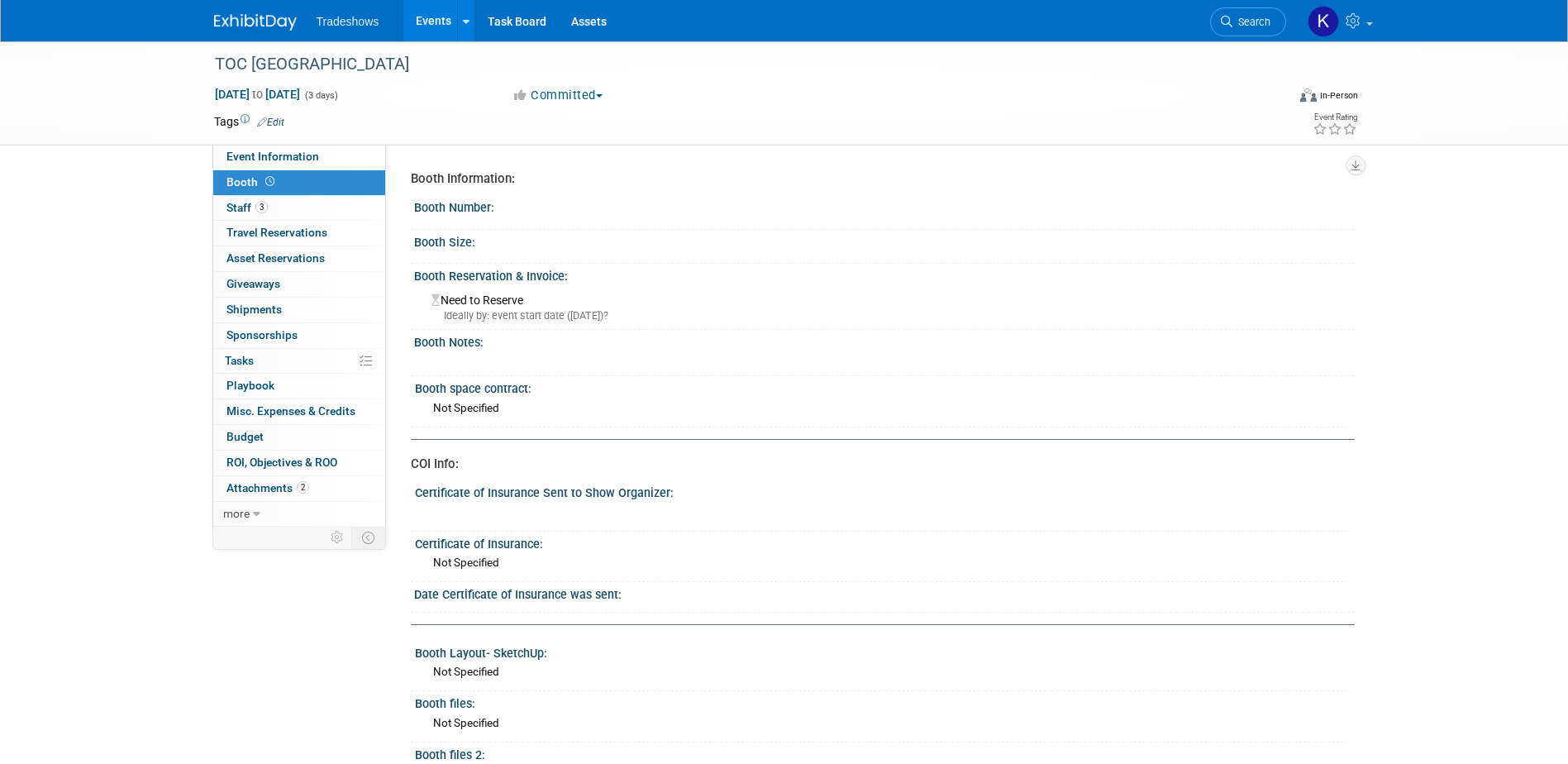
click at [435, 241] on div "Booth Size:" at bounding box center [884, 240] width 940 height 21
drag, startPoint x: 411, startPoint y: 242, endPoint x: 470, endPoint y: 240, distance: 59.0
click at [470, 240] on div "Booth Size:" at bounding box center [880, 247] width 948 height 34
click at [470, 240] on div "Booth Size:" at bounding box center [884, 240] width 940 height 21
drag, startPoint x: 468, startPoint y: 241, endPoint x: 399, endPoint y: 242, distance: 69.0
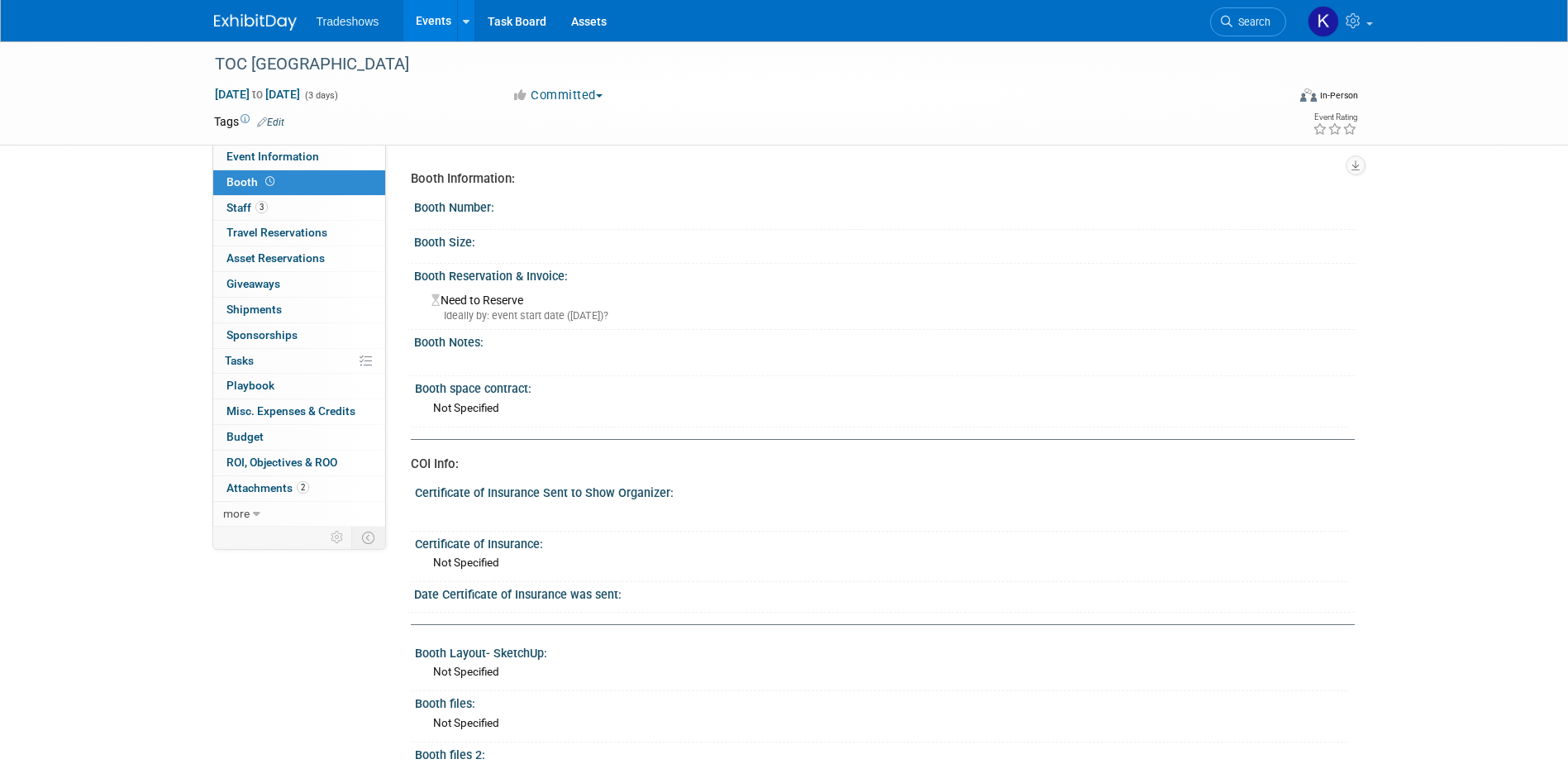
click at [399, 242] on div "Equipment Information: Trucks/Equipment/ display piece going to be on display I…" at bounding box center [870, 335] width 969 height 382
drag, startPoint x: 399, startPoint y: 242, endPoint x: 410, endPoint y: 239, distance: 11.4
click at [410, 239] on div "Booth Size:" at bounding box center [880, 247] width 948 height 34
click at [411, 238] on div "Booth Size:" at bounding box center [880, 247] width 948 height 34
drag, startPoint x: 414, startPoint y: 243, endPoint x: 467, endPoint y: 241, distance: 53.0
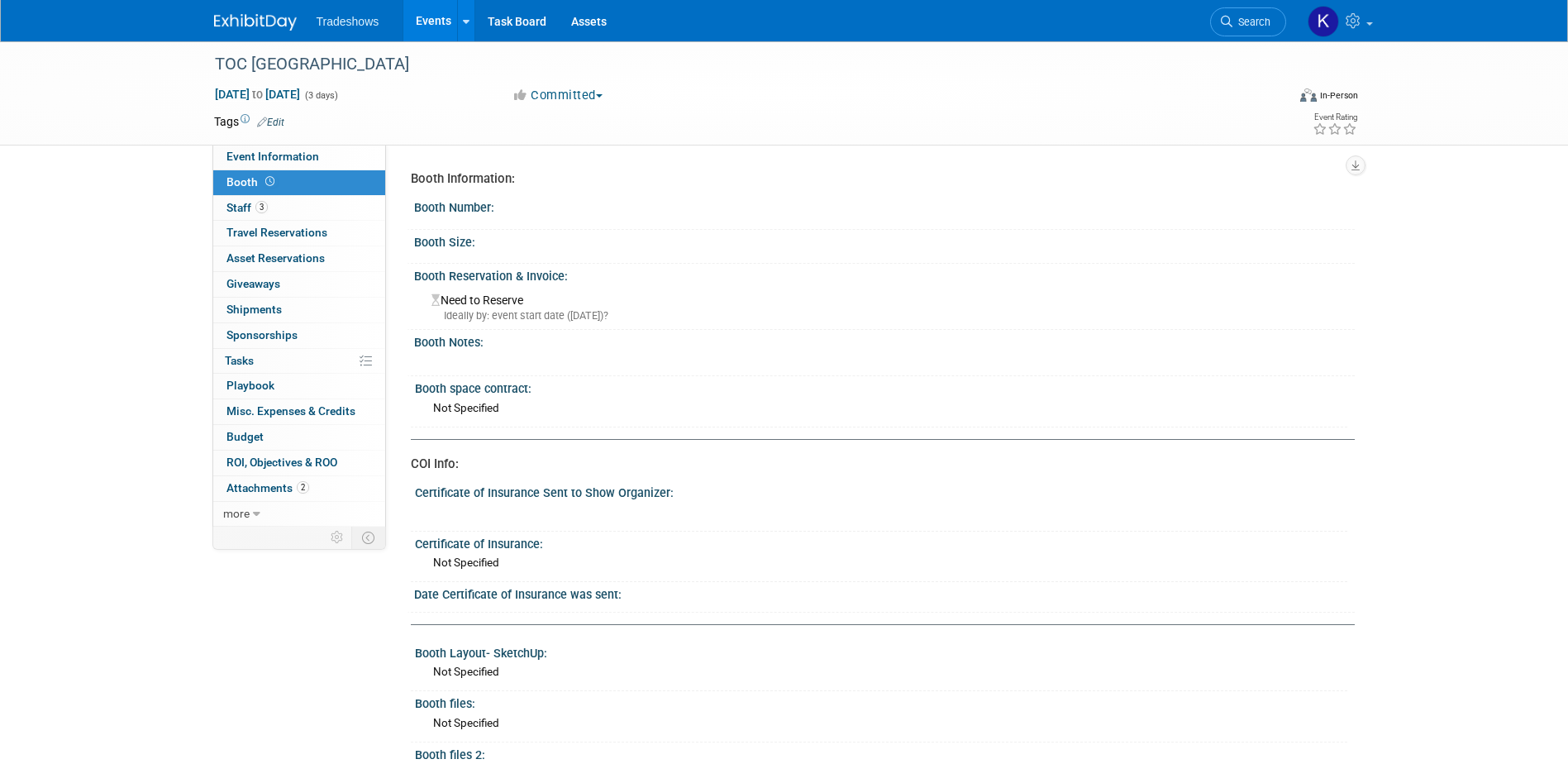
click at [467, 241] on div "Booth Size:" at bounding box center [884, 240] width 940 height 21
drag, startPoint x: 188, startPoint y: 360, endPoint x: -548, endPoint y: 532, distance: 755.8
click at [0, 532] on html "Tradeshows Events Add Event Bulk Upload Events Recently Viewed Events: TOC Pana…" at bounding box center [784, 382] width 1568 height 764
drag, startPoint x: 411, startPoint y: 243, endPoint x: 471, endPoint y: 242, distance: 60.0
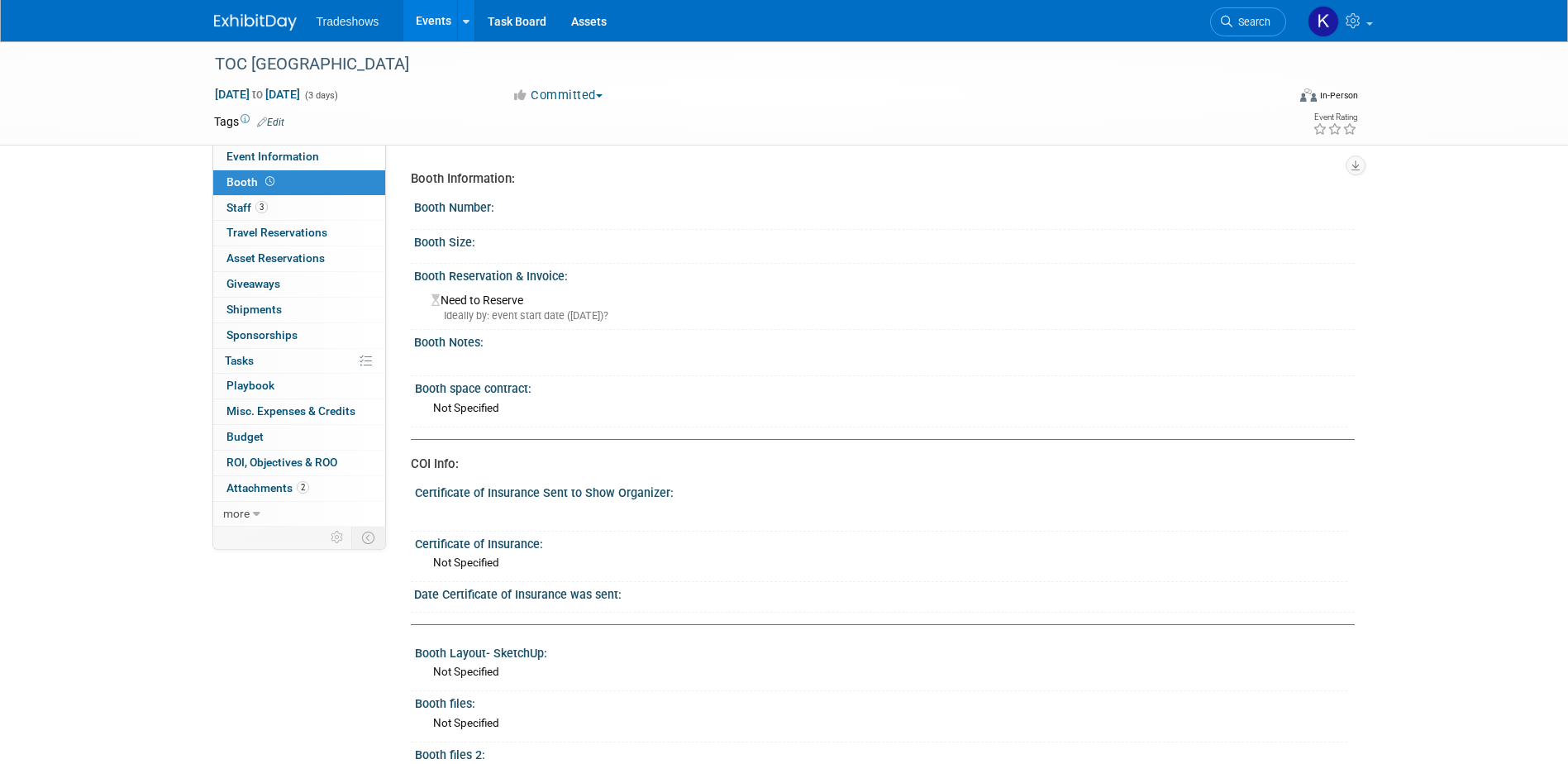
click at [471, 242] on div "Booth Size:" at bounding box center [880, 247] width 948 height 34
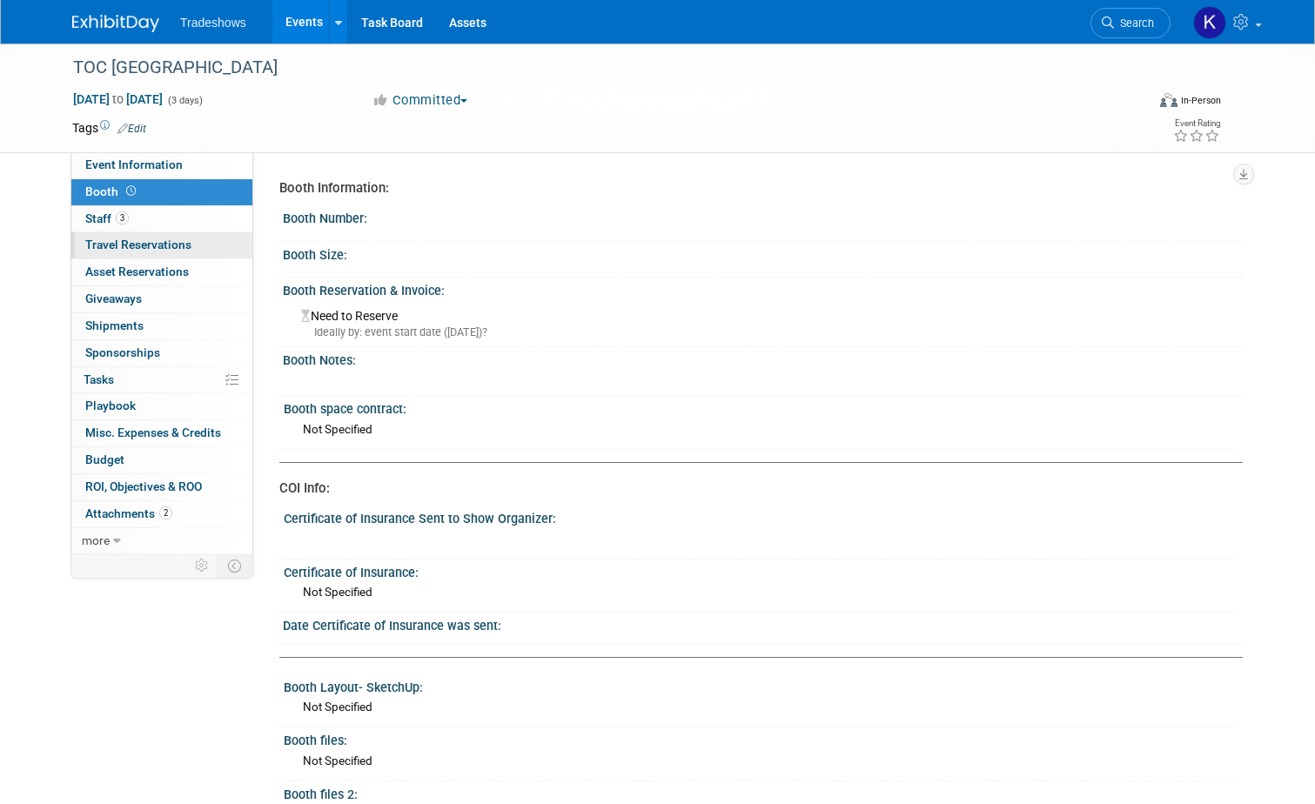
click at [103, 242] on span "Travel Reservations 0" at bounding box center [138, 245] width 106 height 14
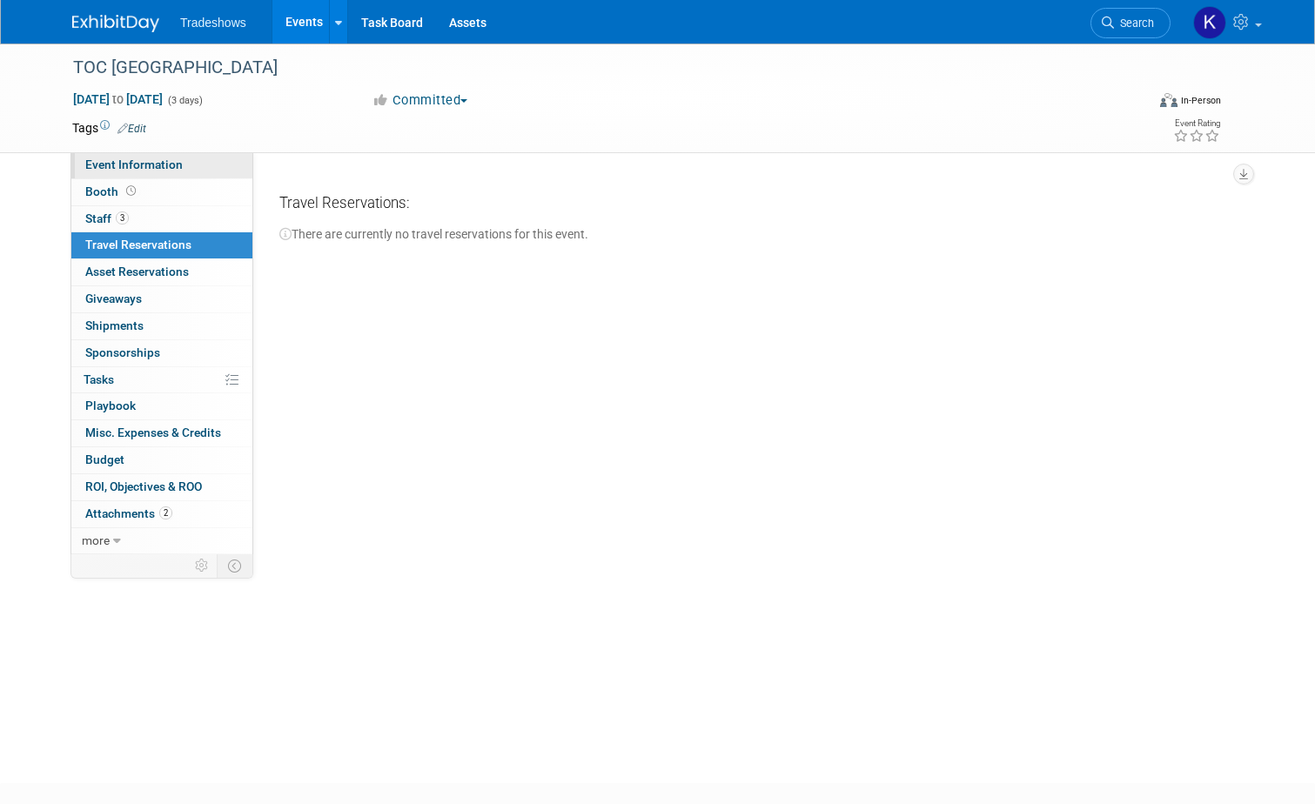
click at [127, 168] on span "Event Information" at bounding box center [133, 164] width 97 height 14
select select "Has been submitted"
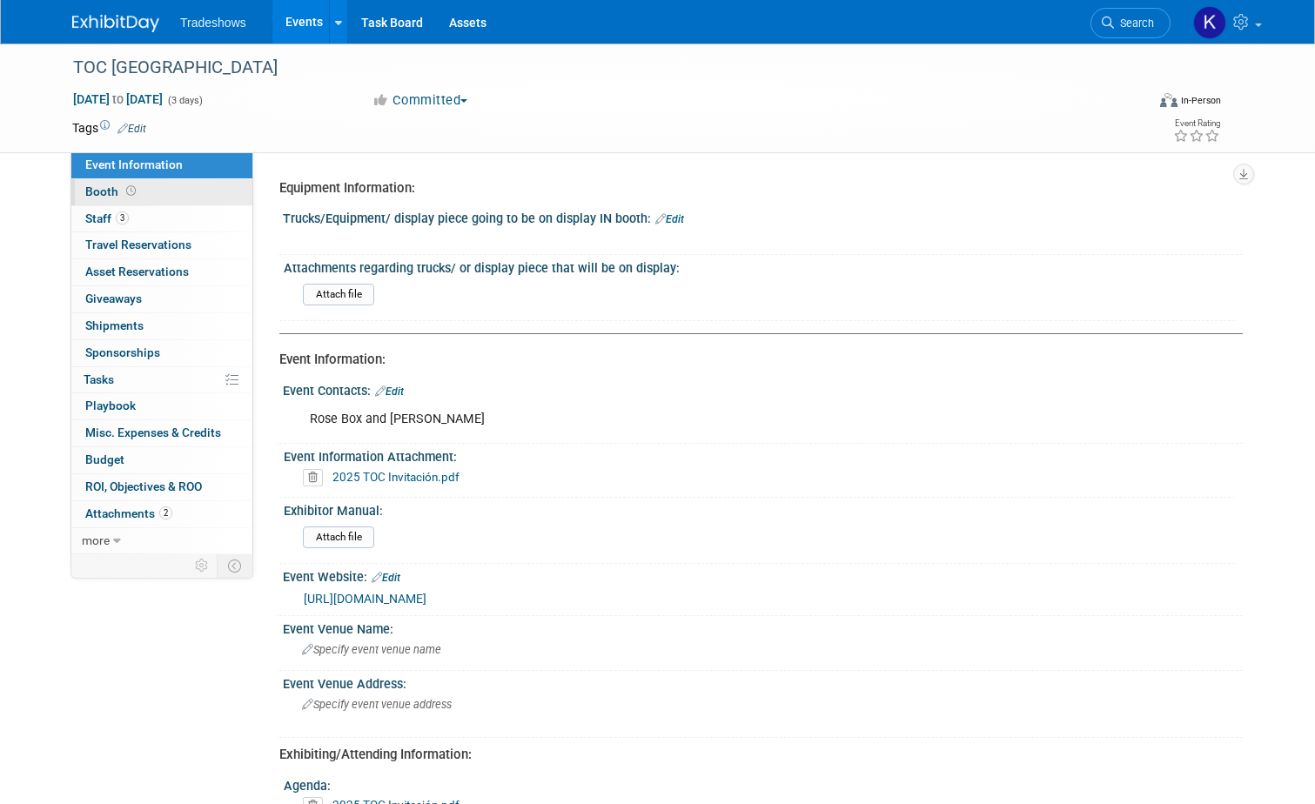
click at [85, 191] on span "Booth" at bounding box center [112, 191] width 54 height 14
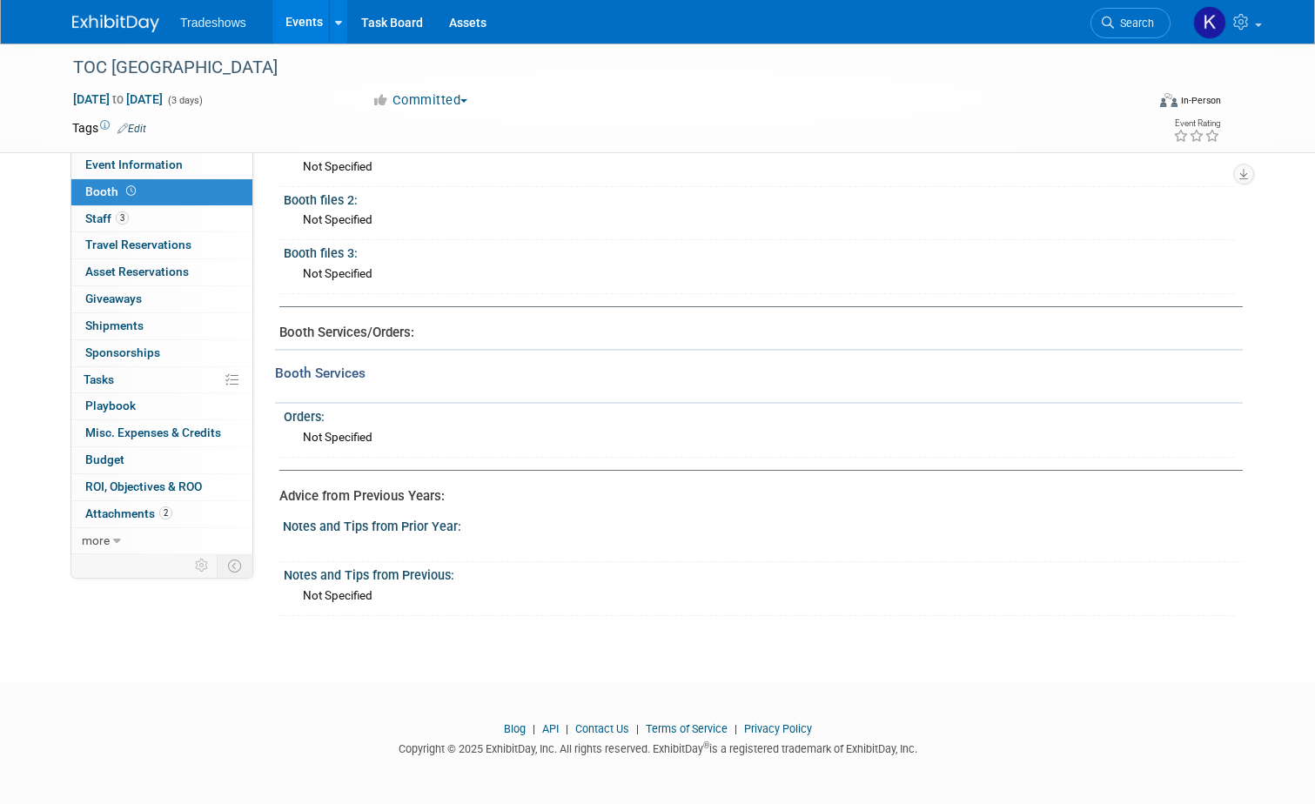
scroll to position [507, 0]
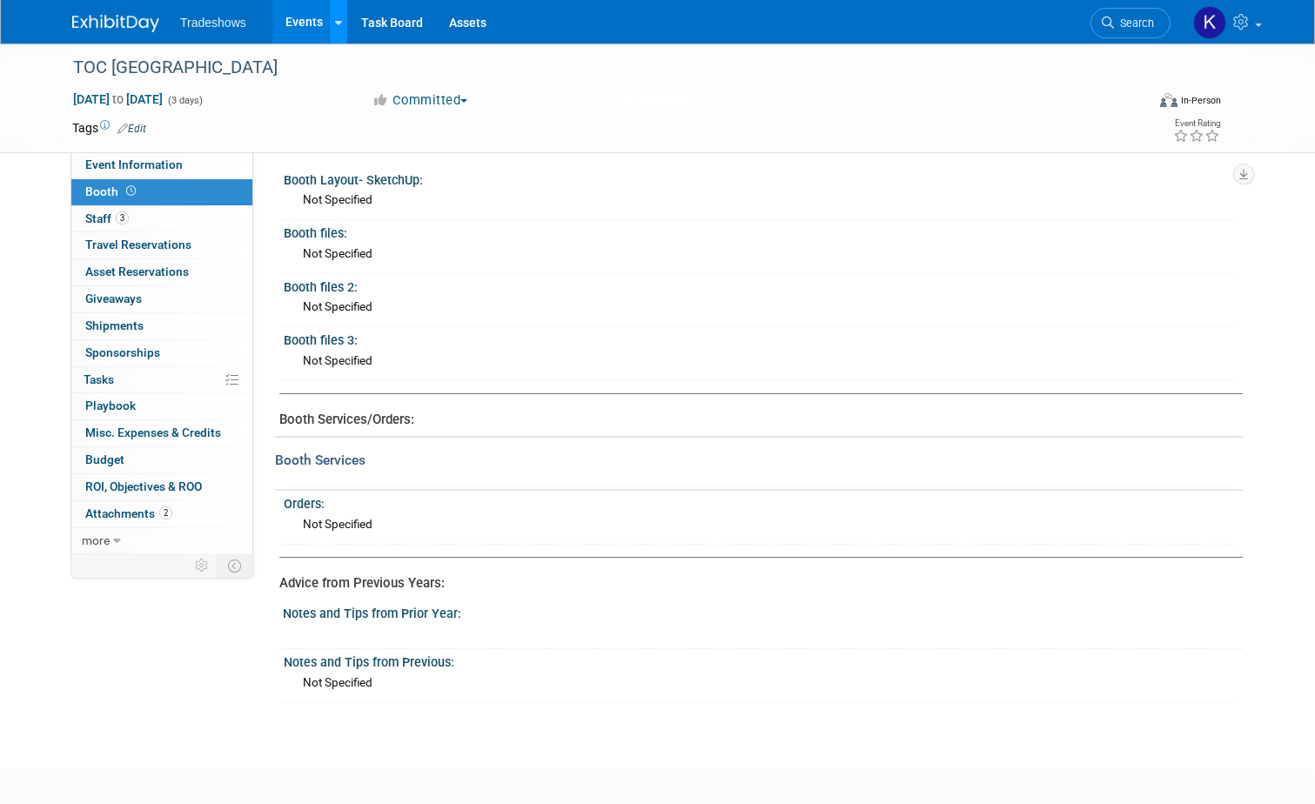
click at [329, 31] on link at bounding box center [338, 22] width 18 height 44
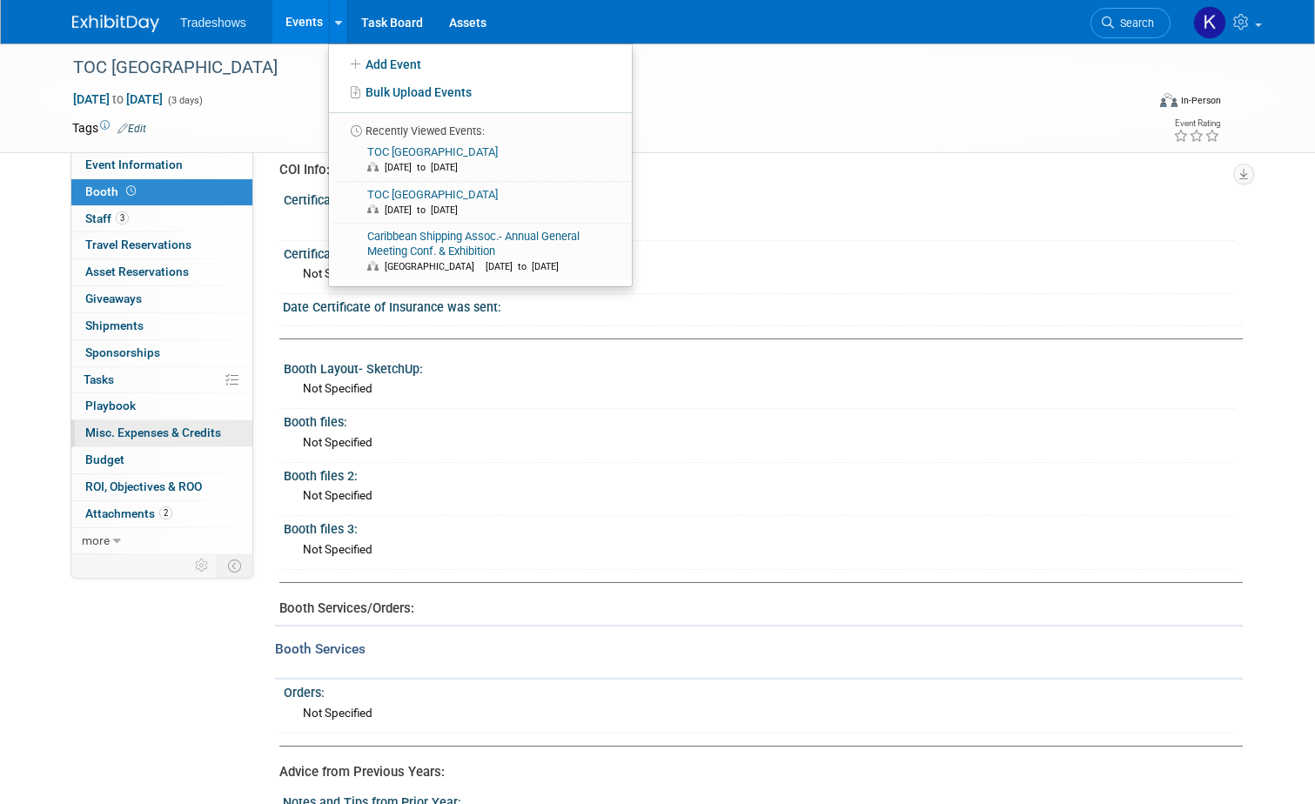
scroll to position [246, 0]
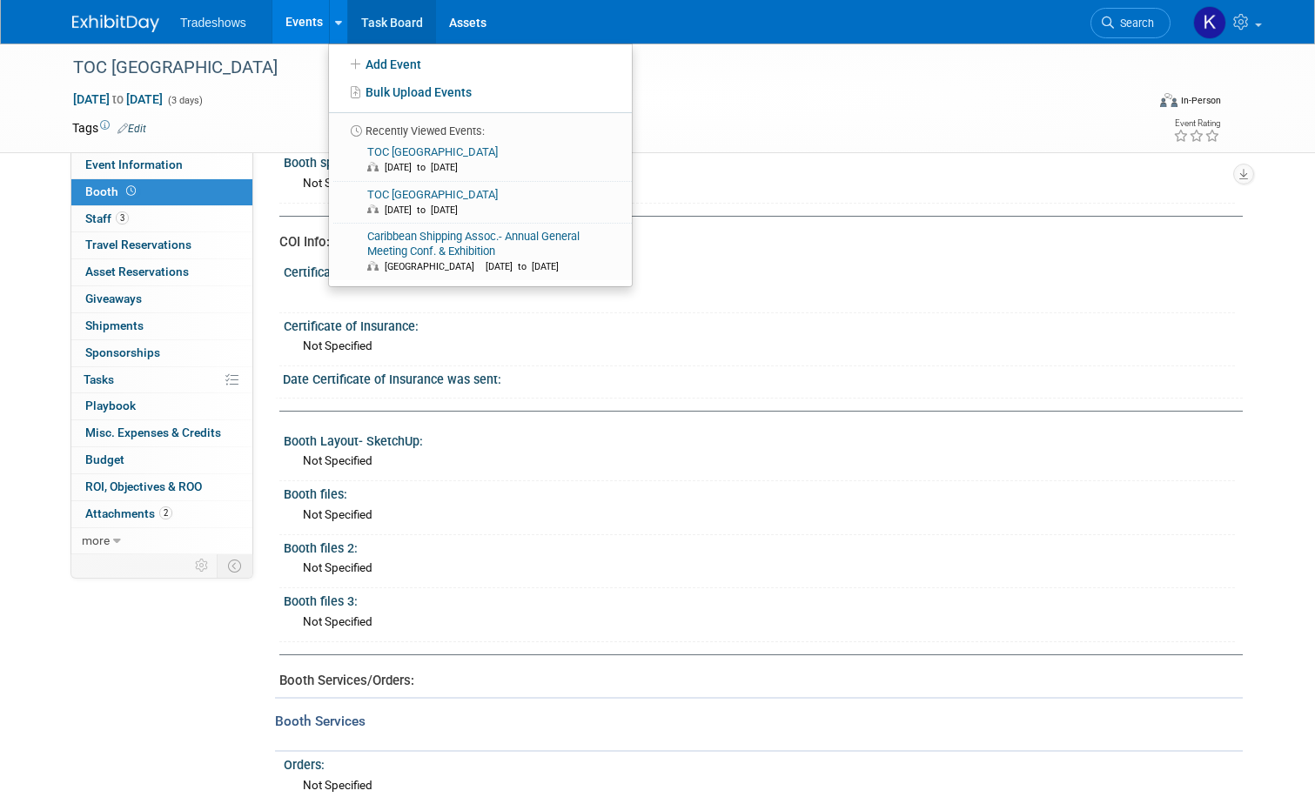
click at [363, 16] on link "Task Board" at bounding box center [392, 22] width 88 height 44
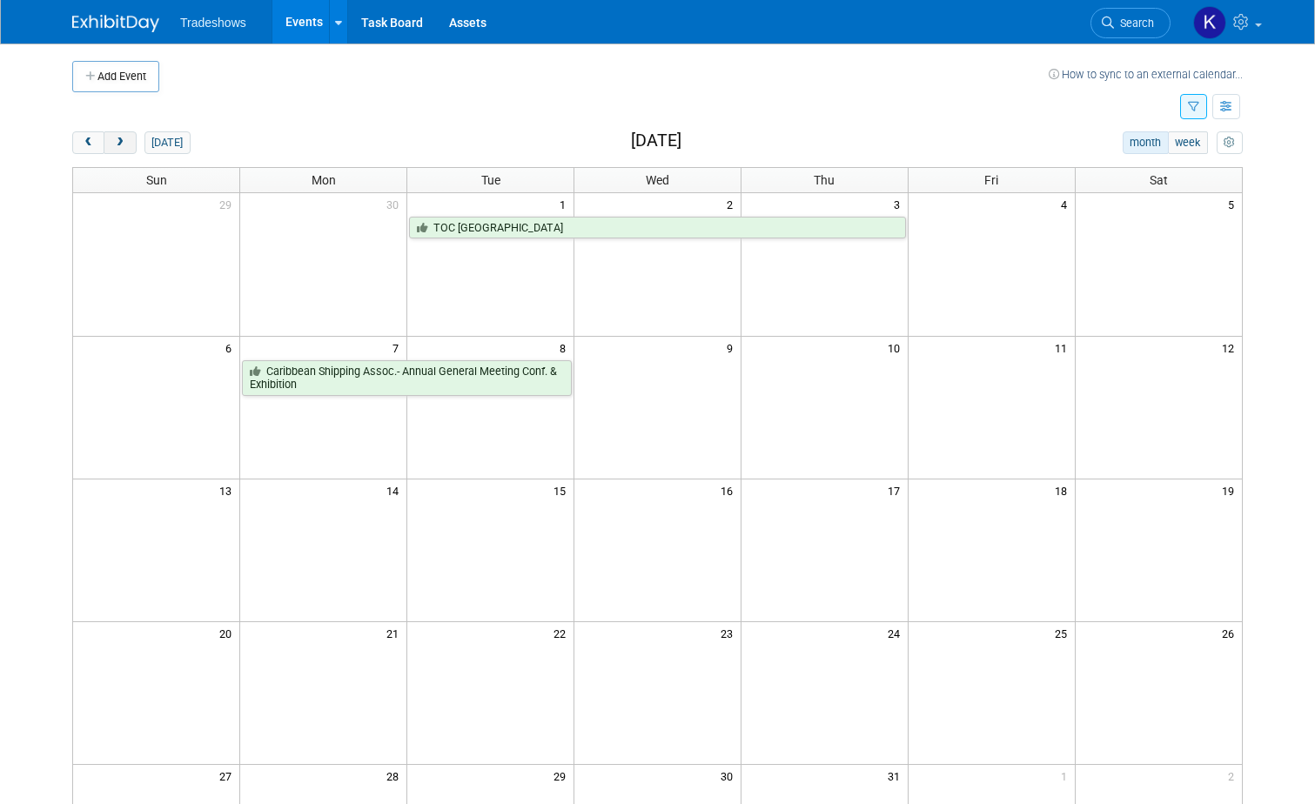
click at [117, 143] on button "next" at bounding box center [120, 142] width 32 height 23
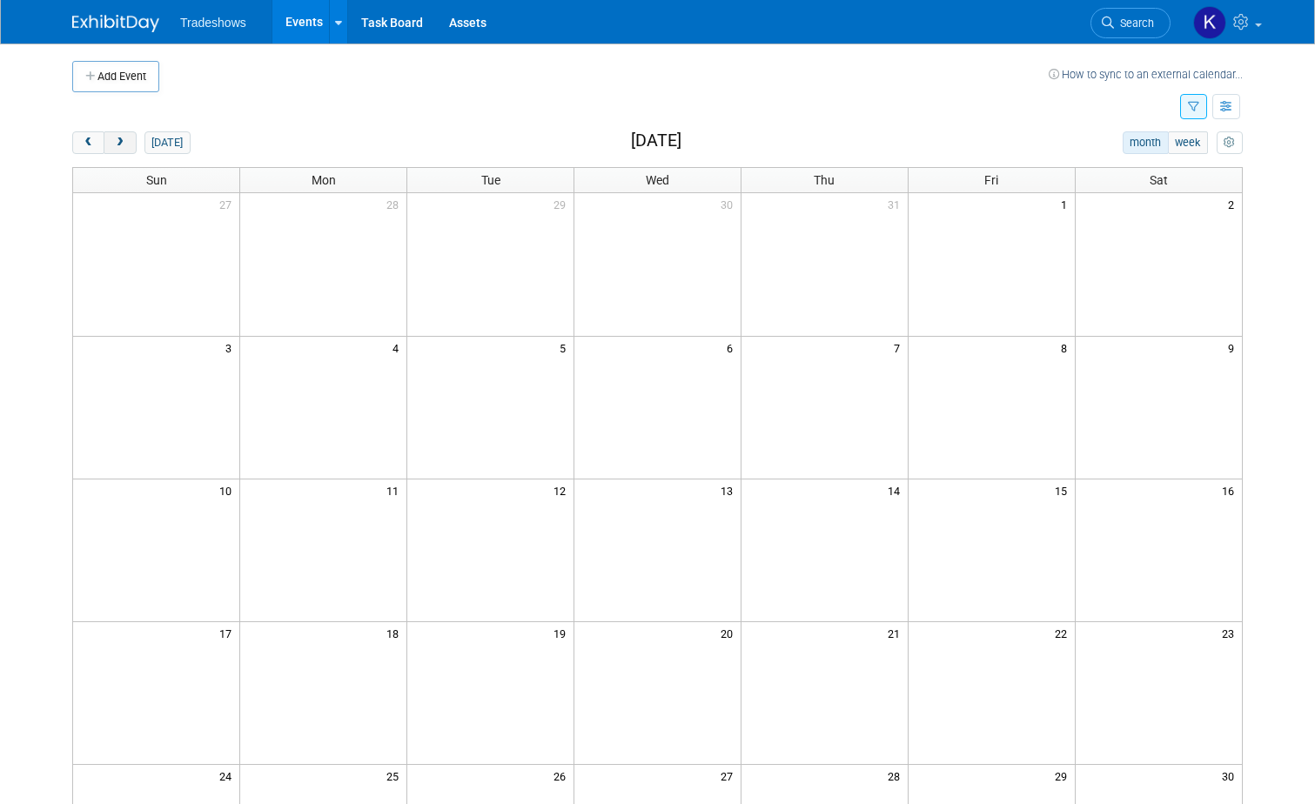
click at [117, 143] on button "next" at bounding box center [120, 142] width 32 height 23
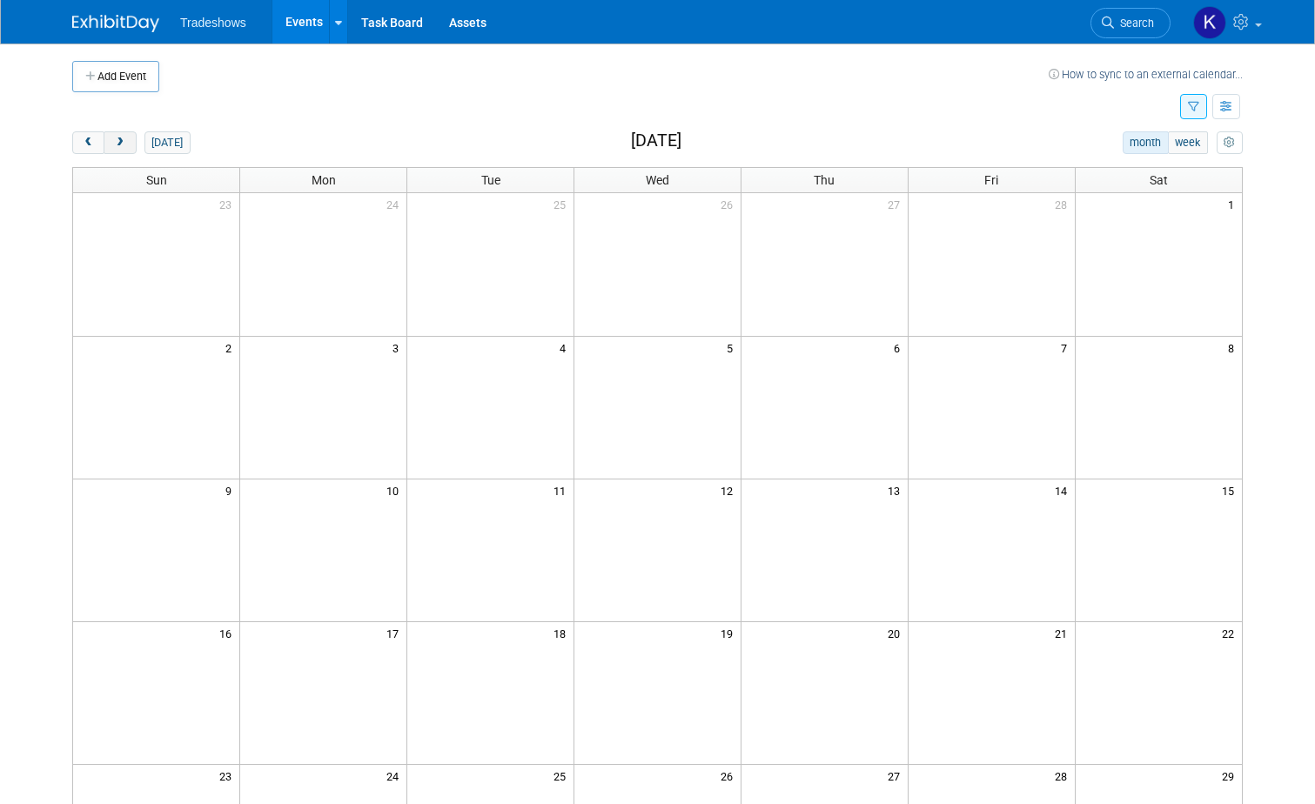
click at [117, 143] on button "next" at bounding box center [120, 142] width 32 height 23
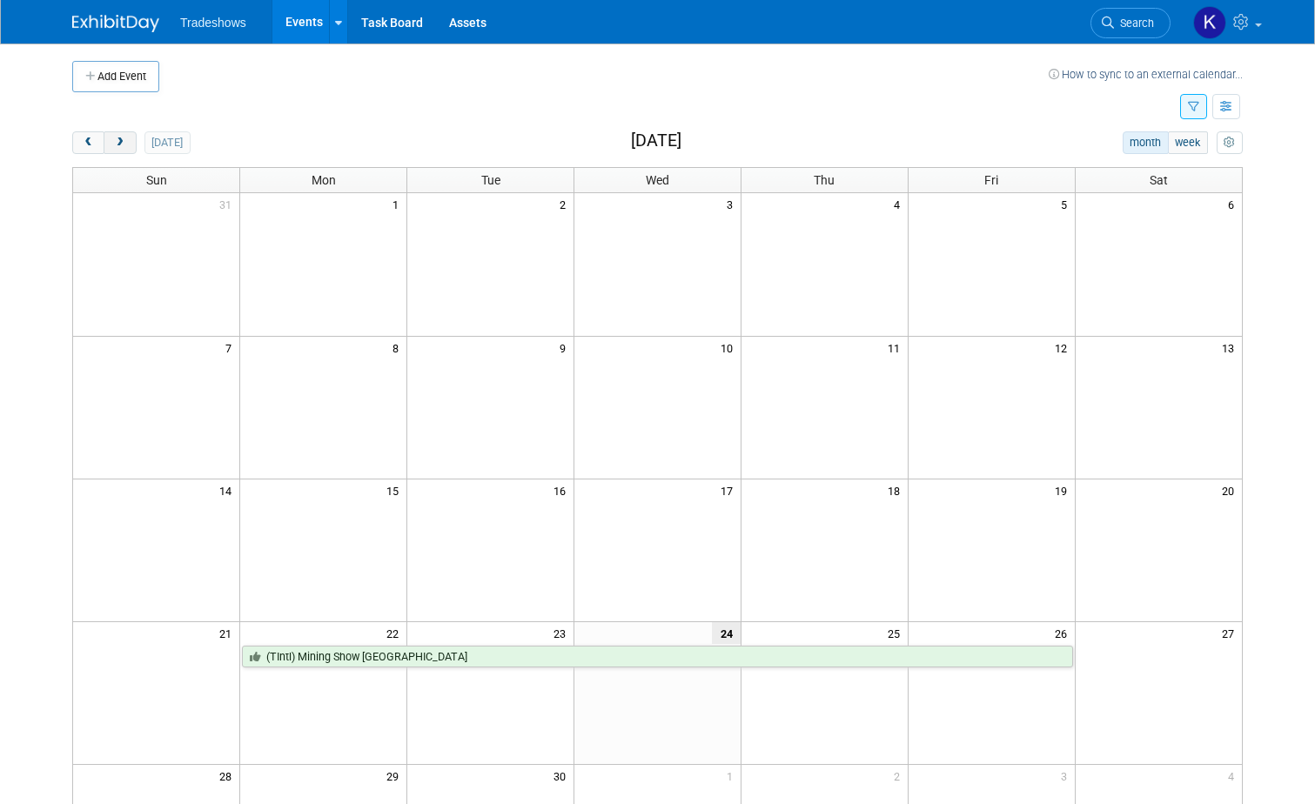
click at [117, 143] on button "next" at bounding box center [120, 142] width 32 height 23
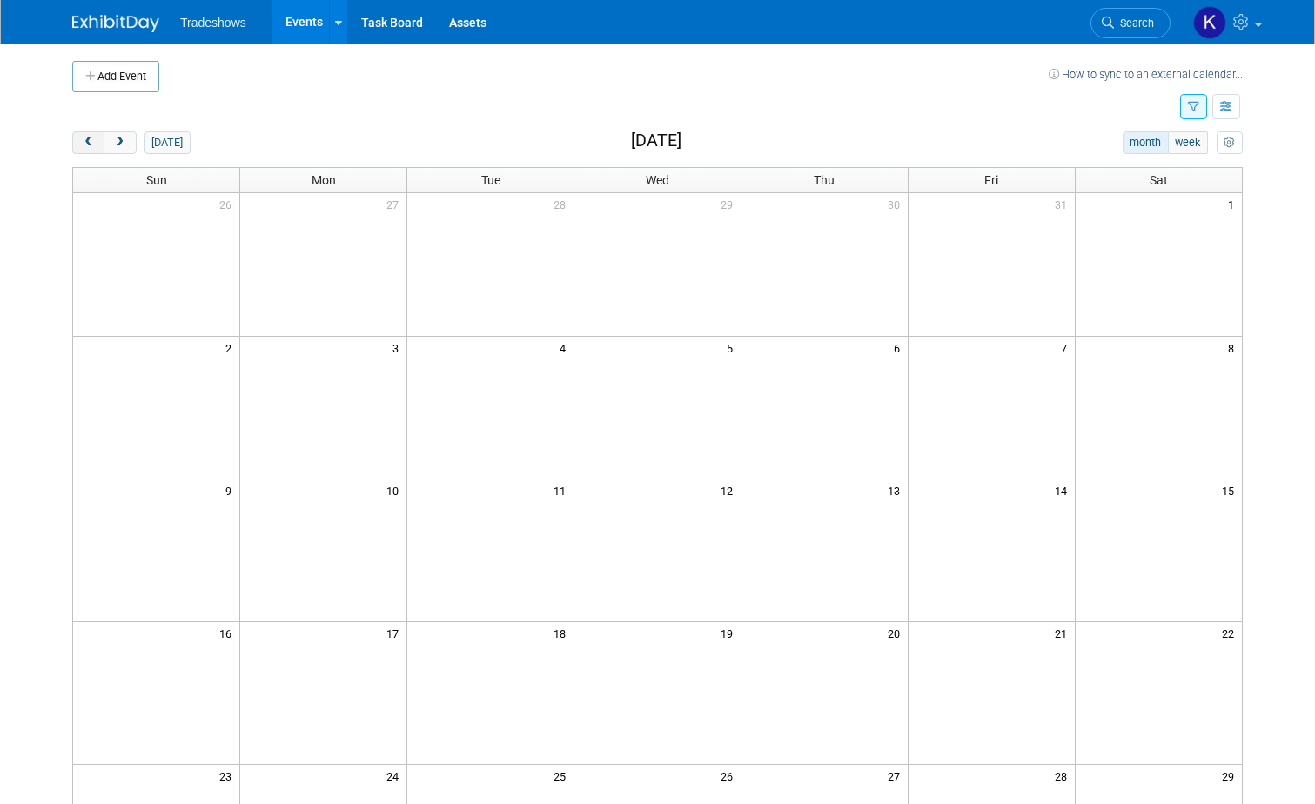
click at [84, 143] on span "prev" at bounding box center [88, 142] width 13 height 11
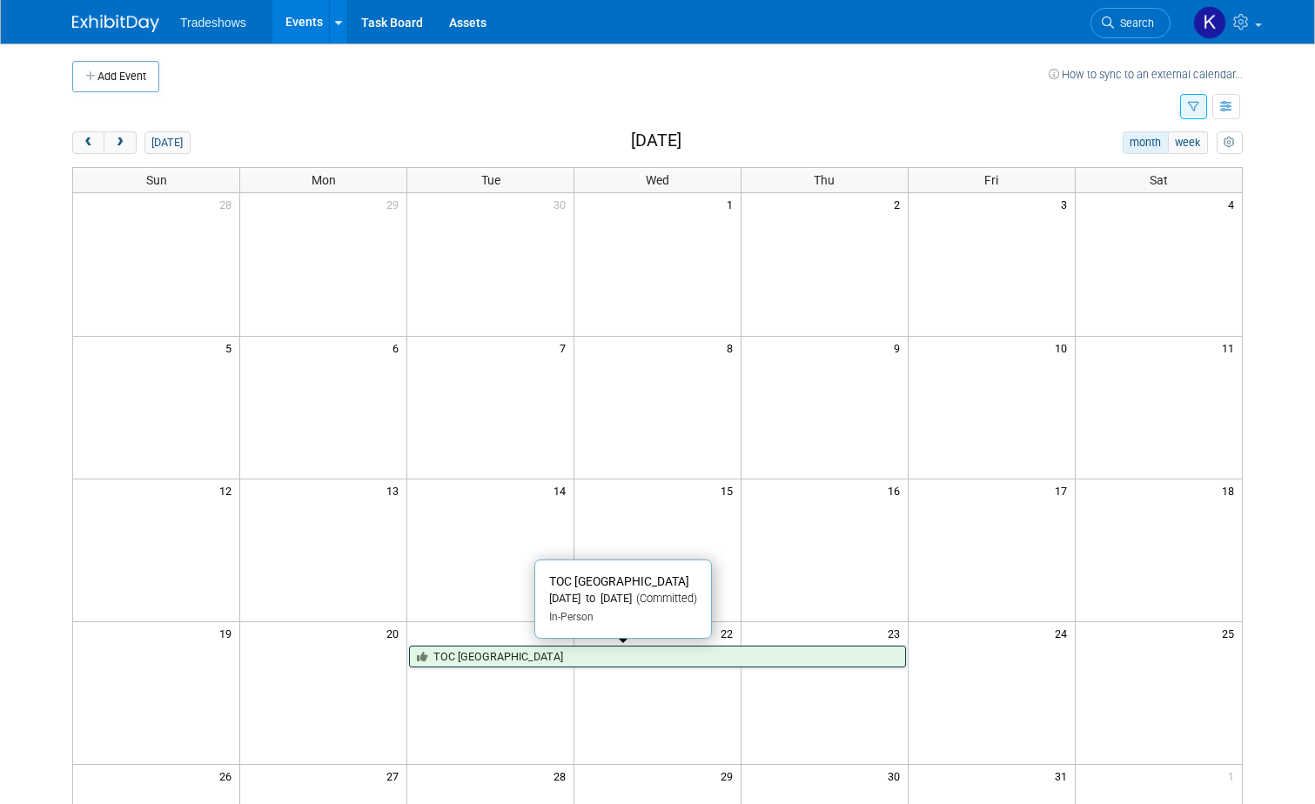
click at [522, 654] on link "TOC [GEOGRAPHIC_DATA]" at bounding box center [657, 657] width 497 height 23
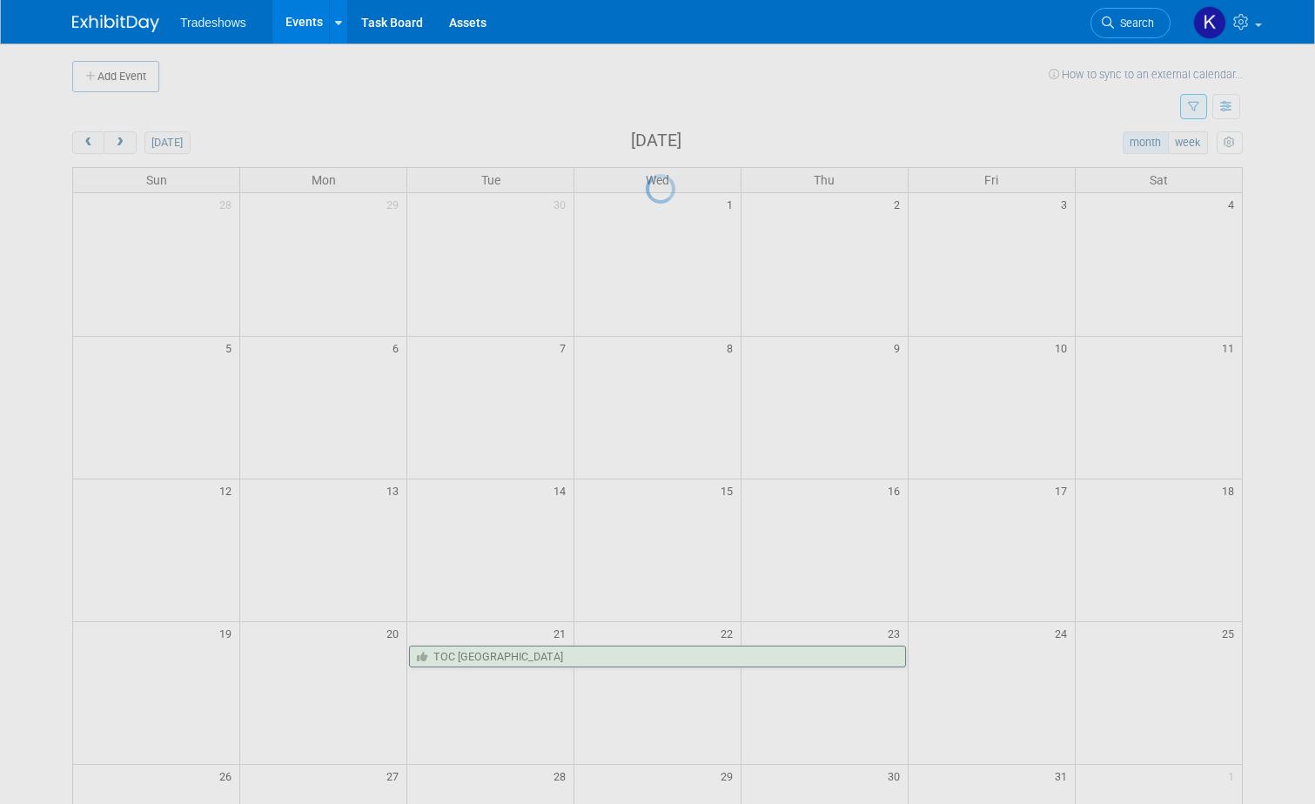
click at [646, 654] on div at bounding box center [658, 402] width 24 height 804
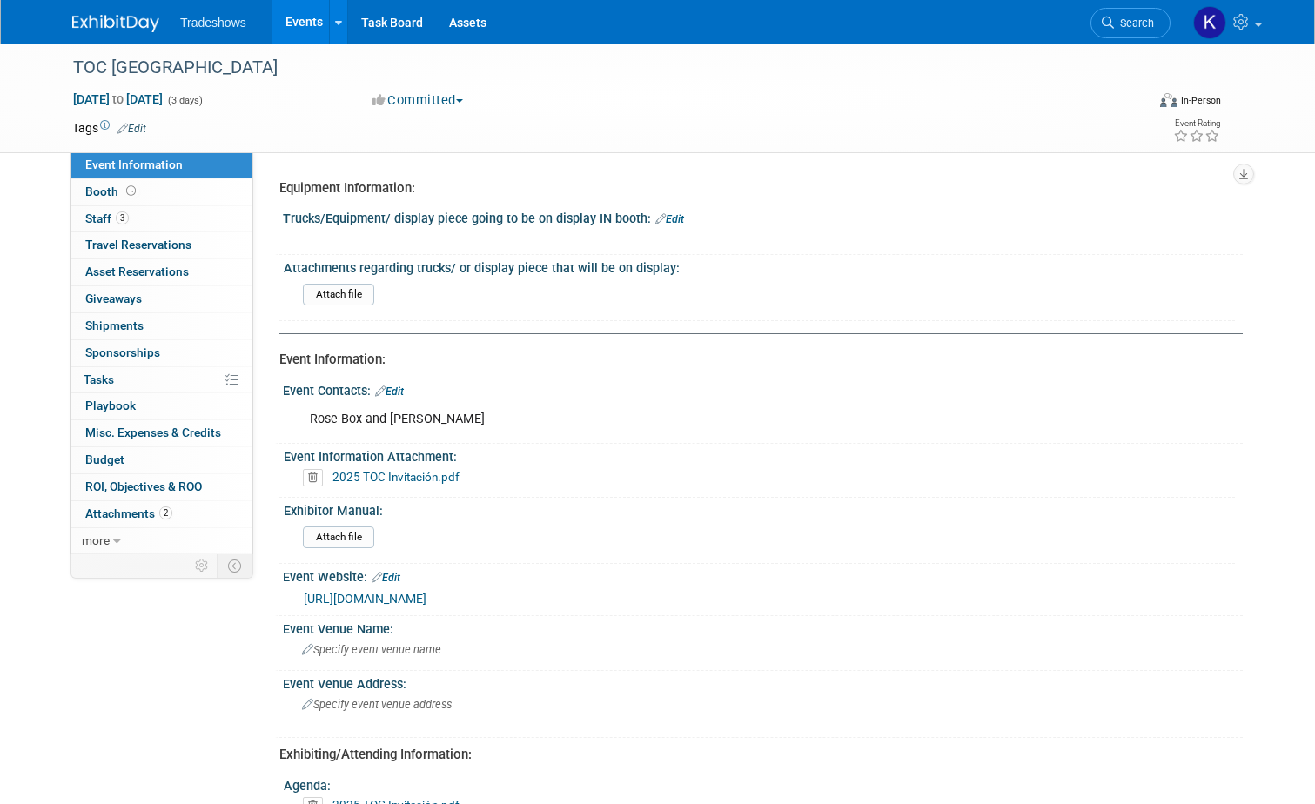
select select "Has been submitted"
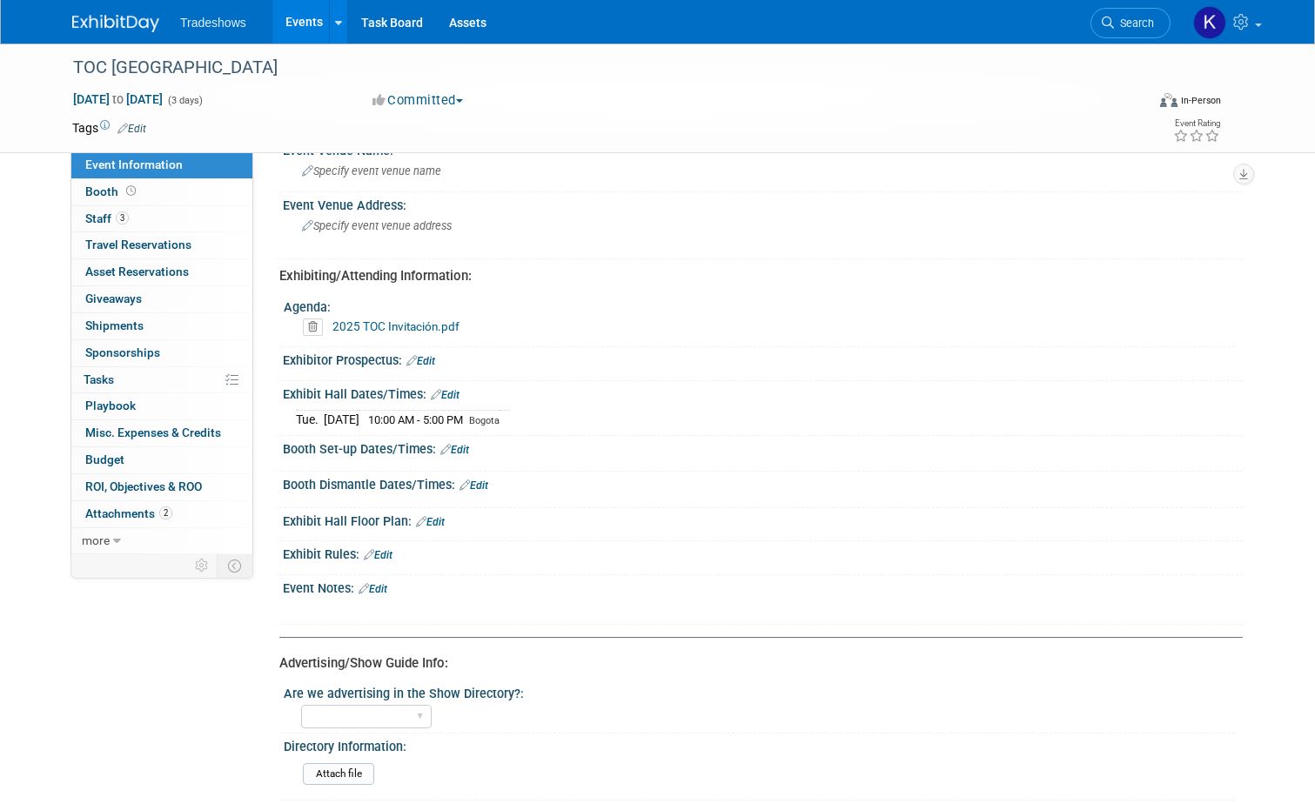
scroll to position [522, 0]
